Goal: Information Seeking & Learning: Check status

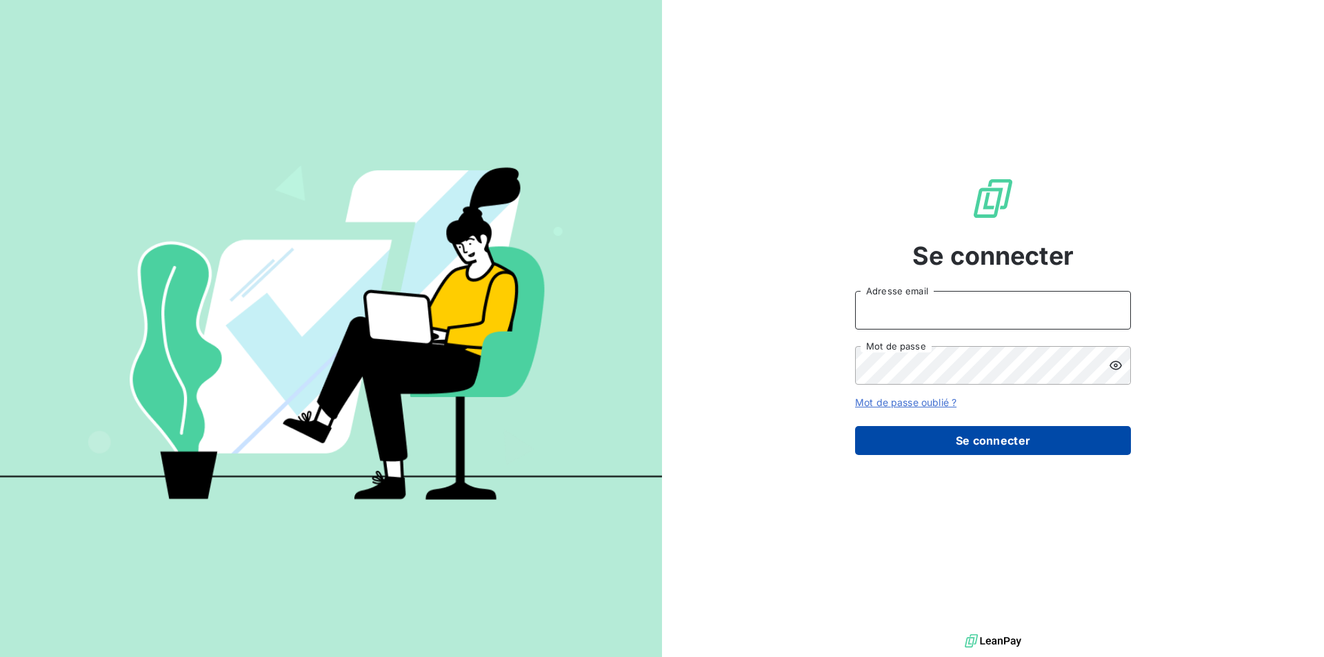
type input "[EMAIL_ADDRESS][DOMAIN_NAME]"
click at [965, 448] on button "Se connecter" at bounding box center [993, 440] width 276 height 29
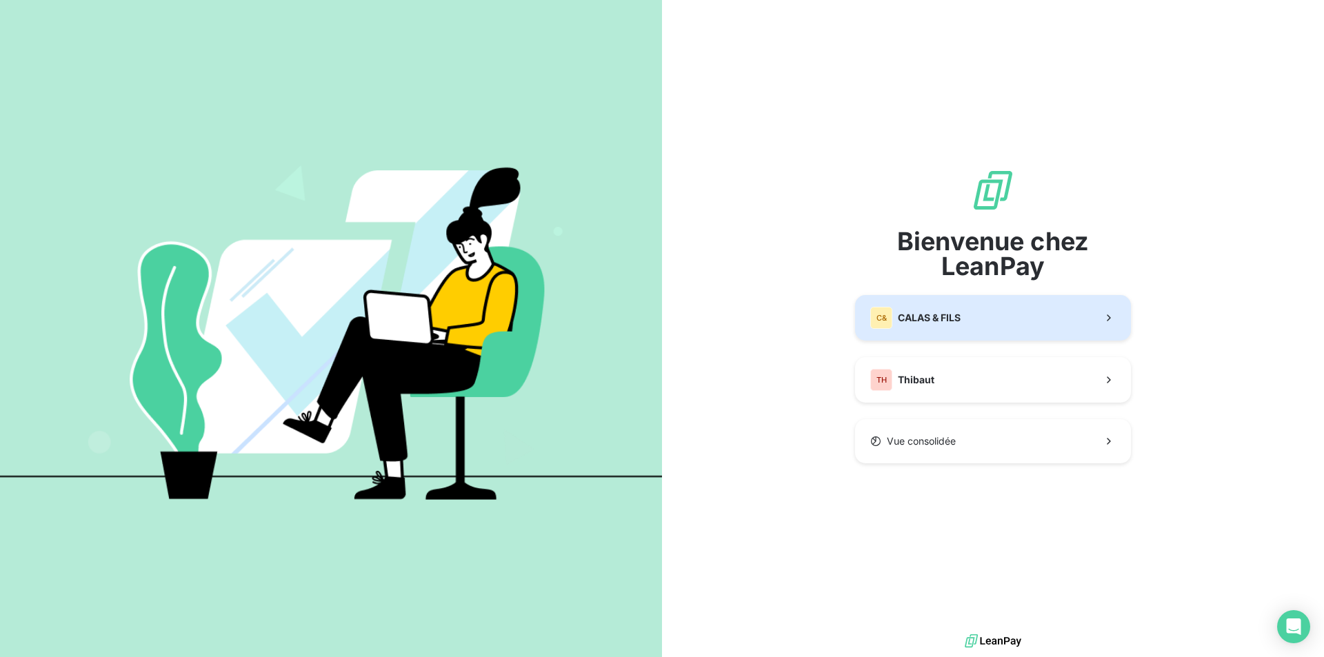
click at [942, 330] on button "C& CALAS & [PERSON_NAME]" at bounding box center [993, 318] width 276 height 46
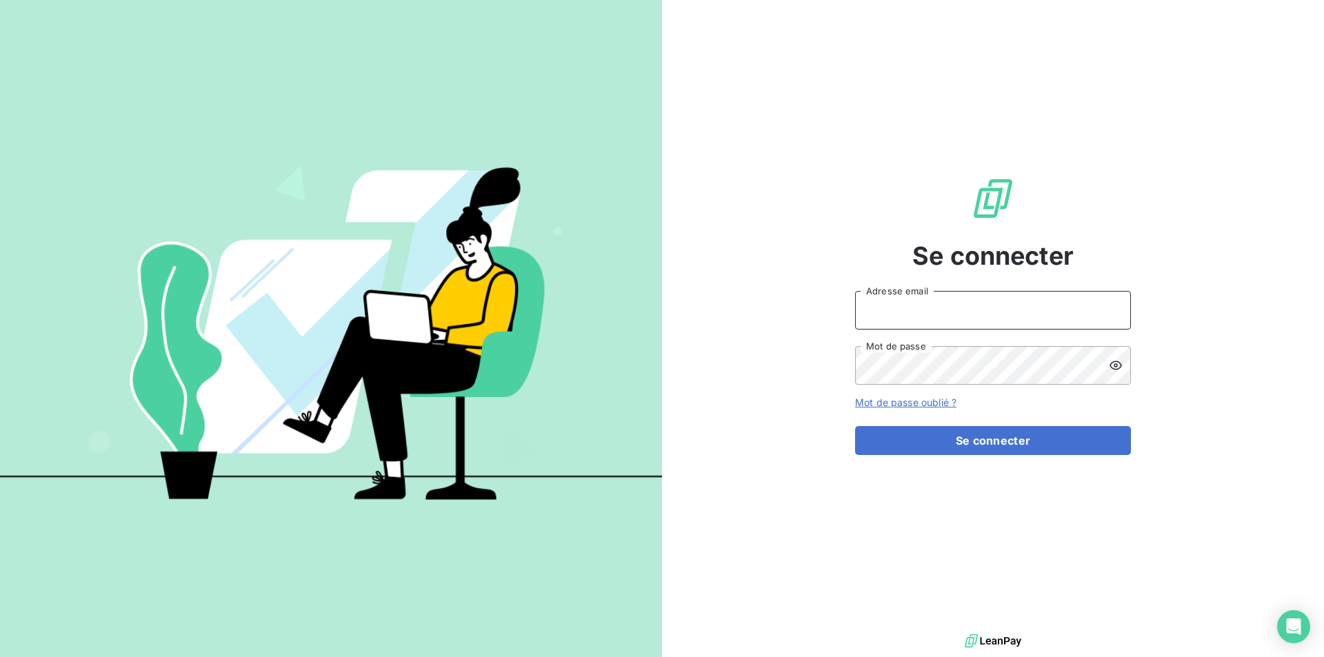
type input "[EMAIL_ADDRESS][DOMAIN_NAME]"
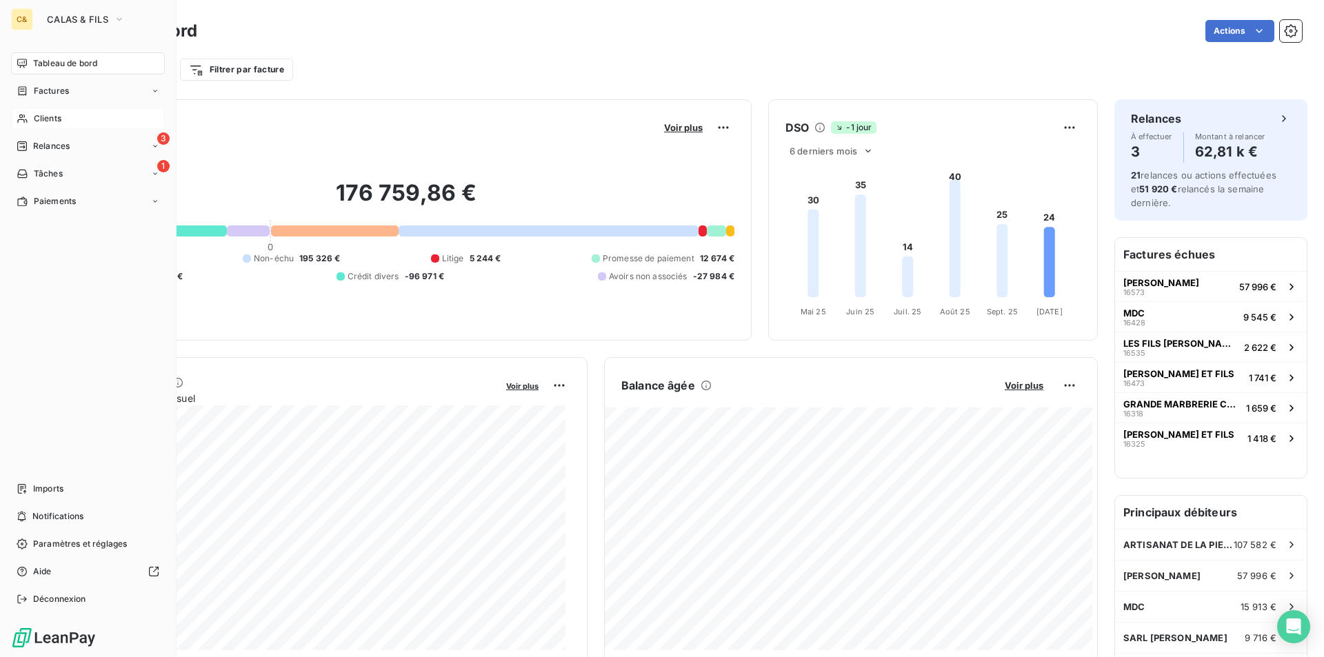
click at [45, 117] on span "Clients" at bounding box center [48, 118] width 28 height 12
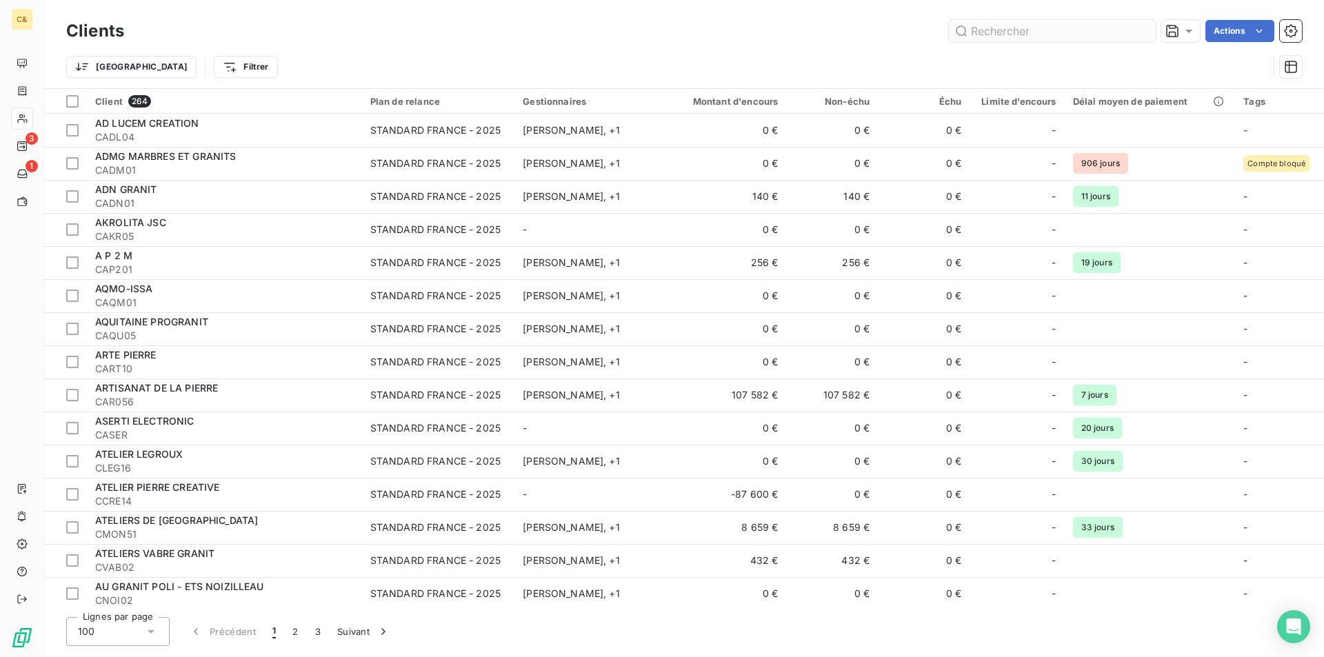
click at [1050, 34] on input "text" at bounding box center [1052, 31] width 207 height 22
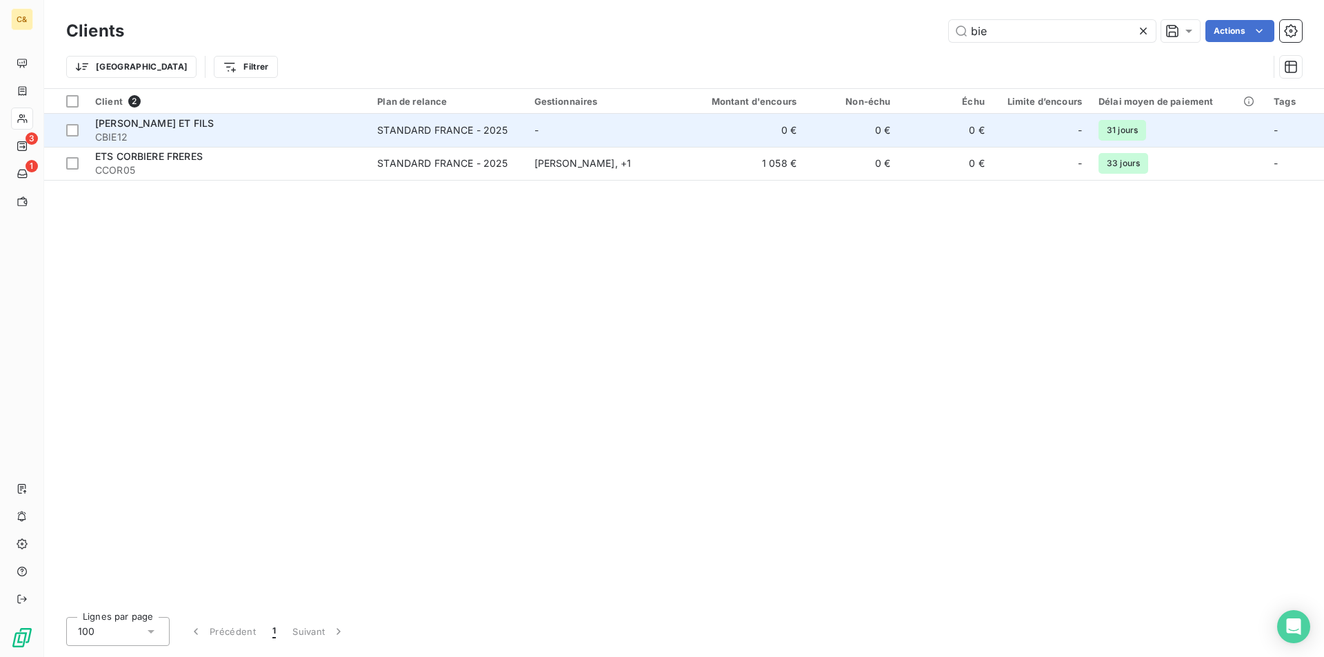
type input "bie"
click at [157, 139] on span "CBIE12" at bounding box center [228, 137] width 266 height 14
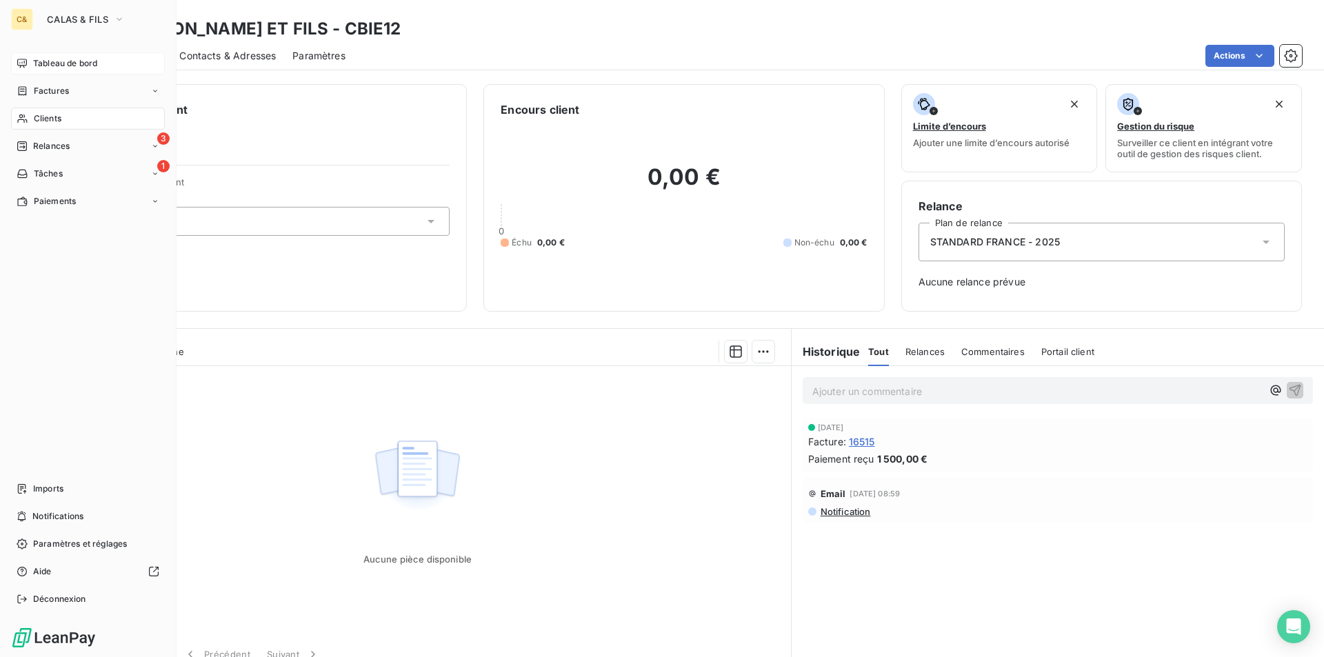
click at [52, 61] on span "Tableau de bord" at bounding box center [65, 63] width 64 height 12
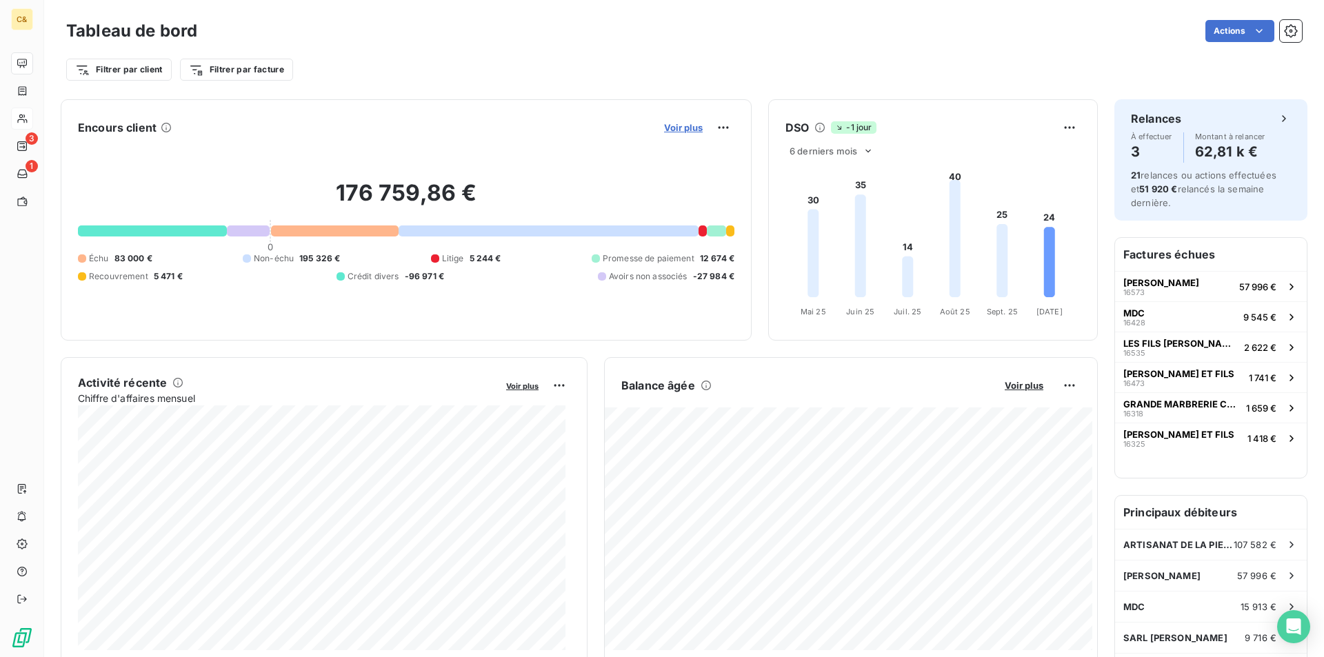
click at [681, 130] on span "Voir plus" at bounding box center [683, 127] width 39 height 11
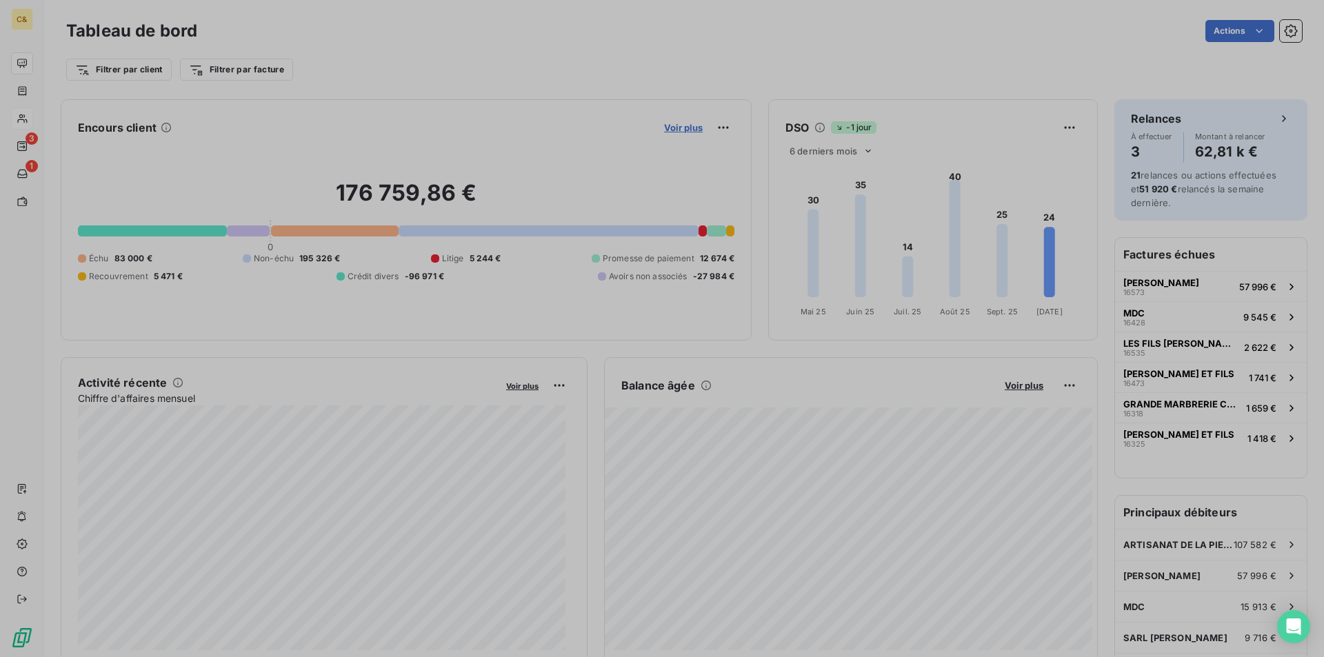
scroll to position [11, 11]
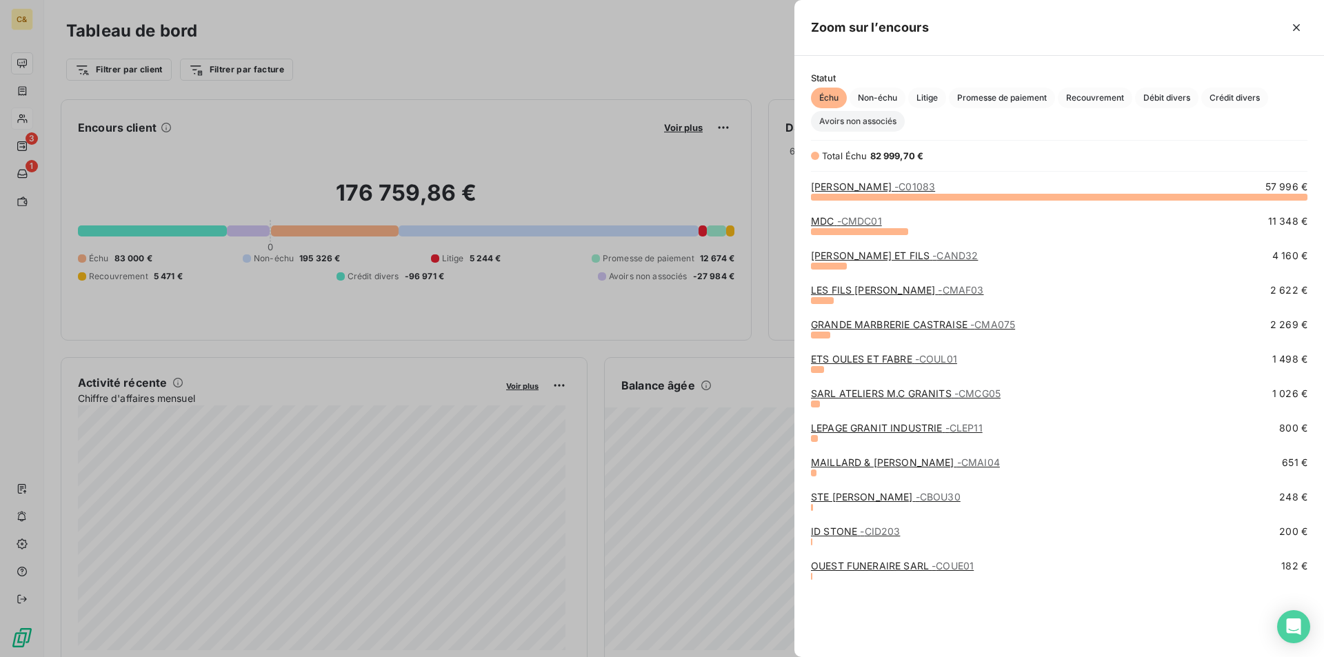
drag, startPoint x: 878, startPoint y: 94, endPoint x: 882, endPoint y: 120, distance: 25.8
click at [878, 94] on span "Non-échu" at bounding box center [878, 98] width 56 height 21
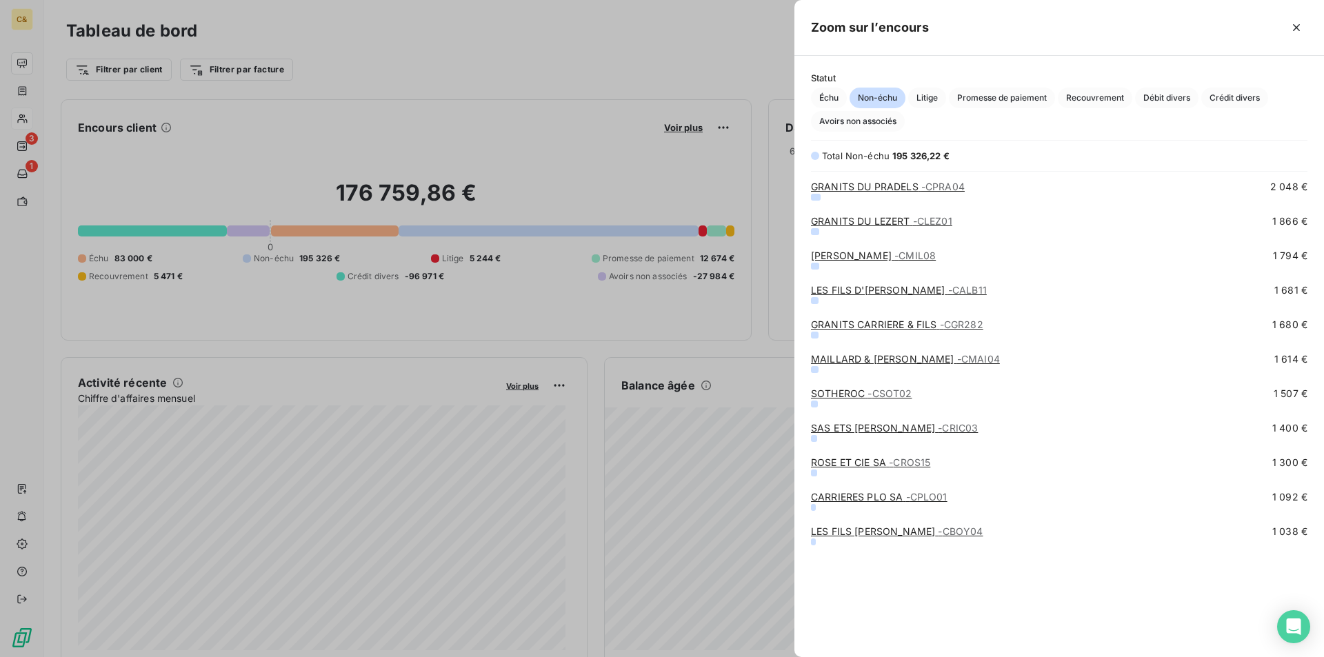
scroll to position [276, 0]
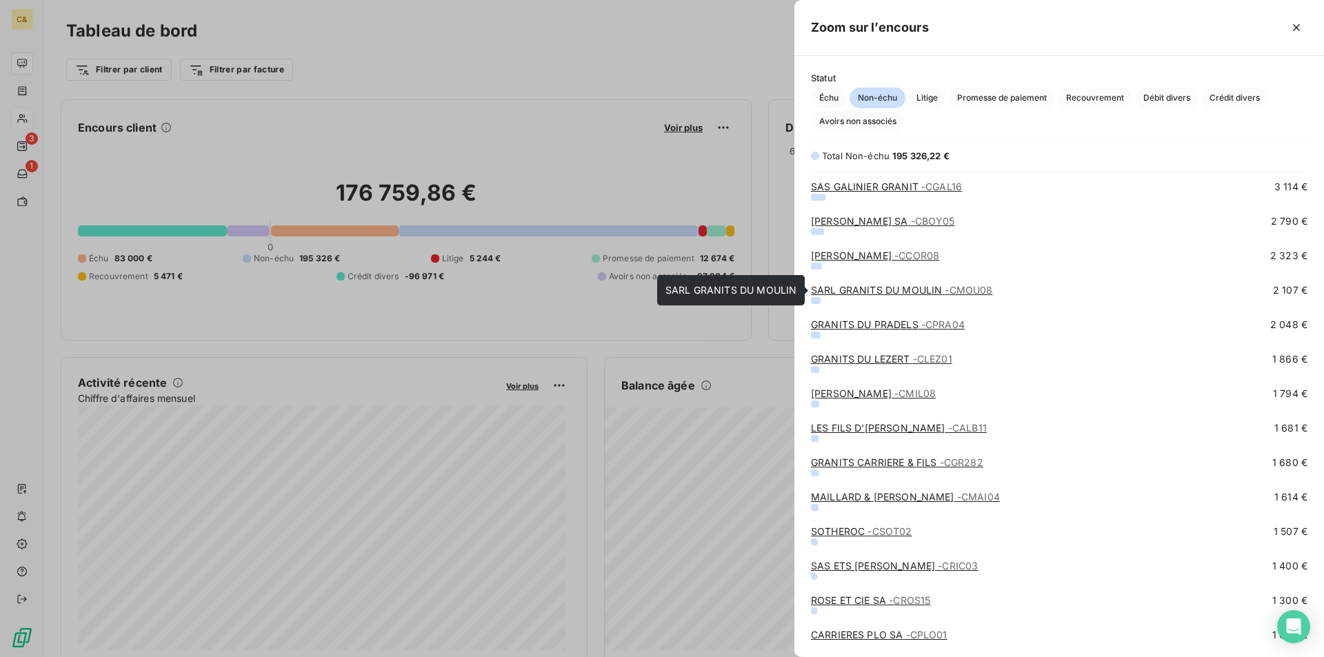
click at [868, 292] on link "SARL GRANITS DU MOULIN - CMOU08" at bounding box center [902, 290] width 182 height 12
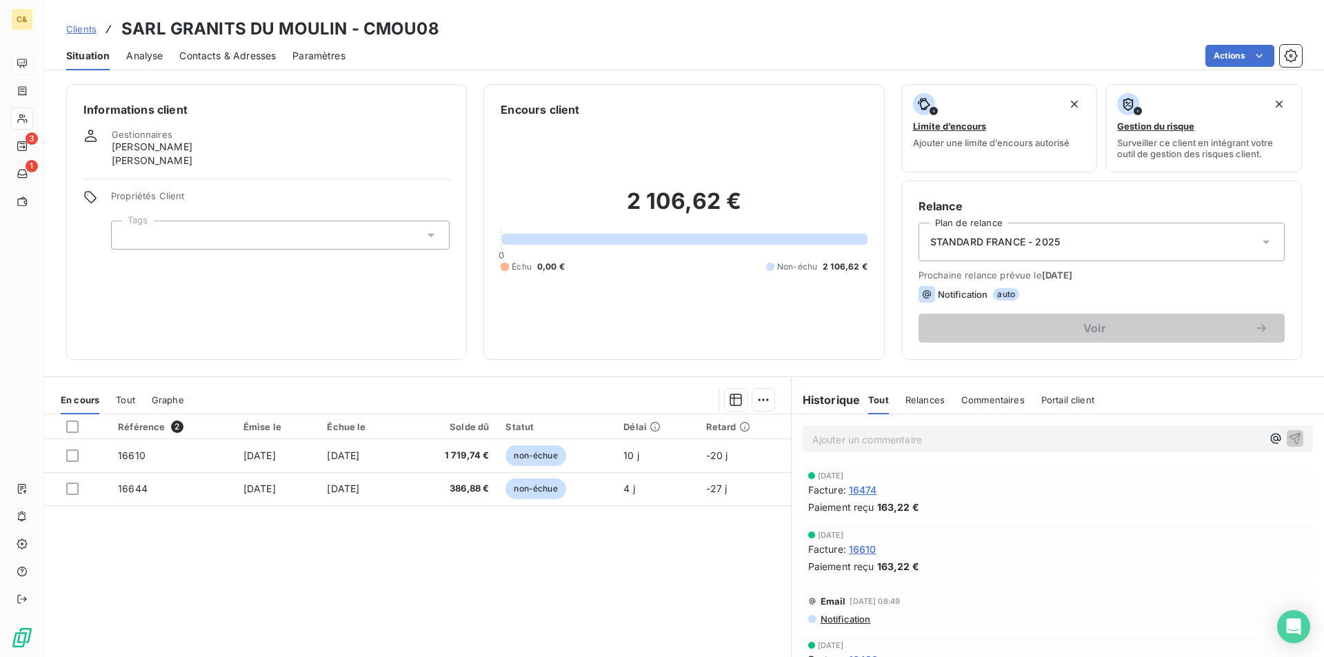
click at [206, 57] on span "Contacts & Adresses" at bounding box center [227, 56] width 97 height 14
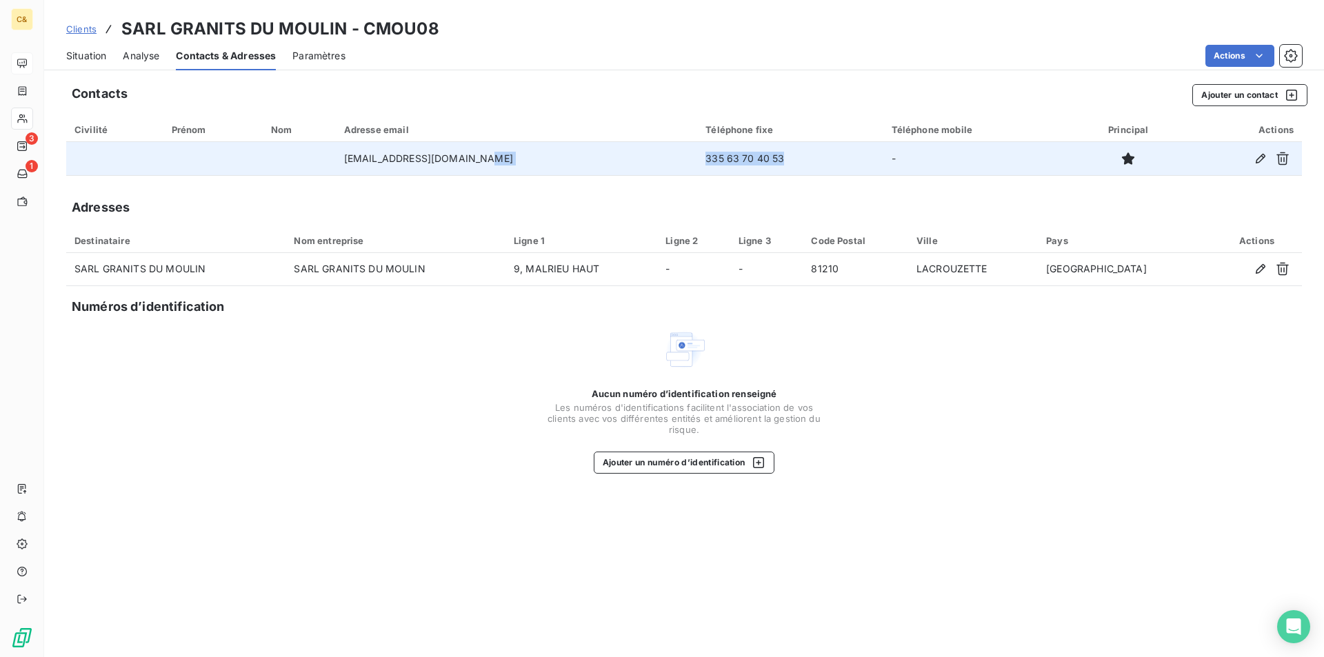
drag, startPoint x: 750, startPoint y: 153, endPoint x: 650, endPoint y: 153, distance: 100.0
click at [650, 153] on tr "[EMAIL_ADDRESS][DOMAIN_NAME] 335 63 70 40 53 -" at bounding box center [684, 158] width 1236 height 33
copy tr "335 63 70 40 53"
click at [752, 164] on td "335 63 70 40 53" at bounding box center [790, 158] width 186 height 33
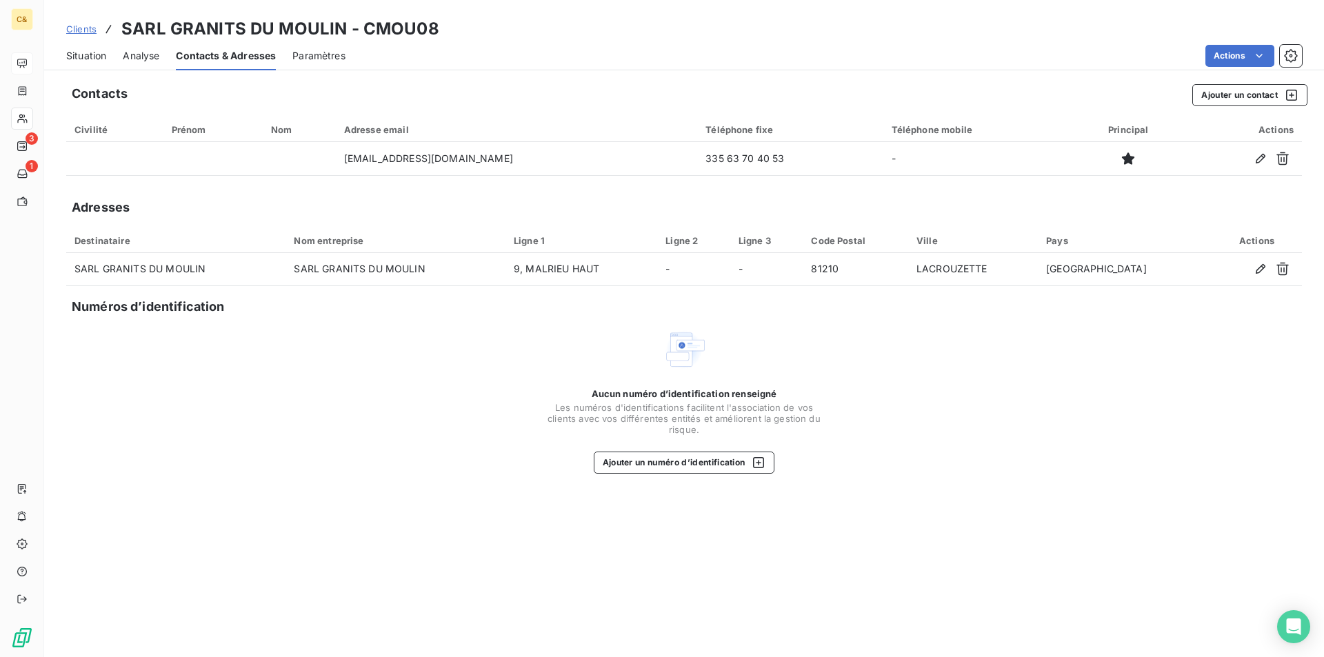
drag, startPoint x: 77, startPoint y: 57, endPoint x: 141, endPoint y: 68, distance: 65.6
click at [77, 57] on span "Situation" at bounding box center [86, 56] width 40 height 14
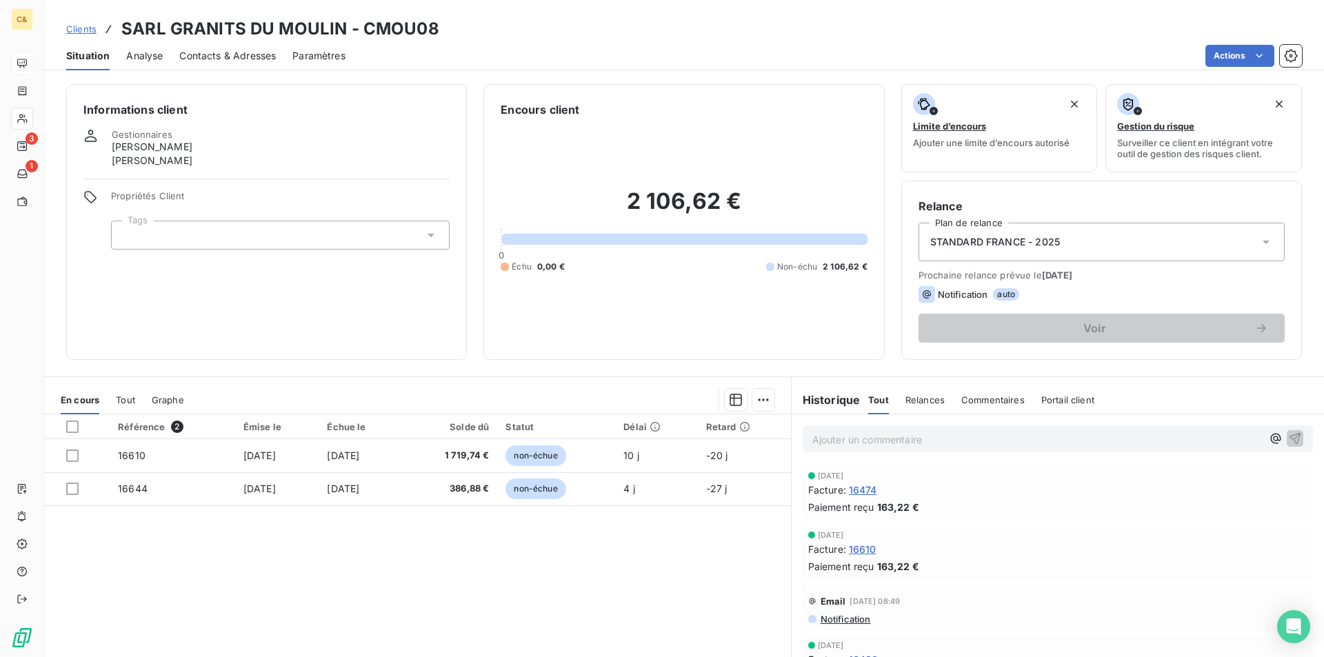
scroll to position [138, 0]
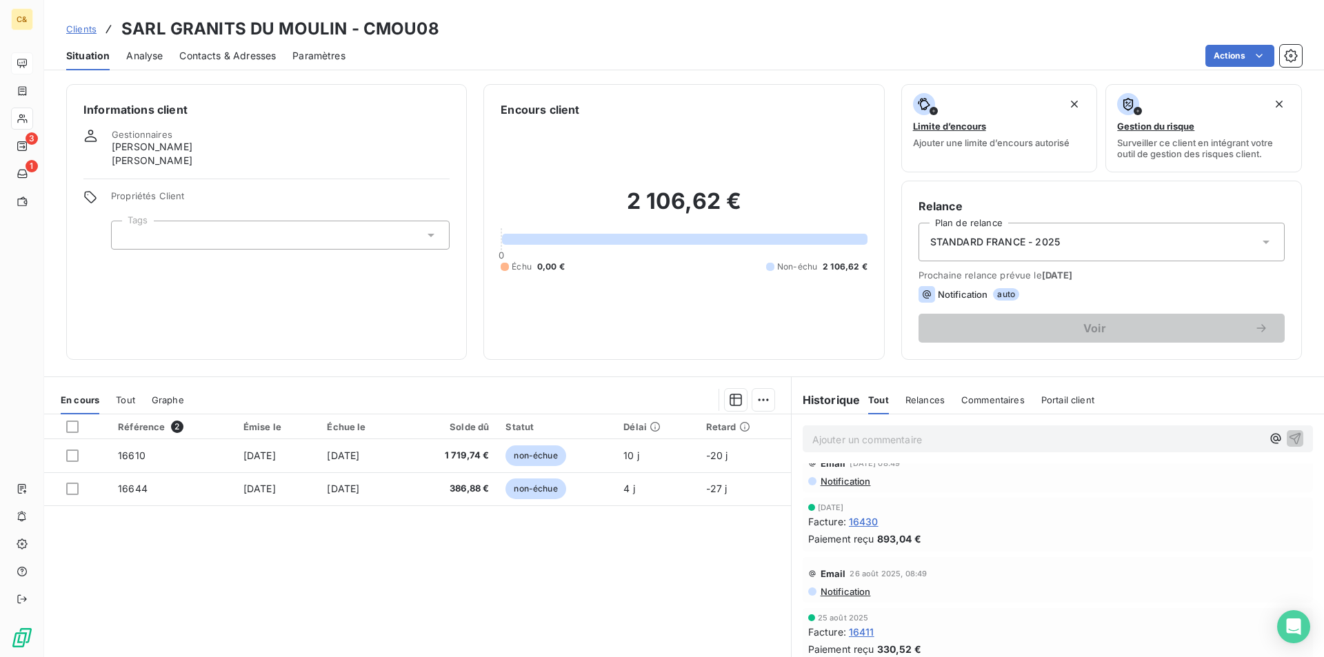
click at [649, 553] on div "Référence 2 Émise le Échue le Solde dû Statut Délai Retard 16610 [DATE] [DATE] …" at bounding box center [417, 547] width 747 height 266
click at [478, 535] on div "Référence 2 Émise le Échue le Solde dû Statut Délai Retard 16610 [DATE] [DATE] …" at bounding box center [417, 547] width 747 height 266
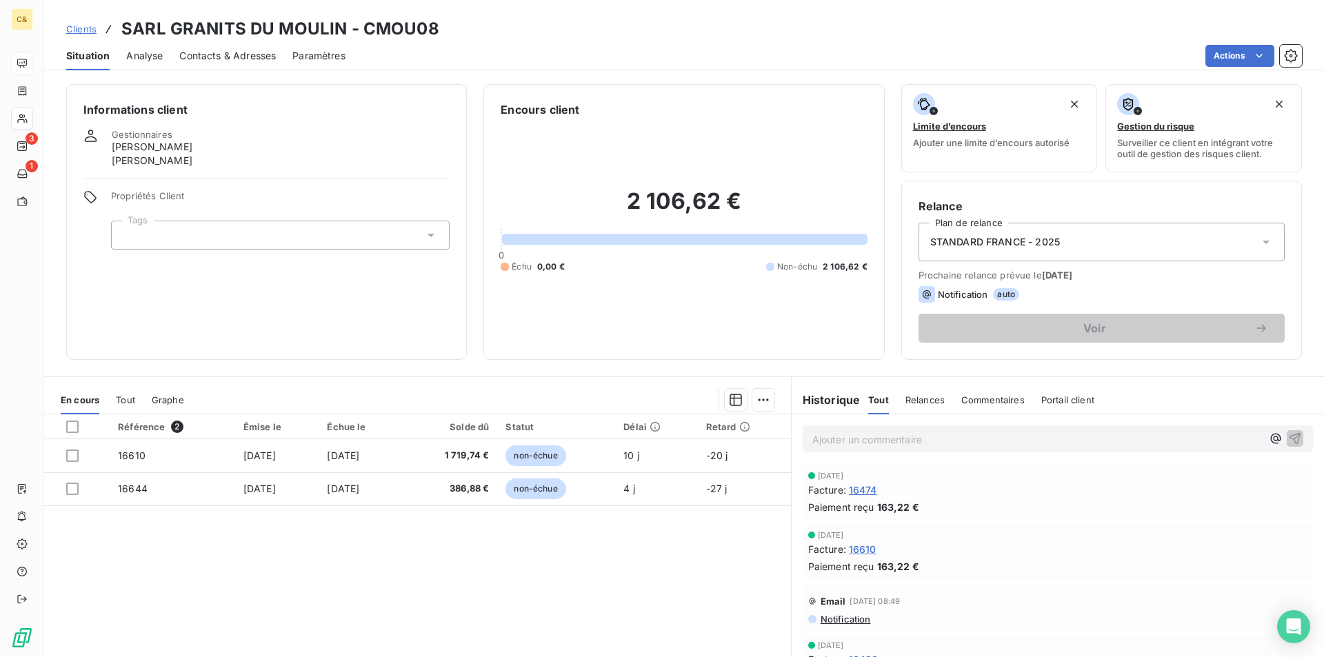
click at [879, 447] on p "Ajouter un commentaire ﻿" at bounding box center [1037, 439] width 450 height 17
click at [963, 439] on span "Client prévenu par téléphone de latentative" at bounding box center [912, 438] width 200 height 12
click at [967, 439] on span "Client prévenu par téléphone de latentative" at bounding box center [912, 438] width 200 height 12
click at [1040, 437] on p "Client prévenu par téléphone de la tentative" at bounding box center [1037, 439] width 450 height 16
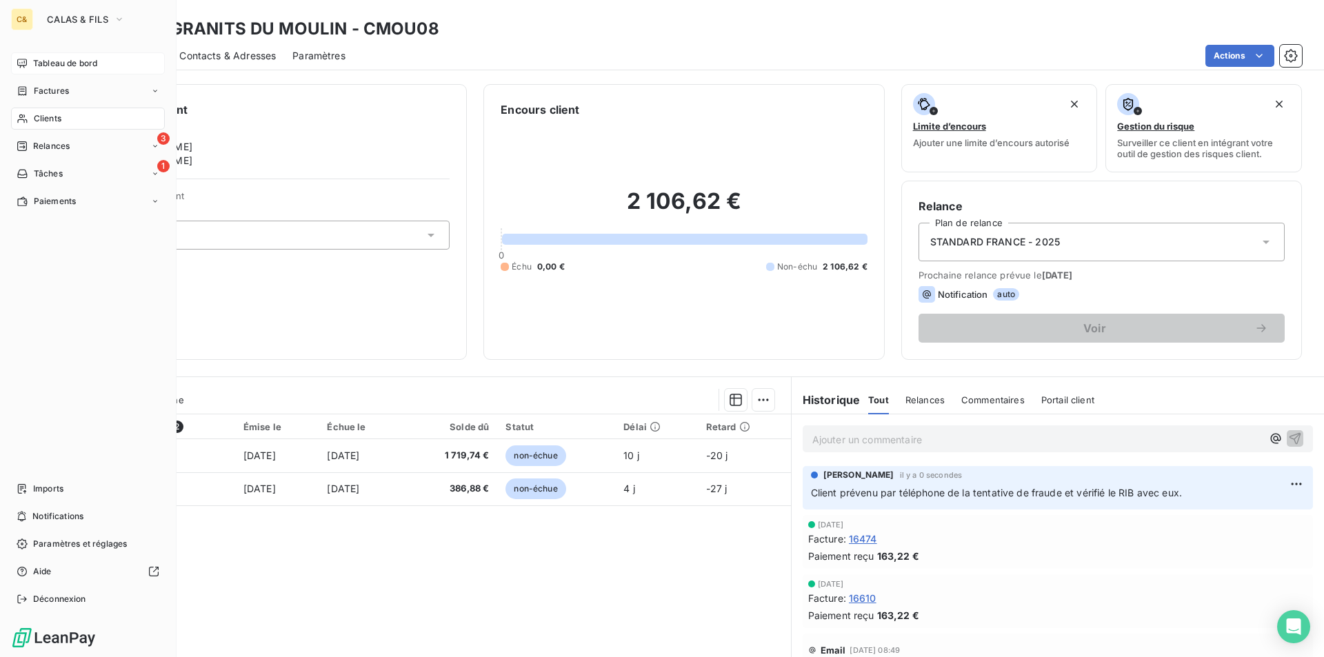
drag, startPoint x: 46, startPoint y: 64, endPoint x: 54, endPoint y: 70, distance: 9.9
click at [46, 64] on span "Tableau de bord" at bounding box center [65, 63] width 64 height 12
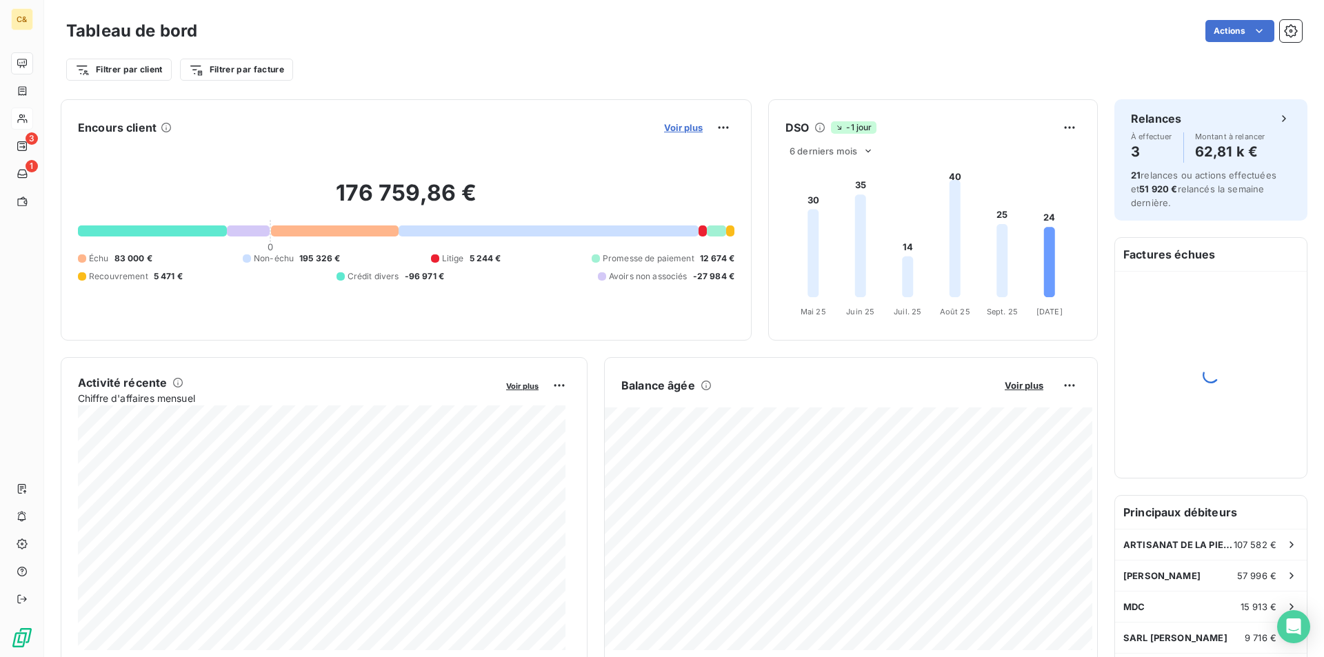
click at [664, 128] on span "Voir plus" at bounding box center [683, 127] width 39 height 11
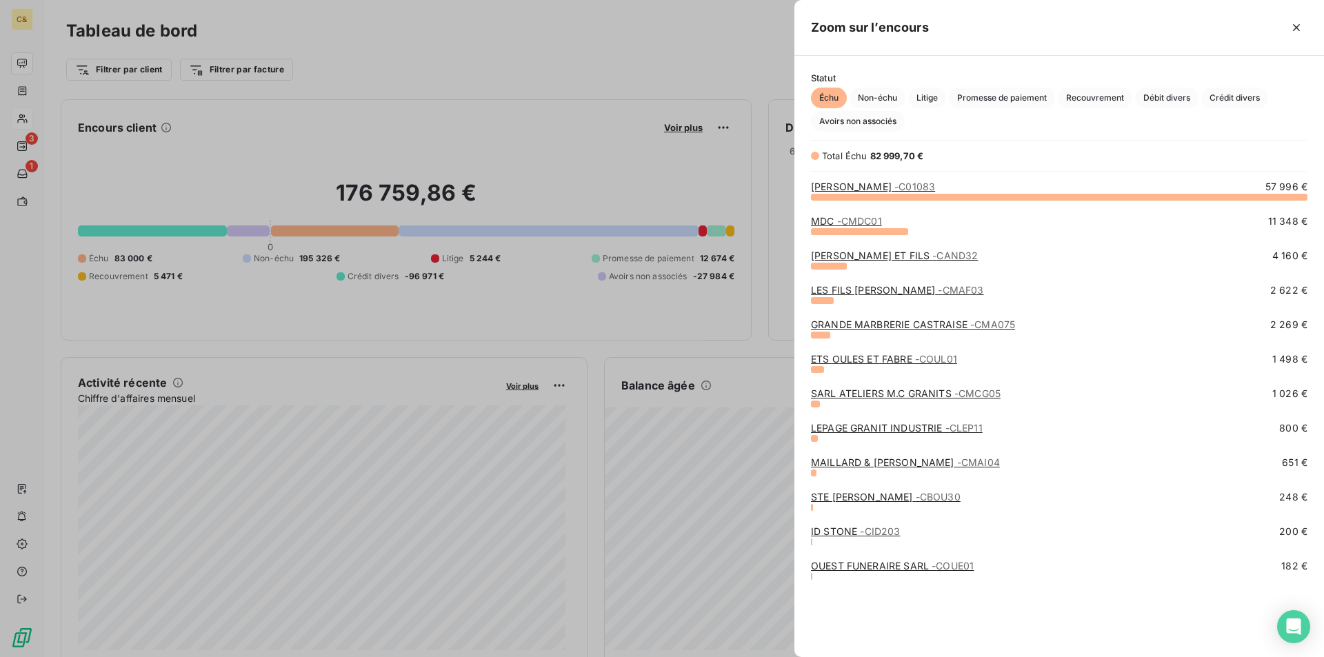
scroll to position [450, 519]
click at [875, 97] on span "Non-échu" at bounding box center [878, 98] width 56 height 21
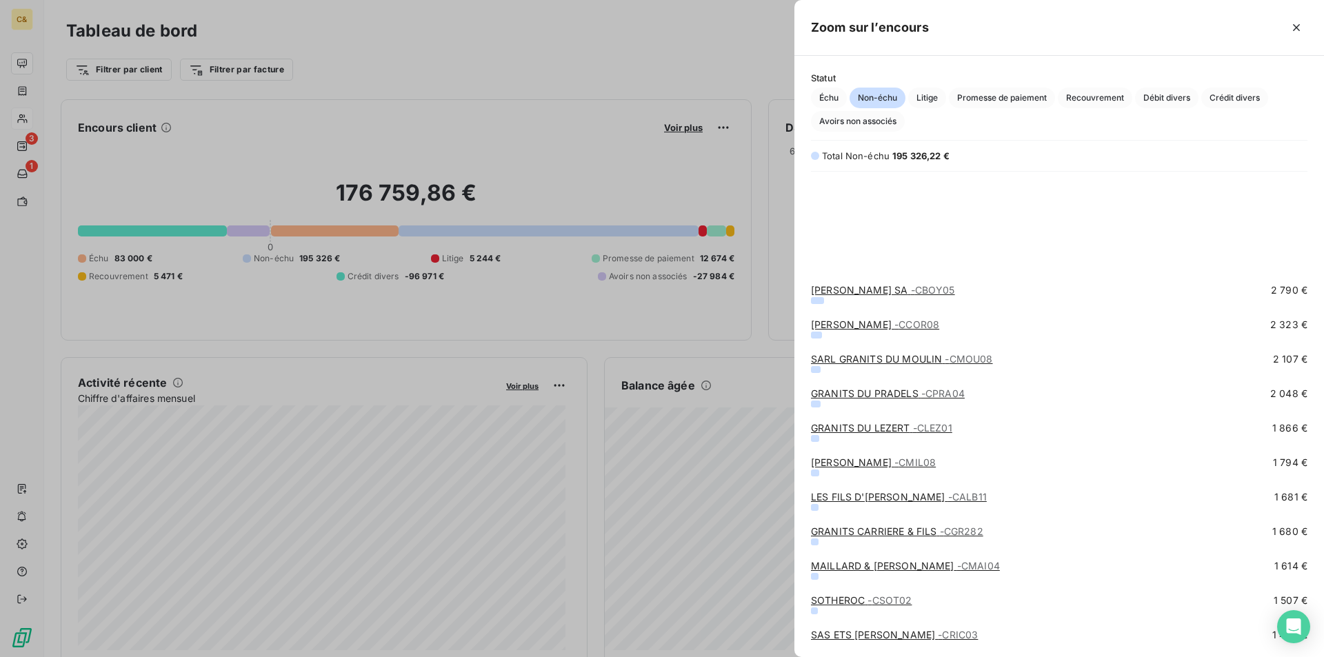
scroll to position [345, 0]
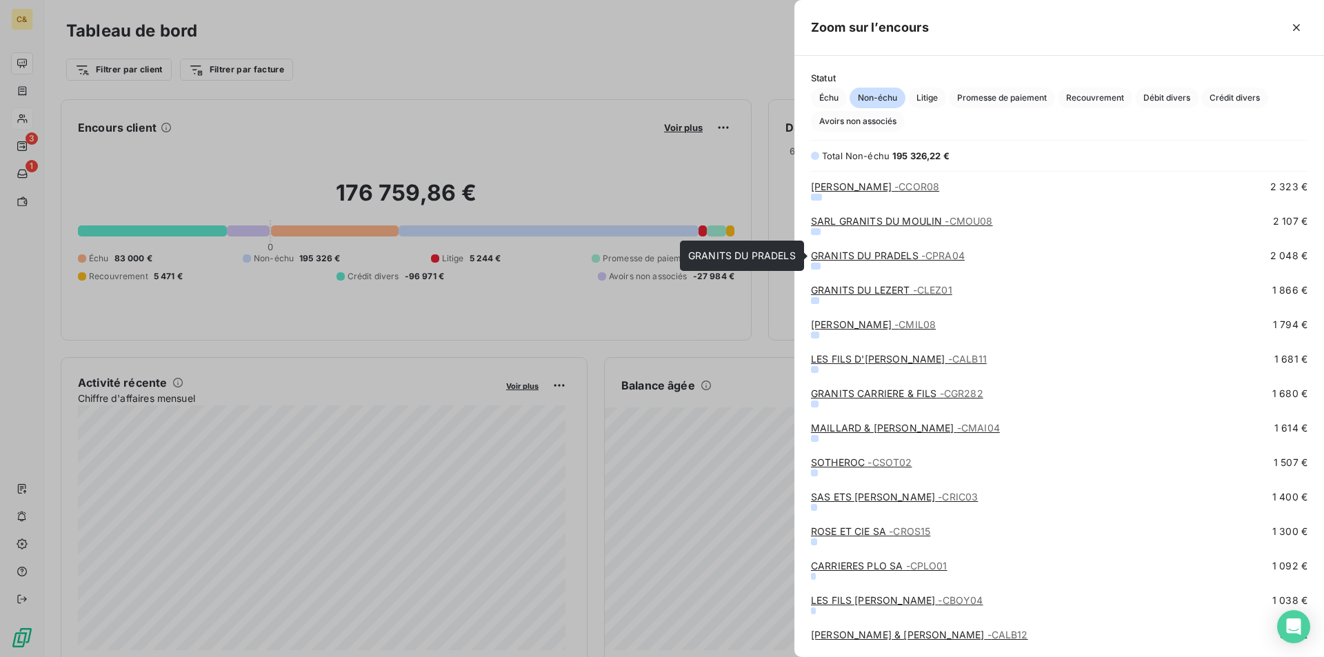
click at [849, 257] on link "GRANITS DU PRADELS - CPRA04" at bounding box center [888, 256] width 154 height 12
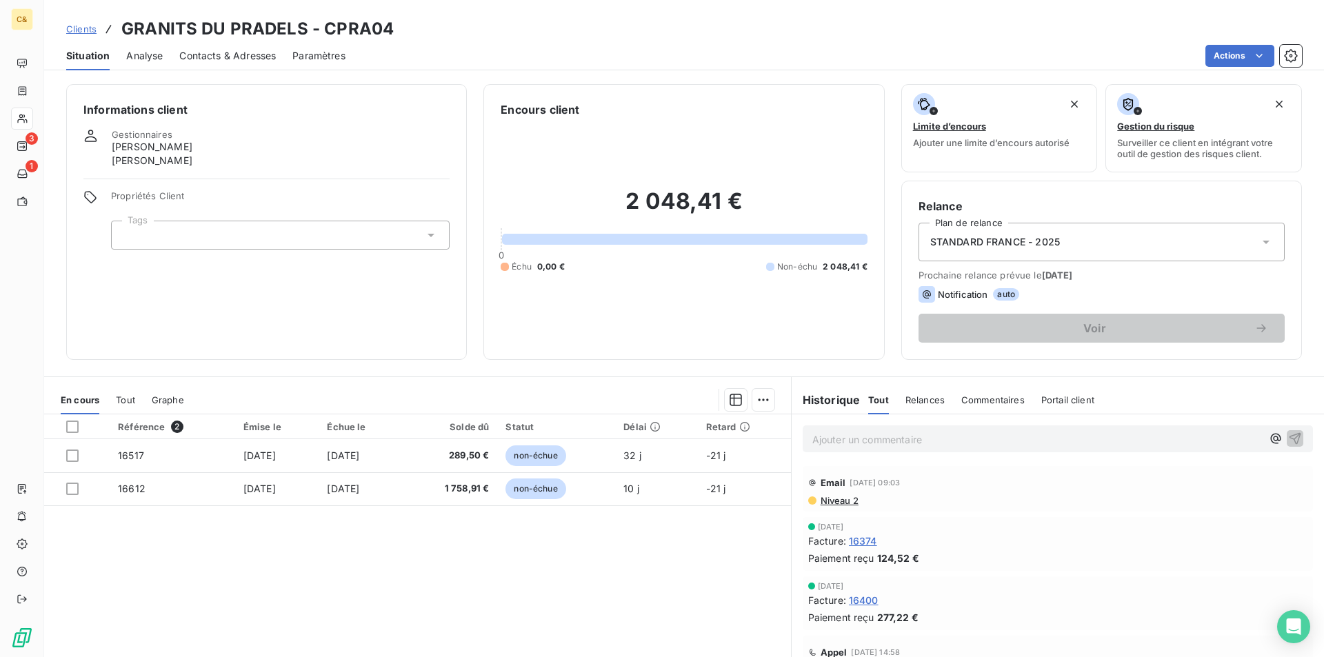
click at [198, 61] on span "Contacts & Adresses" at bounding box center [227, 56] width 97 height 14
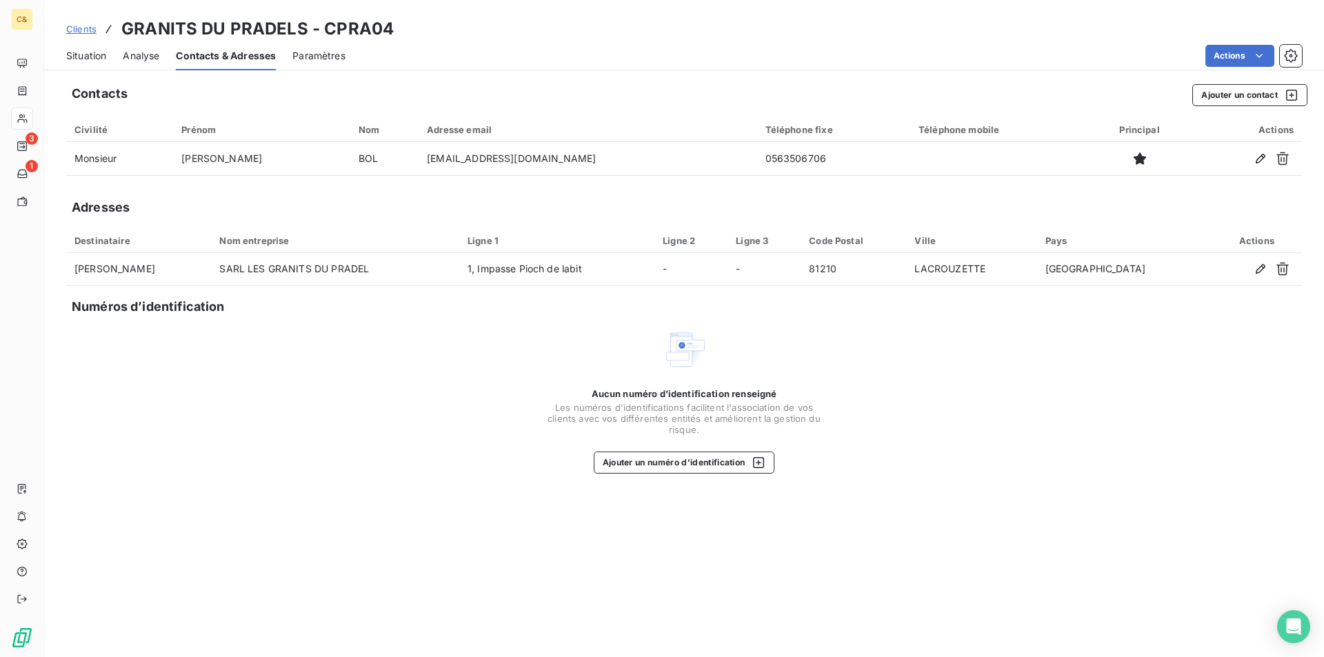
drag, startPoint x: 248, startPoint y: 61, endPoint x: 291, endPoint y: 72, distance: 44.8
click at [248, 61] on span "Contacts & Adresses" at bounding box center [226, 56] width 100 height 14
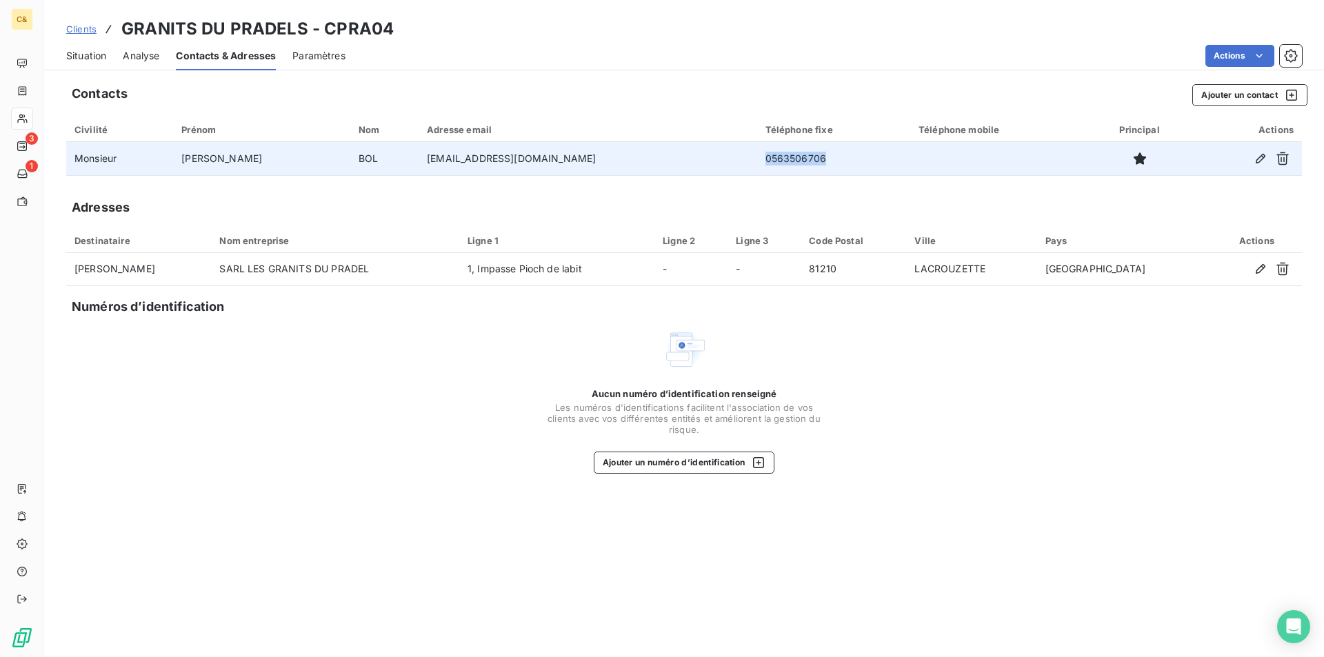
drag, startPoint x: 763, startPoint y: 161, endPoint x: 701, endPoint y: 159, distance: 62.1
click at [757, 159] on td "0563506706" at bounding box center [833, 158] width 153 height 33
copy td "0563506706"
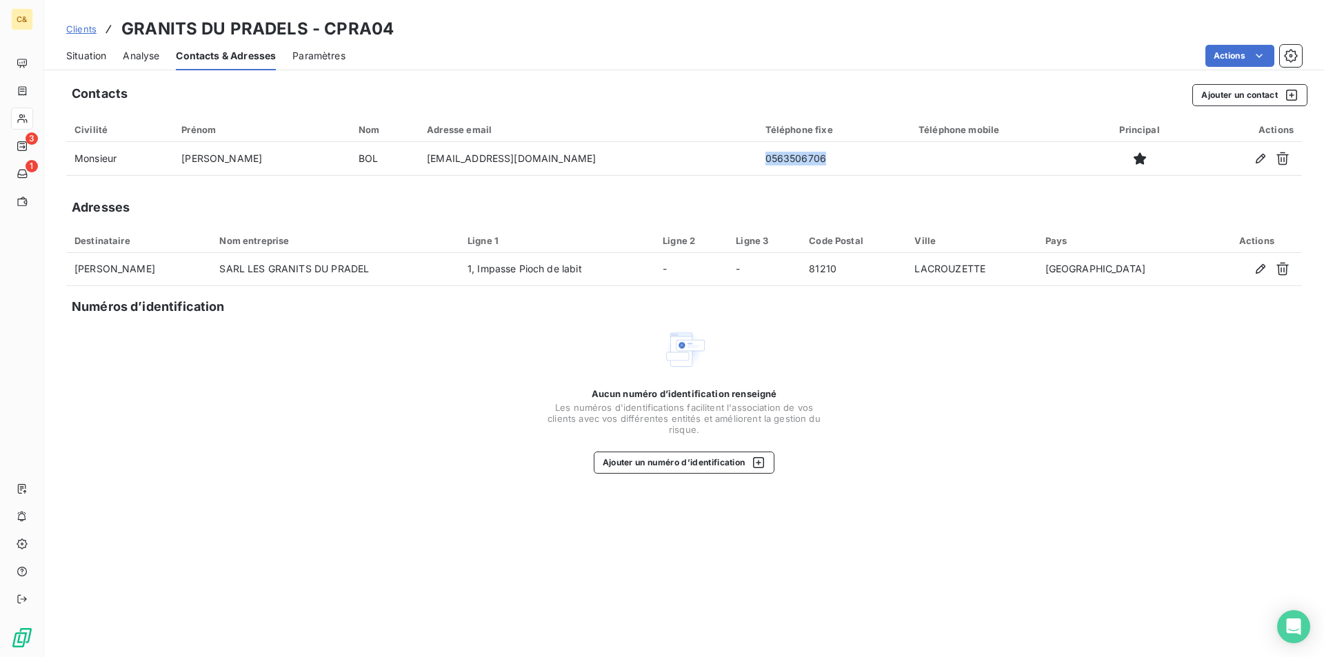
click at [90, 57] on span "Situation" at bounding box center [86, 56] width 40 height 14
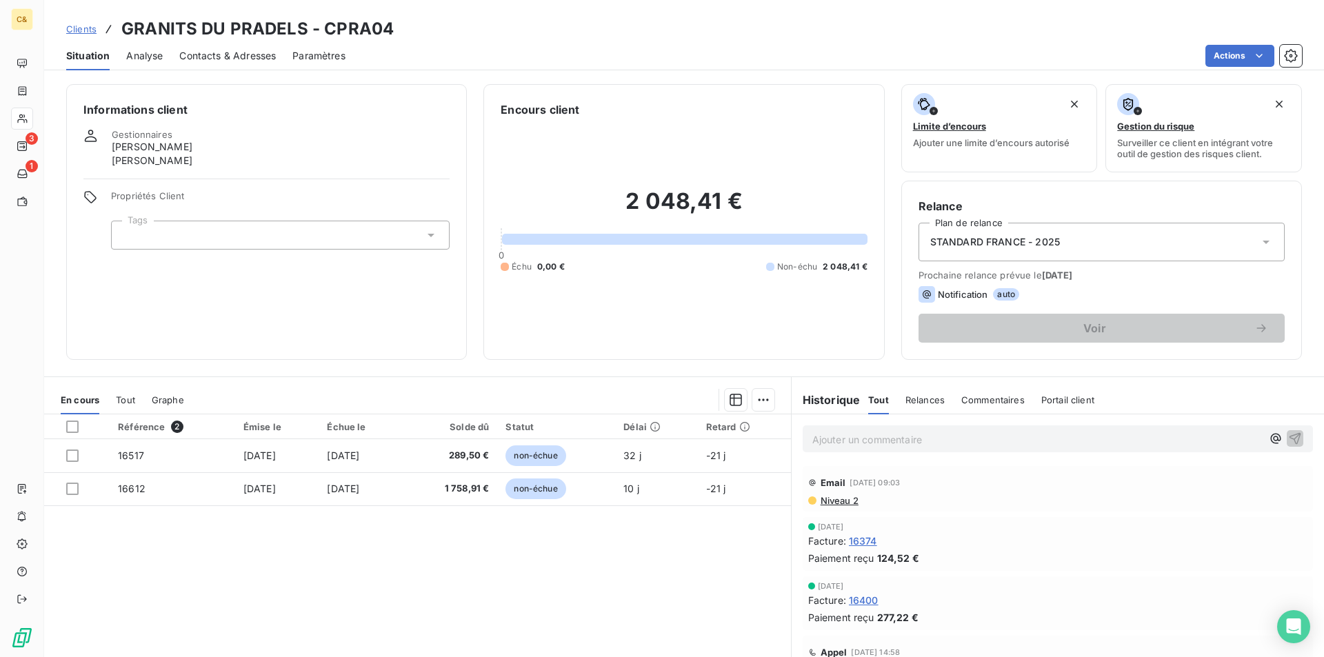
click at [859, 446] on p "Ajouter un commentaire ﻿" at bounding box center [1037, 439] width 450 height 17
click at [956, 442] on span "Client prévenu par téléphone d ela tentative de fraude et vérifié le RIB avec e…" at bounding box center [996, 438] width 368 height 12
click at [1177, 441] on span "Client prévenu par téléphone de la tentative de fraude et vérifié le RIB avec e…" at bounding box center [996, 438] width 368 height 12
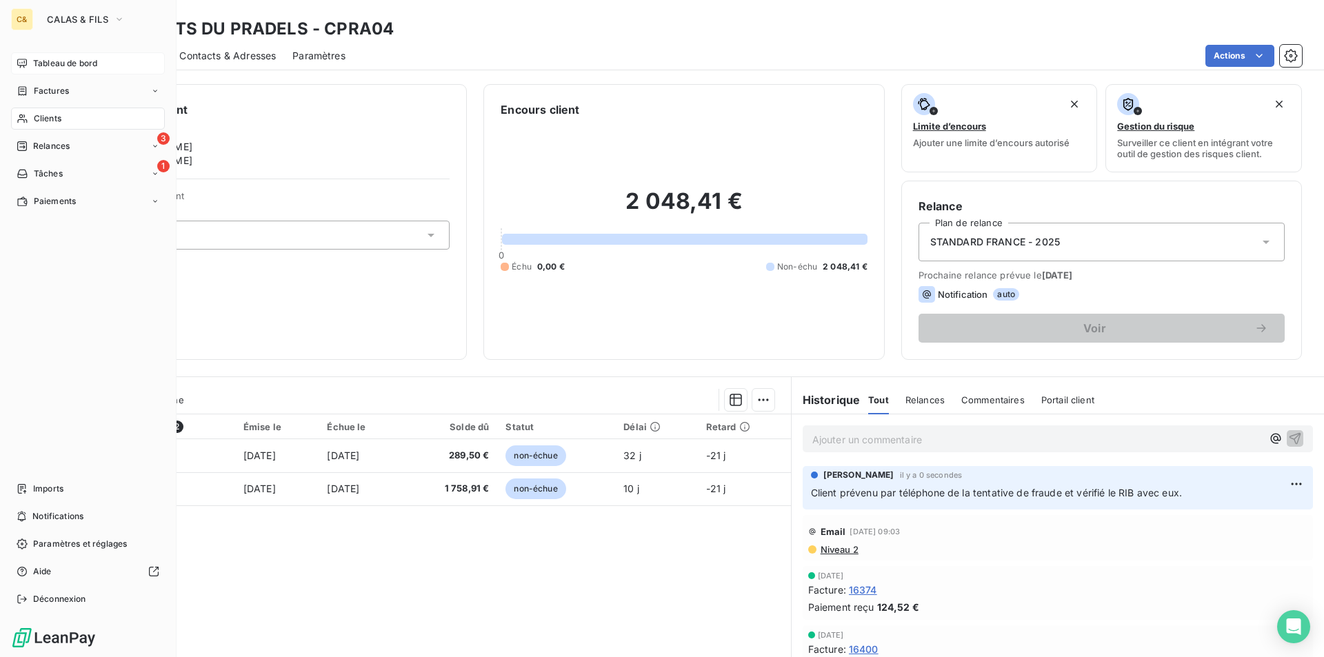
click at [45, 63] on span "Tableau de bord" at bounding box center [65, 63] width 64 height 12
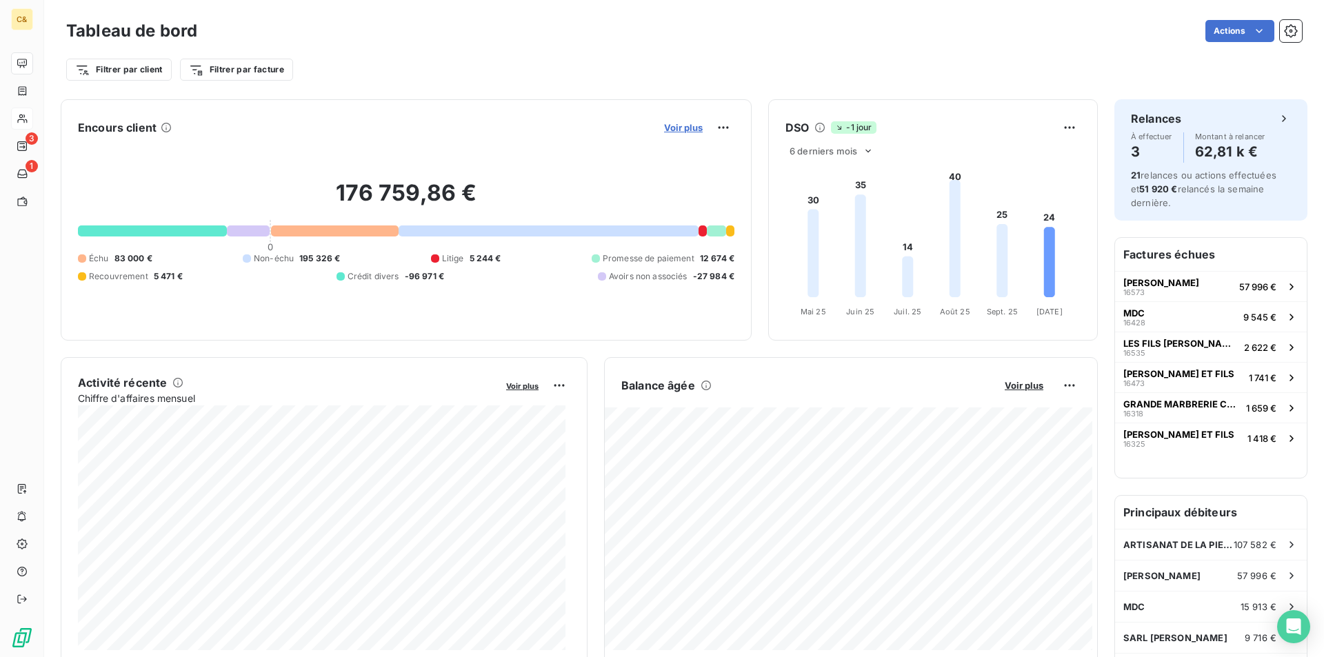
click at [673, 130] on span "Voir plus" at bounding box center [683, 127] width 39 height 11
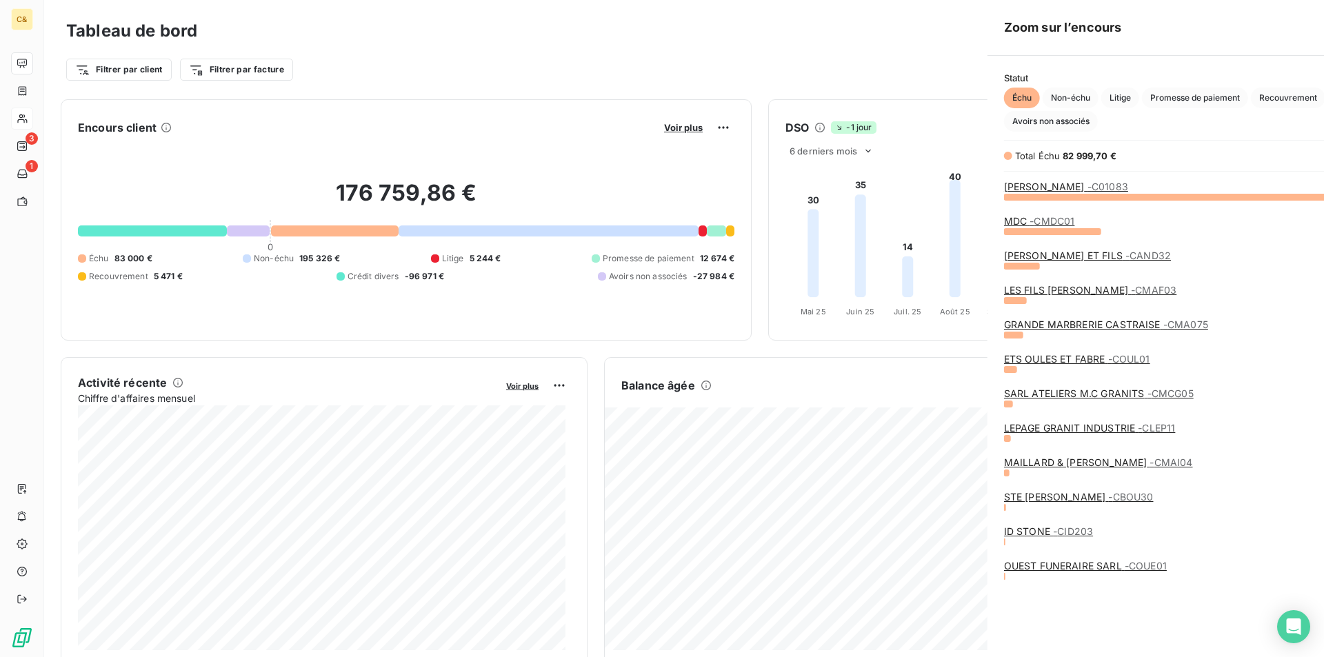
scroll to position [647, 519]
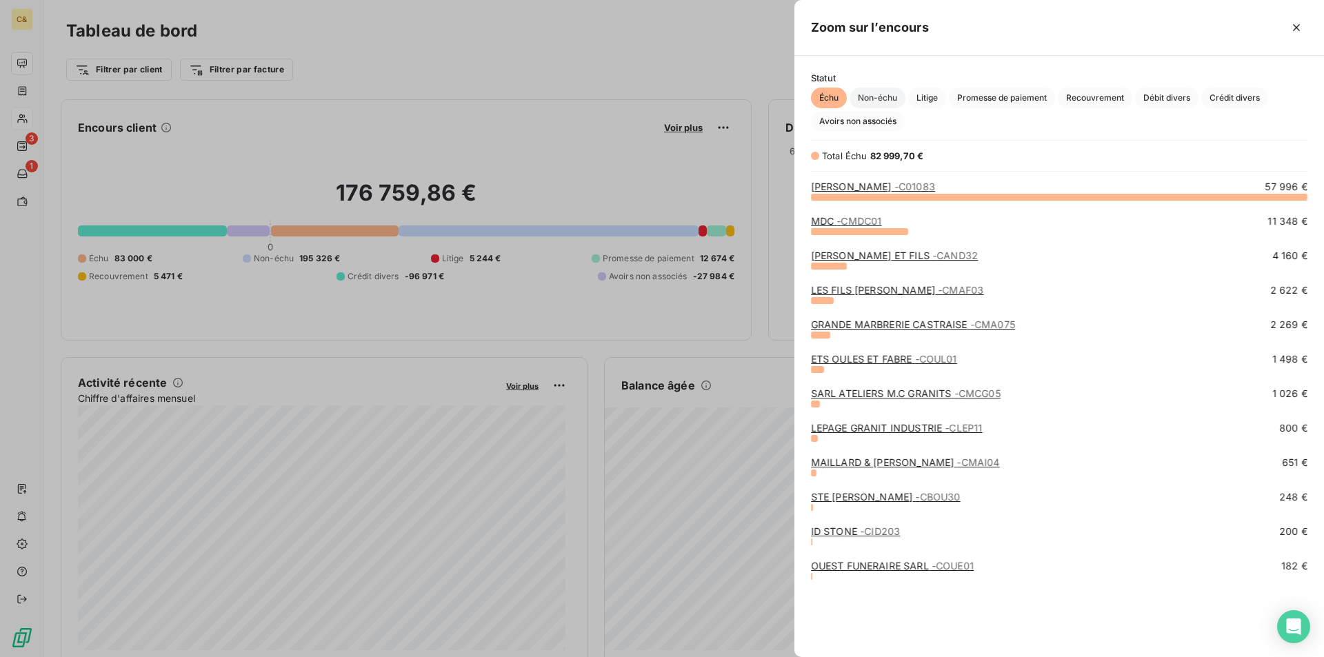
click at [879, 96] on span "Non-échu" at bounding box center [878, 98] width 56 height 21
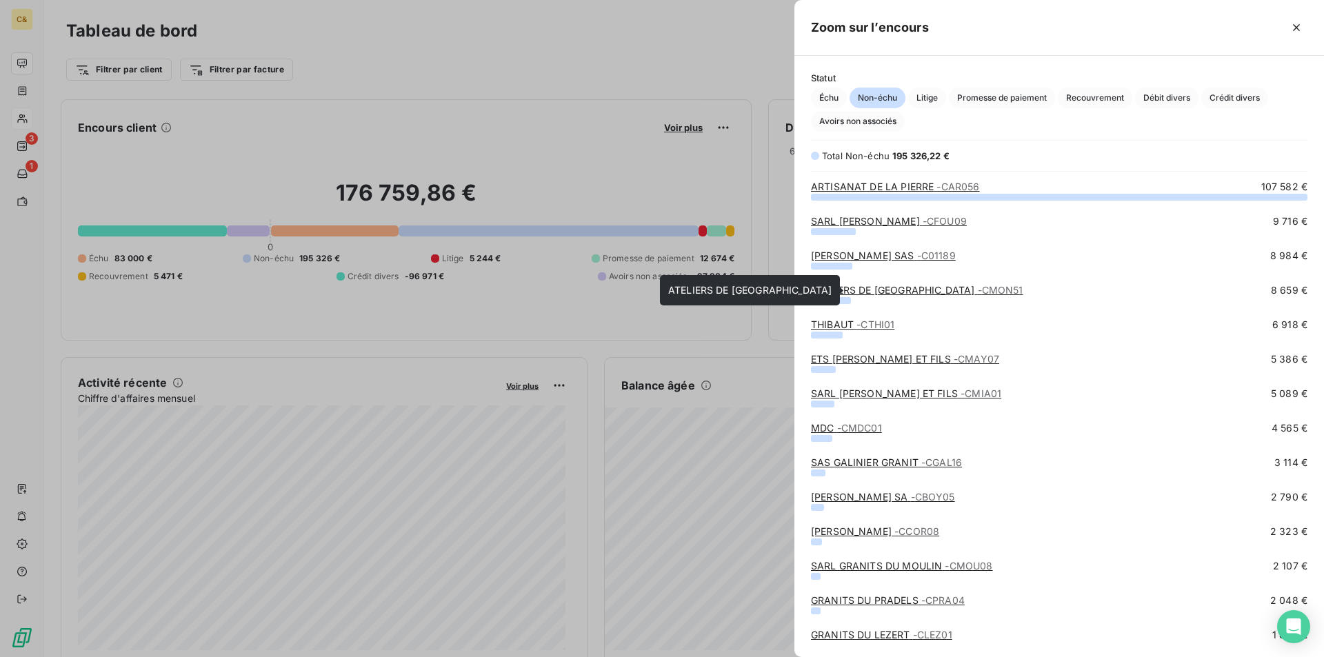
scroll to position [276, 0]
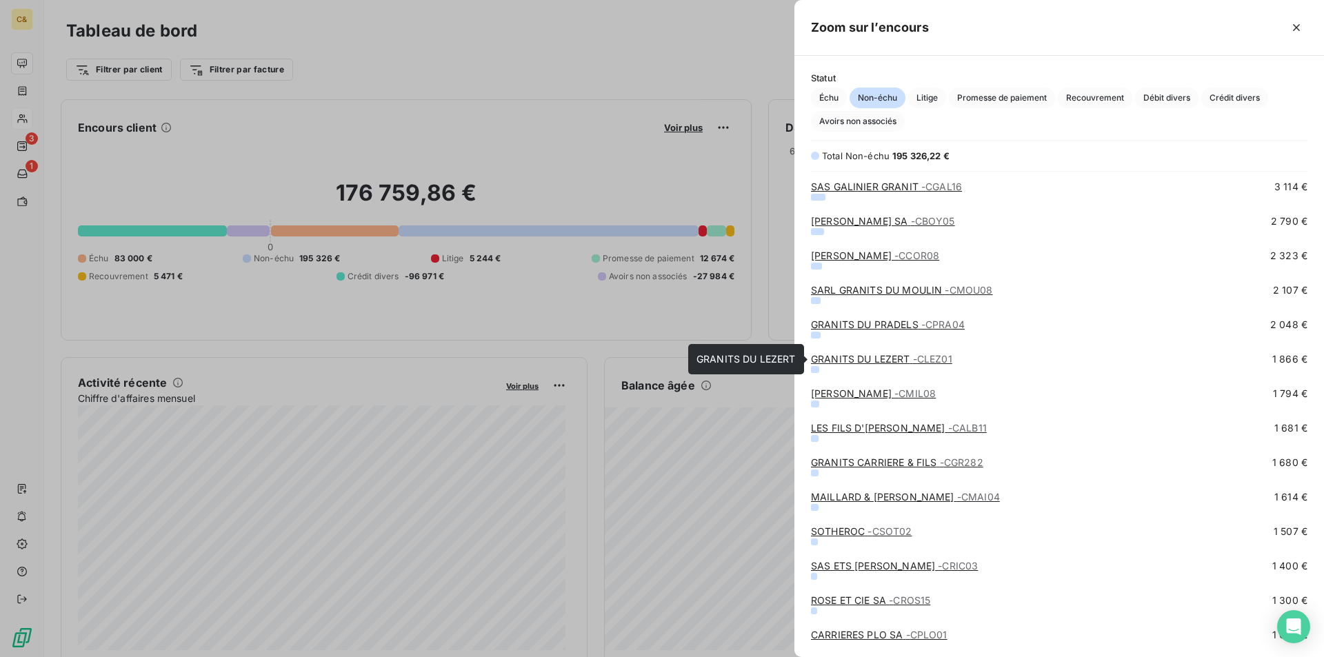
click at [889, 363] on link "GRANITS DU LEZERT - CLEZ01" at bounding box center [881, 359] width 141 height 12
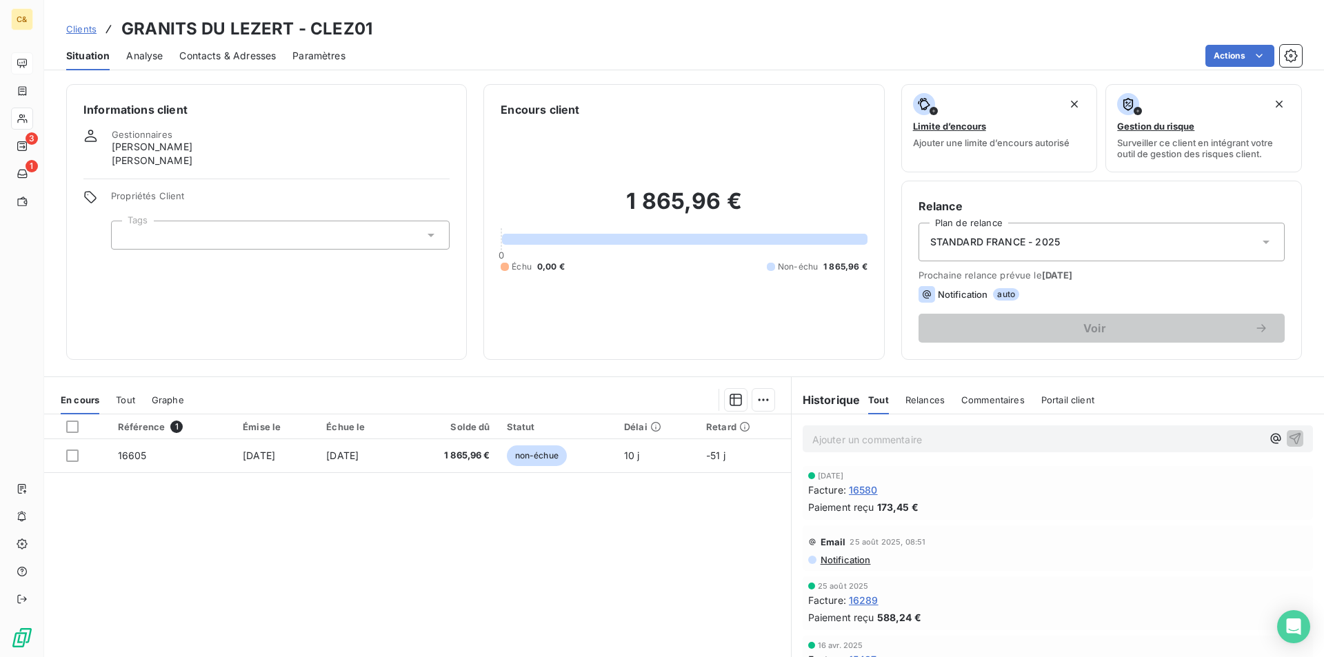
click at [243, 57] on span "Contacts & Adresses" at bounding box center [227, 56] width 97 height 14
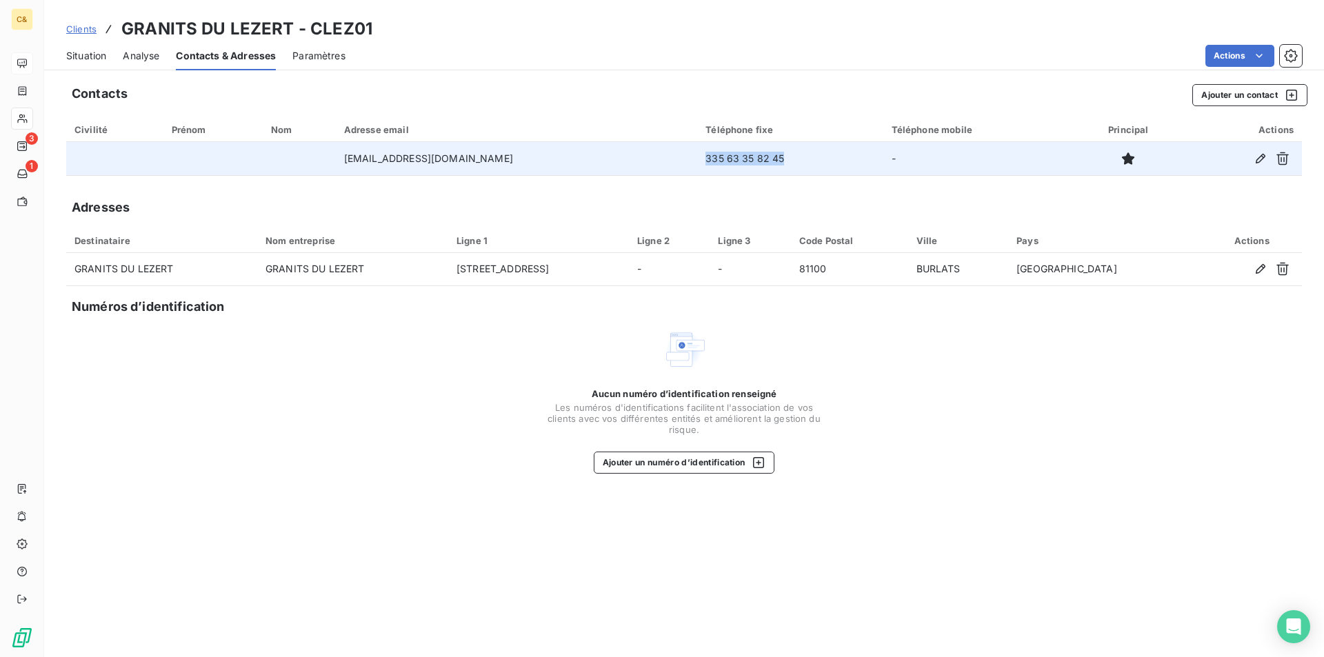
drag, startPoint x: 762, startPoint y: 162, endPoint x: 654, endPoint y: 162, distance: 107.6
click at [654, 162] on tr "[EMAIL_ADDRESS][DOMAIN_NAME] 335 63 35 82 45 -" at bounding box center [684, 158] width 1236 height 33
copy tr "335 63 35 82 45"
click at [742, 163] on td "335 63 35 82 45" at bounding box center [790, 158] width 186 height 33
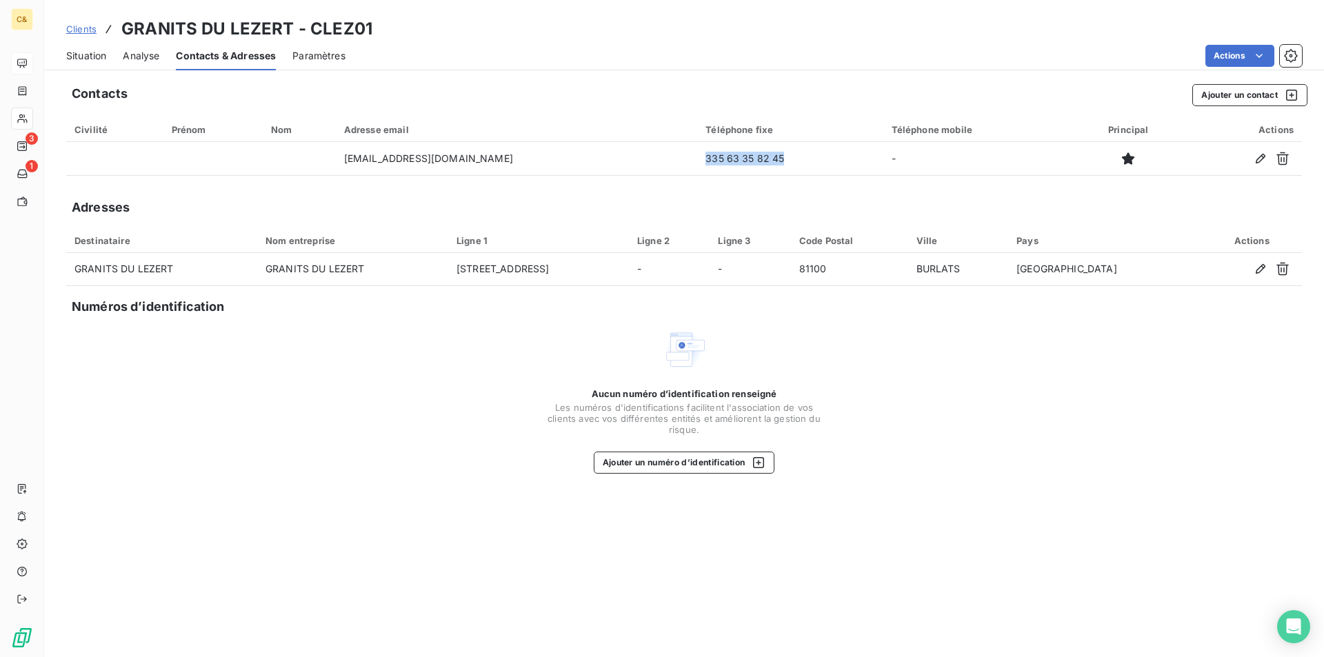
click at [91, 50] on span "Situation" at bounding box center [86, 56] width 40 height 14
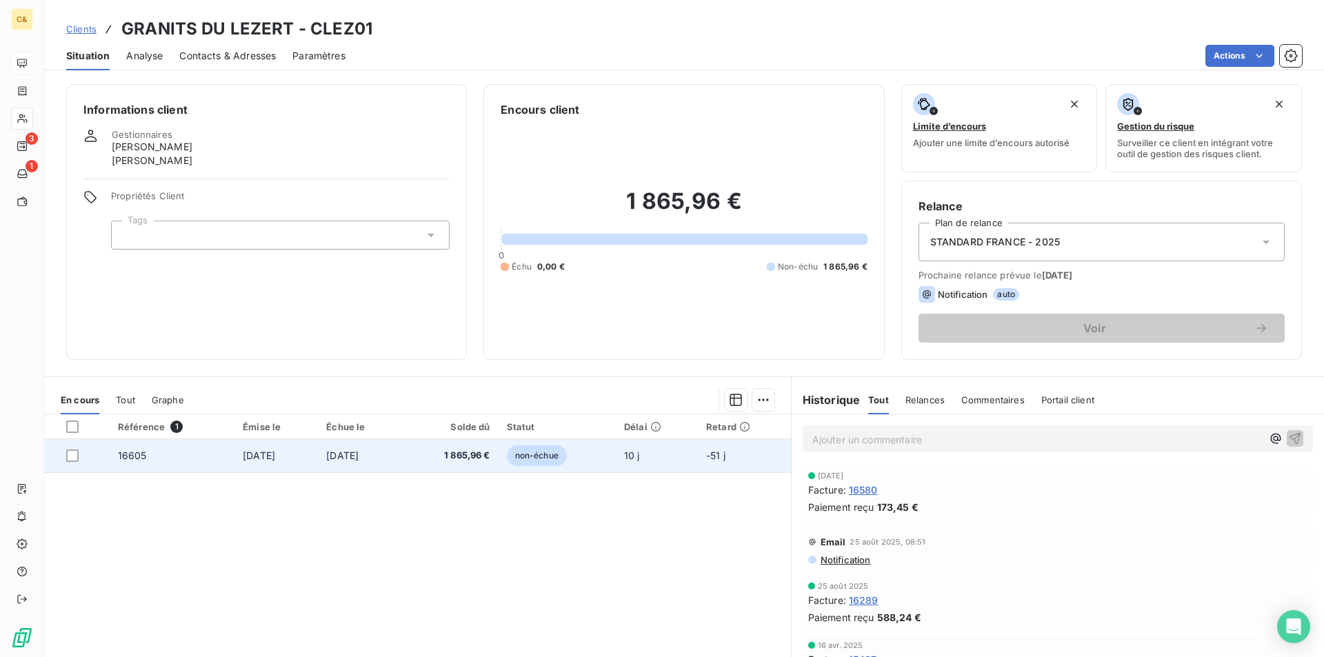
click at [452, 456] on span "1 865,96 €" at bounding box center [450, 456] width 79 height 14
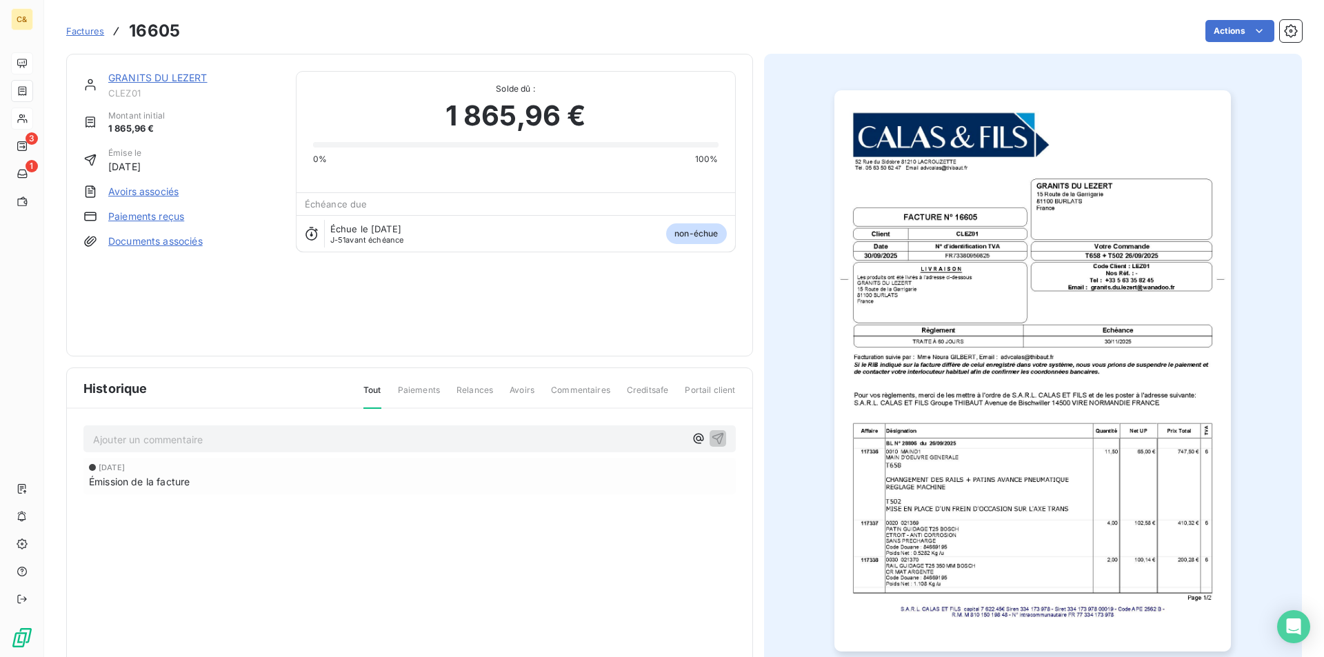
scroll to position [54, 0]
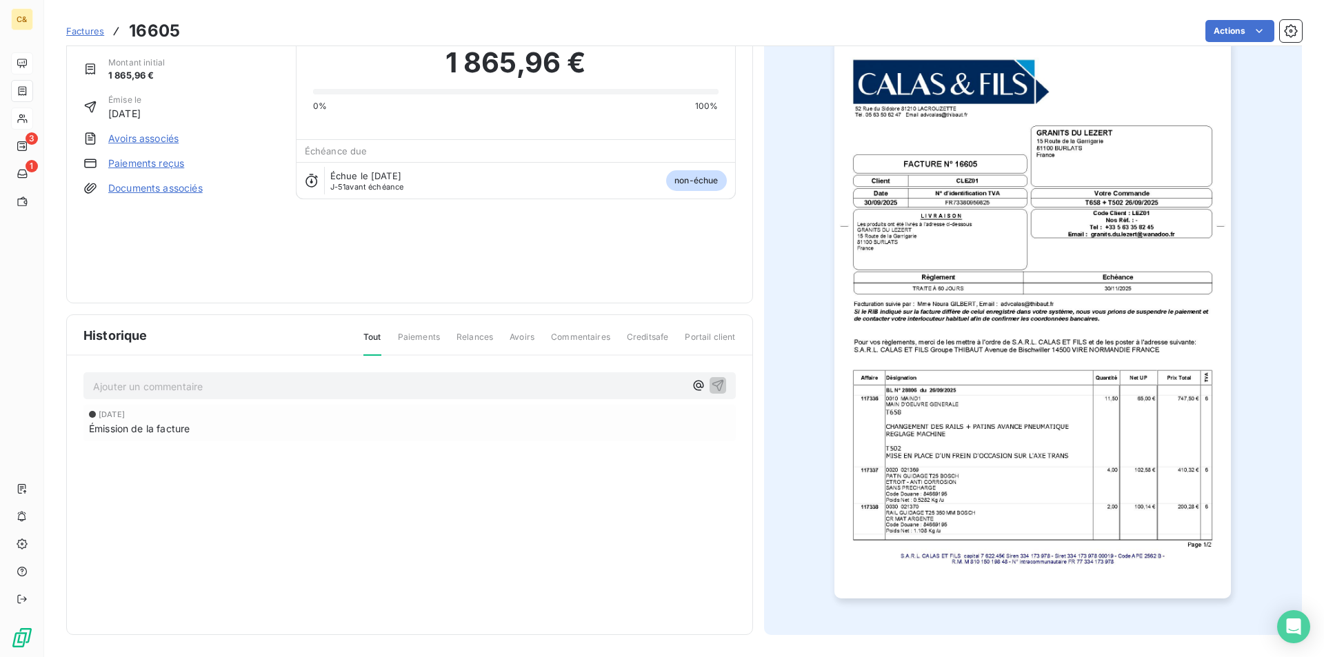
click at [956, 532] on img "button" at bounding box center [1032, 317] width 397 height 561
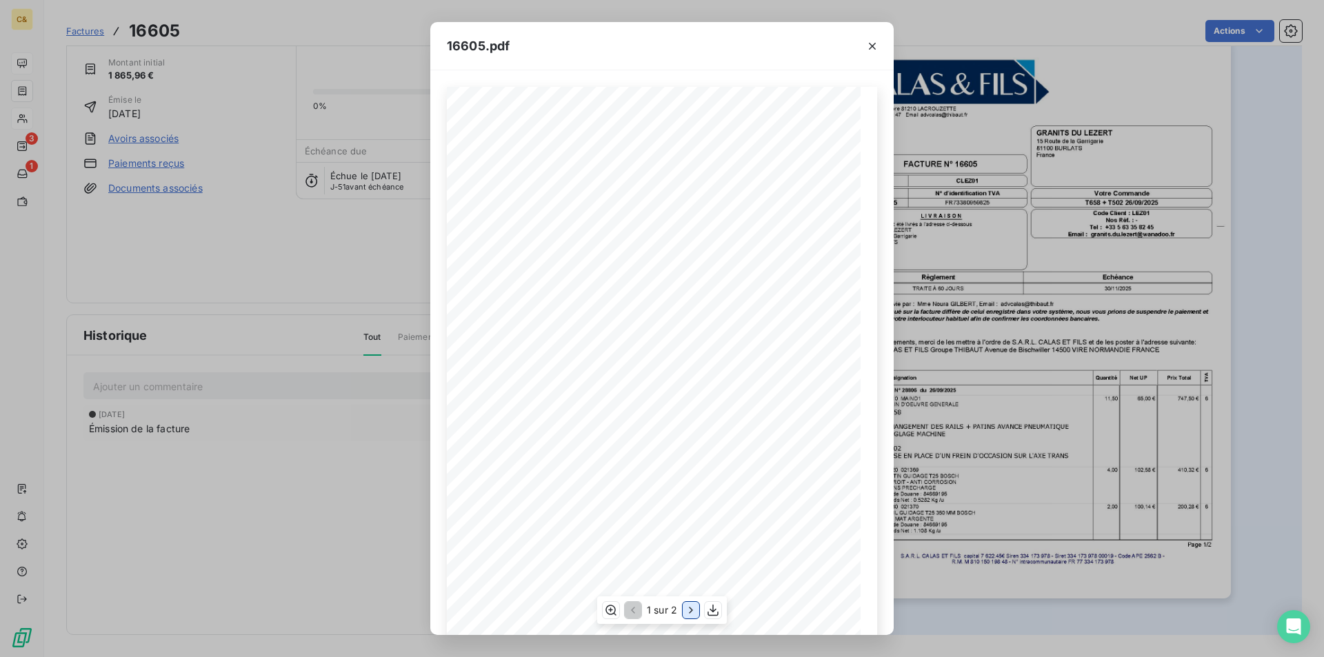
click at [685, 608] on icon "button" at bounding box center [691, 610] width 14 height 14
click at [880, 47] on button "button" at bounding box center [872, 46] width 22 height 22
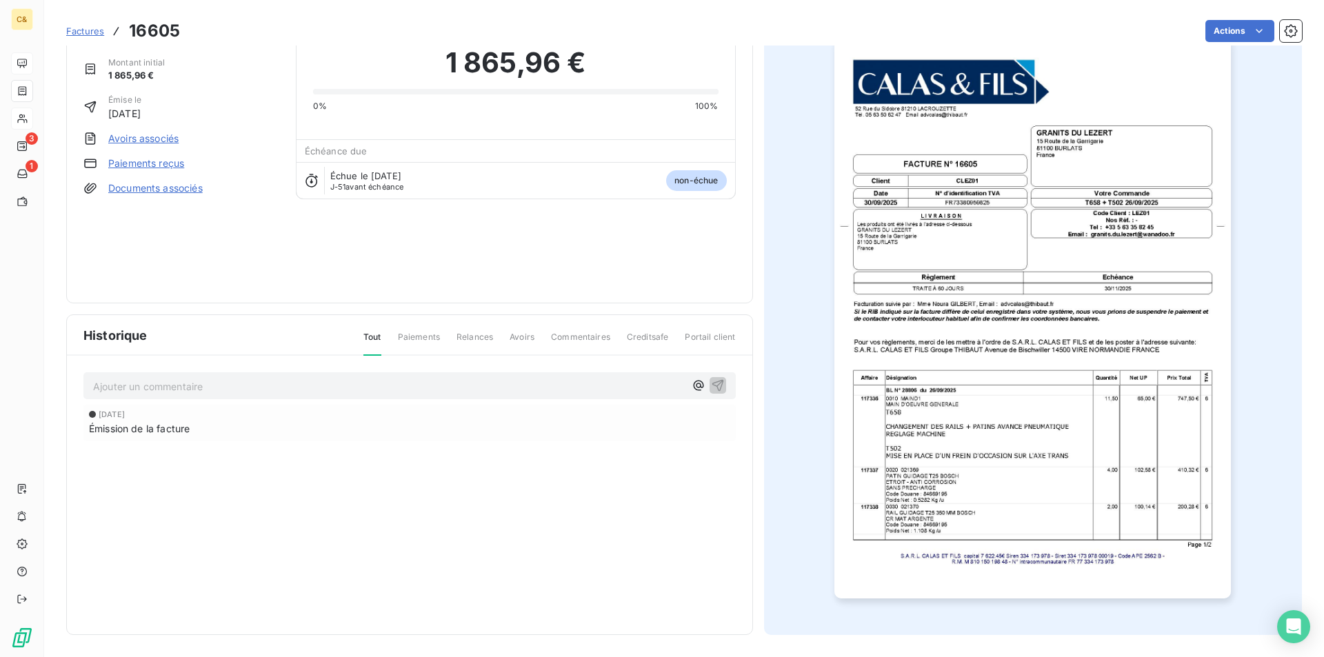
scroll to position [0, 0]
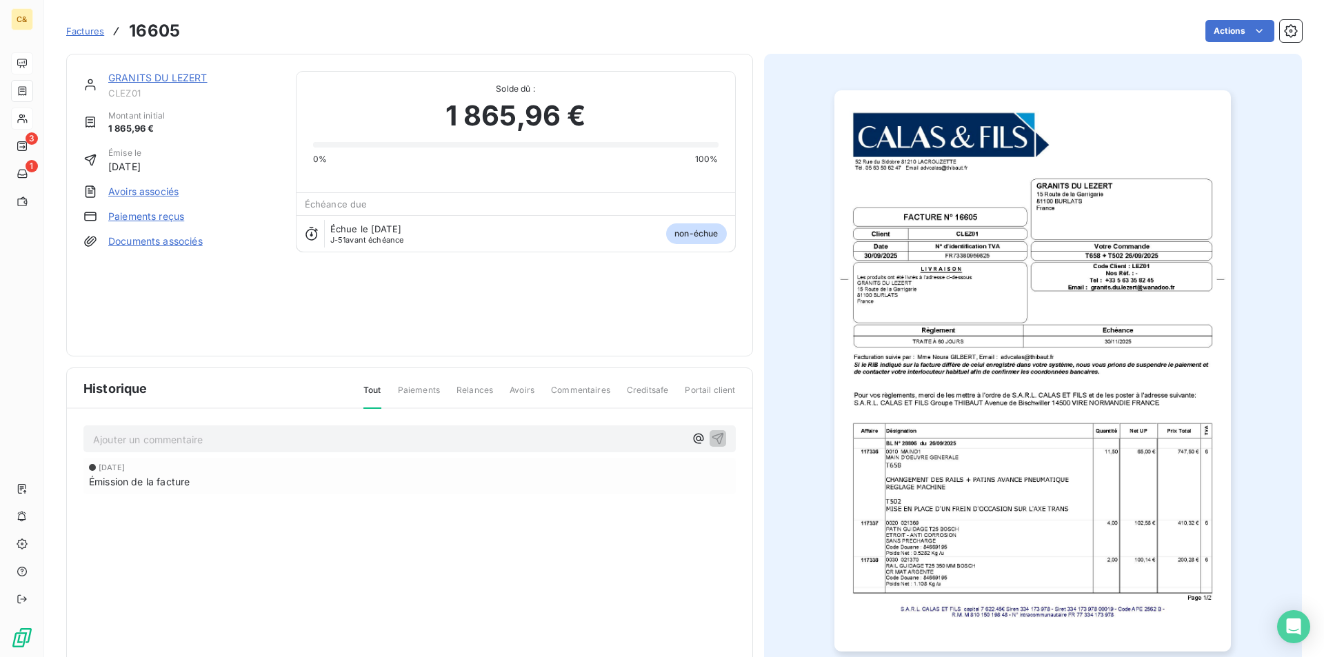
click at [137, 77] on link "GRANITS DU LEZERT" at bounding box center [157, 78] width 99 height 12
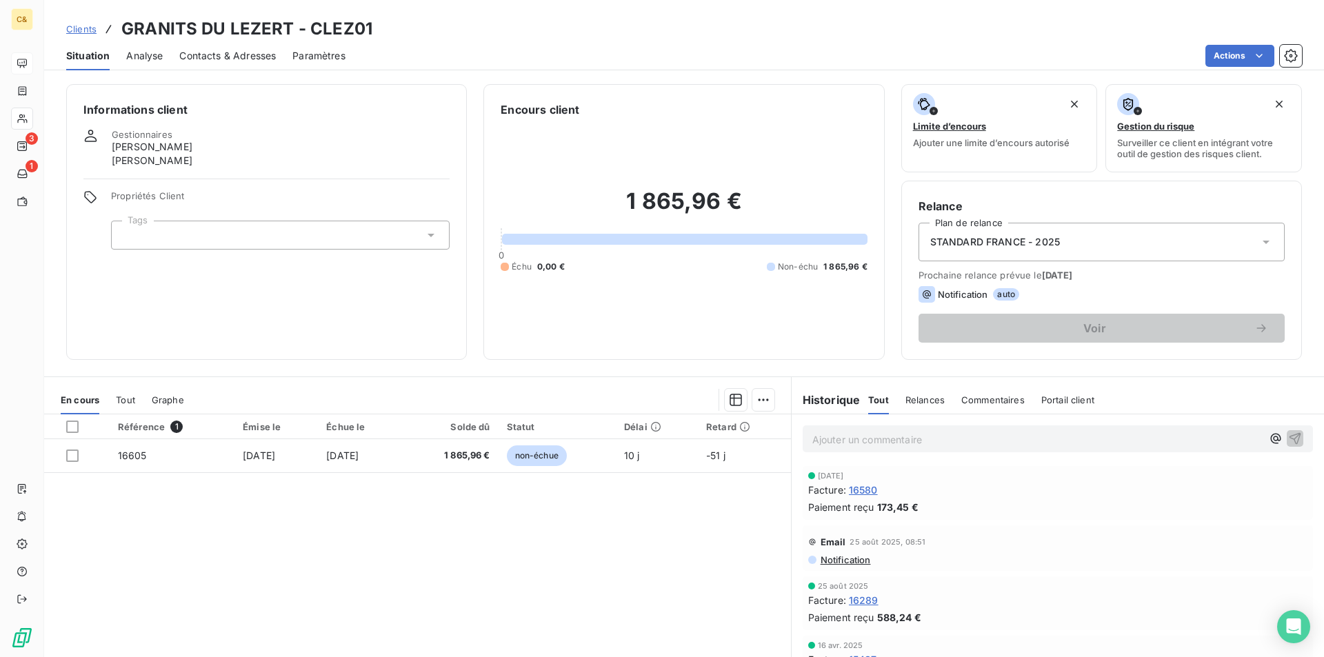
click at [835, 441] on p "Ajouter un commentaire ﻿" at bounding box center [1037, 439] width 450 height 17
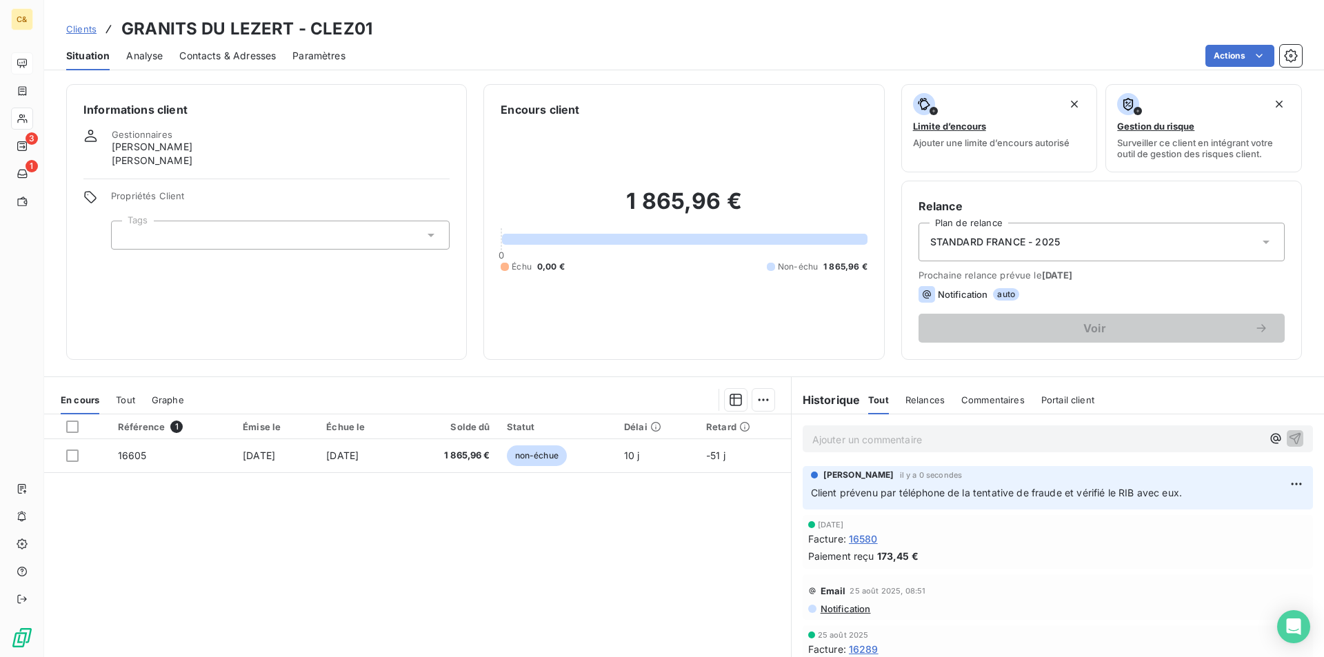
click at [721, 534] on div "Référence 1 Émise le Échue le Solde dû Statut Délai Retard 16605 [DATE] [DATE] …" at bounding box center [417, 547] width 747 height 266
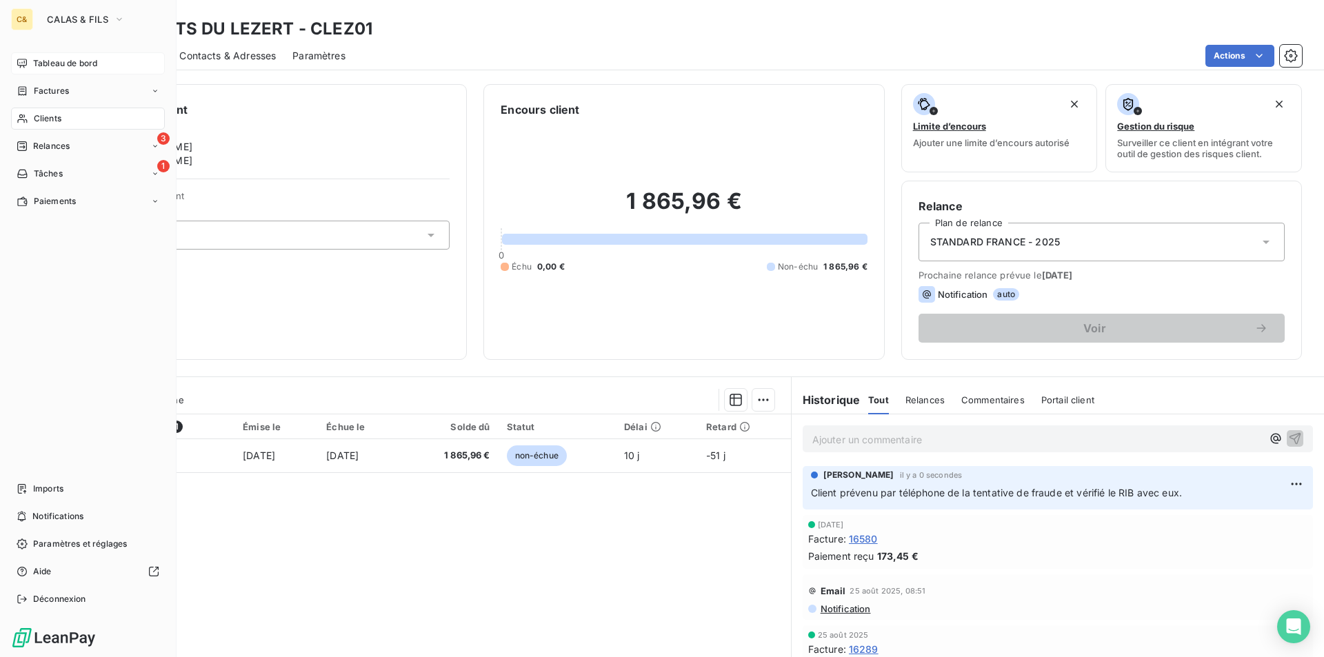
click at [45, 61] on span "Tableau de bord" at bounding box center [65, 63] width 64 height 12
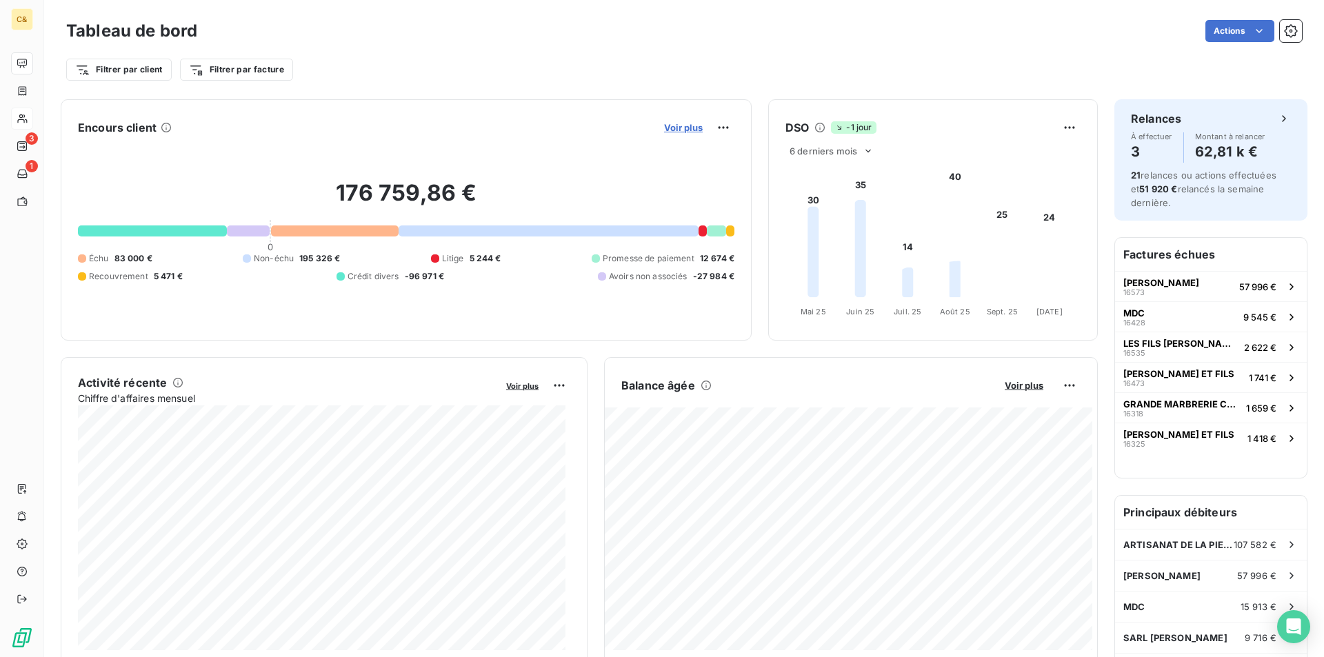
click at [684, 128] on span "Voir plus" at bounding box center [683, 127] width 39 height 11
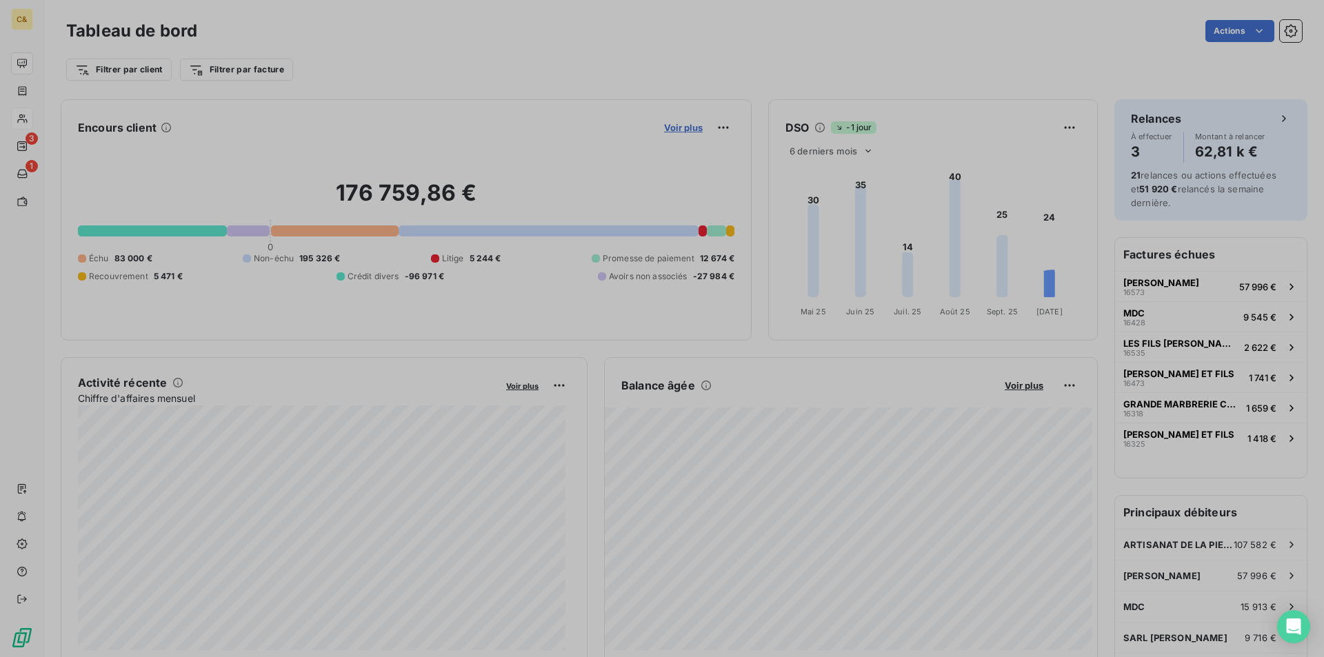
scroll to position [11, 11]
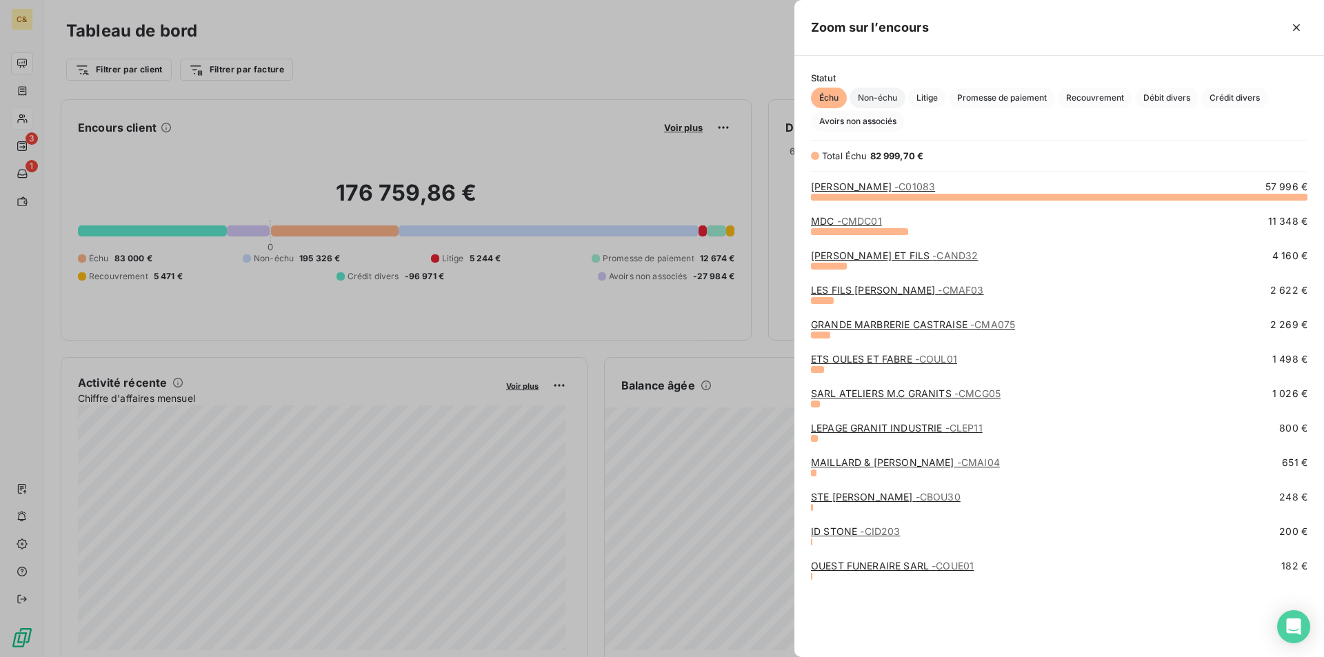
click at [883, 97] on span "Non-échu" at bounding box center [878, 98] width 56 height 21
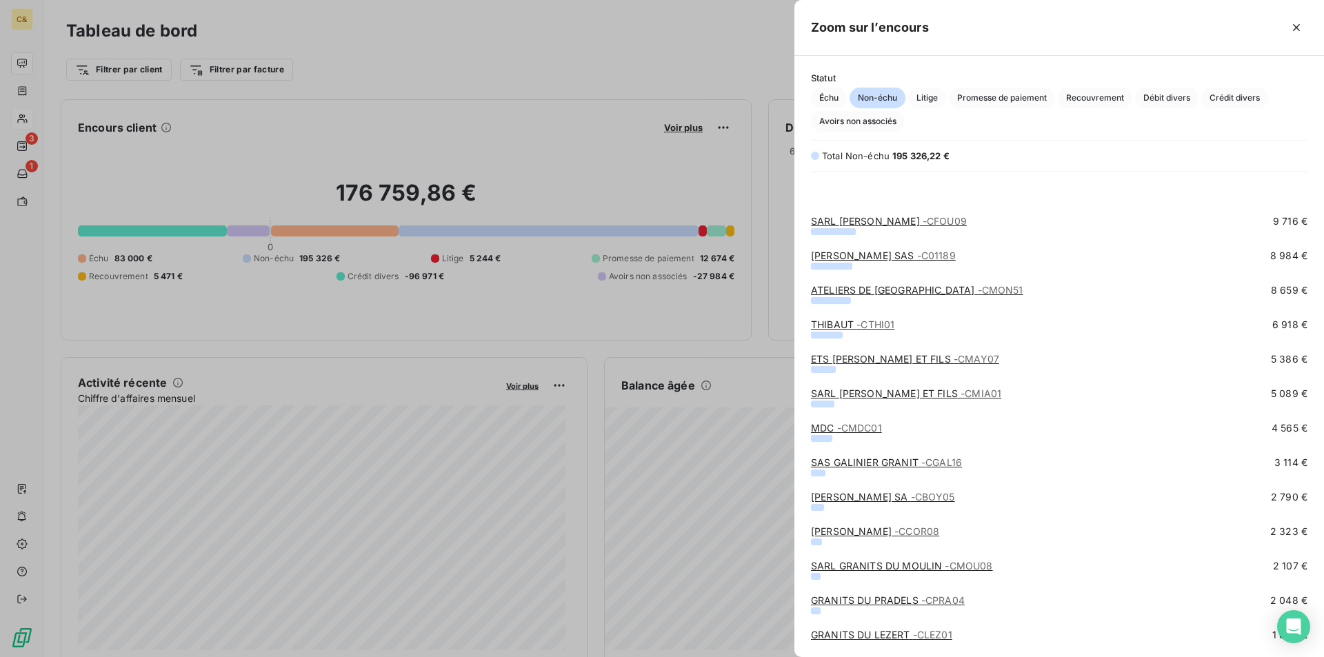
scroll to position [69, 0]
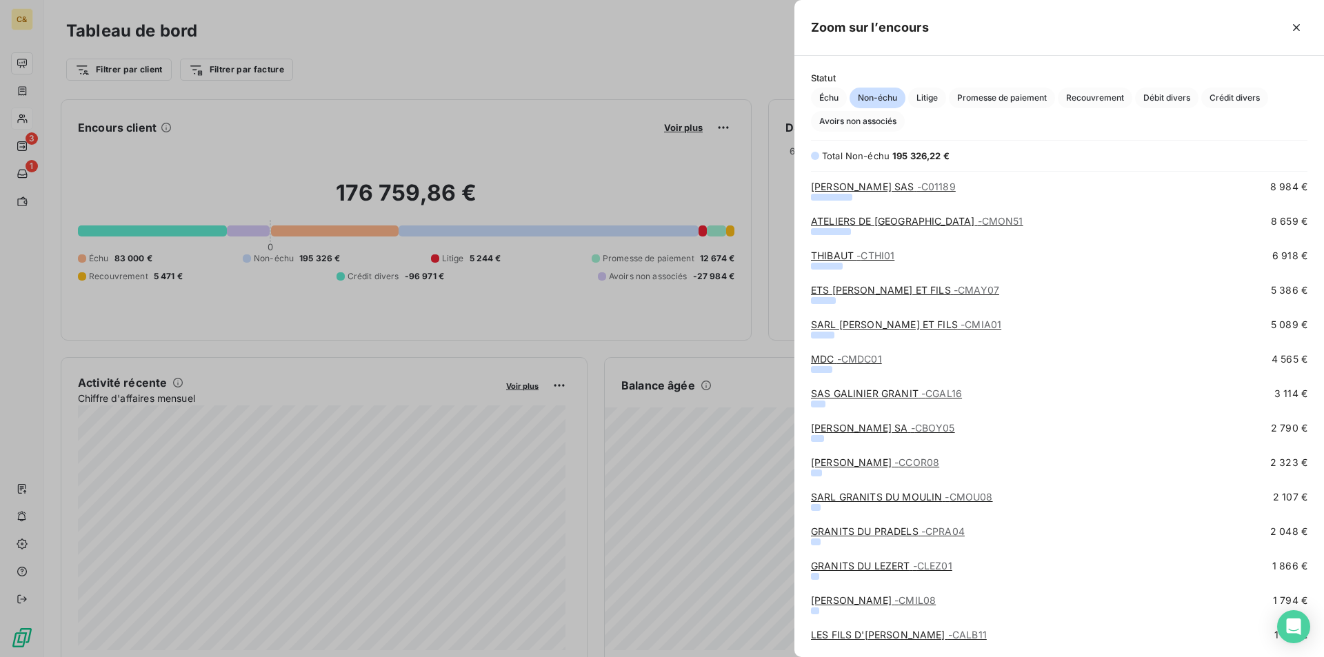
click at [865, 601] on link "MILETTO SARL - CMIL08" at bounding box center [873, 600] width 125 height 12
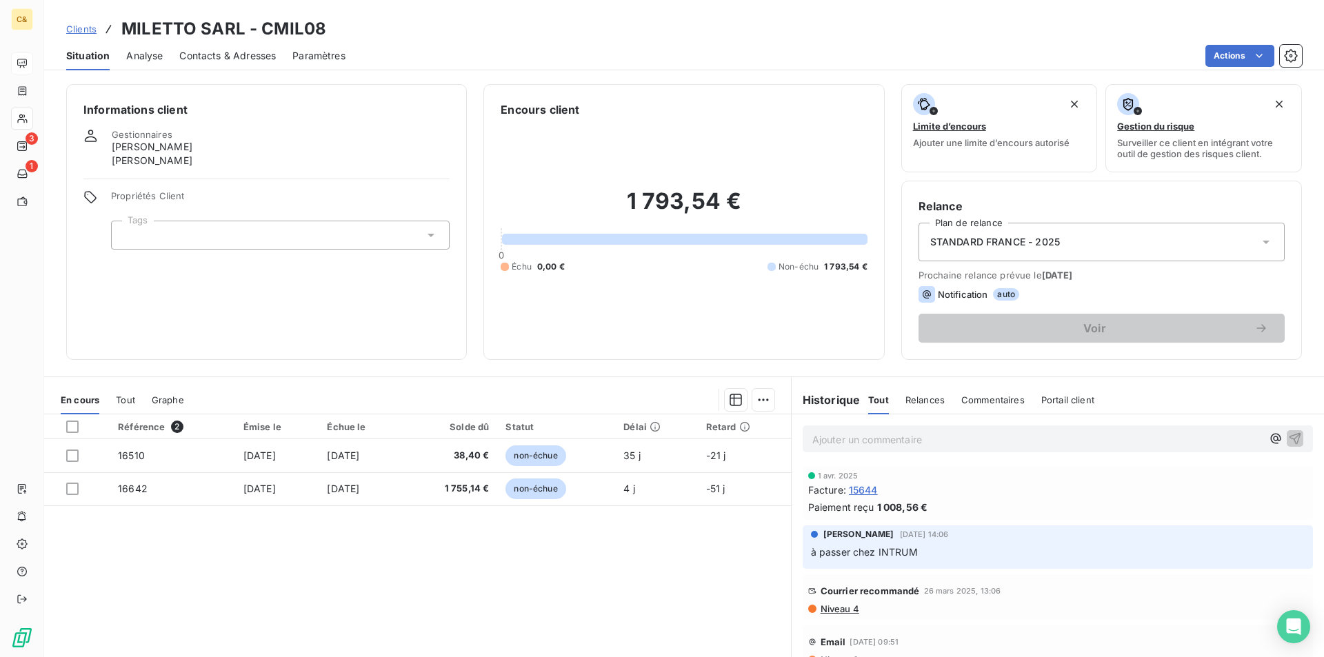
click at [200, 54] on span "Contacts & Adresses" at bounding box center [227, 56] width 97 height 14
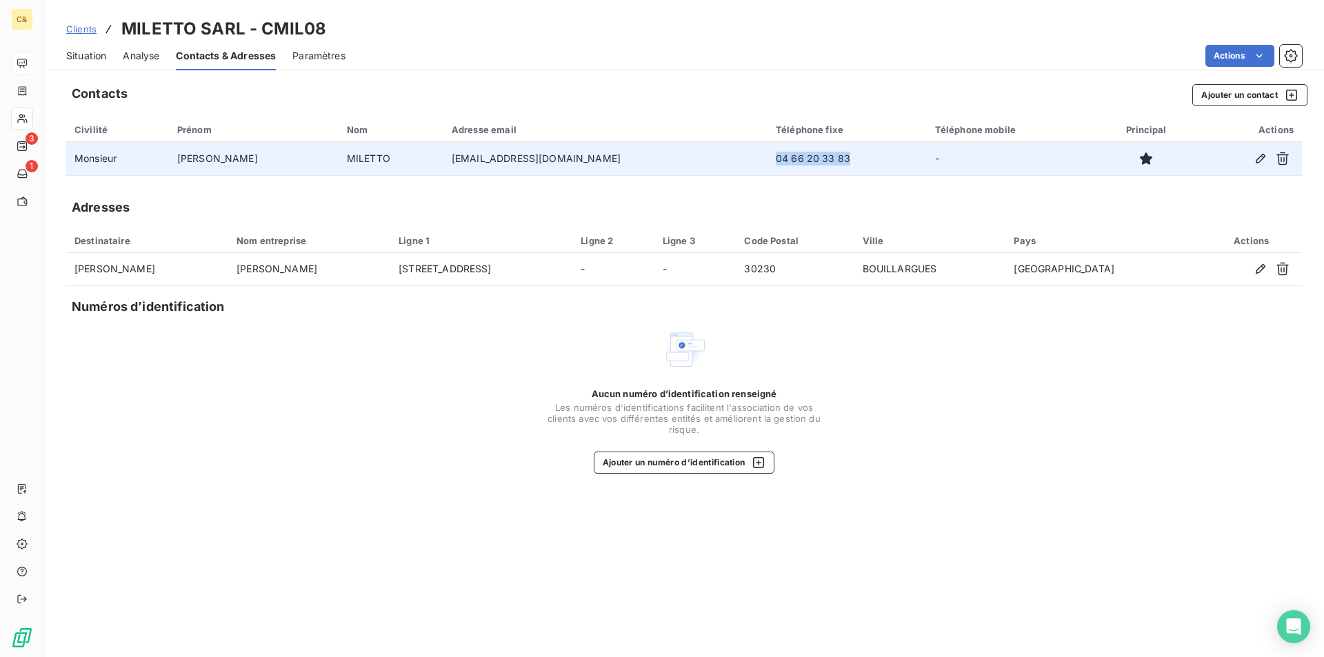
drag, startPoint x: 787, startPoint y: 152, endPoint x: 714, endPoint y: 163, distance: 73.2
click at [768, 163] on td "04 66 20 33 83" at bounding box center [847, 158] width 159 height 33
copy td "04 66 20 33 83"
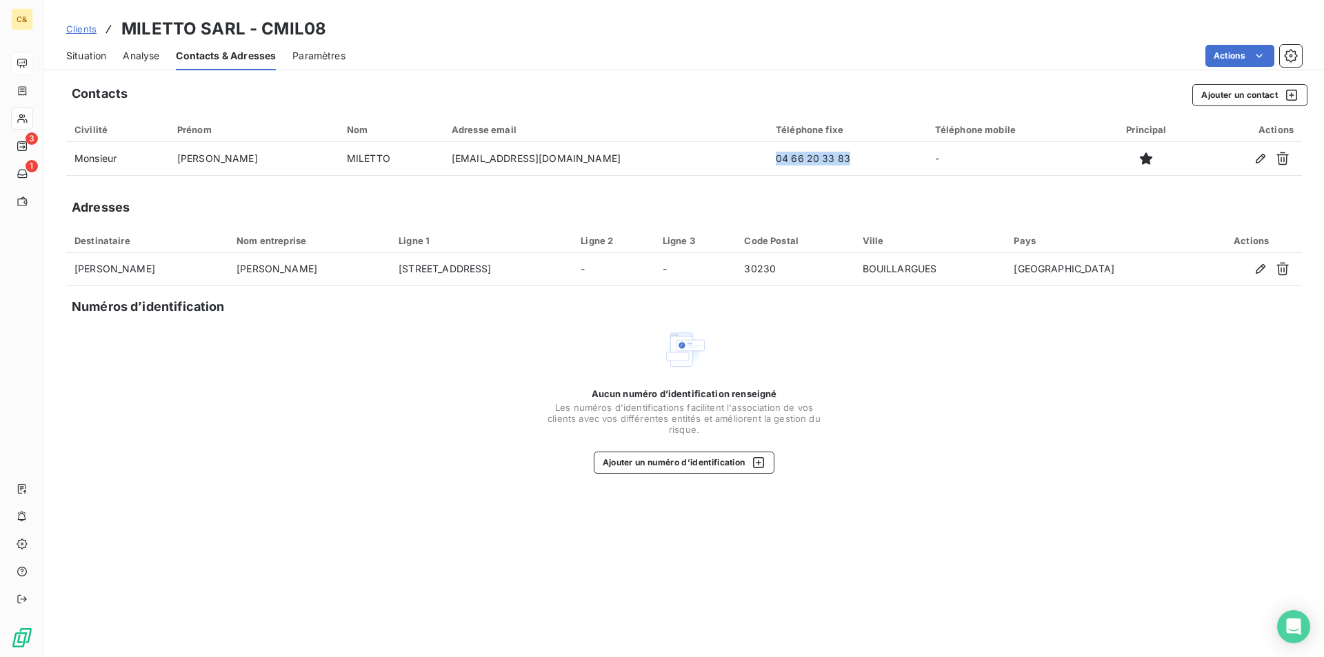
click at [94, 48] on div "Situation" at bounding box center [86, 55] width 40 height 29
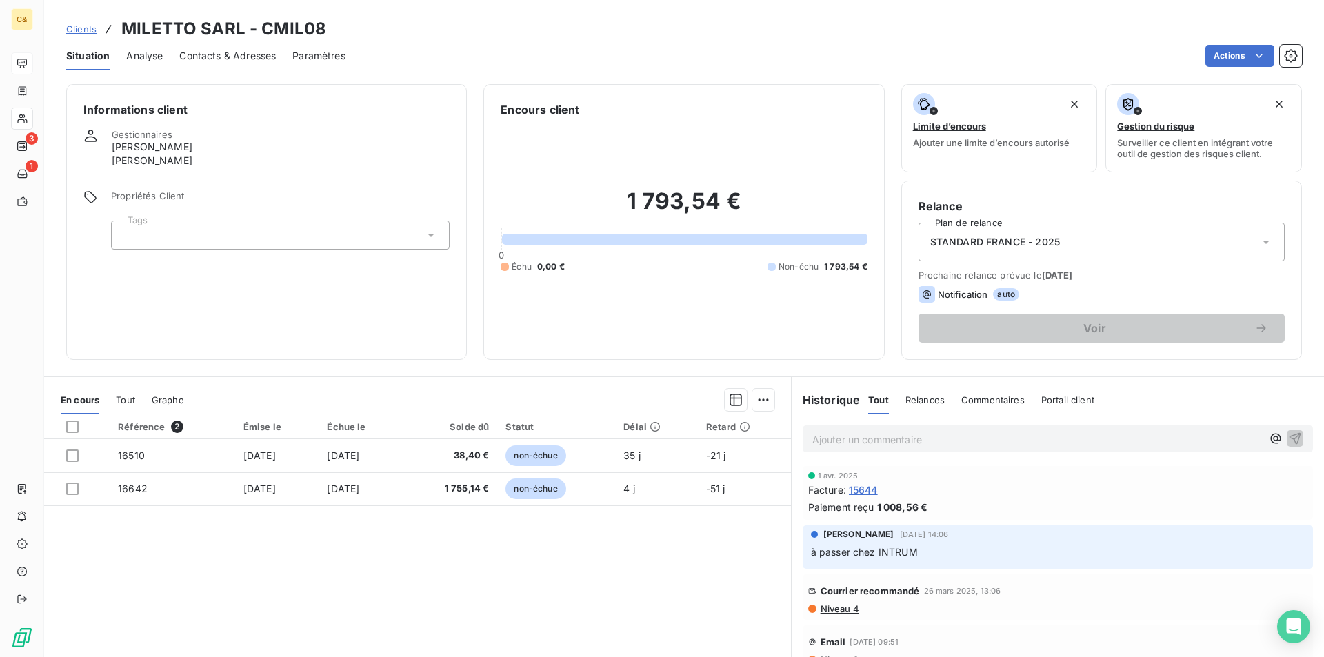
click at [627, 592] on div "Référence 2 Émise le Échue le Solde dû Statut Délai Retard 16510 [DATE] [DATE] …" at bounding box center [417, 547] width 747 height 266
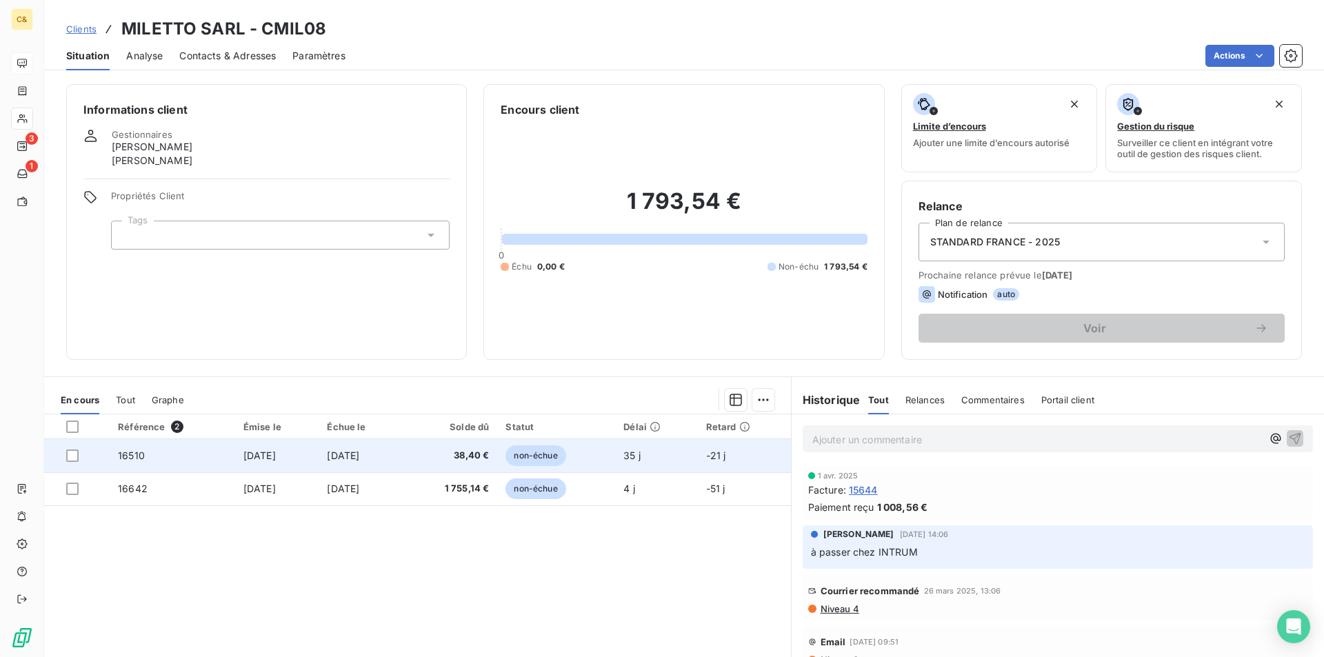
click at [403, 463] on td "[DATE]" at bounding box center [361, 455] width 85 height 33
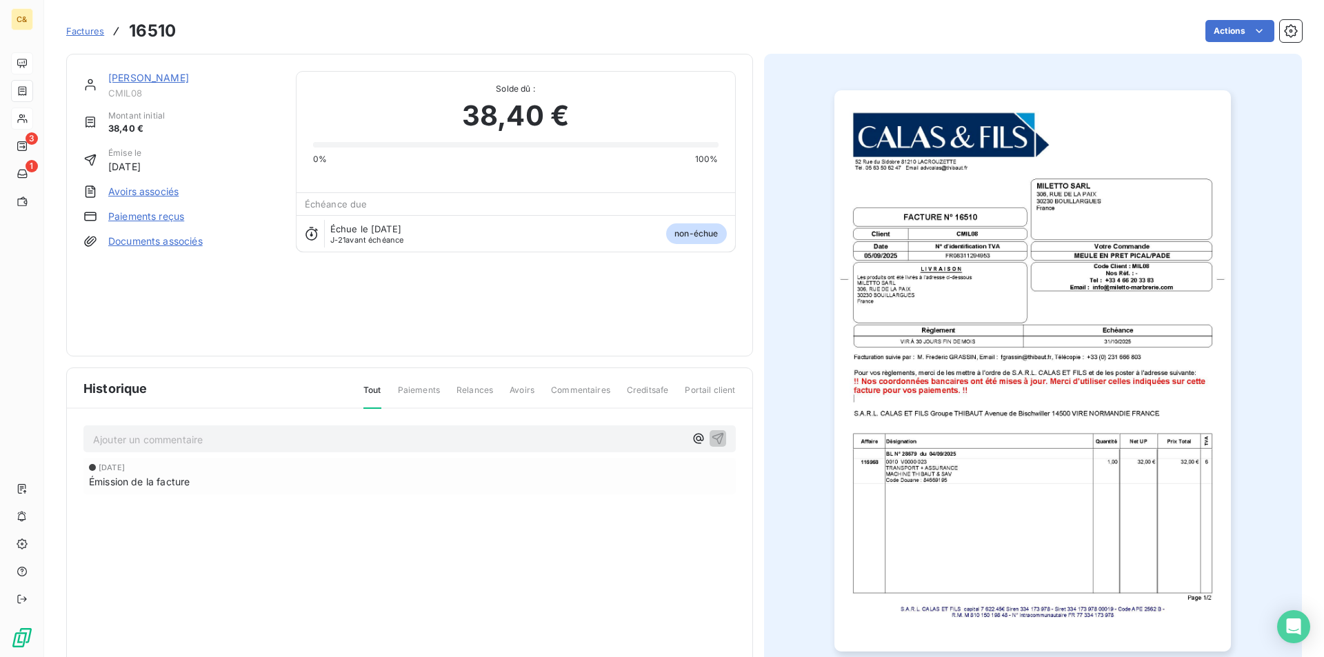
click at [136, 77] on link "[PERSON_NAME]" at bounding box center [148, 78] width 81 height 12
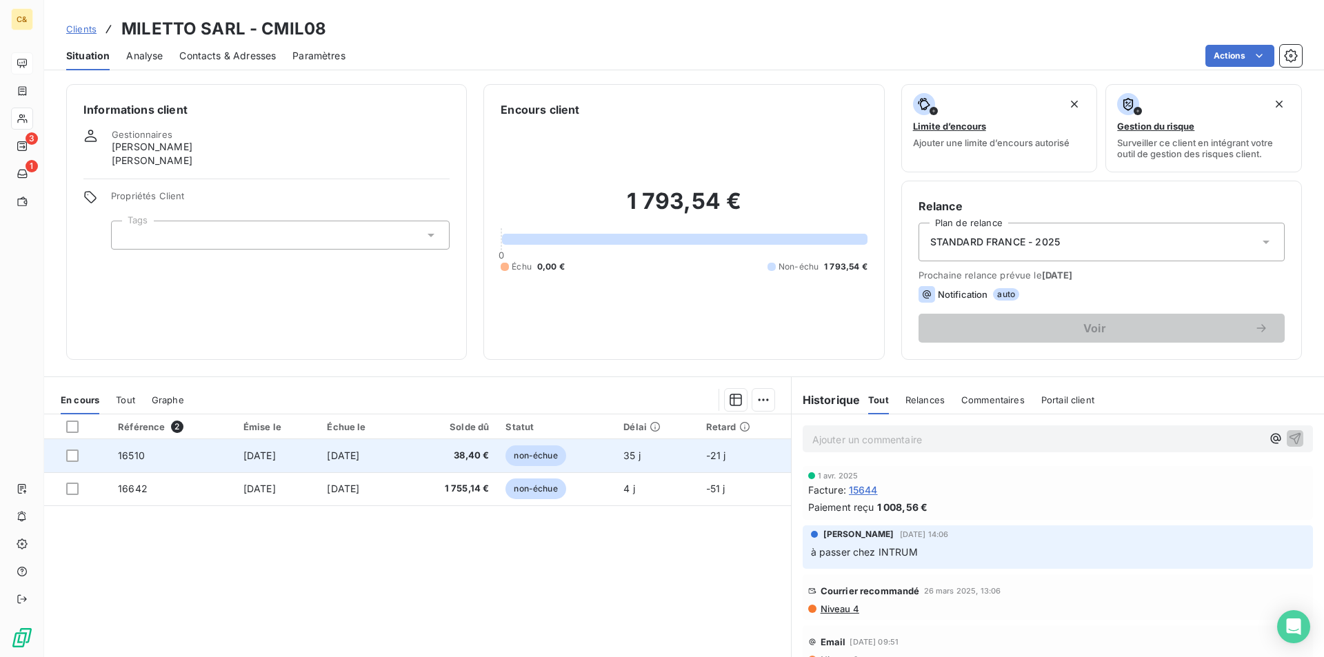
click at [403, 457] on td "[DATE]" at bounding box center [361, 455] width 85 height 33
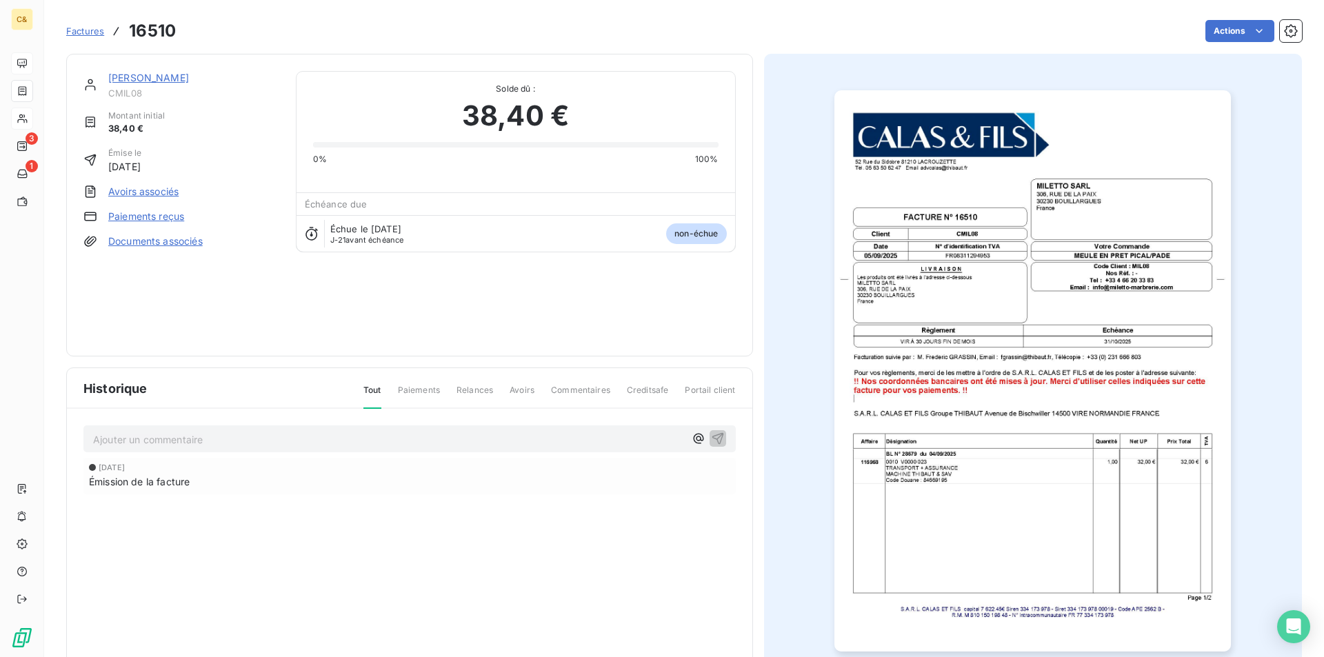
click at [964, 507] on img "button" at bounding box center [1032, 370] width 397 height 561
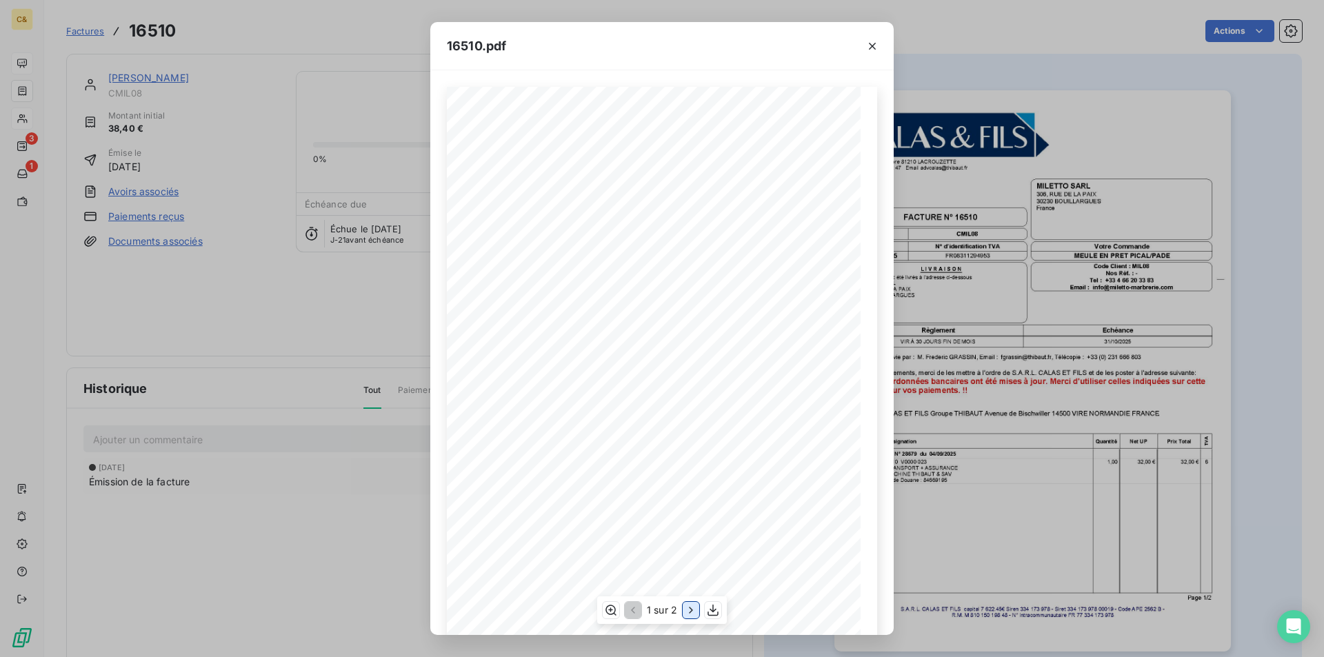
click at [692, 611] on icon "button" at bounding box center [690, 611] width 3 height 6
drag, startPoint x: 869, startPoint y: 43, endPoint x: 855, endPoint y: 43, distance: 13.8
click at [869, 43] on icon "button" at bounding box center [872, 46] width 14 height 14
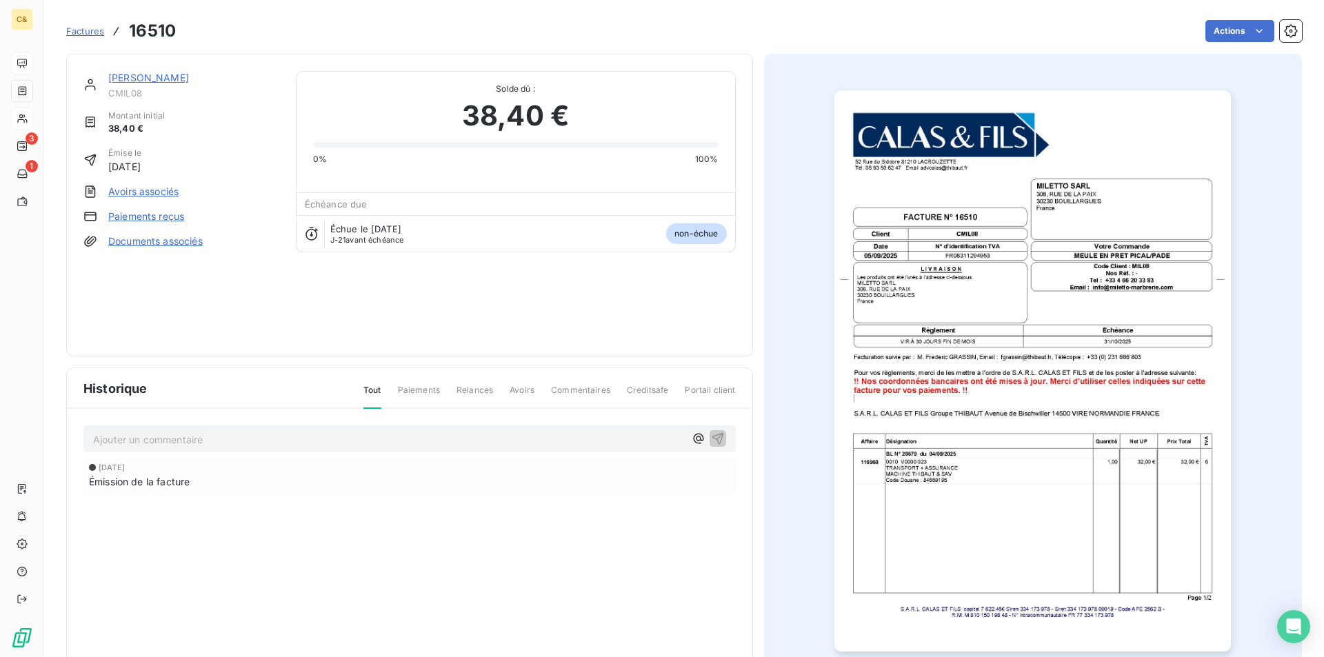
drag, startPoint x: 142, startPoint y: 77, endPoint x: 274, endPoint y: 144, distance: 148.3
click at [142, 77] on link "[PERSON_NAME]" at bounding box center [148, 78] width 81 height 12
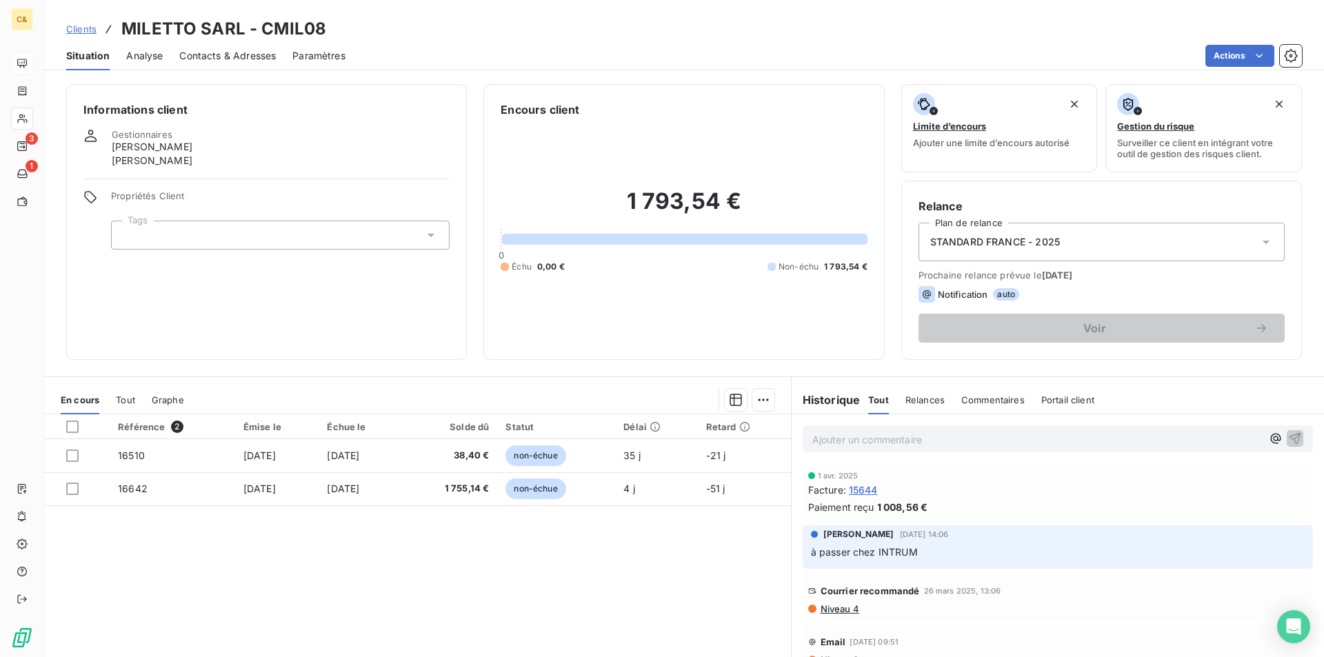
click at [850, 436] on p "Ajouter un commentaire ﻿" at bounding box center [1037, 439] width 450 height 17
click at [953, 439] on span "Client prévenu par téléphone d ela tentative d [PERSON_NAME] et vérifié le RIB …" at bounding box center [1020, 438] width 416 height 12
click at [1026, 438] on span "Client prévenu par téléphone de la tentative d [PERSON_NAME] et vérifié le RIB …" at bounding box center [1020, 438] width 416 height 12
drag, startPoint x: 1187, startPoint y: 439, endPoint x: 1171, endPoint y: 437, distance: 15.9
click at [1187, 439] on p "Client prévenu par téléphone de la tentative de fraude et vérifié le RIB avec e…" at bounding box center [1037, 439] width 450 height 16
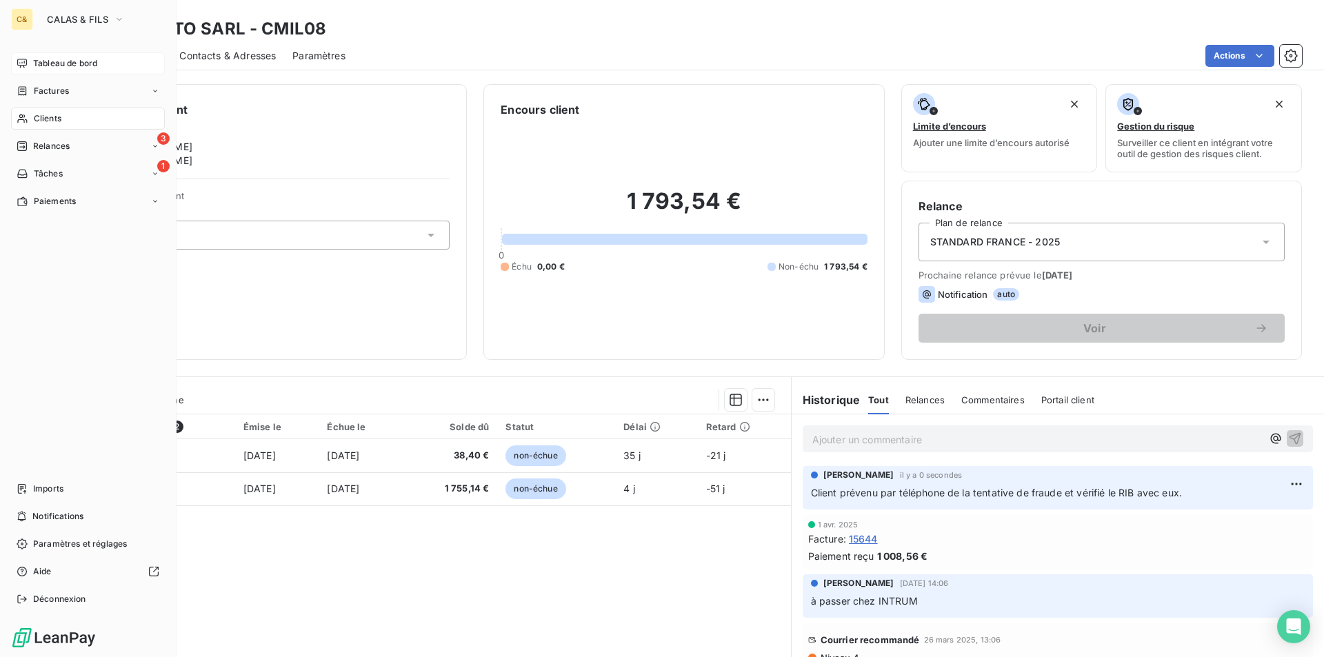
drag, startPoint x: 57, startPoint y: 59, endPoint x: 70, endPoint y: 59, distance: 13.8
click at [57, 59] on span "Tableau de bord" at bounding box center [65, 63] width 64 height 12
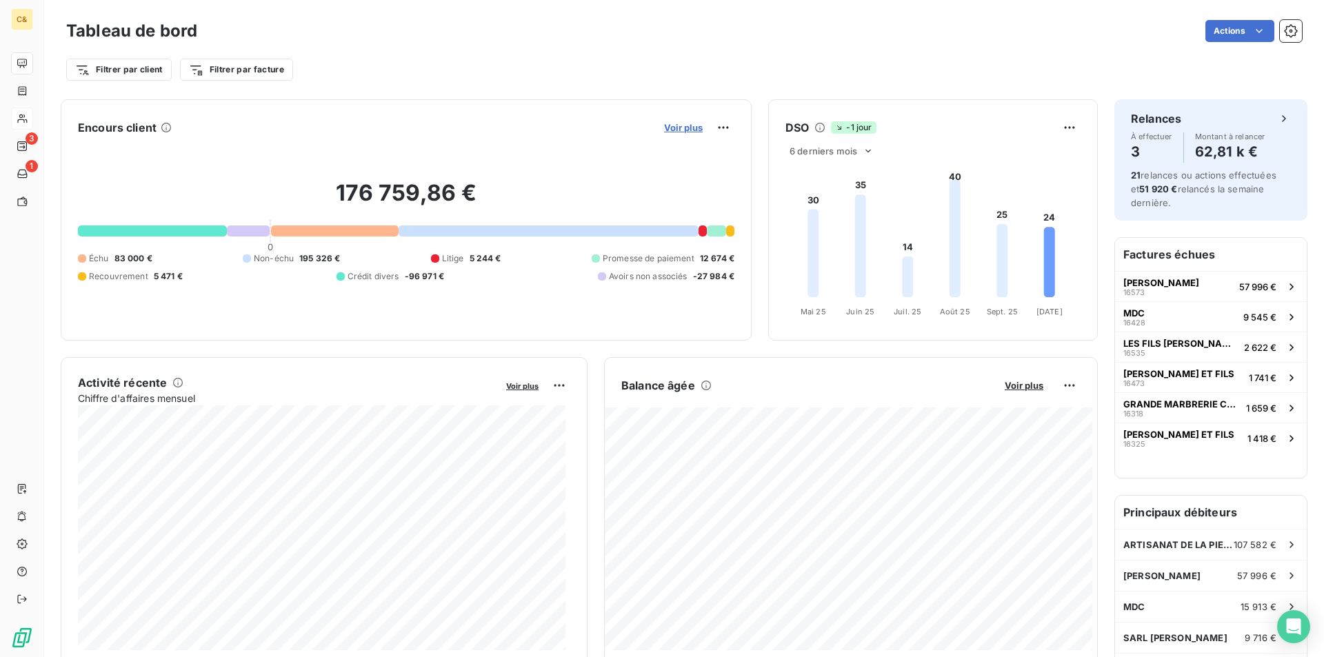
click at [677, 130] on span "Voir plus" at bounding box center [683, 127] width 39 height 11
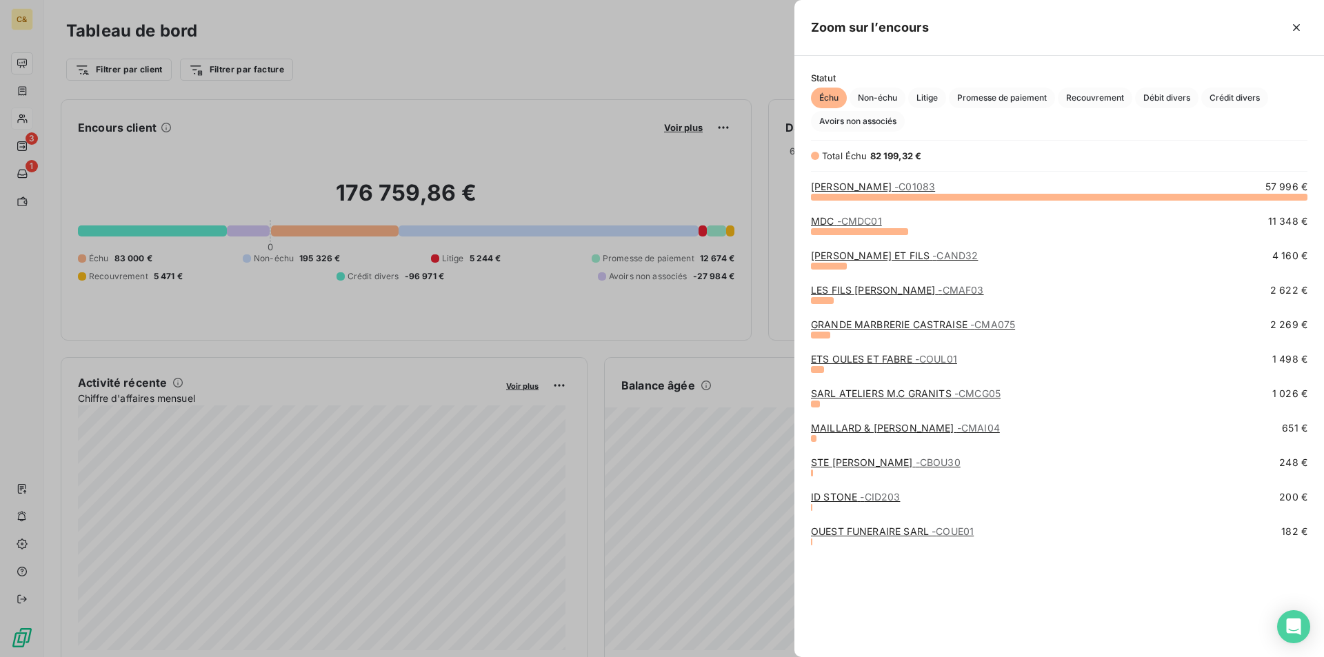
scroll to position [647, 519]
drag, startPoint x: 880, startPoint y: 93, endPoint x: 882, endPoint y: 113, distance: 20.1
click at [880, 93] on span "Non-échu" at bounding box center [878, 98] width 56 height 21
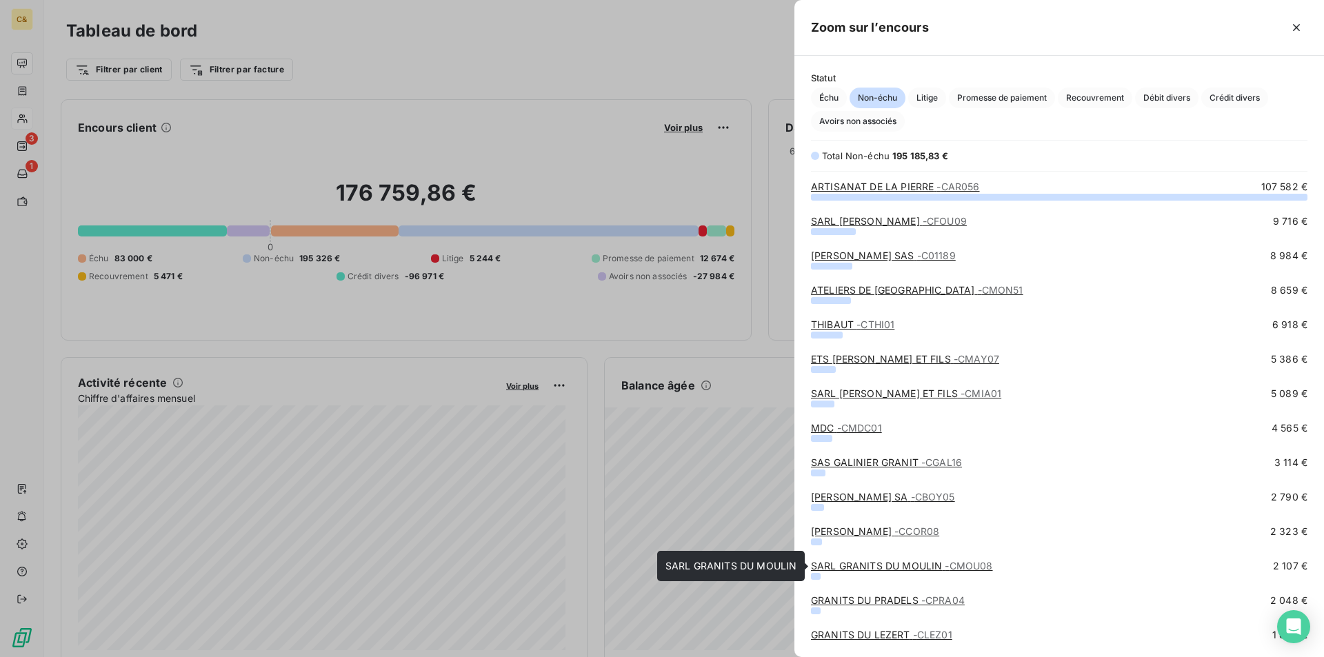
scroll to position [138, 0]
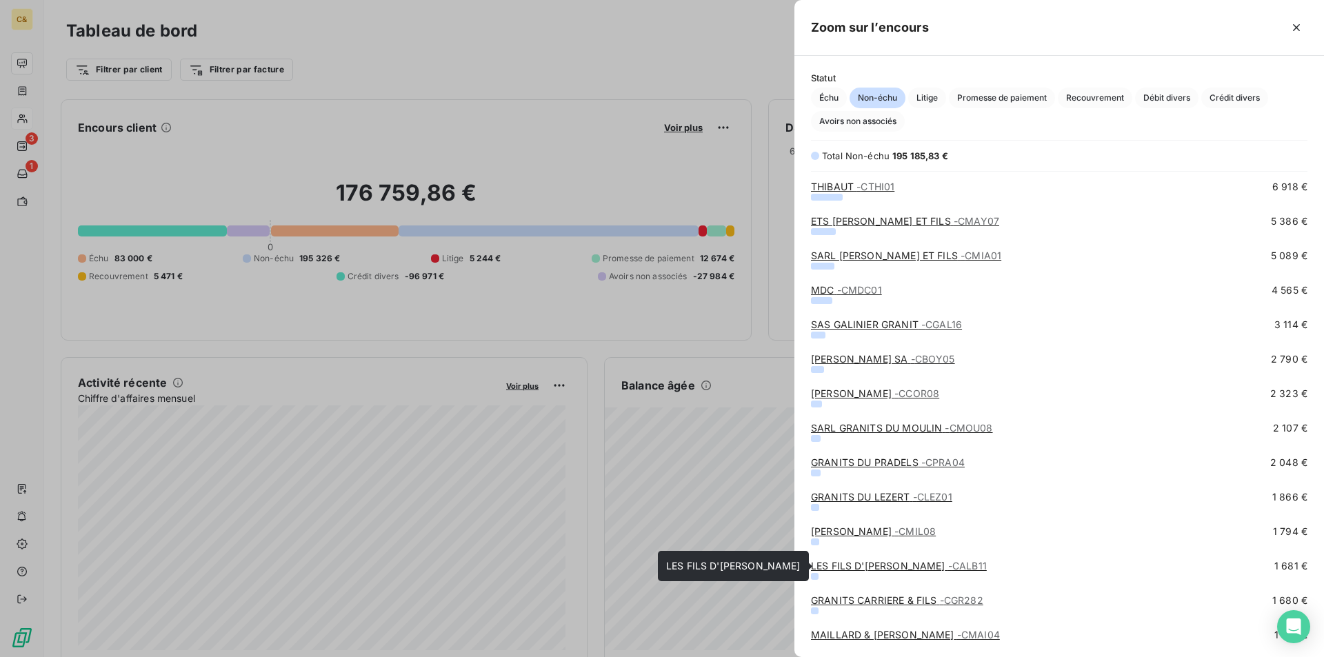
click at [865, 569] on link "LES FILS D'[PERSON_NAME] - CALB11" at bounding box center [899, 566] width 176 height 12
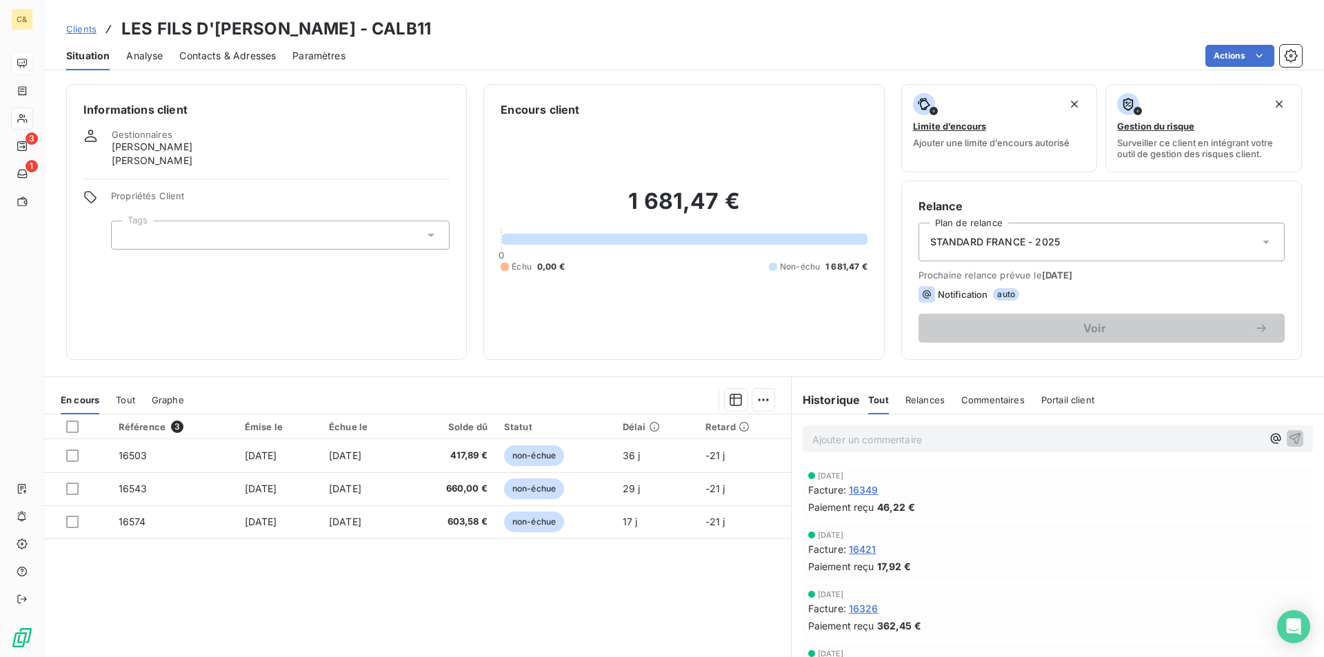
click at [663, 606] on div "Référence 3 Émise le Échue le Solde dû Statut Délai Retard 16503 [DATE] [DATE] …" at bounding box center [417, 547] width 747 height 266
click at [207, 57] on span "Contacts & Adresses" at bounding box center [227, 56] width 97 height 14
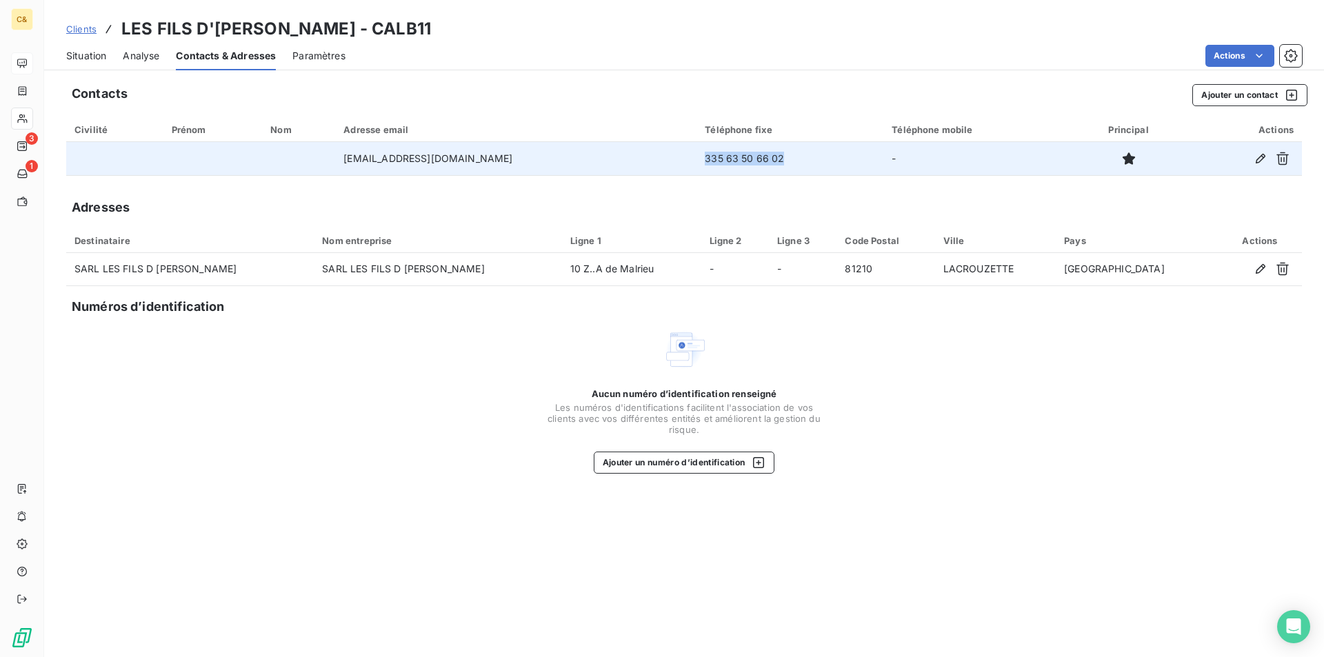
drag, startPoint x: 725, startPoint y: 164, endPoint x: 645, endPoint y: 163, distance: 80.7
click at [697, 163] on td "335 63 50 66 02" at bounding box center [790, 158] width 187 height 33
copy td "335 63 50 66 02"
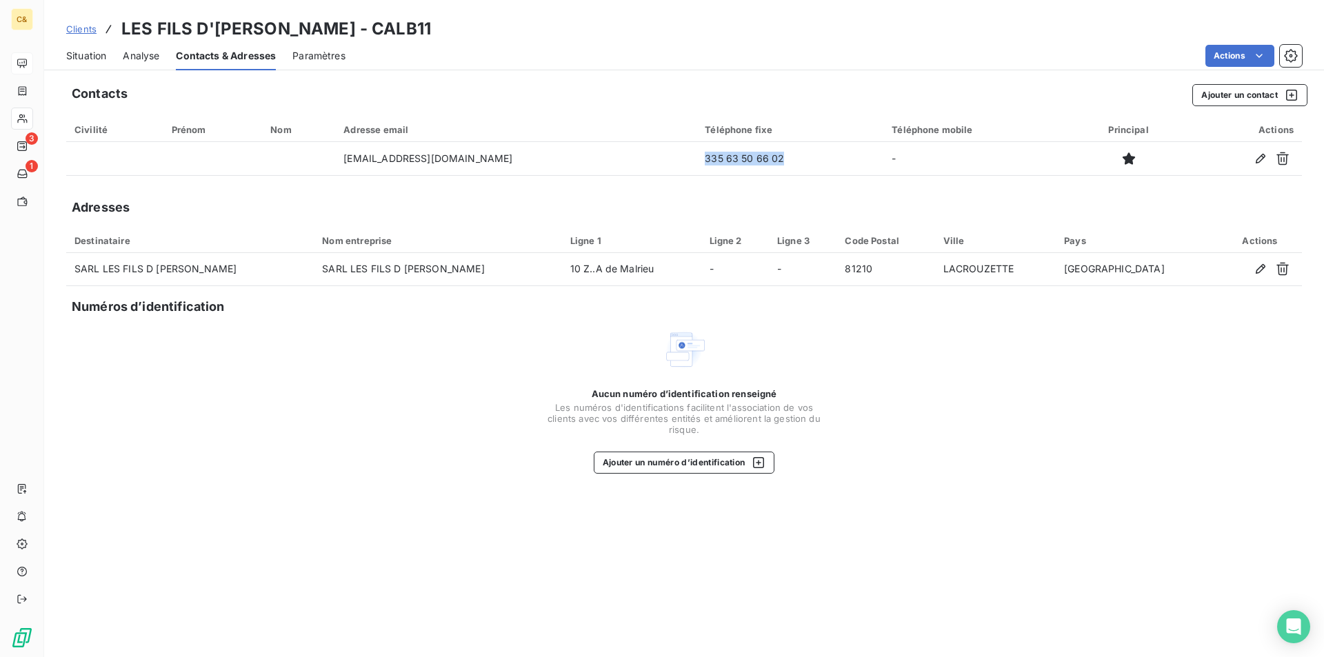
drag, startPoint x: 69, startPoint y: 55, endPoint x: 98, endPoint y: 61, distance: 29.6
click at [69, 55] on span "Situation" at bounding box center [86, 56] width 40 height 14
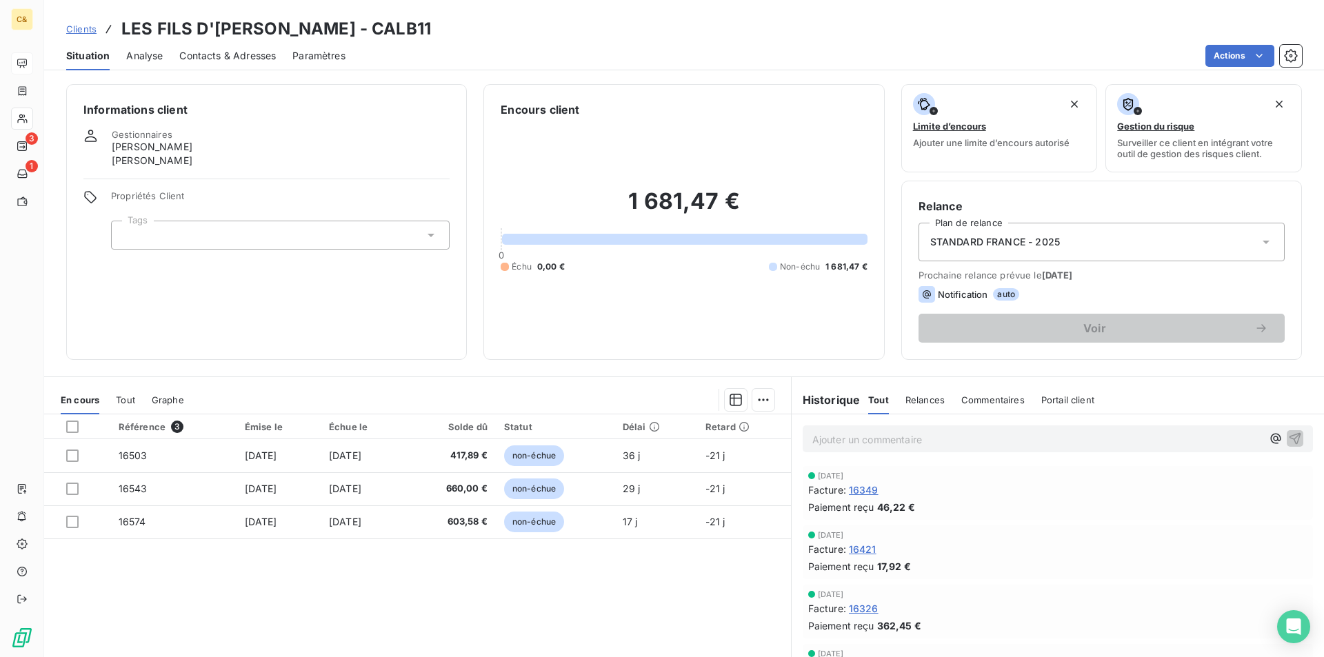
click at [575, 570] on div "Référence 3 Émise le Échue le Solde dû Statut Délai Retard 16503 [DATE] [DATE] …" at bounding box center [417, 547] width 747 height 266
click at [611, 625] on div "Référence 3 Émise le Échue le Solde dû Statut Délai Retard 16503 [DATE] [DATE] …" at bounding box center [417, 547] width 747 height 266
click at [870, 439] on p "Ajouter un commentaire ﻿" at bounding box center [1037, 439] width 450 height 17
click at [958, 441] on span "Client prévenu par téléphone de" at bounding box center [886, 438] width 149 height 12
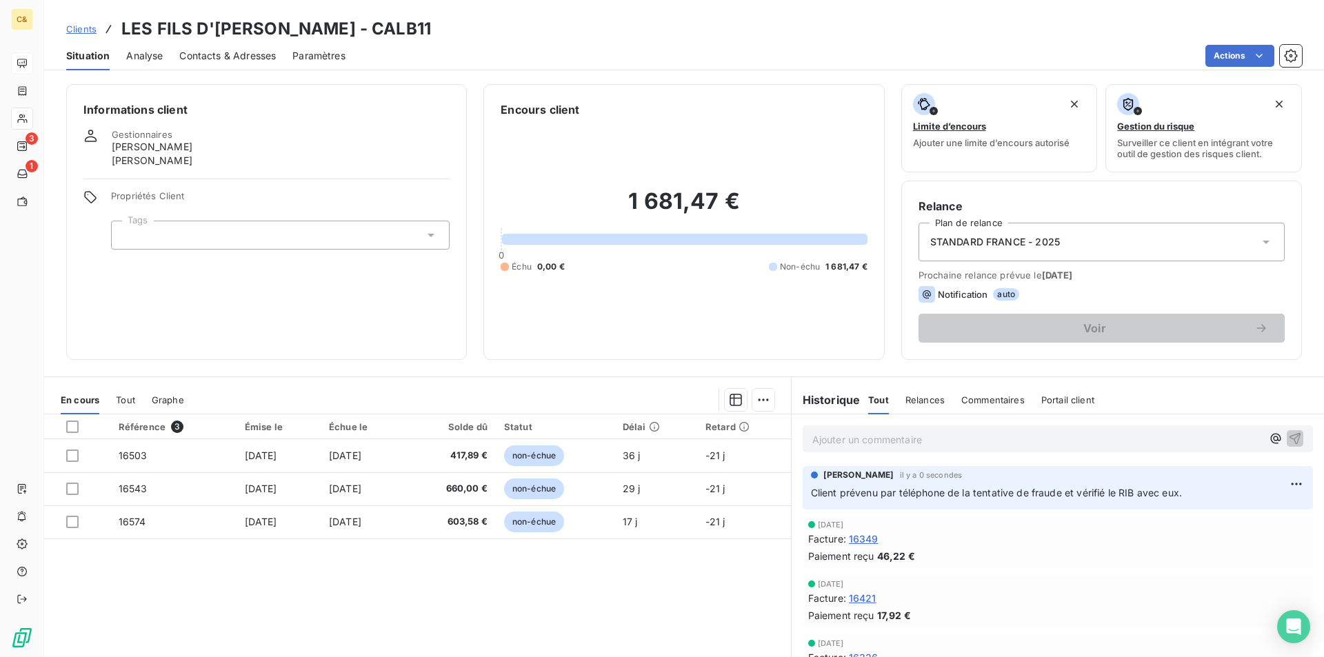
click at [958, 433] on p "Ajouter un commentaire ﻿" at bounding box center [1037, 439] width 450 height 17
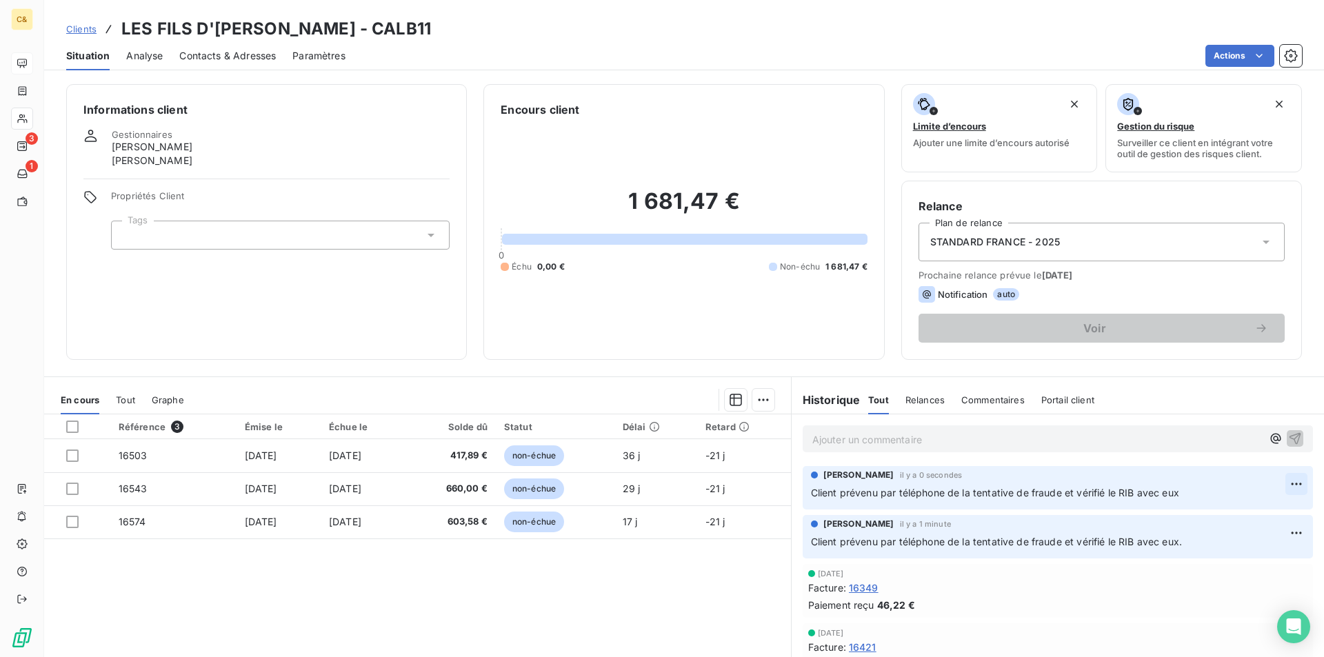
click at [1274, 481] on html "C& 3 1 Clients LES FILS D'[PERSON_NAME] - CALB11 Situation Analyse Contacts & A…" at bounding box center [662, 328] width 1324 height 657
click at [1234, 547] on div "Supprimer" at bounding box center [1242, 539] width 77 height 22
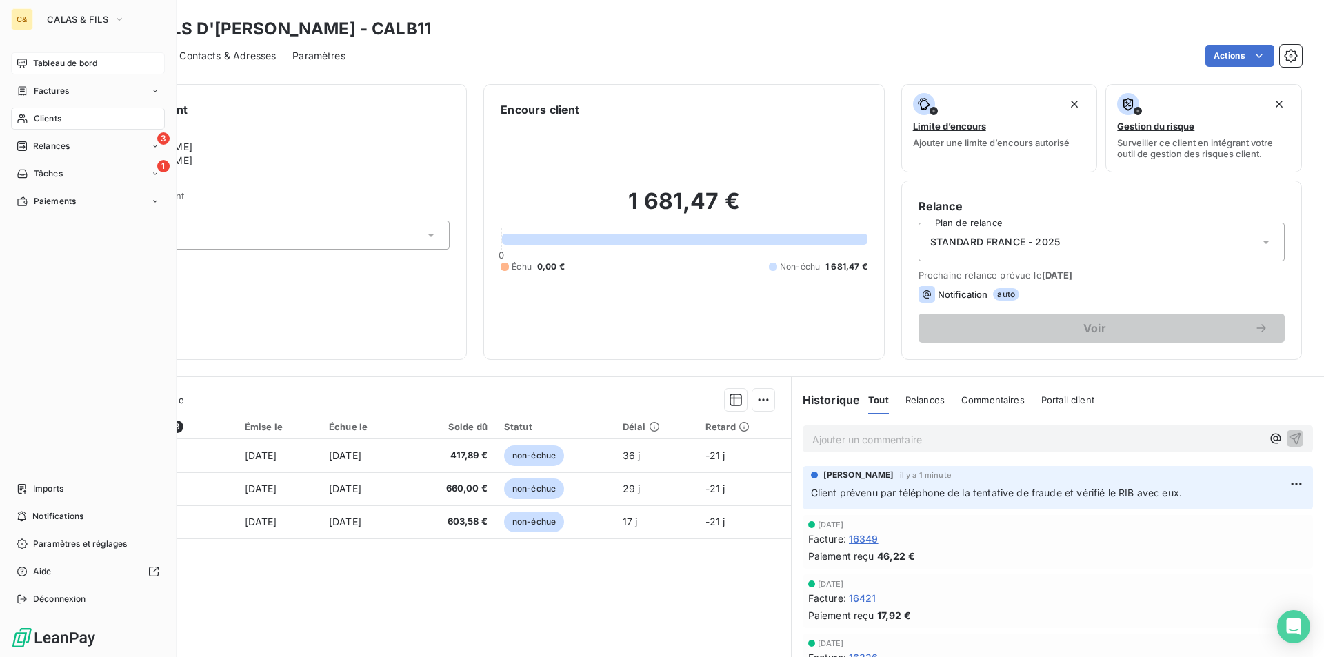
click at [44, 67] on span "Tableau de bord" at bounding box center [65, 63] width 64 height 12
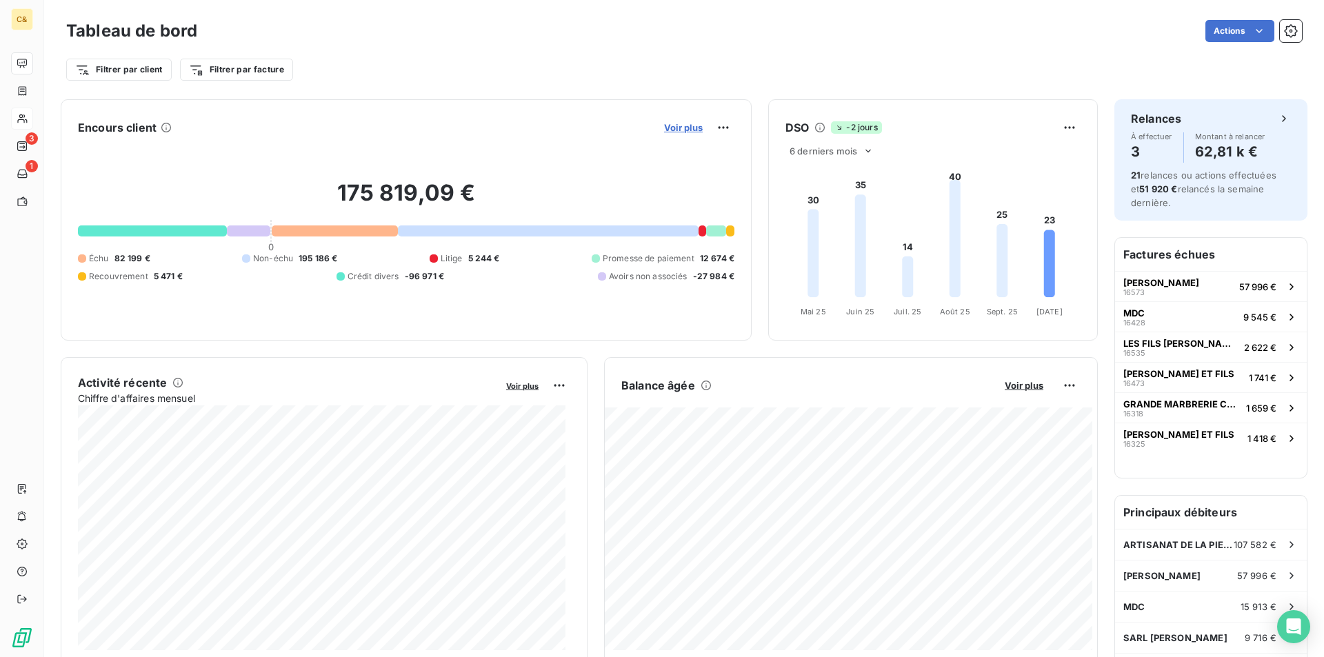
click at [681, 130] on span "Voir plus" at bounding box center [683, 127] width 39 height 11
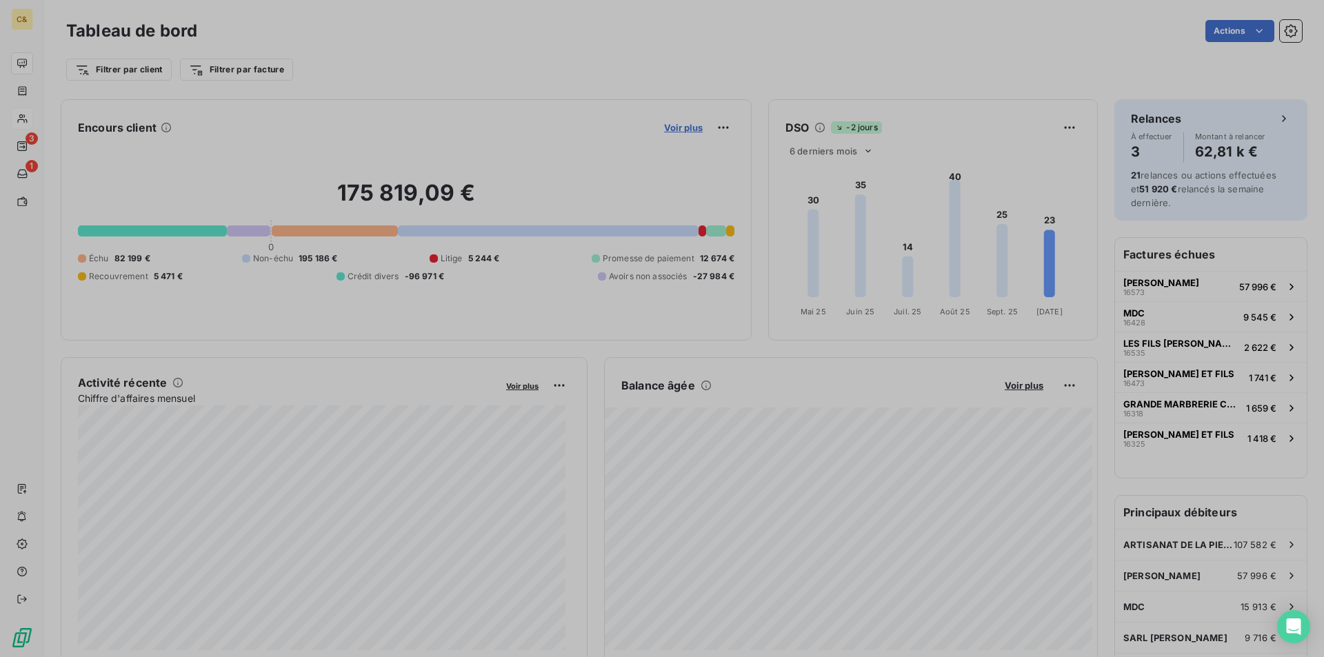
scroll to position [647, 519]
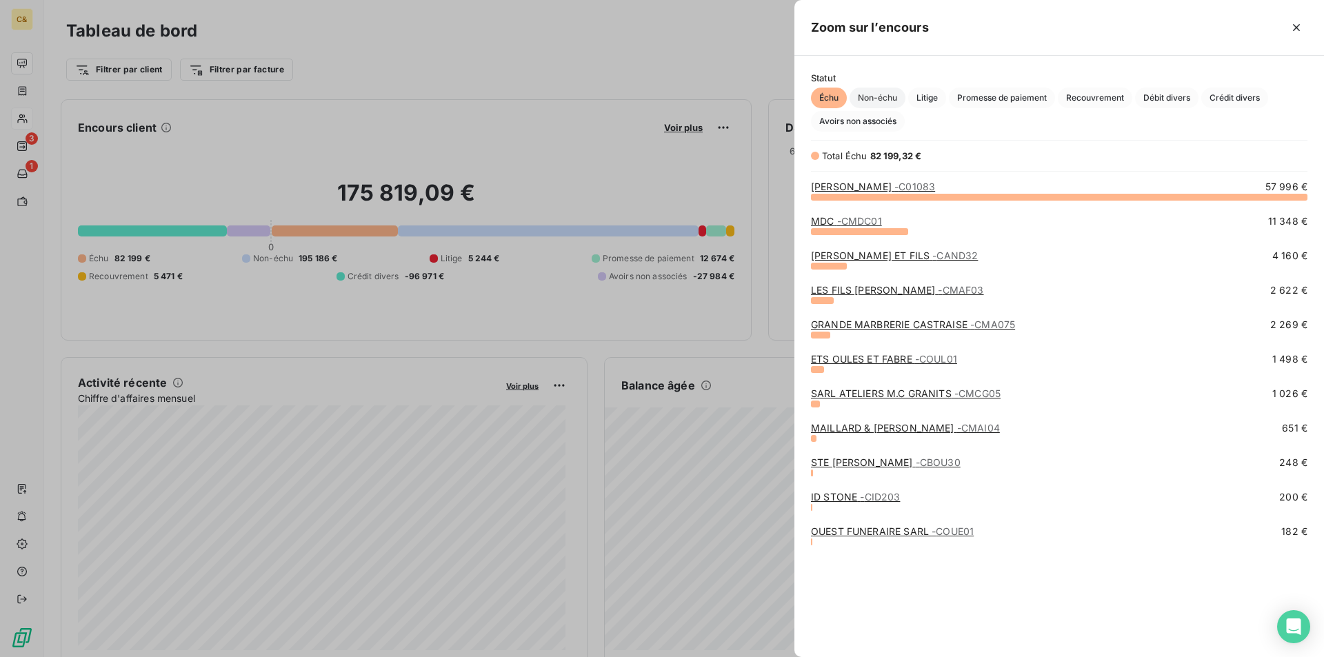
click at [883, 103] on span "Non-échu" at bounding box center [878, 98] width 56 height 21
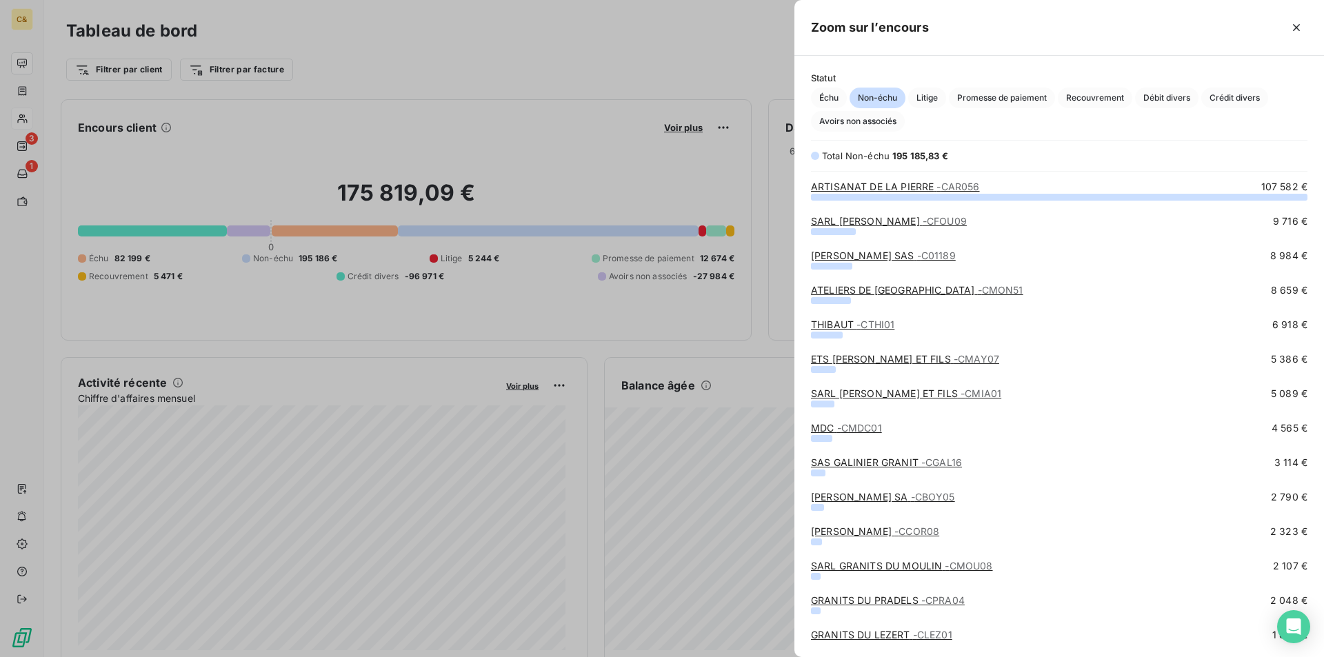
scroll to position [138, 0]
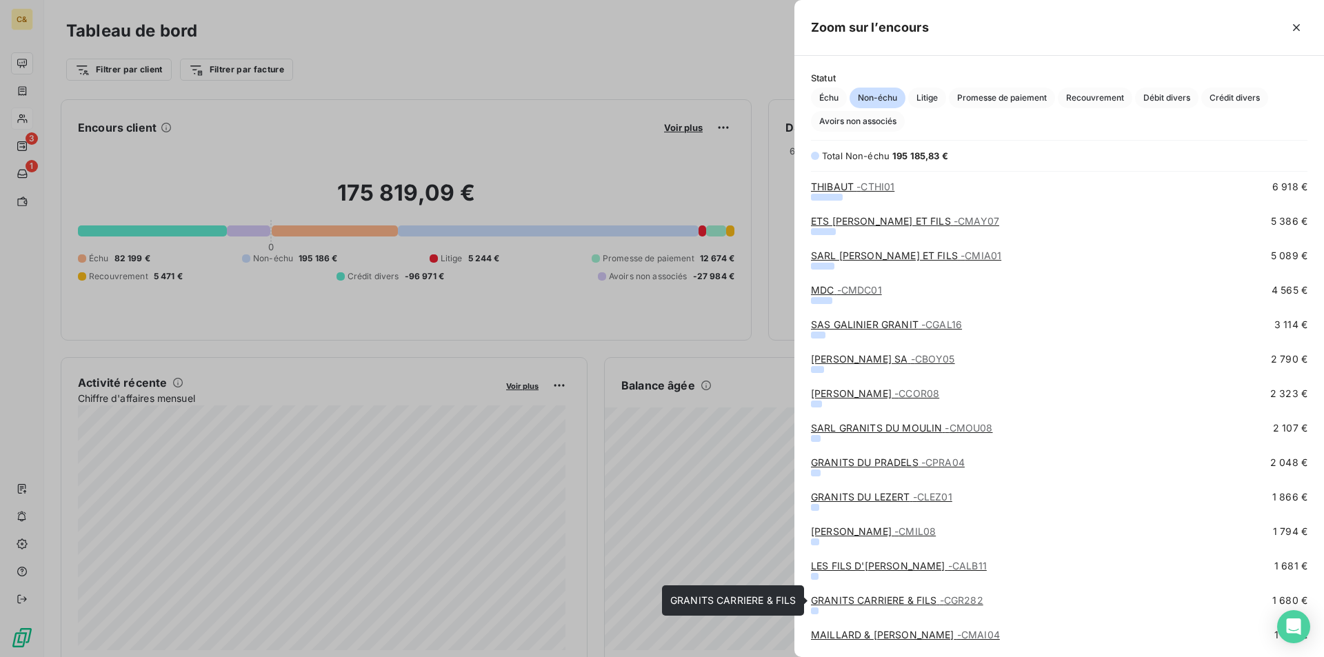
click at [892, 604] on link "GRANITS CARRIERE & FILS - CGR282" at bounding box center [897, 600] width 172 height 12
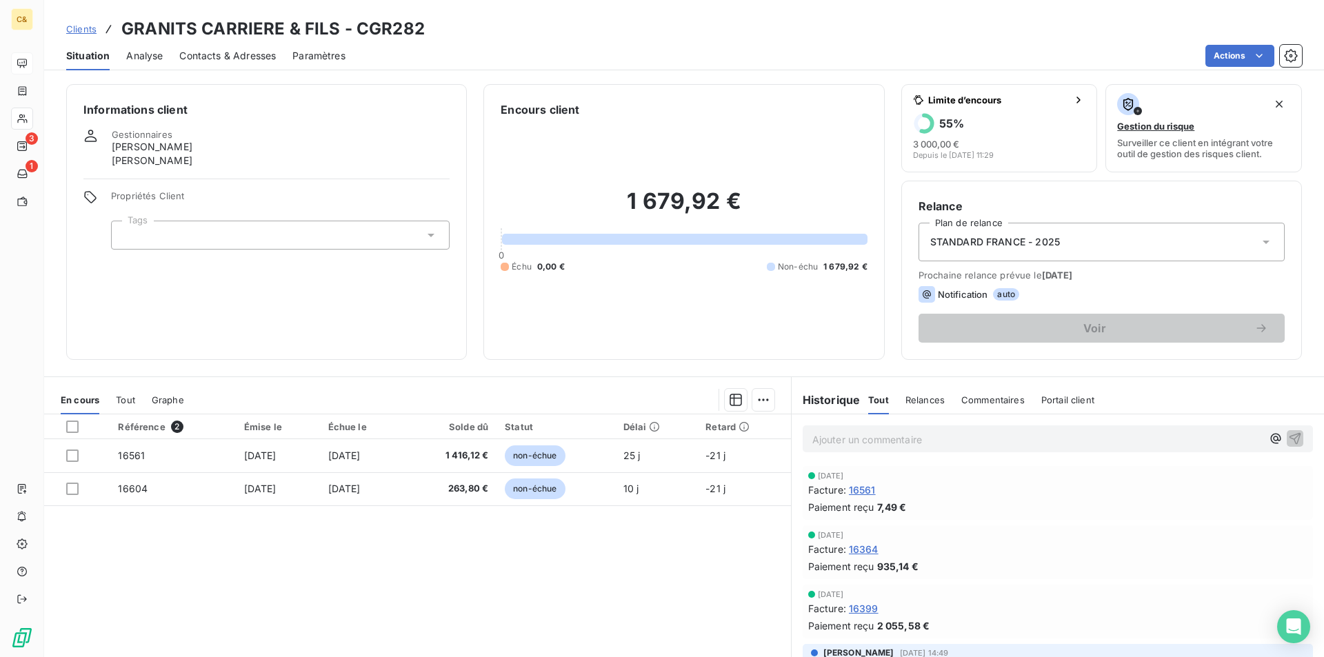
drag, startPoint x: 634, startPoint y: 569, endPoint x: 554, endPoint y: 510, distance: 98.6
click at [634, 569] on div "Référence 2 Émise le Échue le Solde dû Statut Délai Retard 16561 [DATE] [DATE] …" at bounding box center [417, 547] width 747 height 266
click at [226, 58] on span "Contacts & Adresses" at bounding box center [227, 56] width 97 height 14
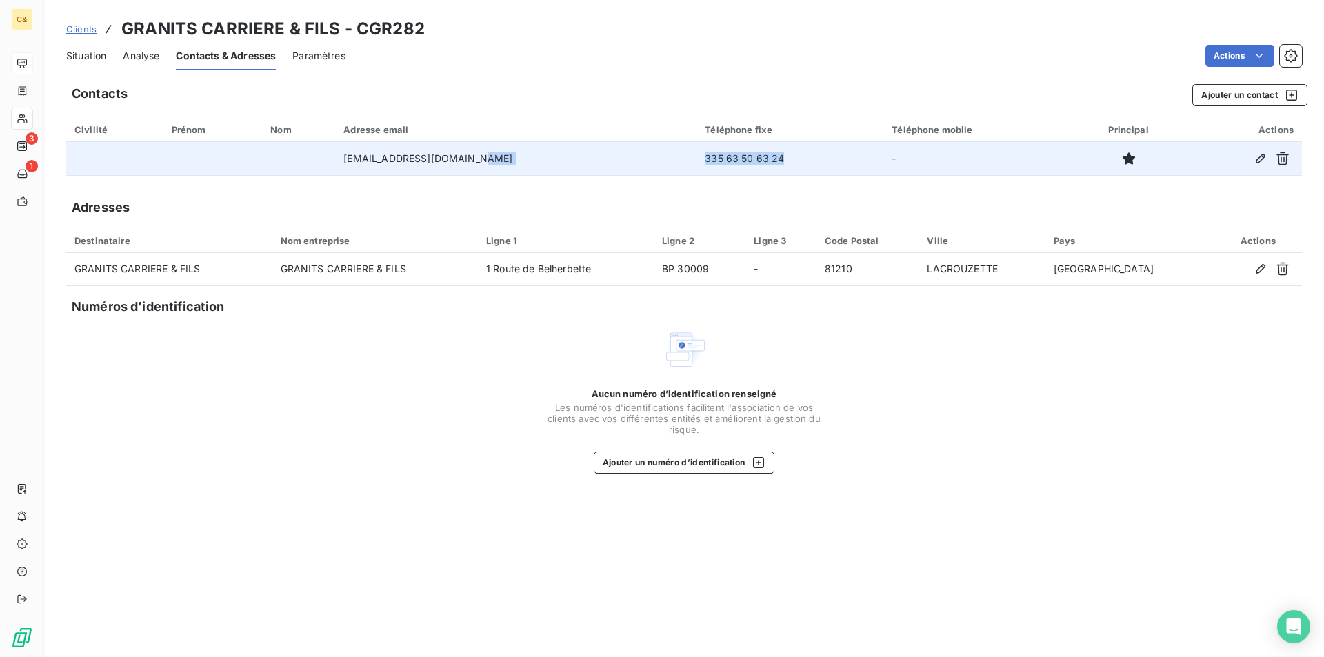
drag, startPoint x: 734, startPoint y: 159, endPoint x: 635, endPoint y: 159, distance: 98.6
click at [635, 159] on tr "[EMAIL_ADDRESS][DOMAIN_NAME] 335 63 50 63 24 -" at bounding box center [684, 158] width 1236 height 33
copy tr "335 63 50 63 24"
click at [710, 157] on td "335 63 50 63 24" at bounding box center [790, 158] width 187 height 33
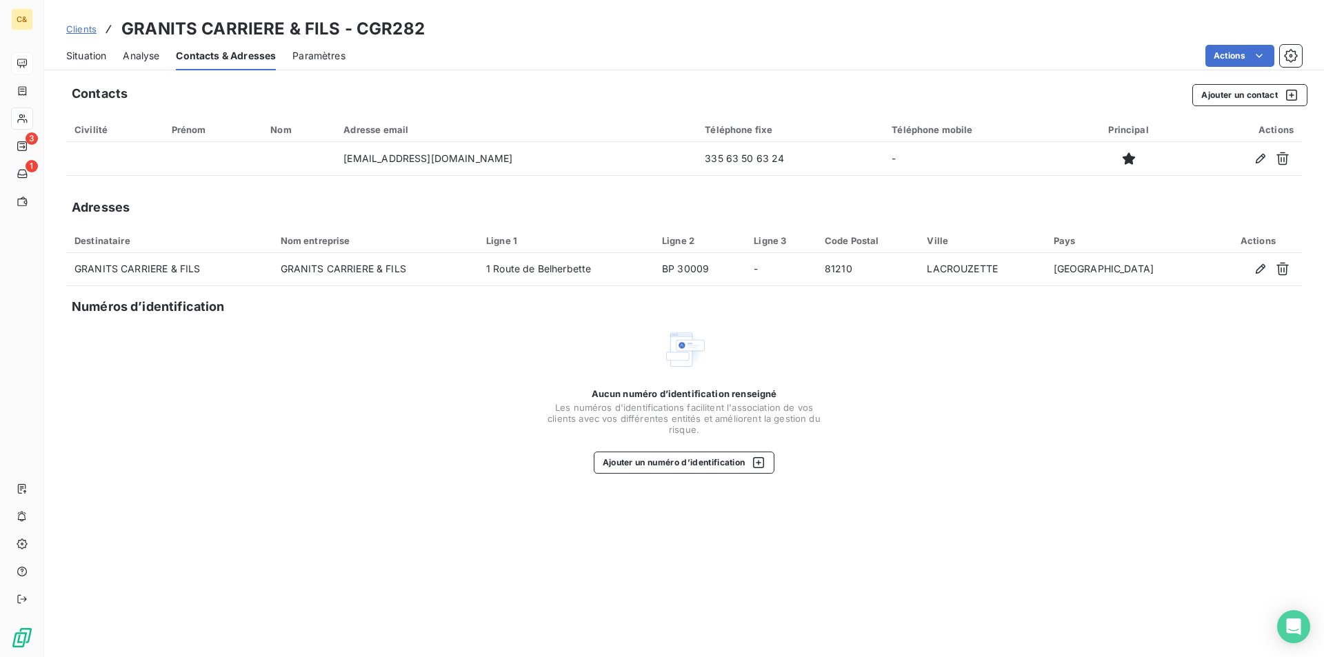
click at [89, 60] on span "Situation" at bounding box center [86, 56] width 40 height 14
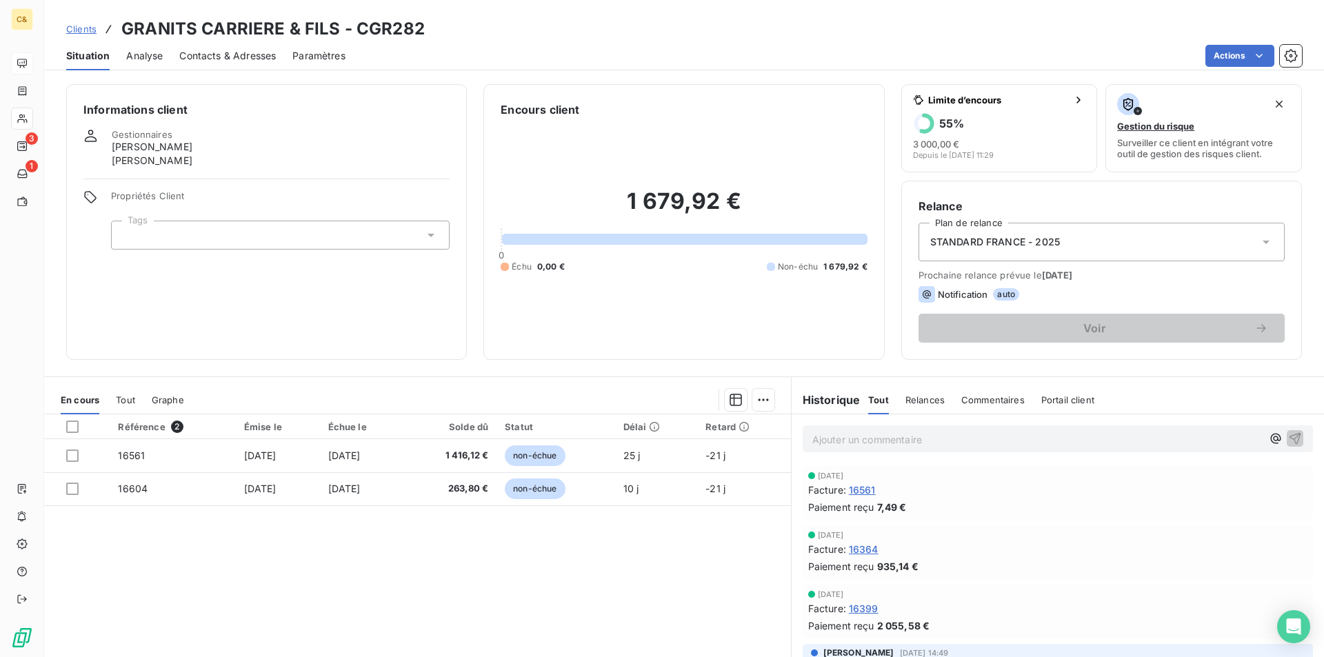
click at [879, 442] on p "Ajouter un commentaire ﻿" at bounding box center [1037, 439] width 450 height 17
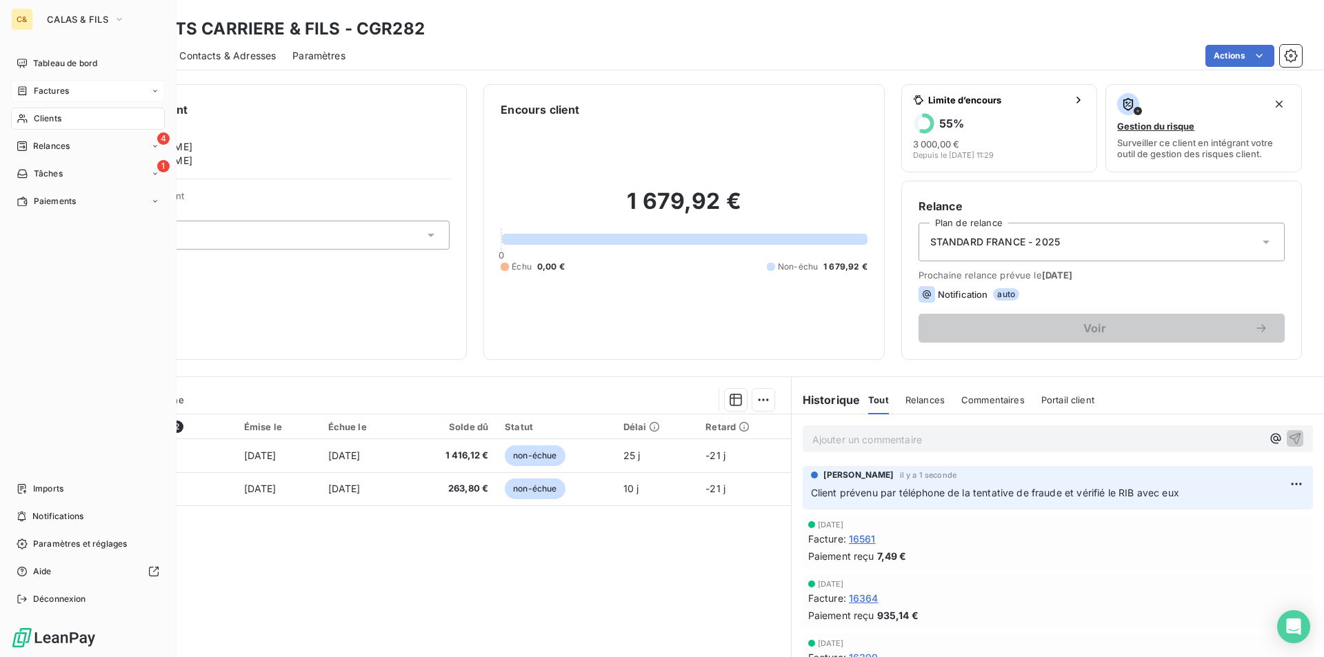
drag, startPoint x: 64, startPoint y: 62, endPoint x: 126, endPoint y: 87, distance: 66.2
click at [64, 62] on span "Tableau de bord" at bounding box center [65, 63] width 64 height 12
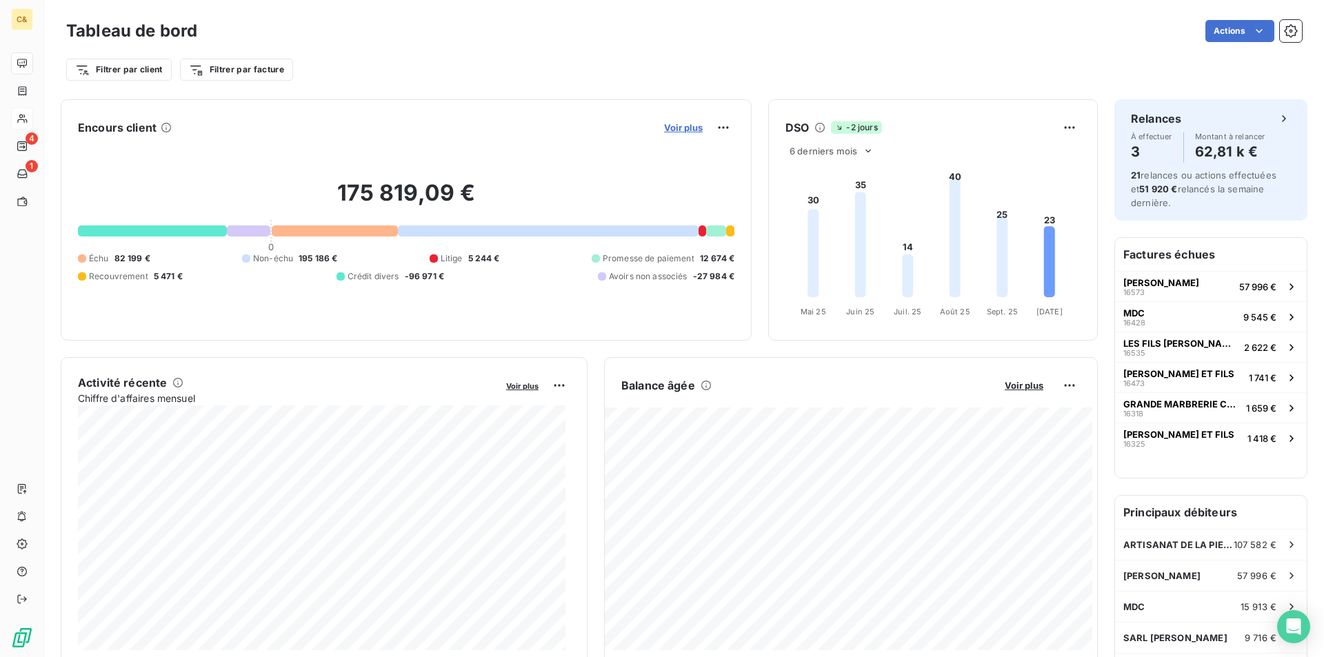
click at [674, 129] on span "Voir plus" at bounding box center [683, 127] width 39 height 11
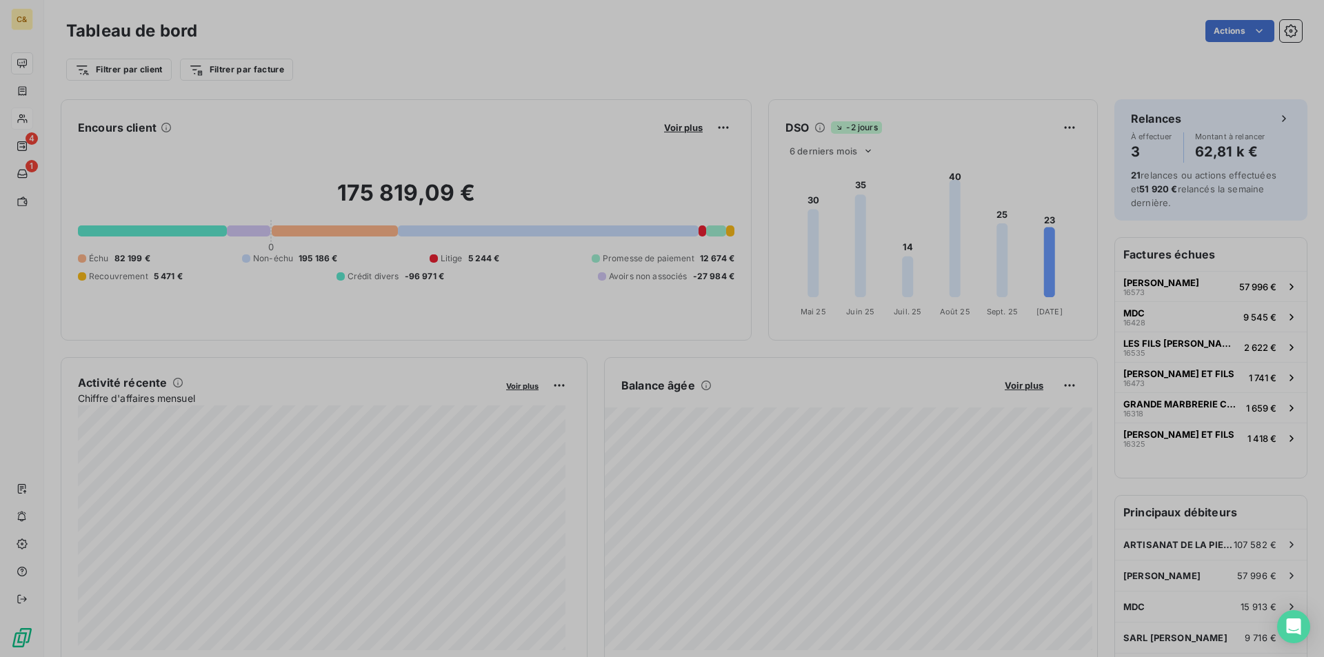
scroll to position [11, 11]
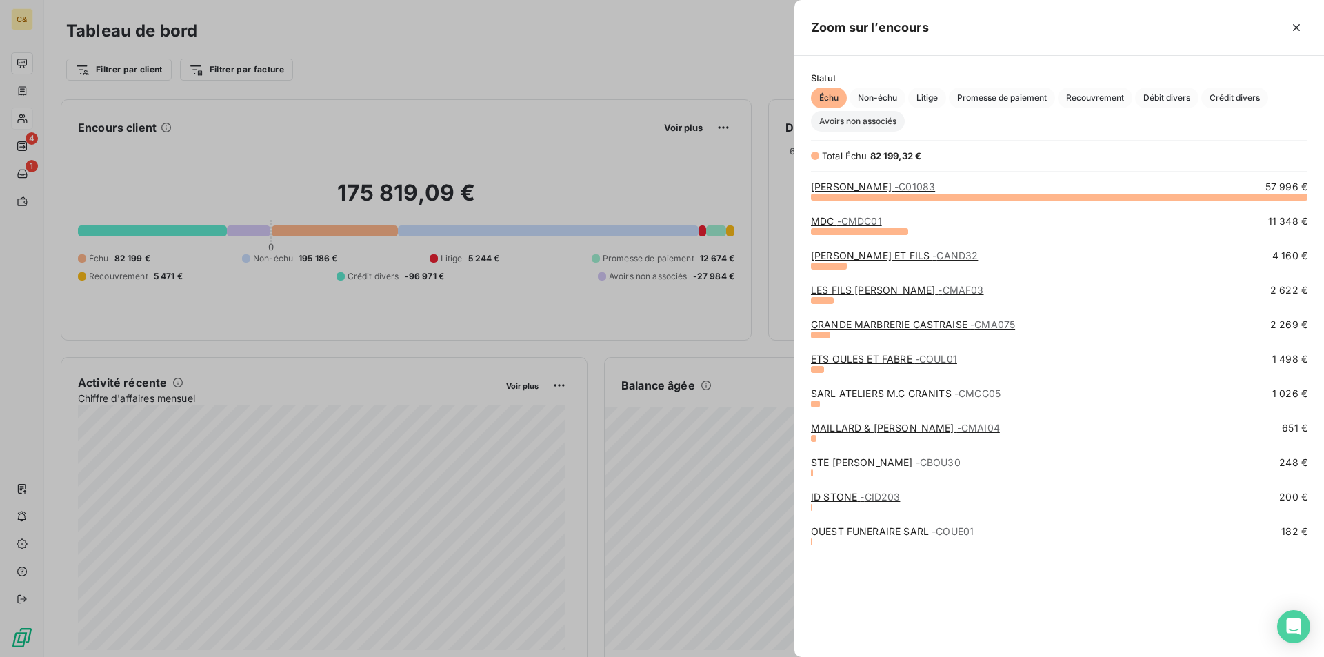
drag, startPoint x: 889, startPoint y: 94, endPoint x: 892, endPoint y: 112, distance: 17.6
click at [889, 94] on span "Non-échu" at bounding box center [878, 98] width 56 height 21
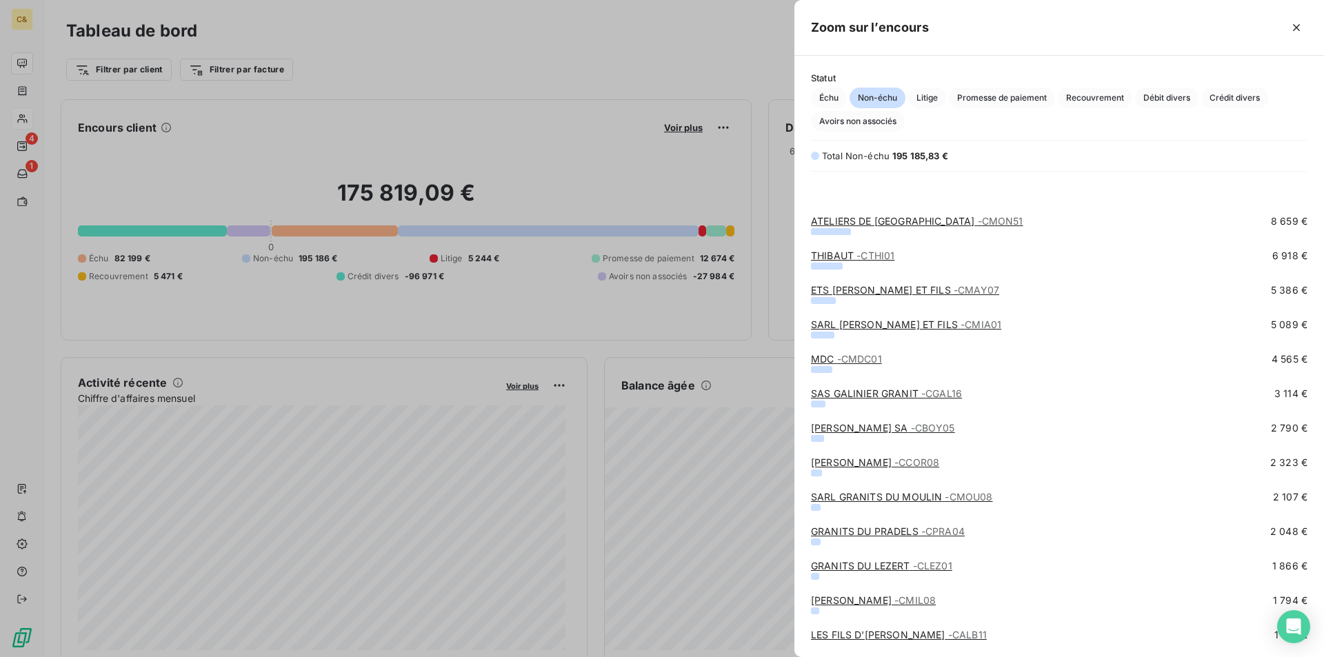
scroll to position [138, 0]
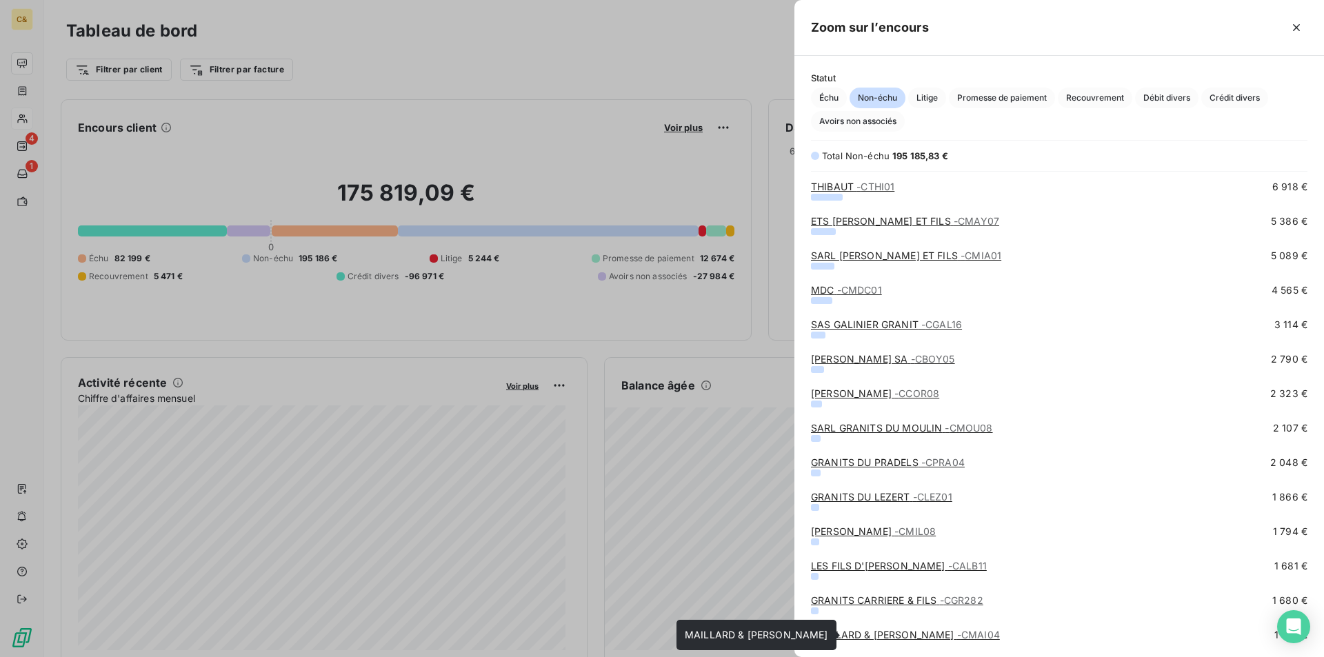
click at [886, 636] on link "MAILLARD & MAILLARD - CMAI04" at bounding box center [905, 635] width 189 height 12
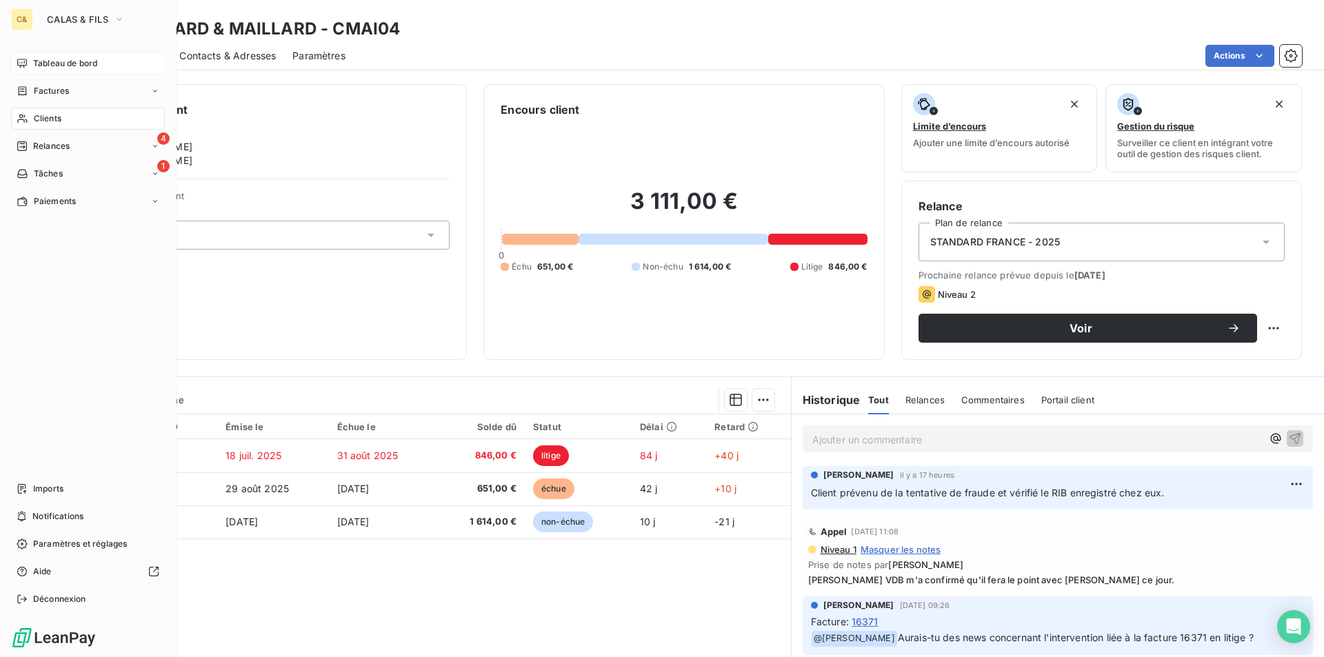
click at [39, 65] on span "Tableau de bord" at bounding box center [65, 63] width 64 height 12
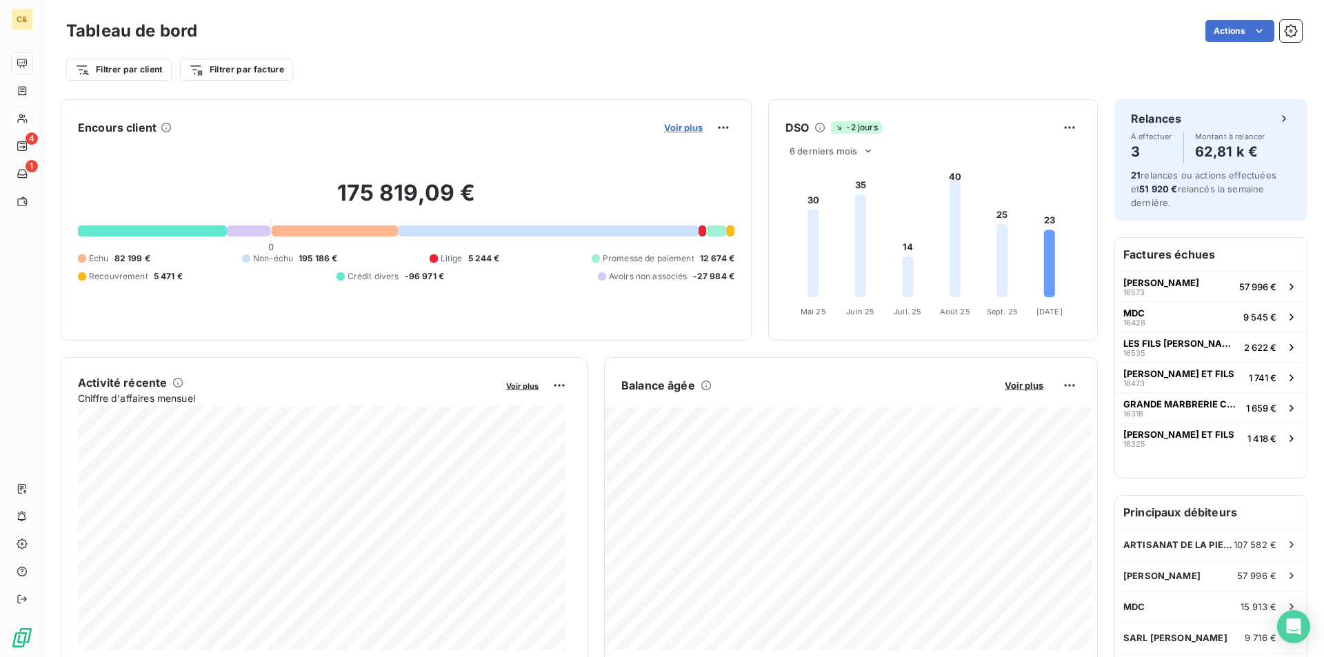
click at [694, 130] on span "Voir plus" at bounding box center [683, 127] width 39 height 11
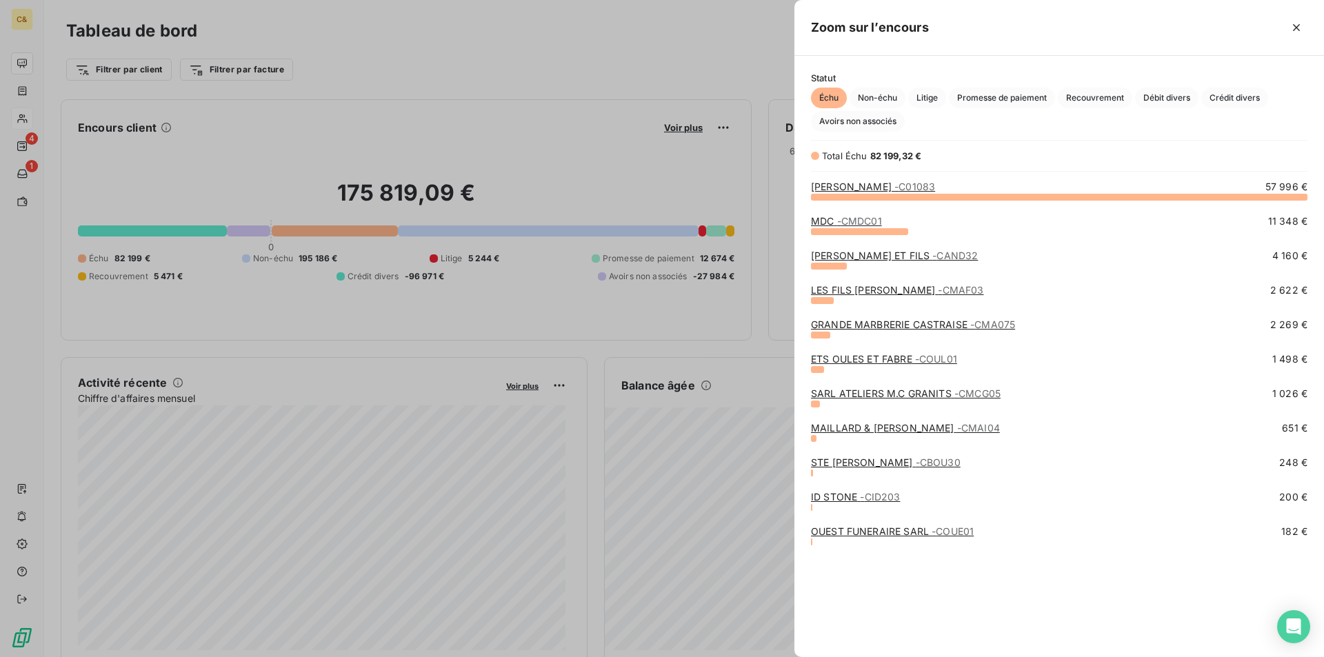
scroll to position [647, 519]
click at [884, 94] on span "Non-échu" at bounding box center [878, 98] width 56 height 21
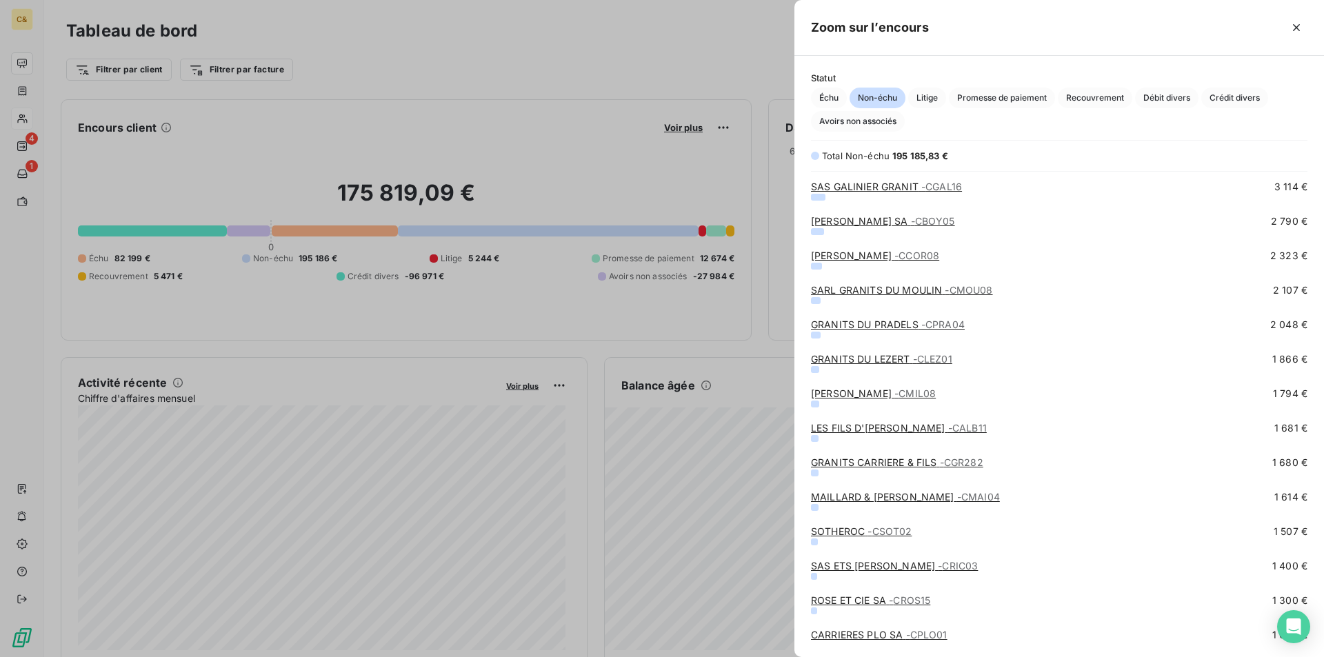
scroll to position [483, 0]
click at [836, 323] on link "SOTHEROC - CSOT02" at bounding box center [861, 325] width 101 height 12
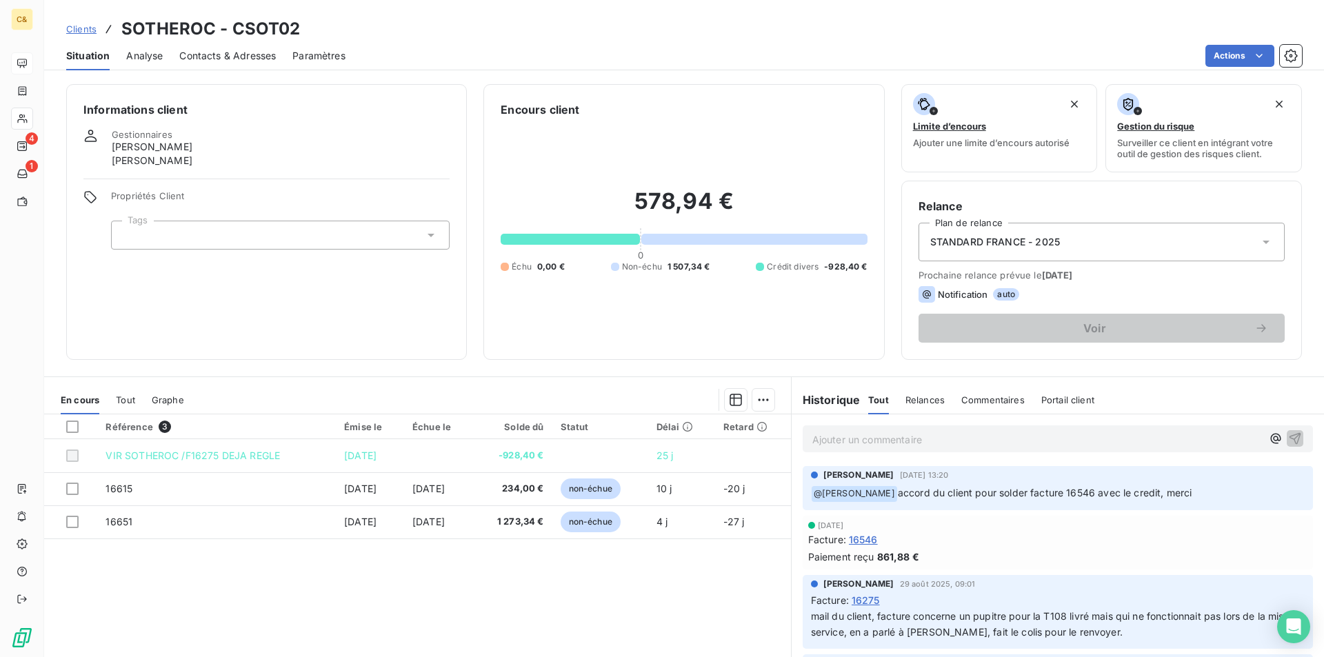
click at [610, 568] on div "Référence 3 Émise le Échue le Solde dû Statut Délai Retard VIR SOTHEROC /F16275…" at bounding box center [417, 547] width 747 height 266
click at [251, 59] on span "Contacts & Adresses" at bounding box center [227, 56] width 97 height 14
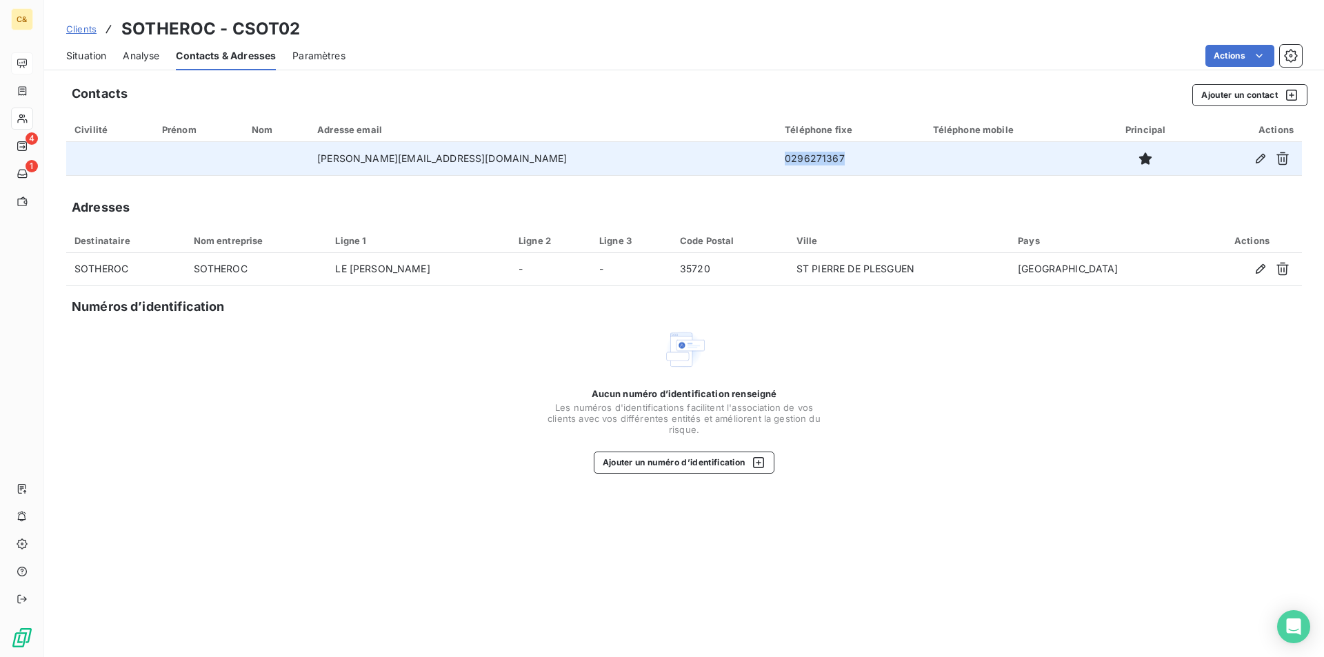
drag, startPoint x: 730, startPoint y: 156, endPoint x: 663, endPoint y: 164, distance: 66.7
click at [777, 164] on td "0296271367" at bounding box center [851, 158] width 148 height 33
copy td "0296271367"
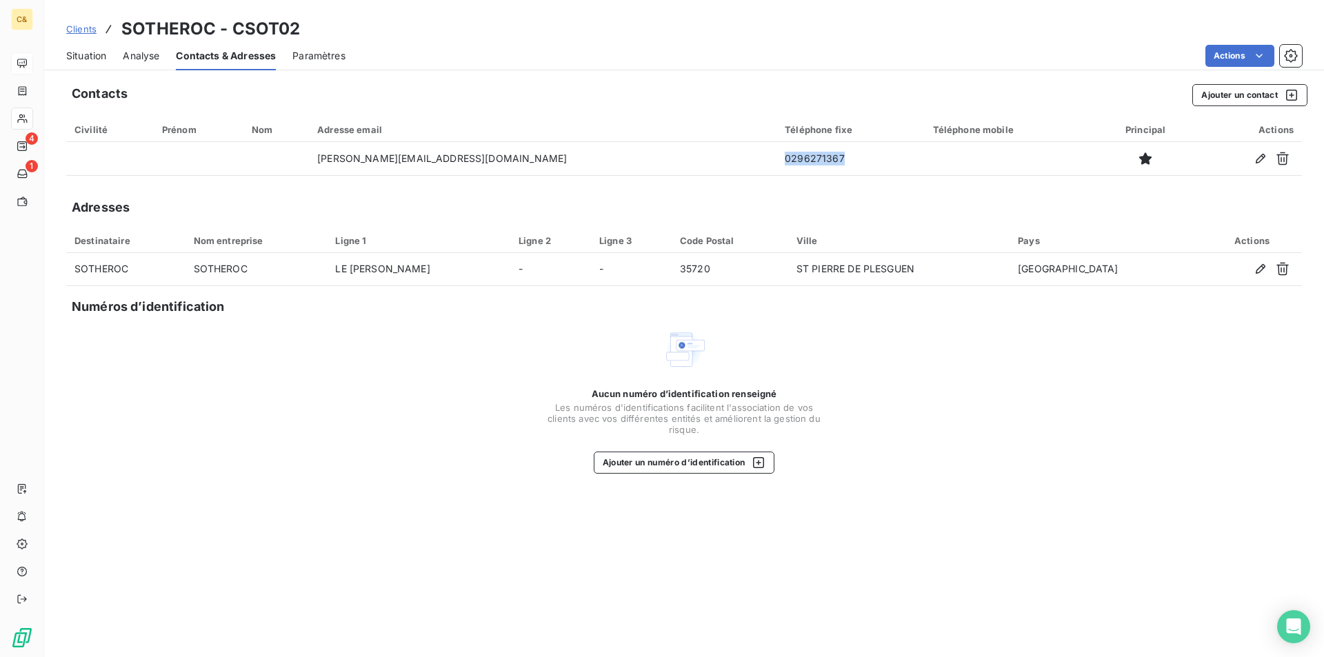
click at [96, 59] on span "Situation" at bounding box center [86, 56] width 40 height 14
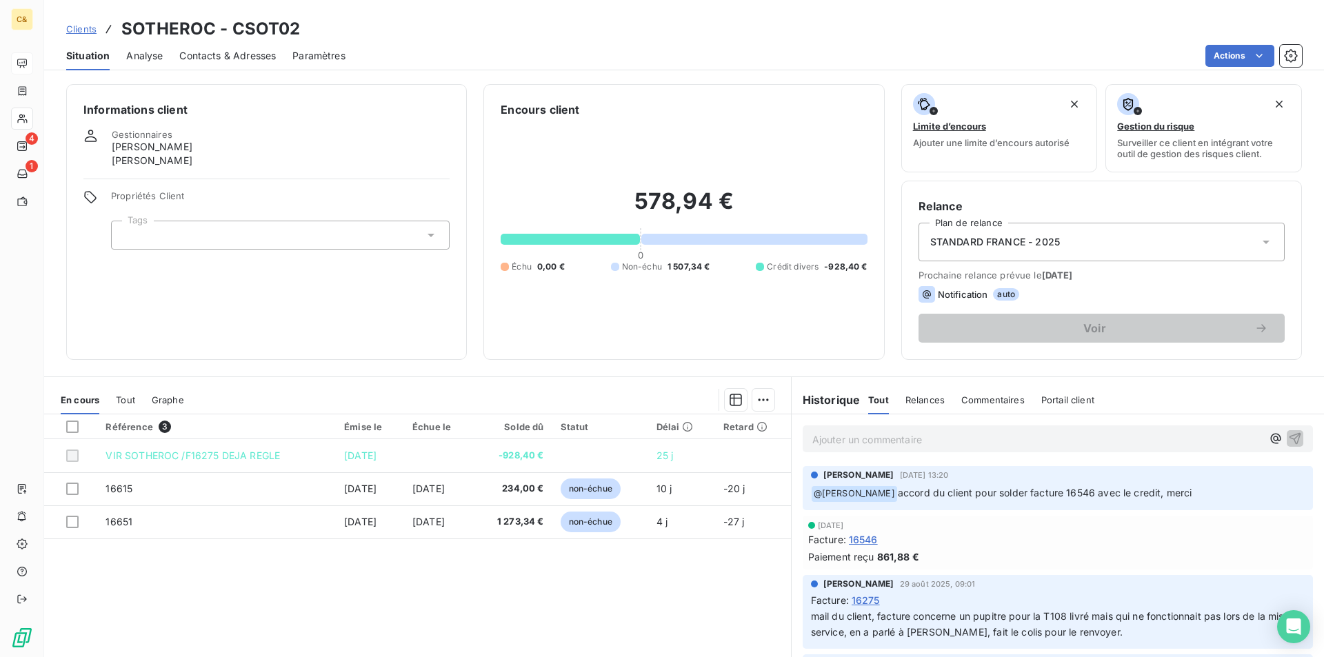
click at [762, 594] on div "Référence 3 Émise le Échue le Solde dû Statut Délai Retard VIR SOTHEROC /F16275…" at bounding box center [417, 547] width 747 height 266
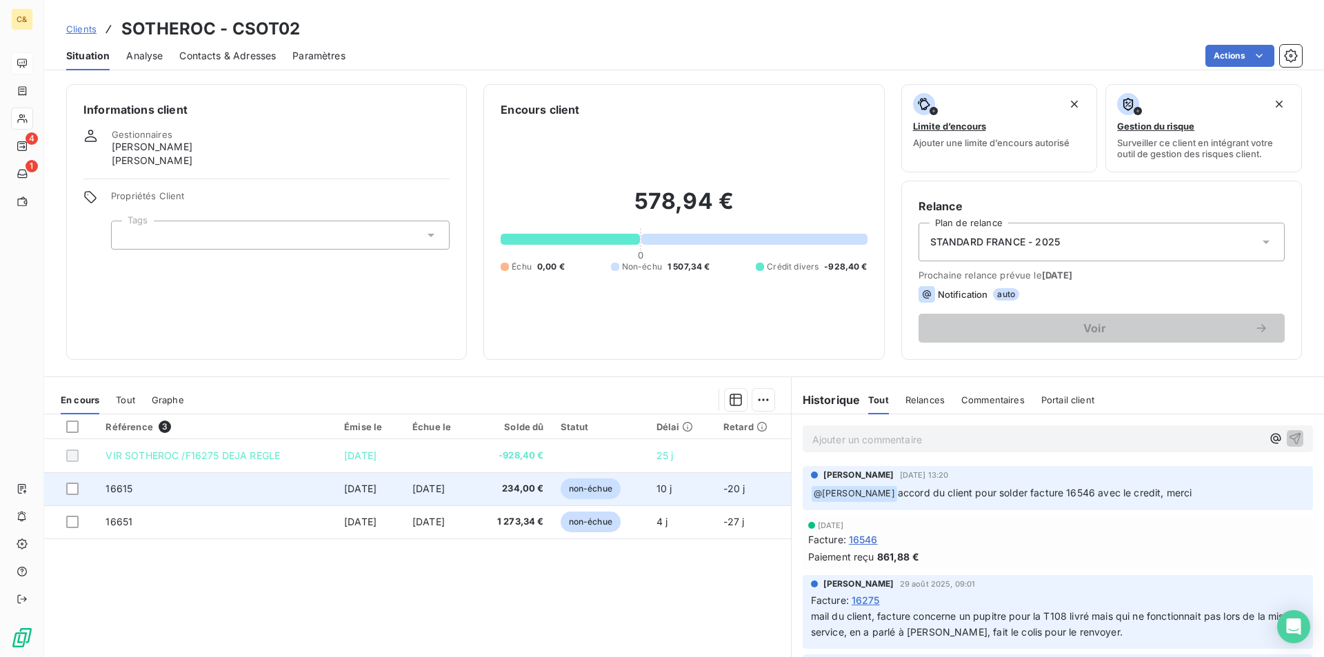
click at [436, 494] on td "[DATE]" at bounding box center [438, 488] width 69 height 33
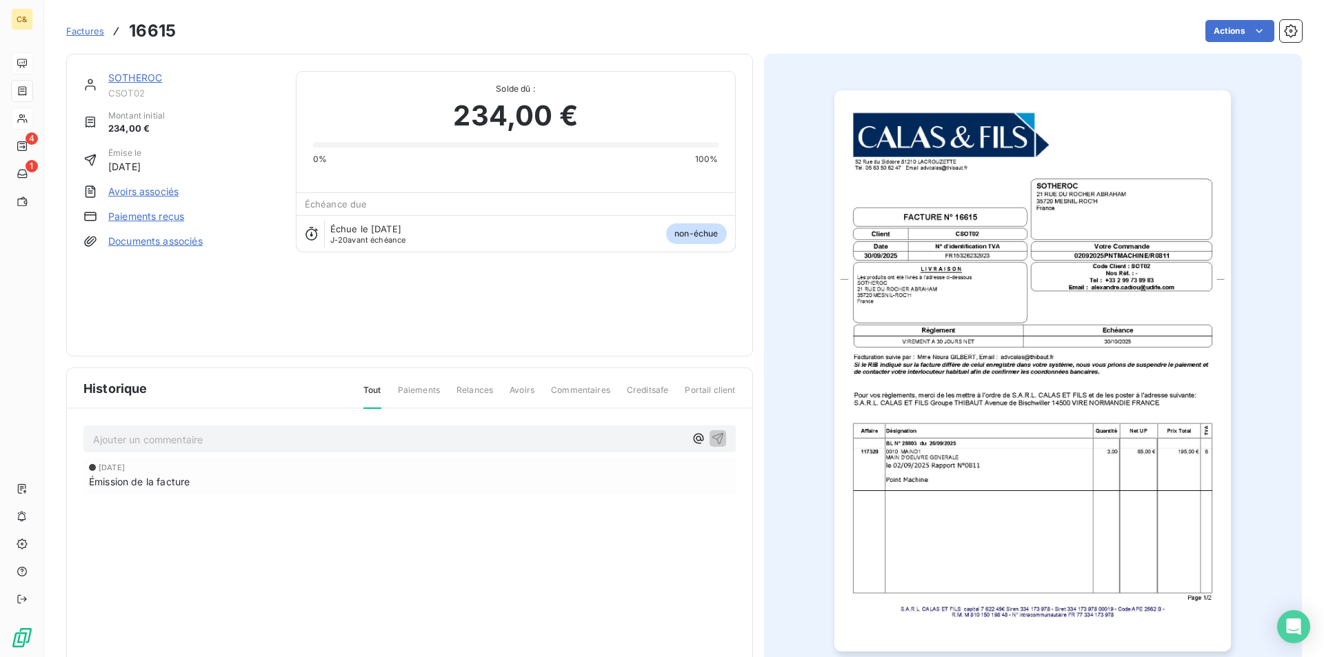
click at [143, 77] on link "SOTHEROC" at bounding box center [135, 78] width 54 height 12
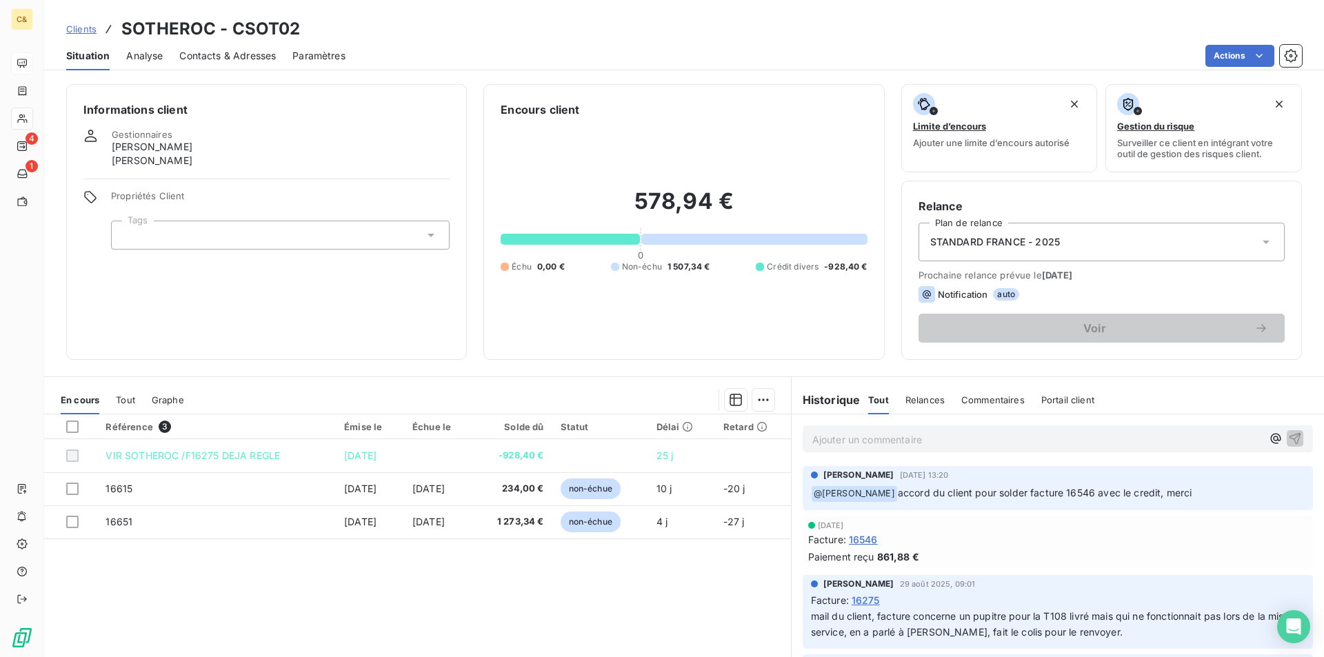
click at [552, 579] on div "Référence 3 Émise le Échue le Solde dû Statut Délai Retard VIR SOTHEROC /F16275…" at bounding box center [417, 547] width 747 height 266
click at [866, 434] on p "Ajouter un commentaire ﻿" at bounding box center [1037, 439] width 450 height 17
click at [888, 440] on span "Client prévenu d ela tentative de fraude et vérifié le RIB avec eux" at bounding box center [962, 438] width 301 height 12
click at [1128, 439] on p "Client prévenu de la tentative de fraude et vérifié le RIB avec eux" at bounding box center [1037, 439] width 450 height 16
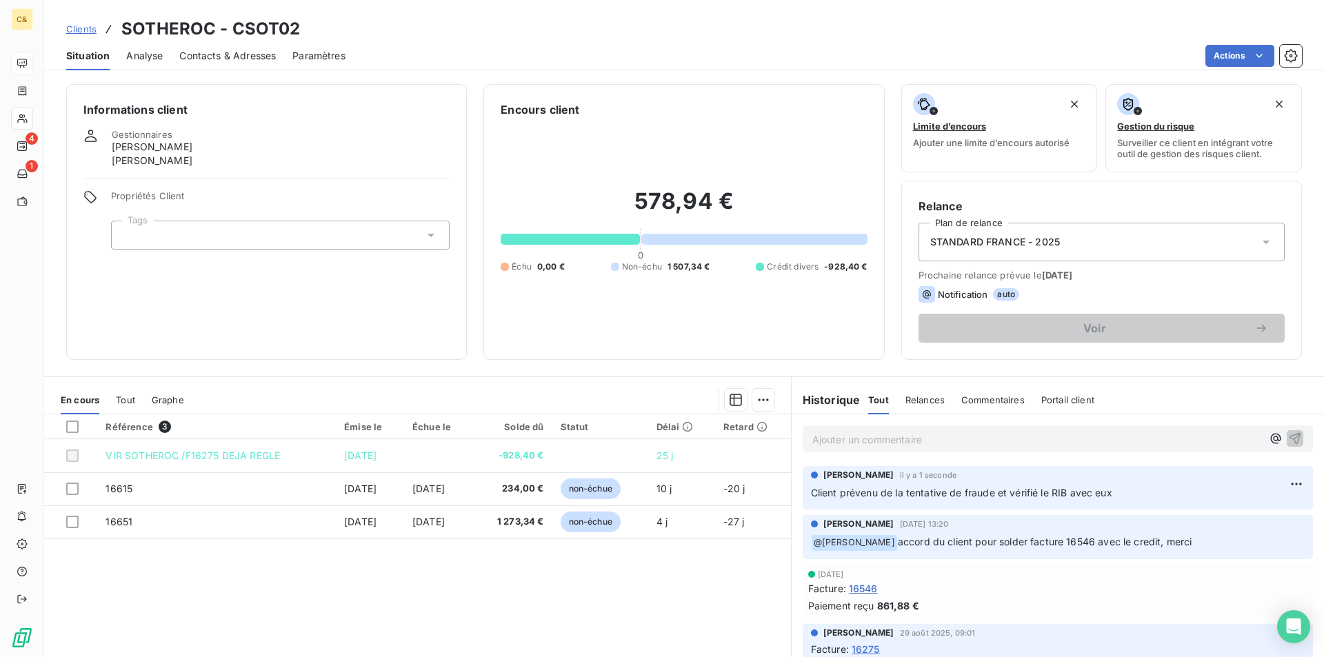
click at [383, 595] on div "Référence 3 Émise le Échue le Solde dû Statut Délai Retard VIR SOTHEROC /F16275…" at bounding box center [417, 547] width 747 height 266
click at [88, 65] on div "Situation" at bounding box center [87, 55] width 43 height 29
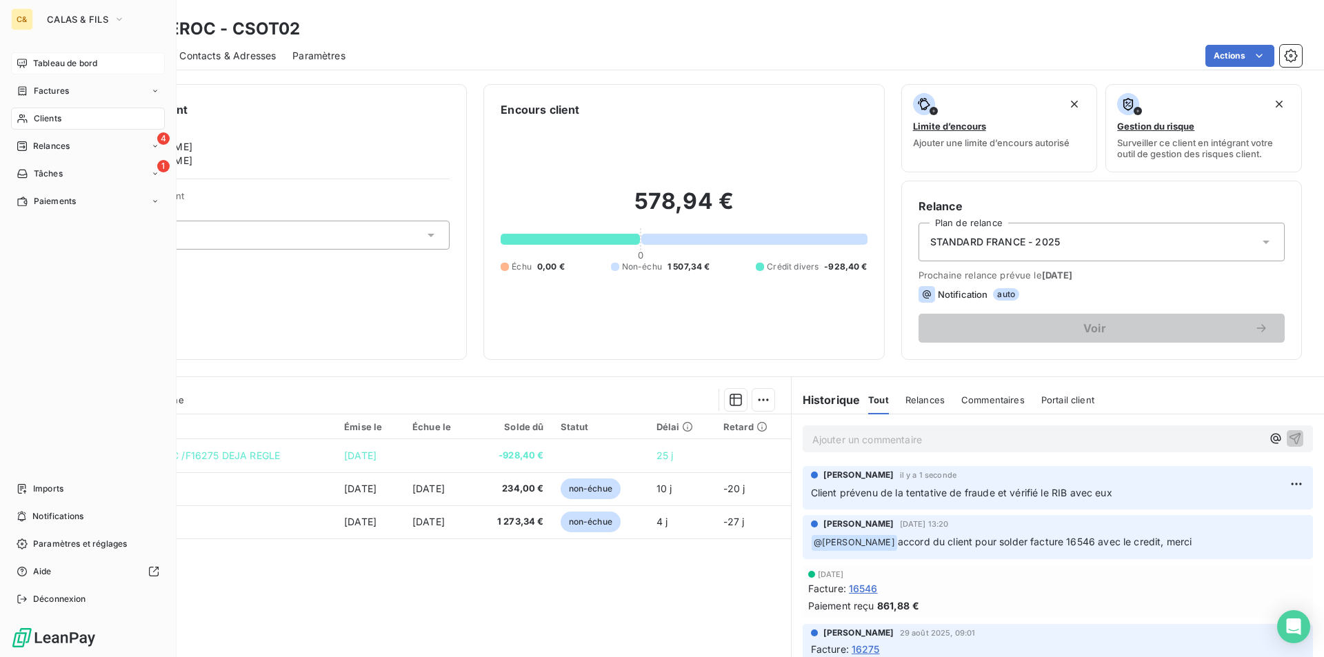
click at [72, 70] on div "Tableau de bord" at bounding box center [88, 63] width 154 height 22
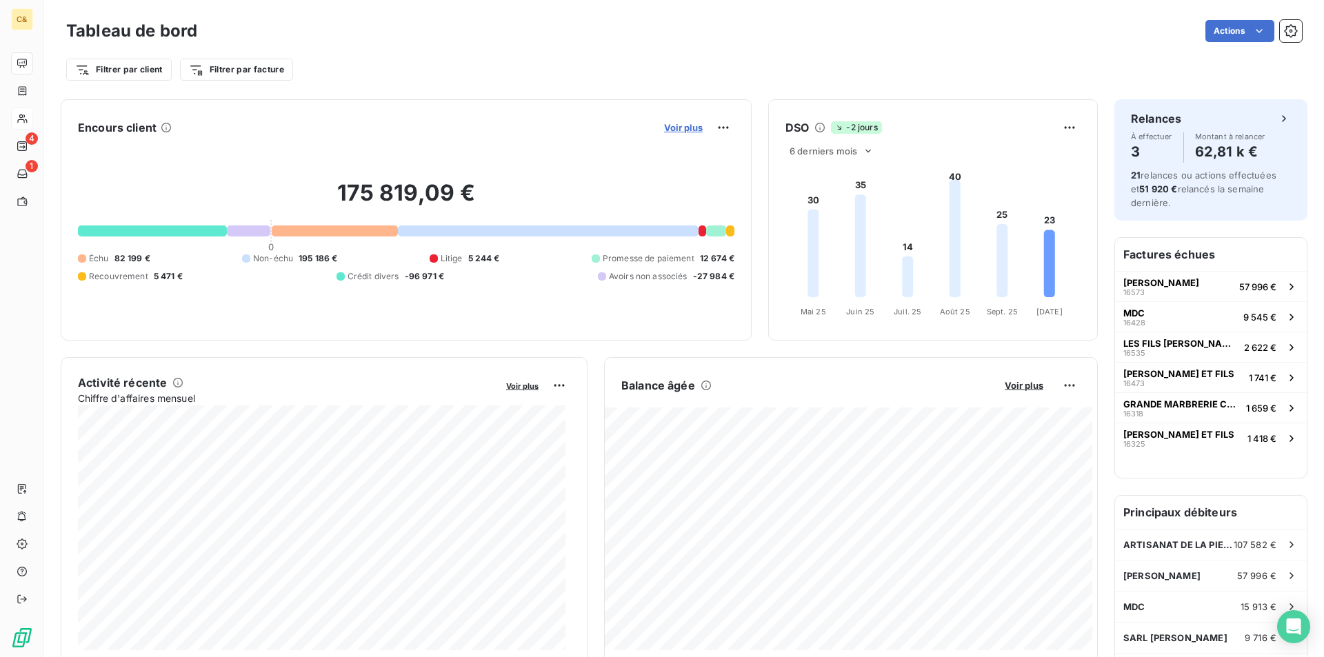
click at [671, 132] on span "Voir plus" at bounding box center [683, 127] width 39 height 11
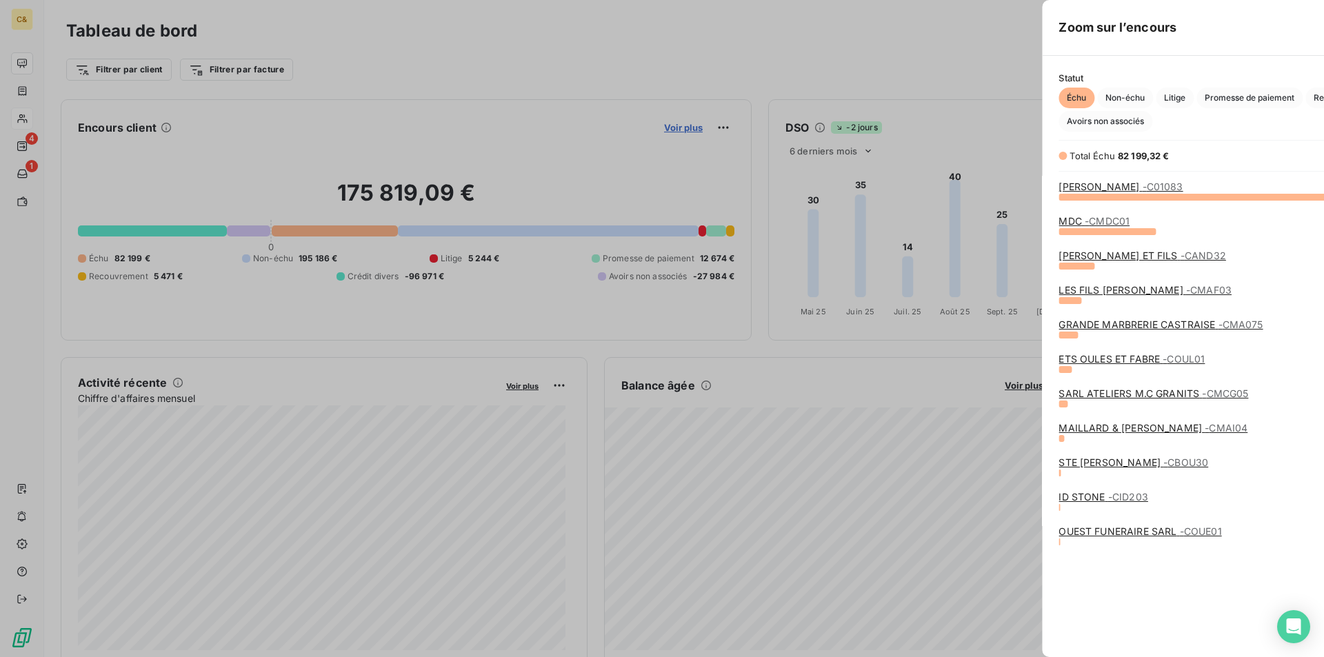
scroll to position [450, 519]
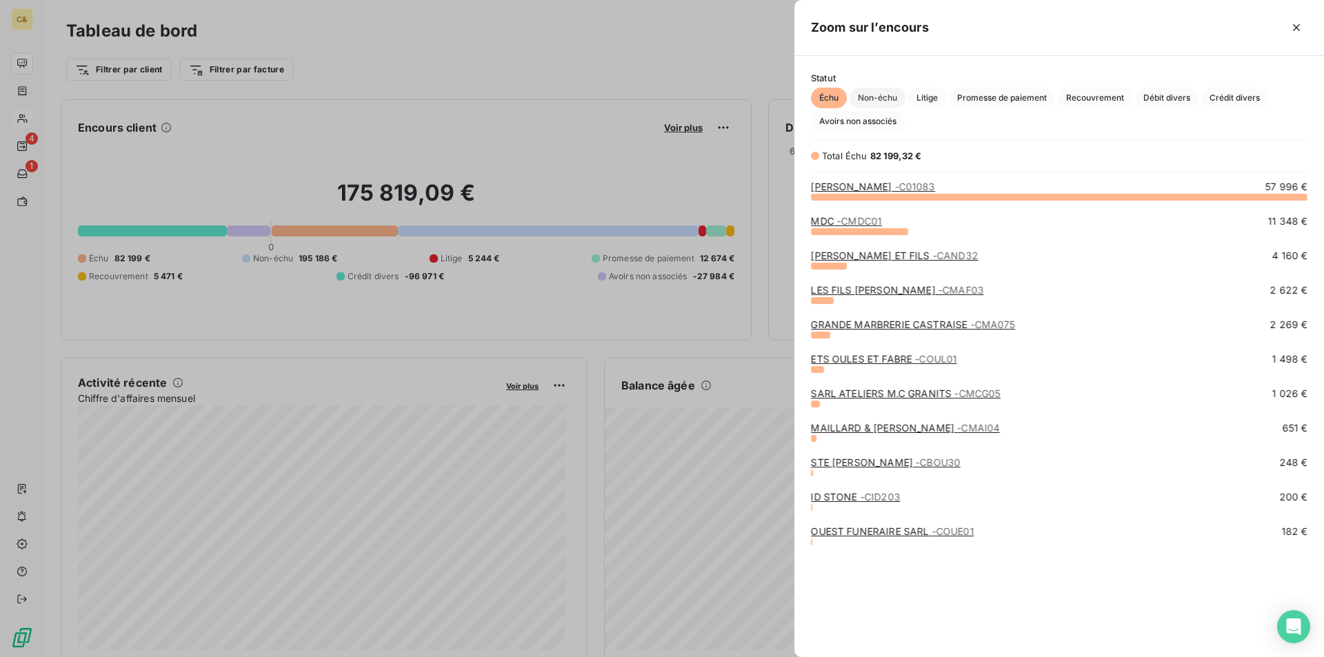
click at [872, 101] on span "Non-échu" at bounding box center [878, 98] width 56 height 21
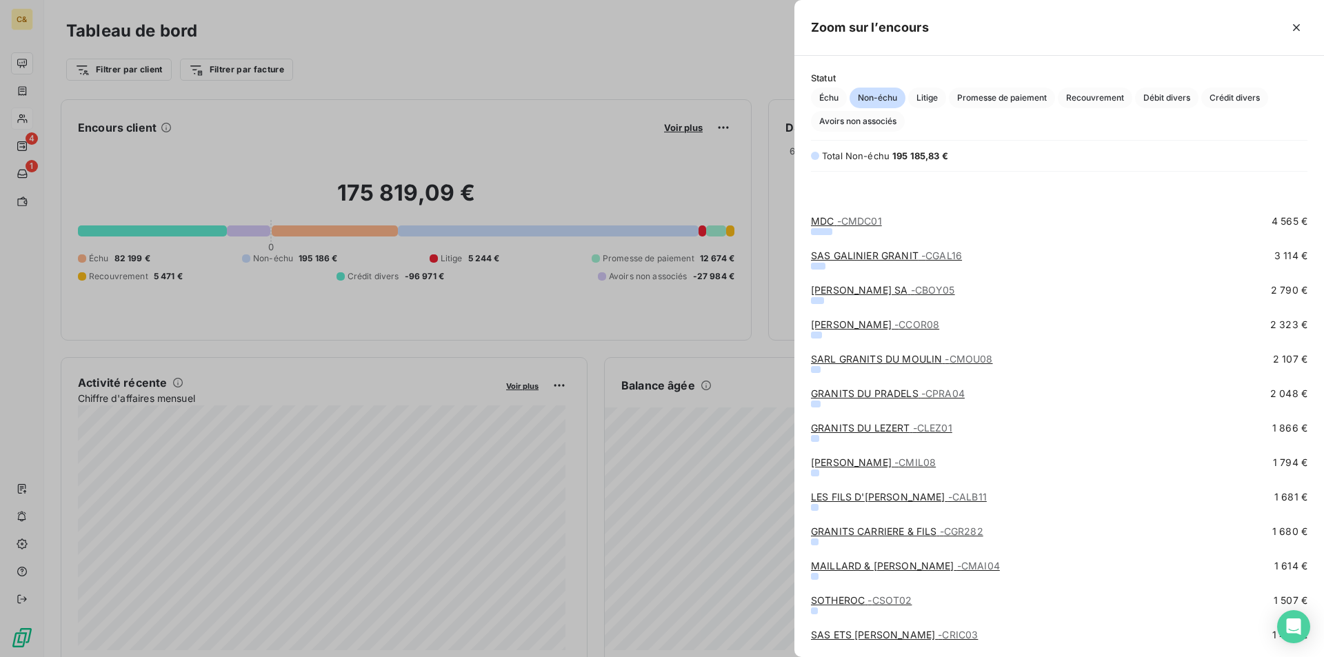
scroll to position [276, 0]
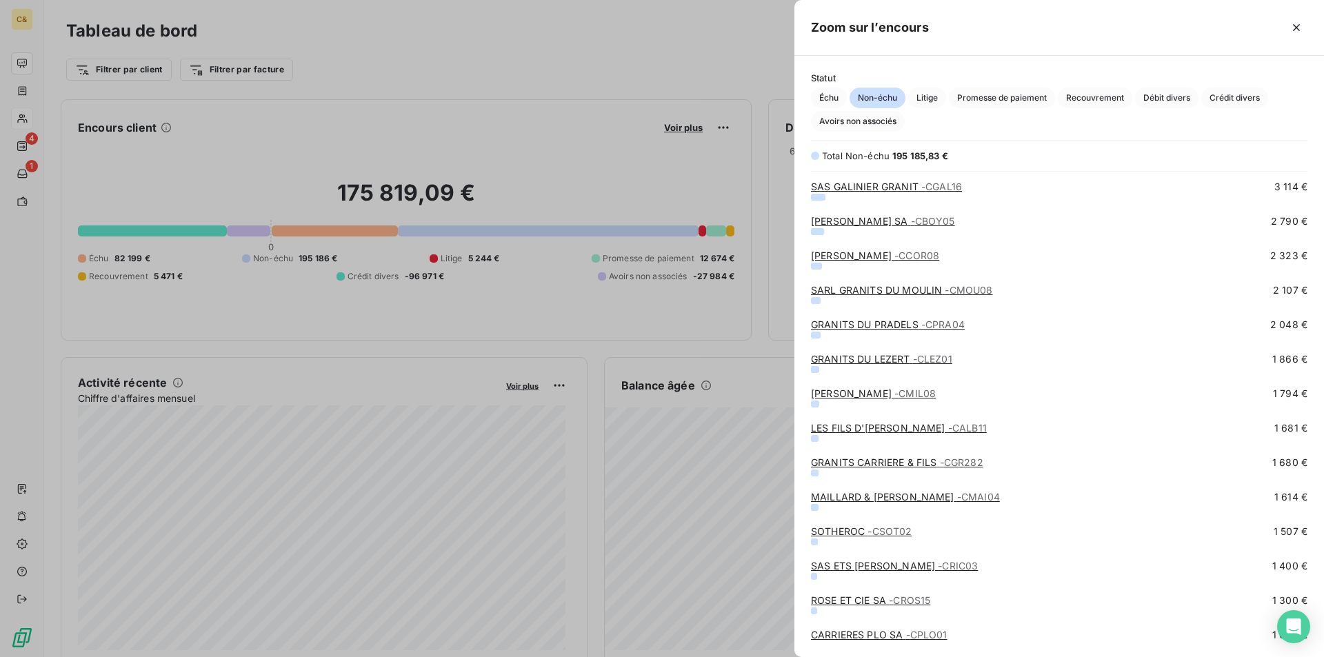
click at [877, 569] on link "SAS ETS [PERSON_NAME] - CRIC03" at bounding box center [894, 566] width 167 height 12
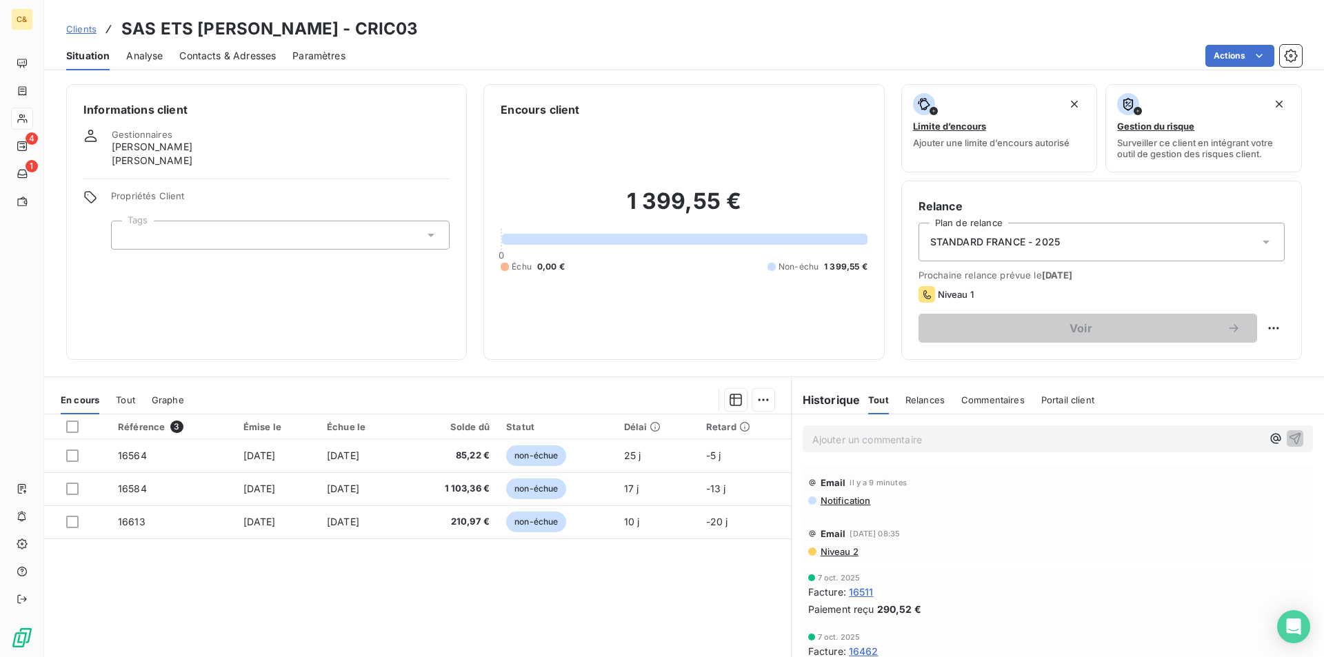
click at [219, 51] on span "Contacts & Adresses" at bounding box center [227, 56] width 97 height 14
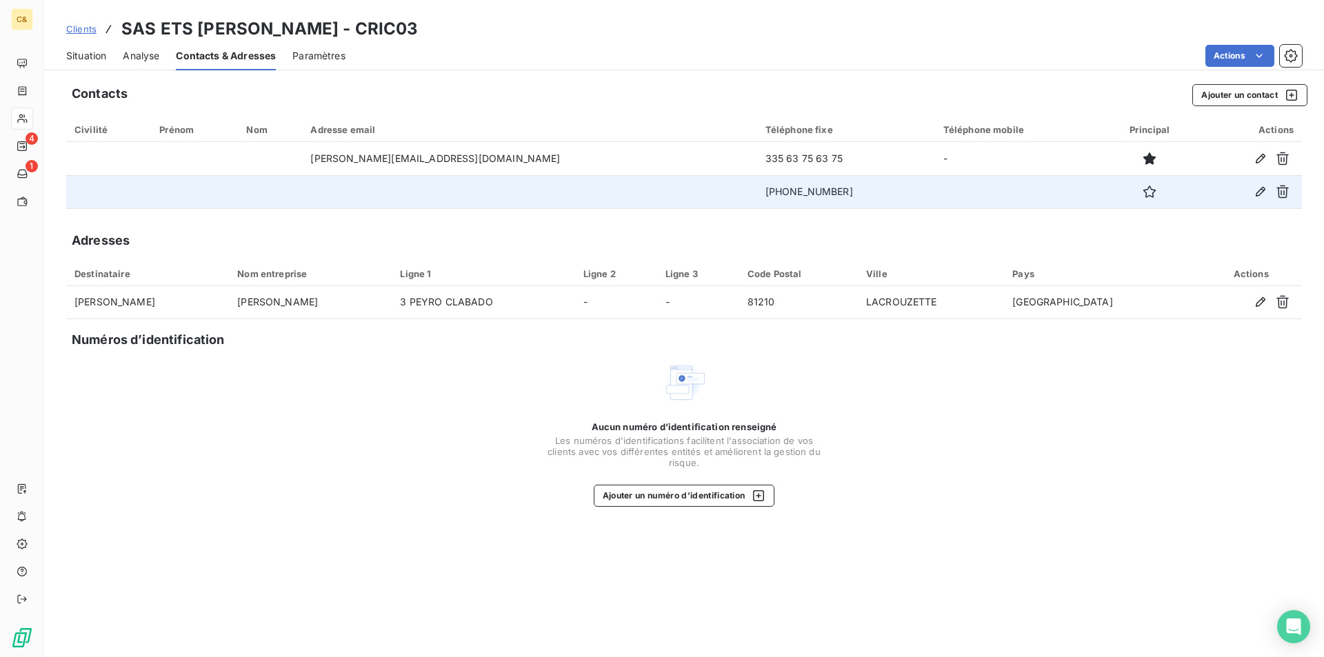
drag, startPoint x: 734, startPoint y: 190, endPoint x: 650, endPoint y: 206, distance: 86.3
click at [757, 206] on td "[PHONE_NUMBER]" at bounding box center [846, 191] width 178 height 33
copy td "[PHONE_NUMBER]"
click at [757, 189] on td "[PHONE_NUMBER]" at bounding box center [846, 191] width 178 height 33
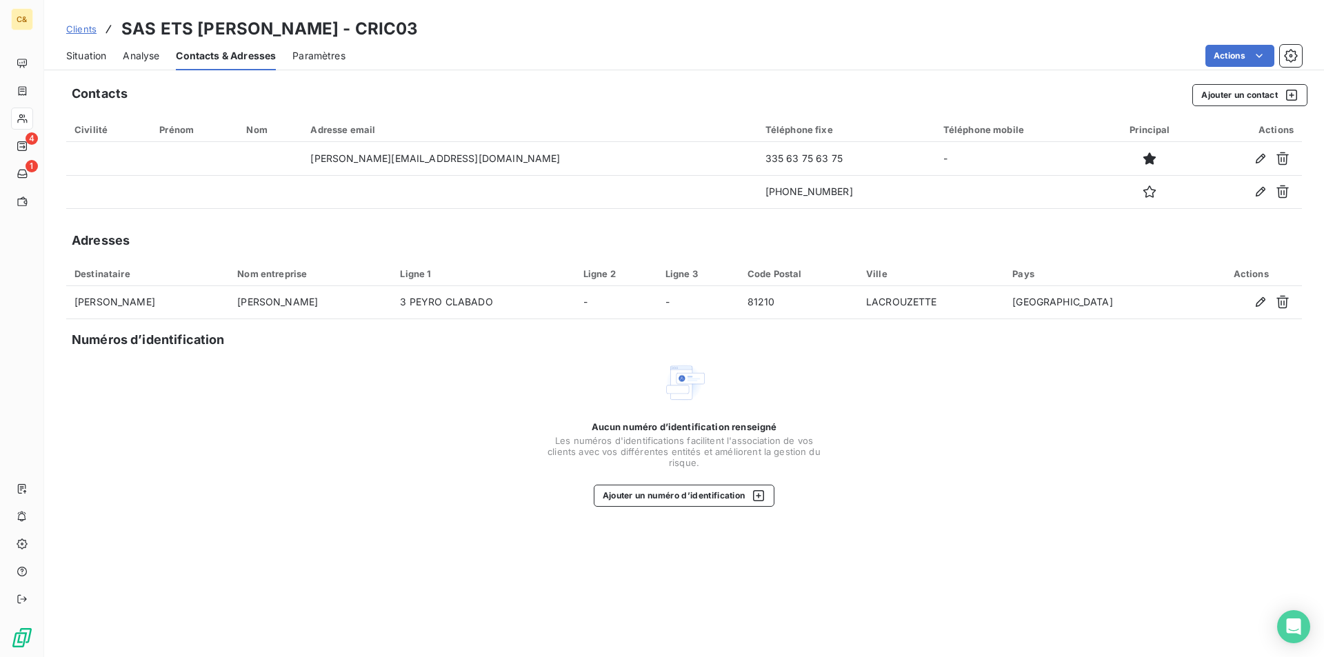
drag, startPoint x: 86, startPoint y: 50, endPoint x: 87, endPoint y: 60, distance: 10.4
click at [86, 50] on span "Situation" at bounding box center [86, 56] width 40 height 14
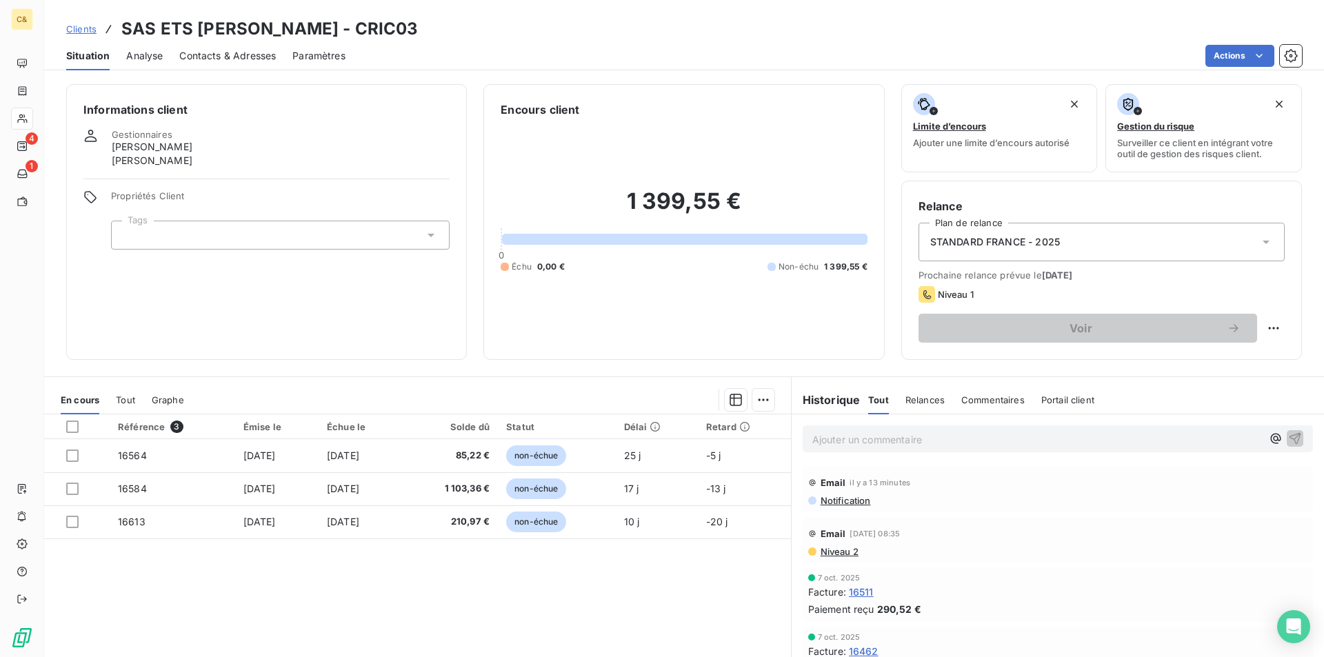
click at [898, 444] on p "Ajouter un commentaire ﻿" at bounding box center [1037, 439] width 450 height 17
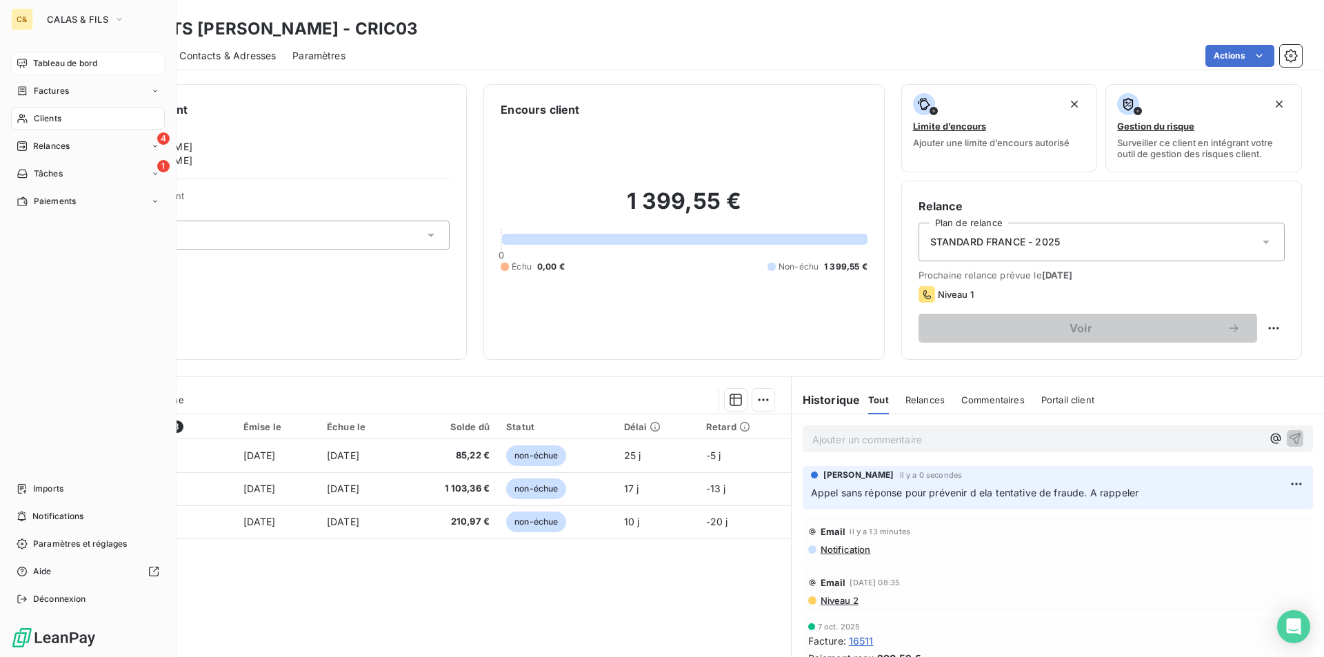
click at [54, 63] on span "Tableau de bord" at bounding box center [65, 63] width 64 height 12
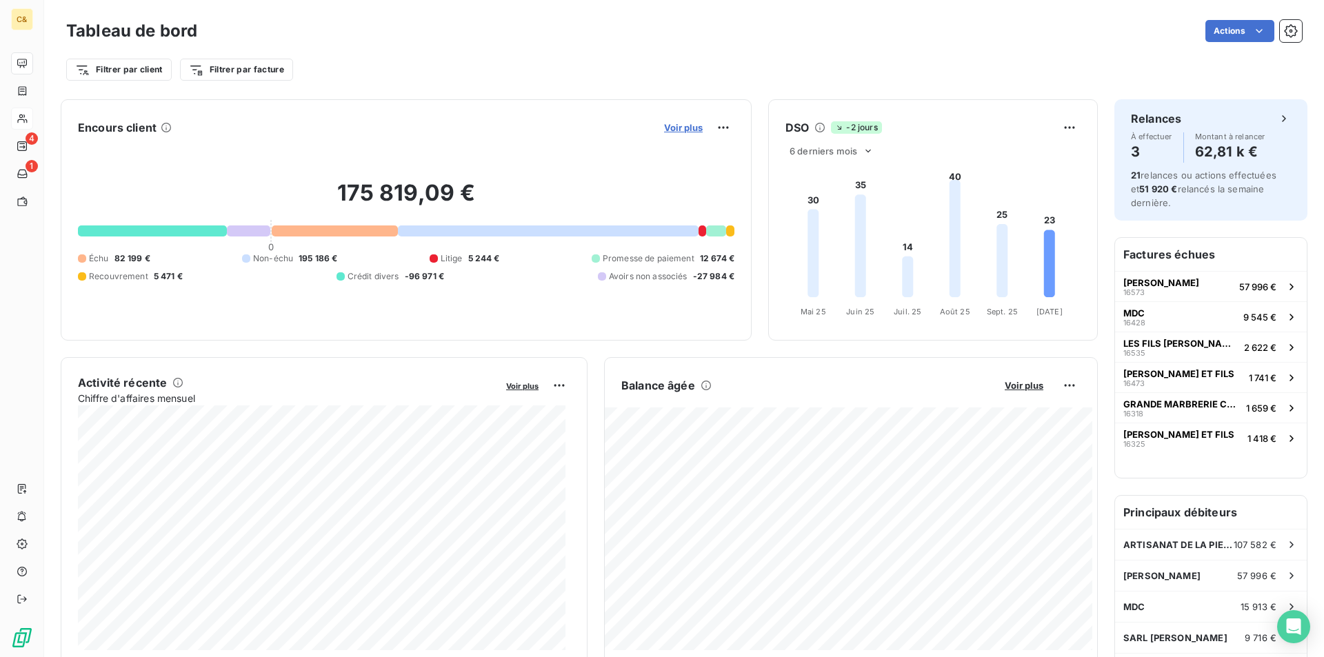
click at [674, 132] on span "Voir plus" at bounding box center [683, 127] width 39 height 11
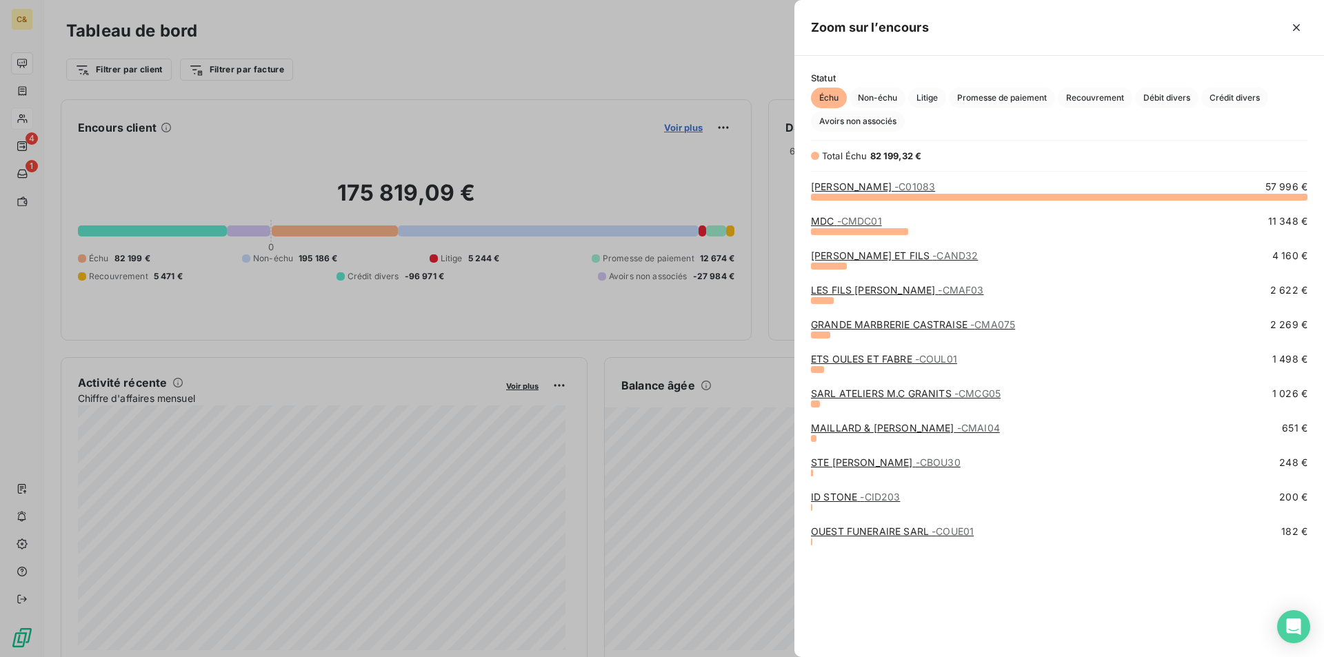
scroll to position [647, 519]
click at [867, 101] on span "Non-échu" at bounding box center [878, 98] width 56 height 21
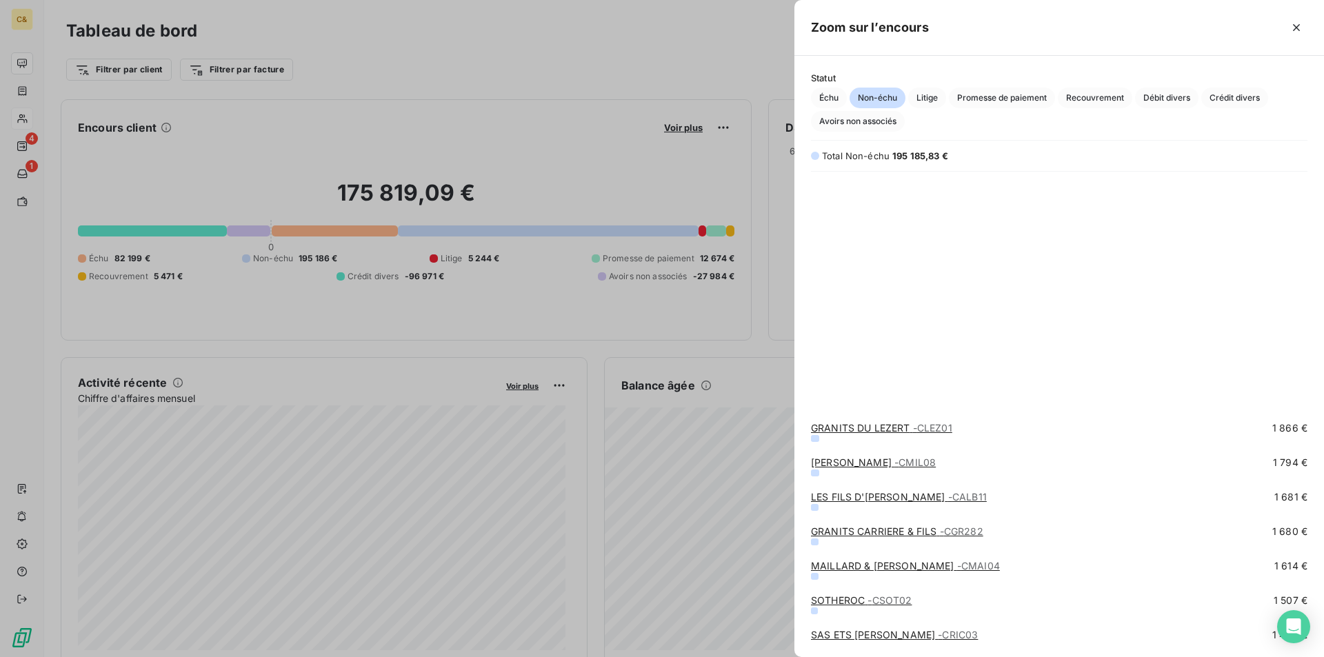
scroll to position [483, 0]
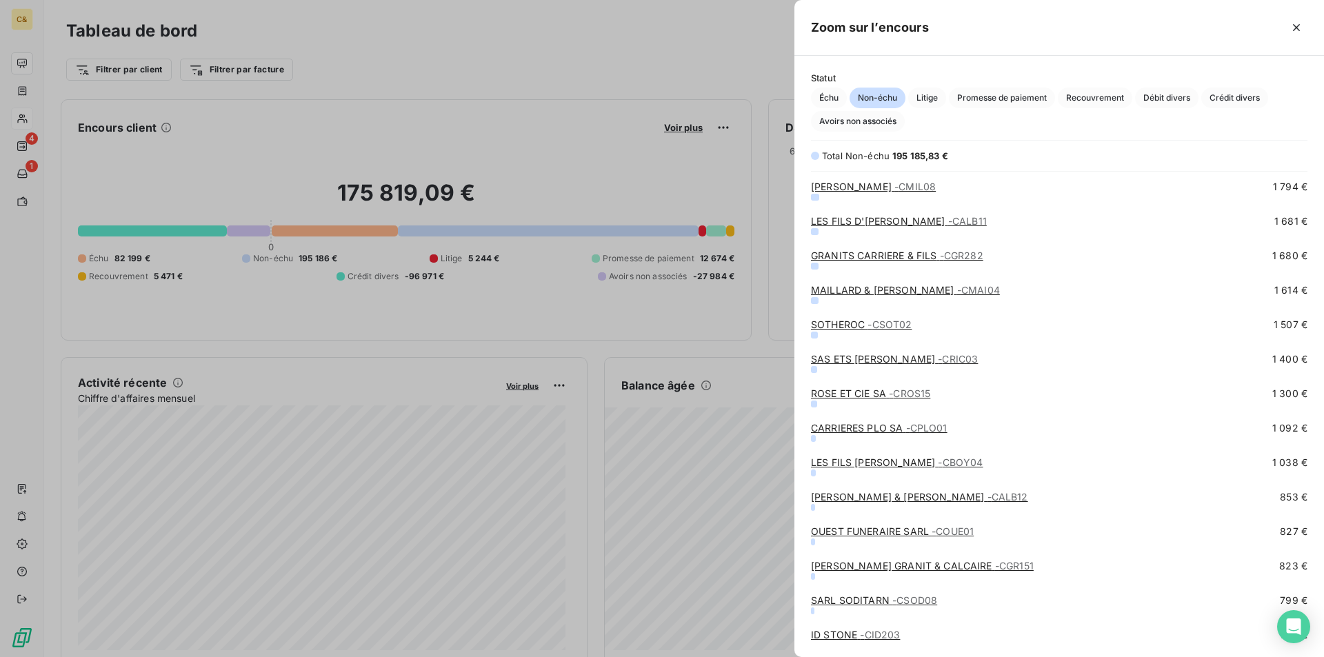
click at [868, 395] on link "ROSE ET CIE SA - CROS15" at bounding box center [870, 394] width 119 height 12
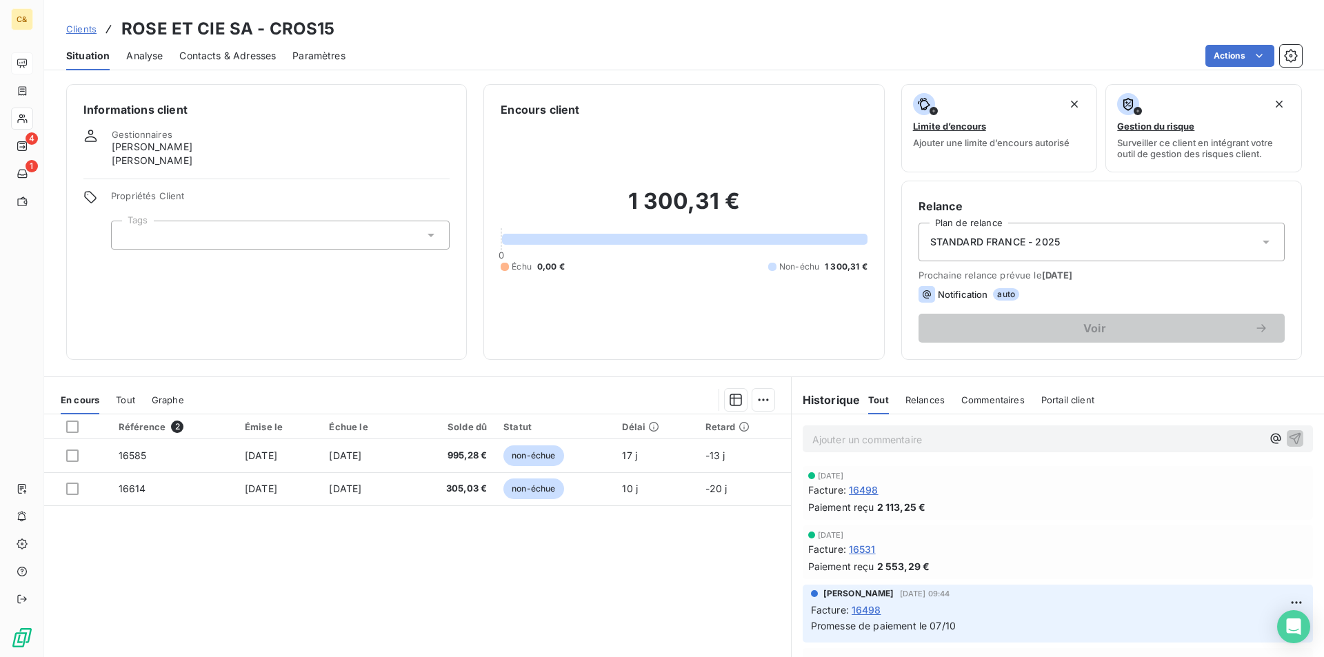
click at [197, 58] on span "Contacts & Adresses" at bounding box center [227, 56] width 97 height 14
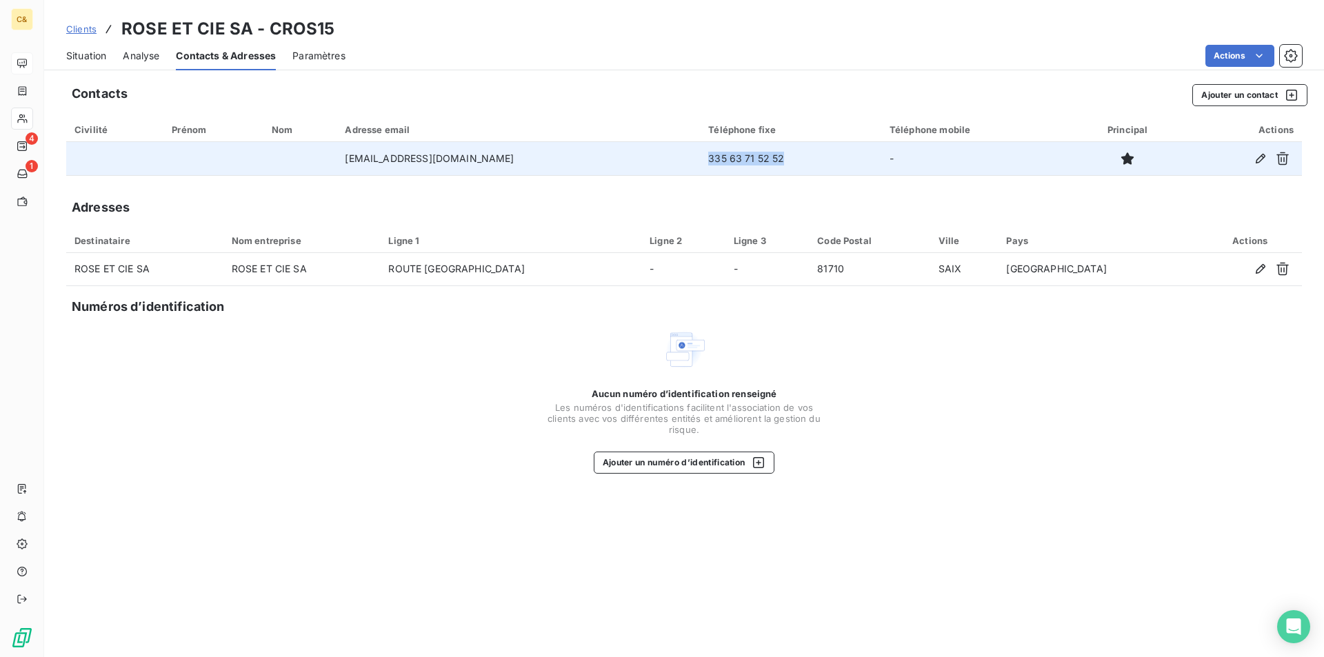
drag, startPoint x: 758, startPoint y: 159, endPoint x: 683, endPoint y: 159, distance: 75.2
click at [700, 159] on td "335 63 71 52 52" at bounding box center [790, 158] width 181 height 33
copy td "335 63 71 52 52"
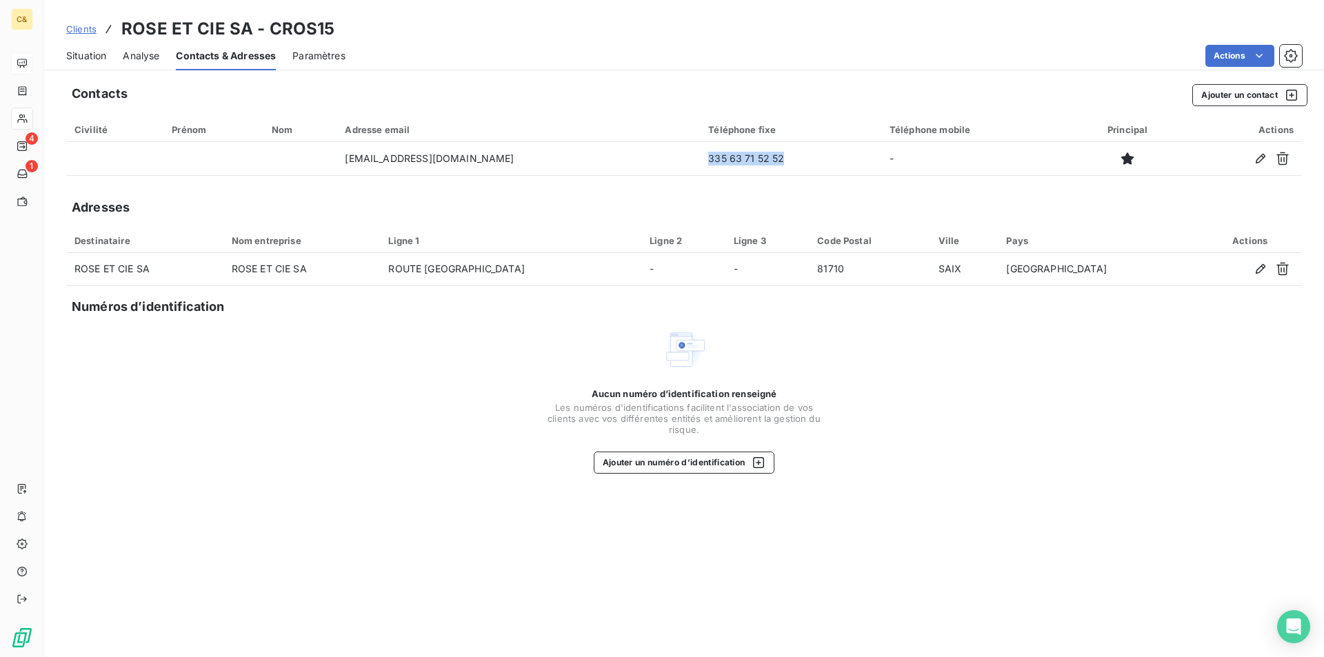
click at [93, 53] on span "Situation" at bounding box center [86, 56] width 40 height 14
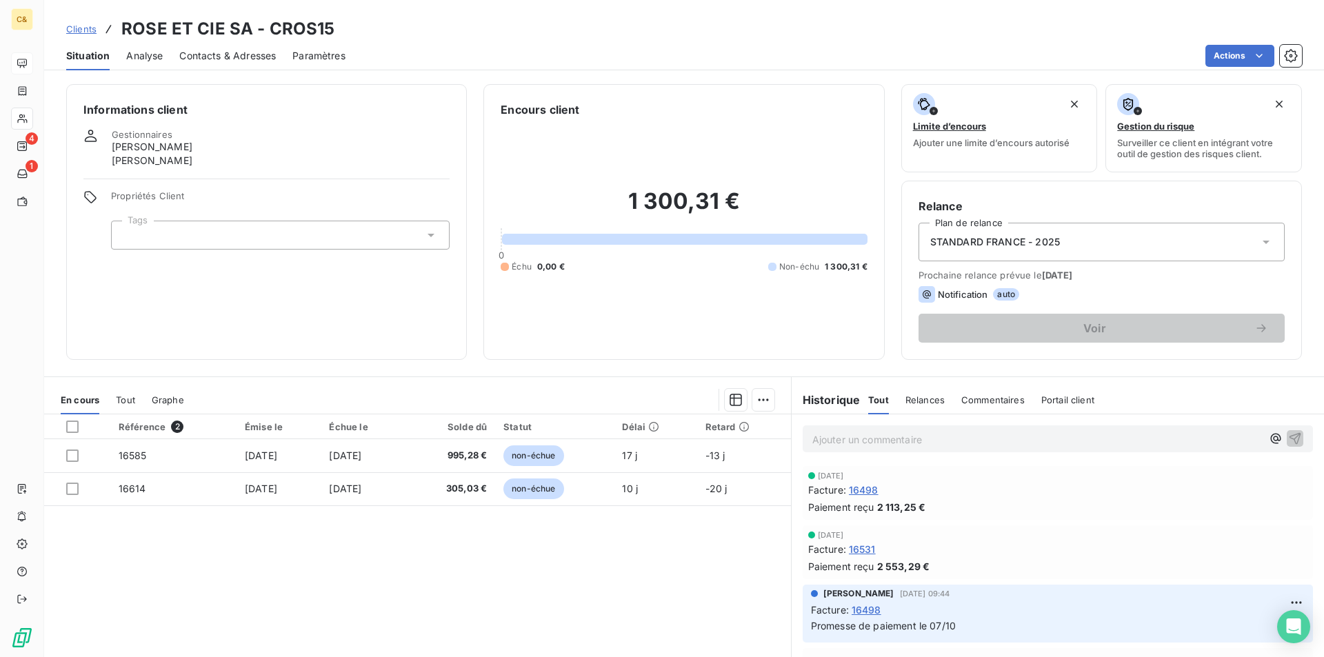
click at [741, 562] on div "Référence 2 Émise le Échue le Solde dû Statut Délai Retard 16585 [DATE] [DATE] …" at bounding box center [417, 547] width 747 height 266
click at [688, 577] on div "Référence 2 Émise le Échue le Solde dû Statut Délai Retard 16585 [DATE] [DATE] …" at bounding box center [417, 547] width 747 height 266
click at [573, 557] on div "Référence 2 Émise le Échue le Solde dû Statut Délai Retard 16585 [DATE] [DATE] …" at bounding box center [417, 547] width 747 height 266
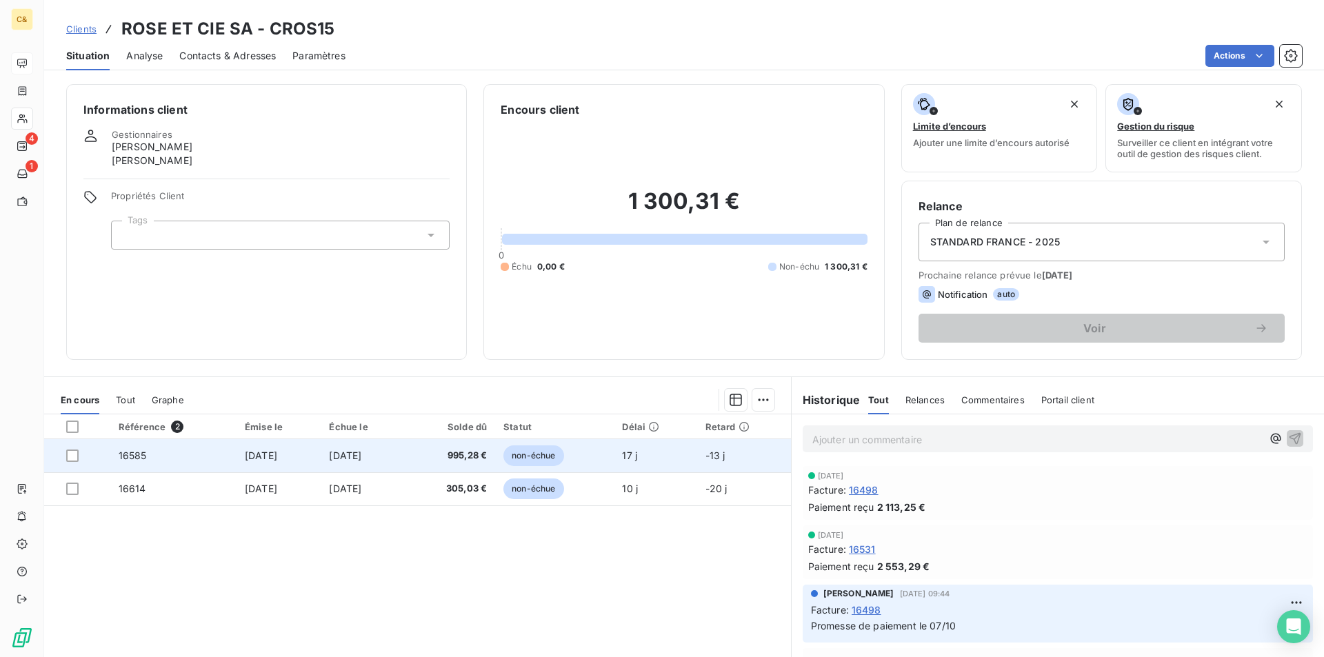
click at [361, 457] on span "[DATE]" at bounding box center [345, 456] width 32 height 12
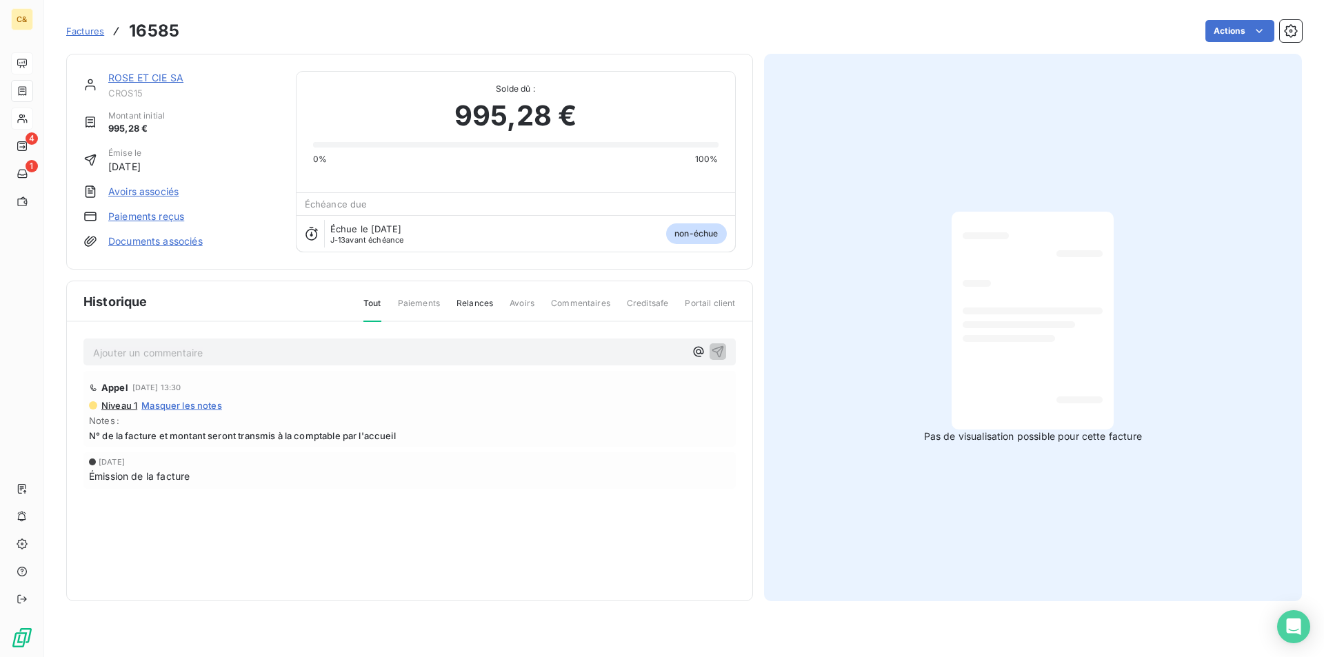
click at [139, 83] on div "ROSE ET CIE SA" at bounding box center [193, 78] width 171 height 14
click at [149, 74] on link "ROSE ET CIE SA" at bounding box center [145, 78] width 75 height 12
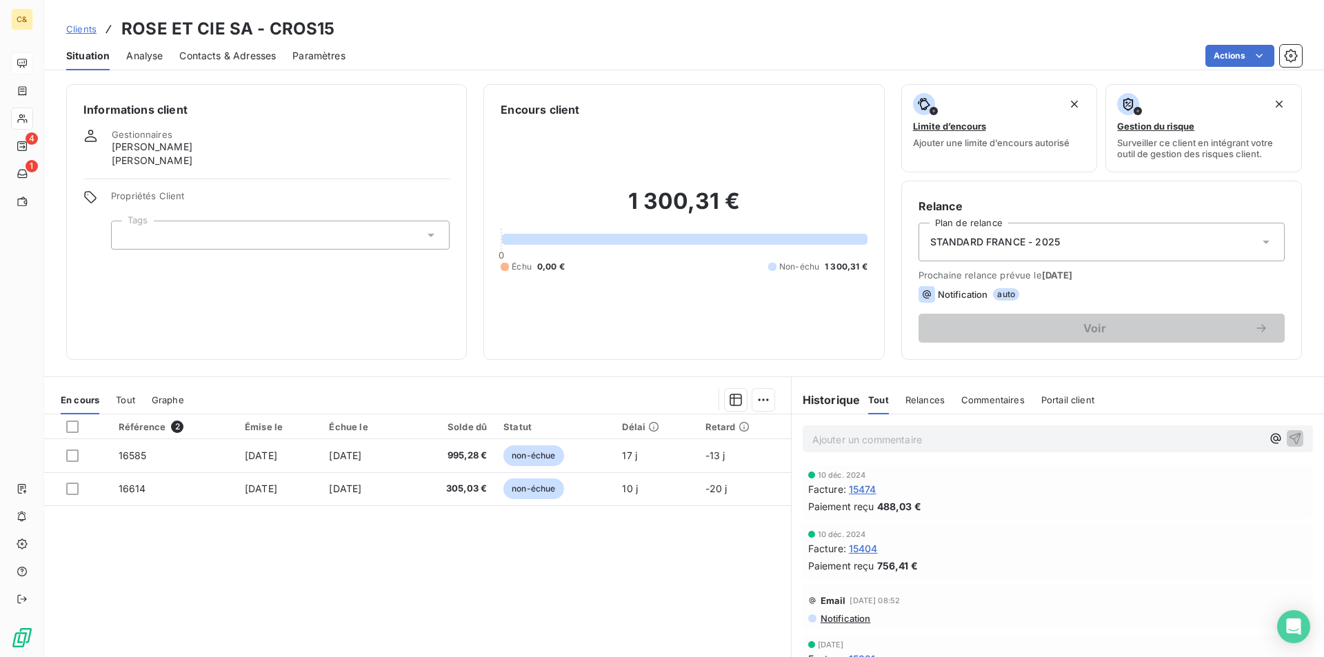
scroll to position [2827, 0]
click at [416, 583] on div "Référence 2 Émise le Échue le Solde dû Statut Délai Retard 16585 [DATE] [DATE] …" at bounding box center [417, 547] width 747 height 266
click at [913, 443] on p "Ajouter un commentaire ﻿" at bounding box center [1037, 439] width 450 height 17
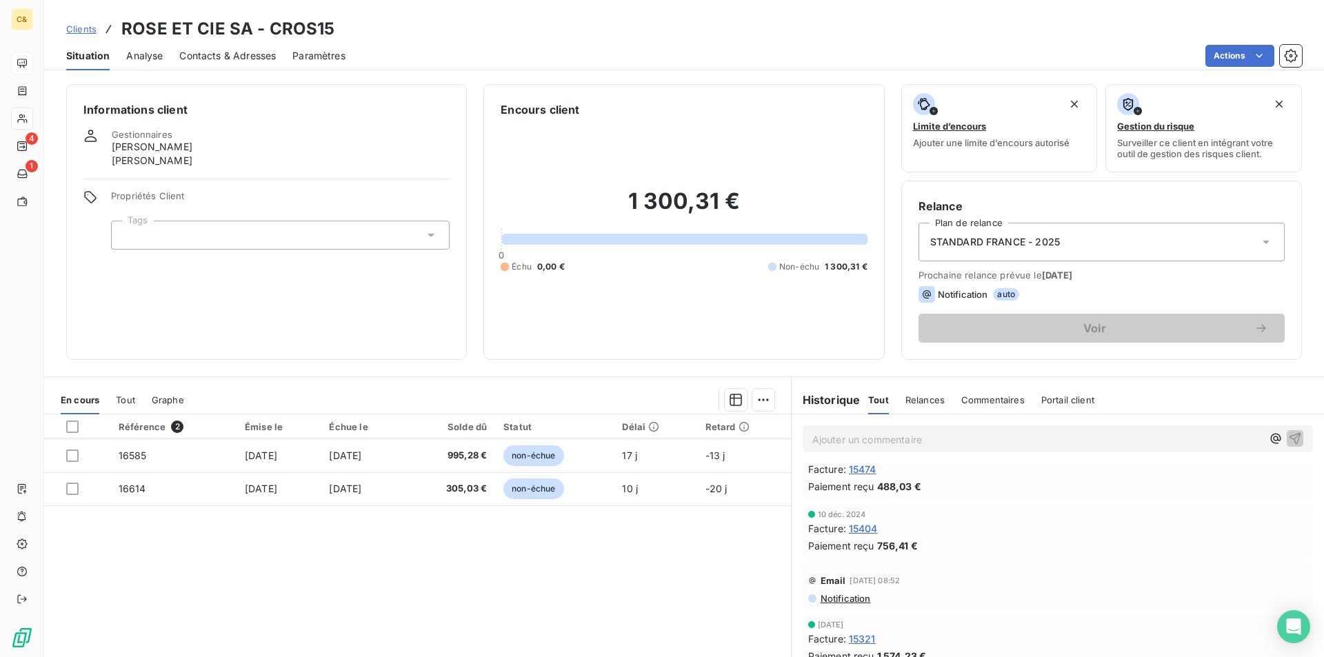
scroll to position [2876, 0]
drag, startPoint x: 456, startPoint y: 601, endPoint x: 407, endPoint y: 546, distance: 73.8
click at [456, 601] on div "Référence 2 Émise le Échue le Solde dû Statut Délai Retard 16585 [DATE] [DATE] …" at bounding box center [417, 547] width 747 height 266
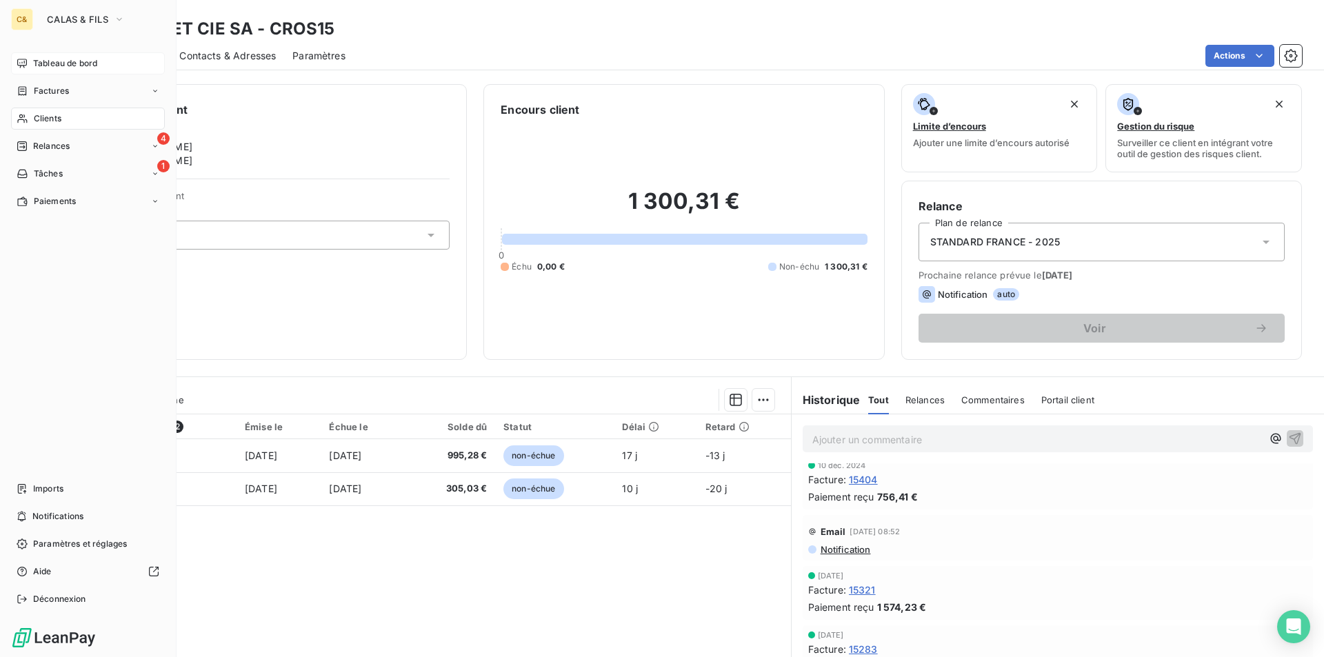
click at [51, 71] on div "Tableau de bord" at bounding box center [88, 63] width 154 height 22
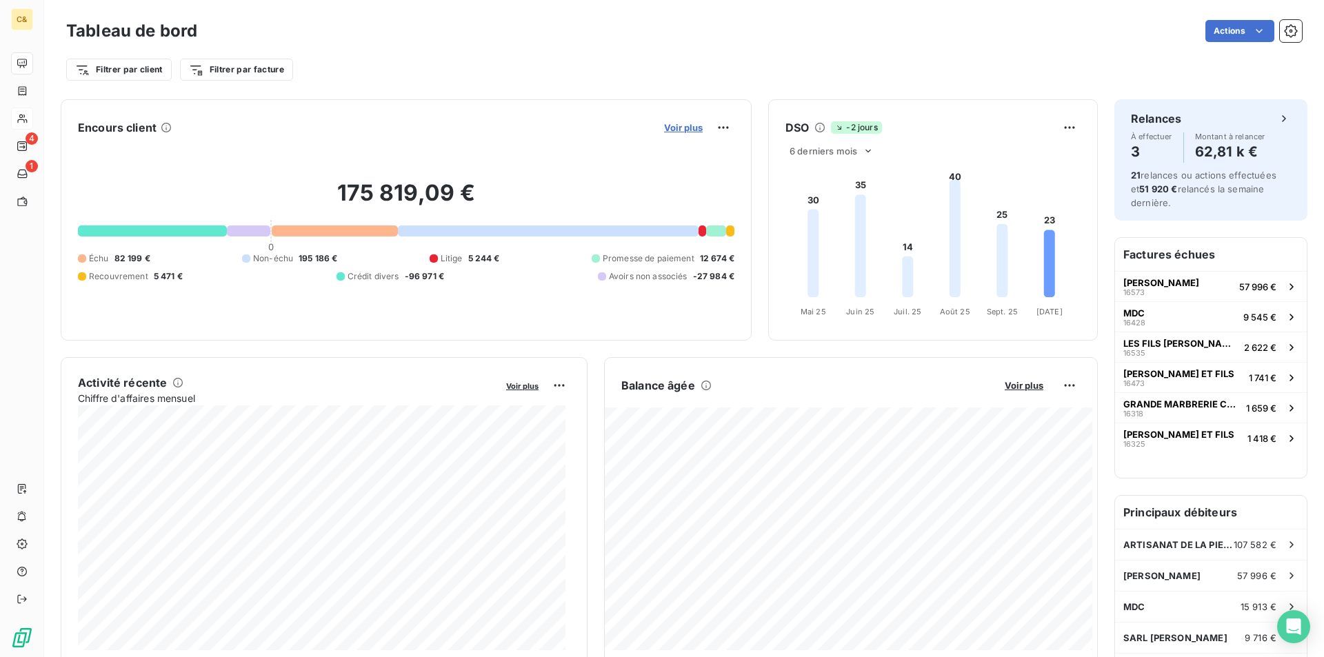
click at [665, 126] on span "Voir plus" at bounding box center [683, 127] width 39 height 11
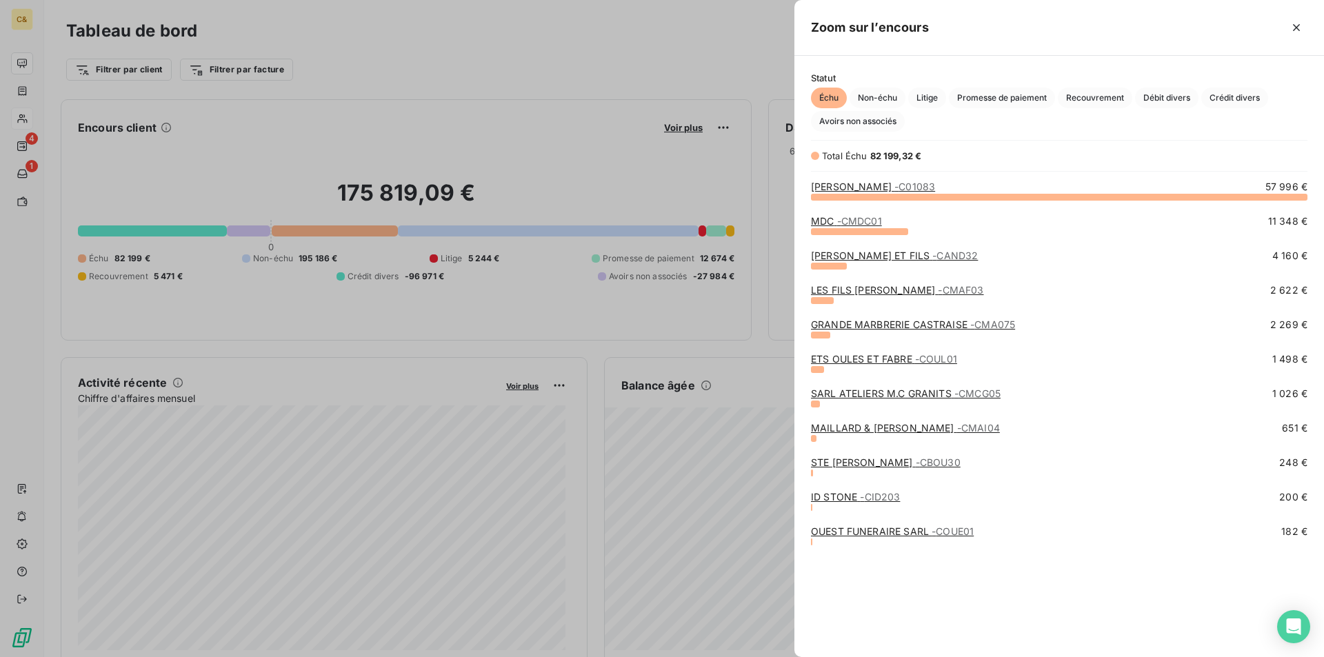
scroll to position [450, 519]
click at [888, 93] on span "Non-échu" at bounding box center [878, 98] width 56 height 21
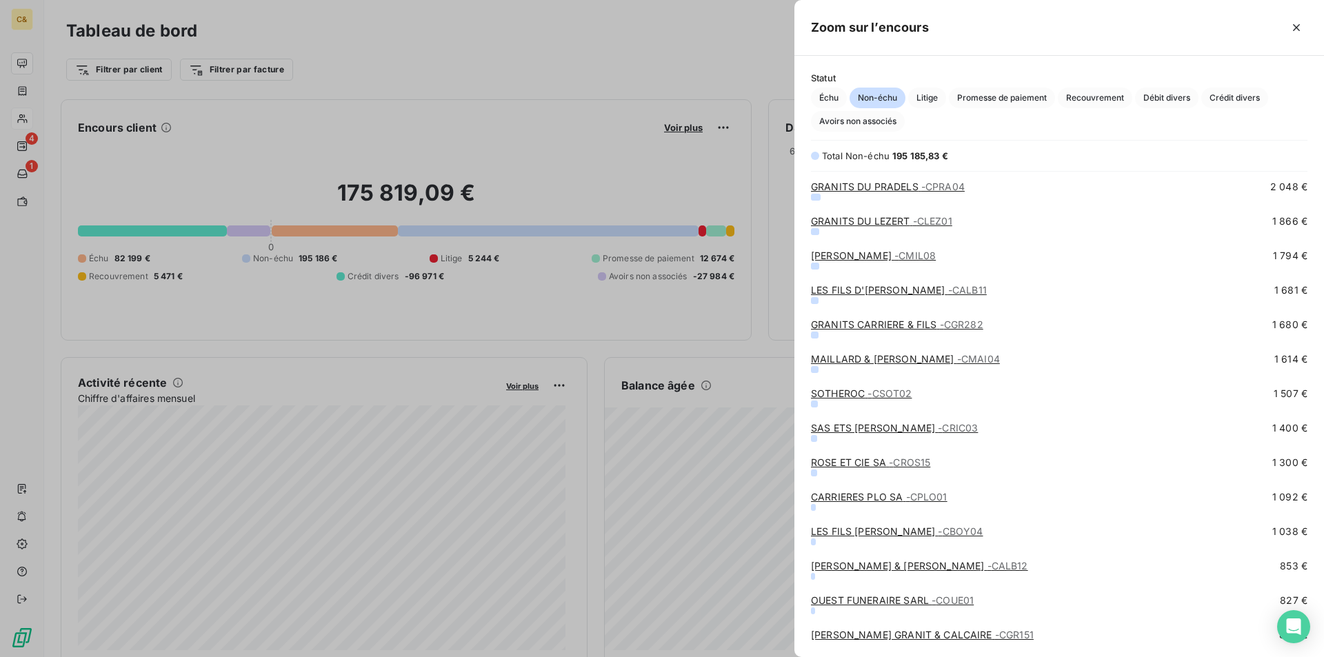
scroll to position [621, 0]
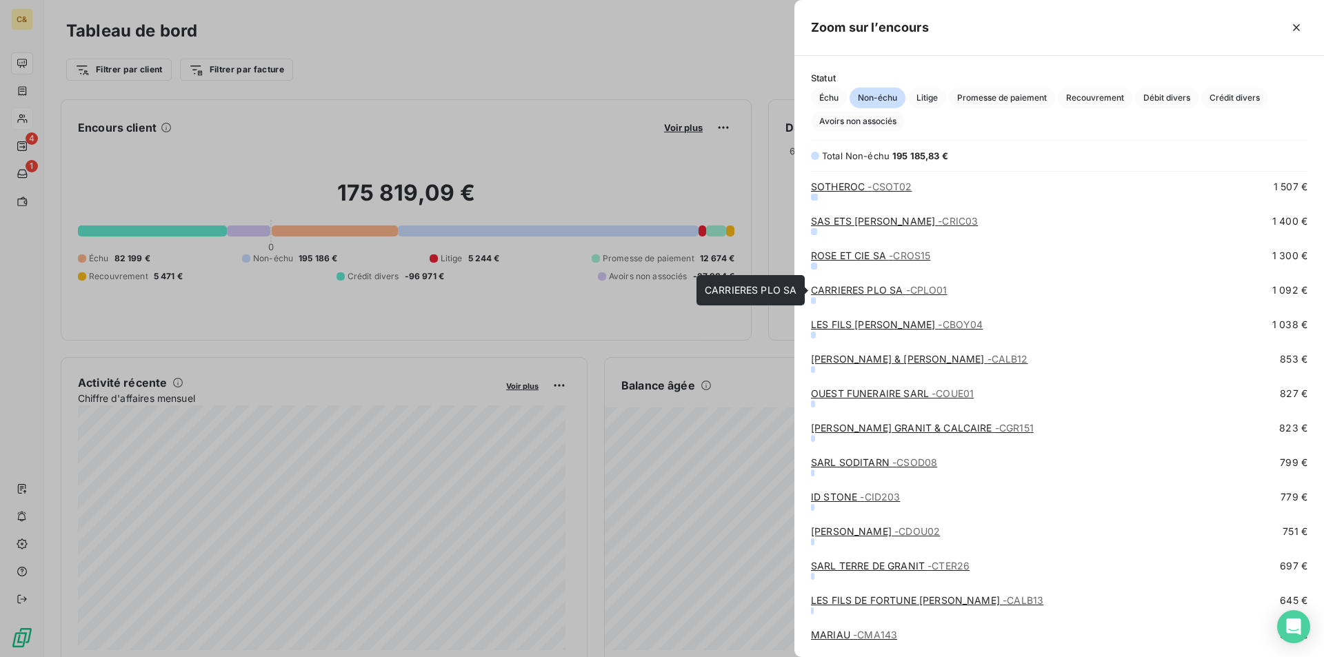
click at [868, 289] on link "CARRIERES PLO SA - CPLO01" at bounding box center [879, 290] width 137 height 12
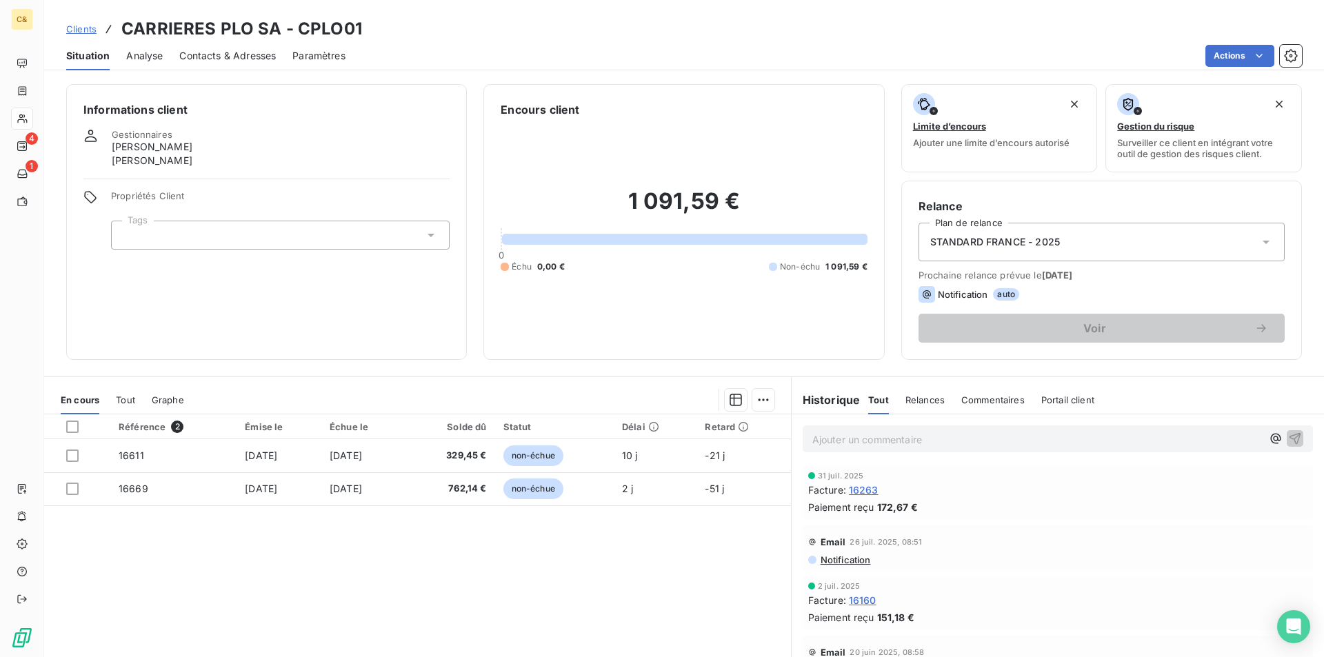
drag, startPoint x: 210, startPoint y: 55, endPoint x: 212, endPoint y: 46, distance: 9.4
click at [210, 55] on span "Contacts & Adresses" at bounding box center [227, 56] width 97 height 14
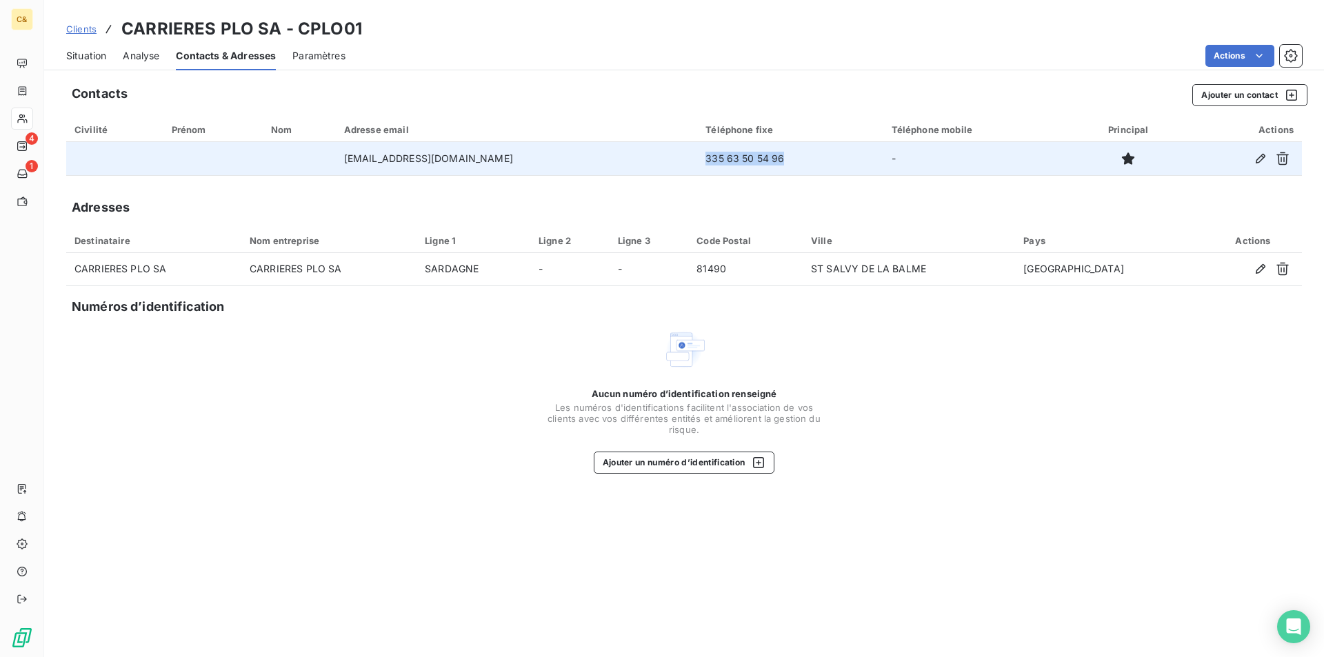
drag, startPoint x: 669, startPoint y: 158, endPoint x: 593, endPoint y: 158, distance: 75.9
click at [697, 158] on td "335 63 50 54 96" at bounding box center [790, 158] width 186 height 33
copy td "335 63 50 54 96"
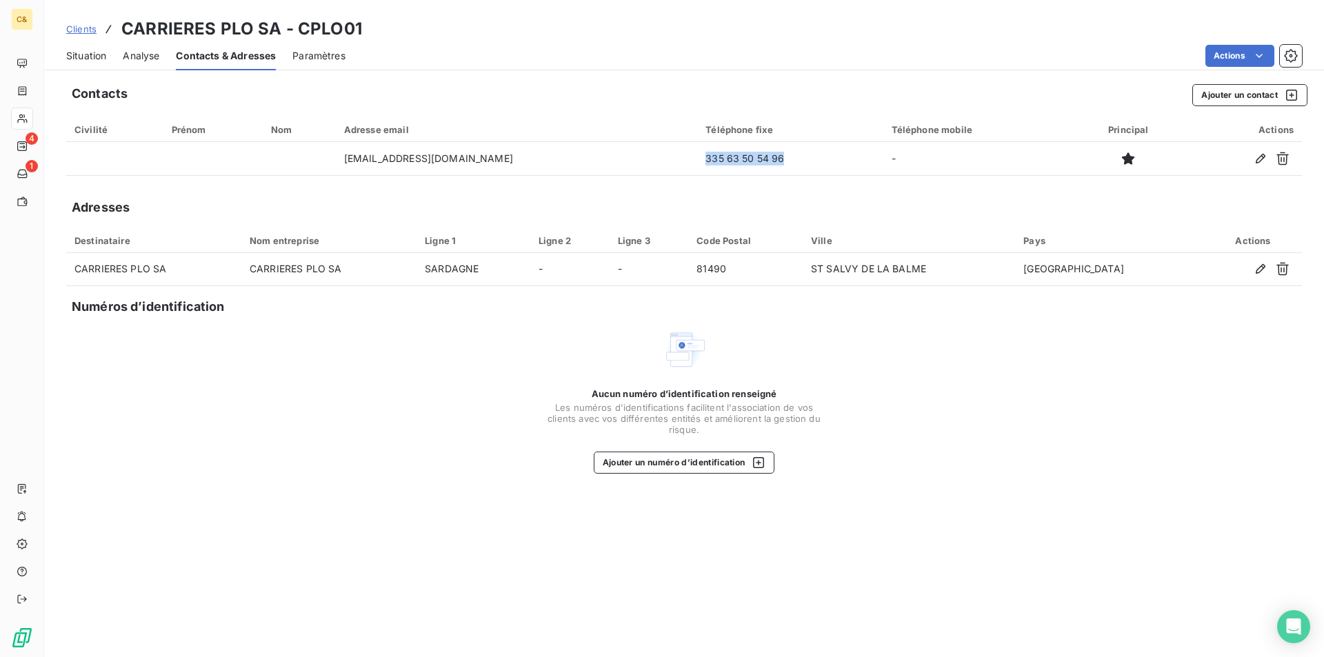
click at [82, 63] on div "Situation" at bounding box center [86, 55] width 40 height 29
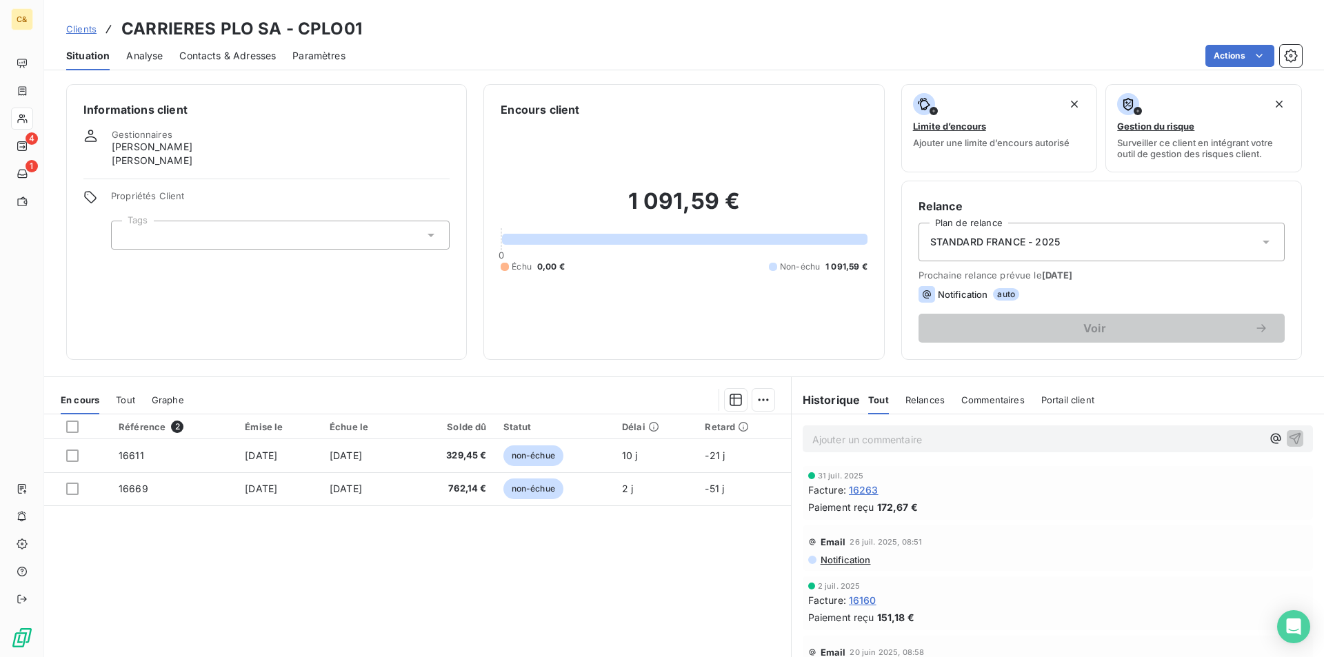
click at [483, 528] on div "Référence 2 Émise le Échue le Solde dû Statut Délai Retard 16611 [DATE] [DATE] …" at bounding box center [417, 547] width 747 height 266
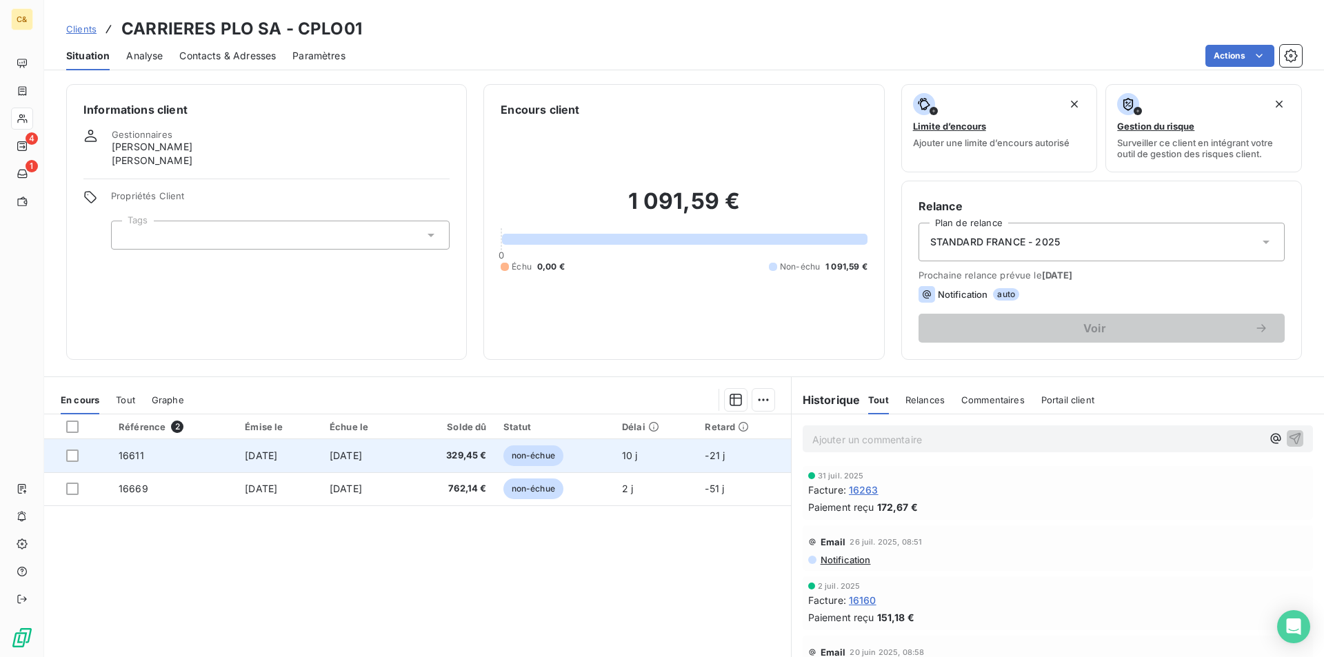
click at [407, 456] on td "[DATE]" at bounding box center [364, 455] width 86 height 33
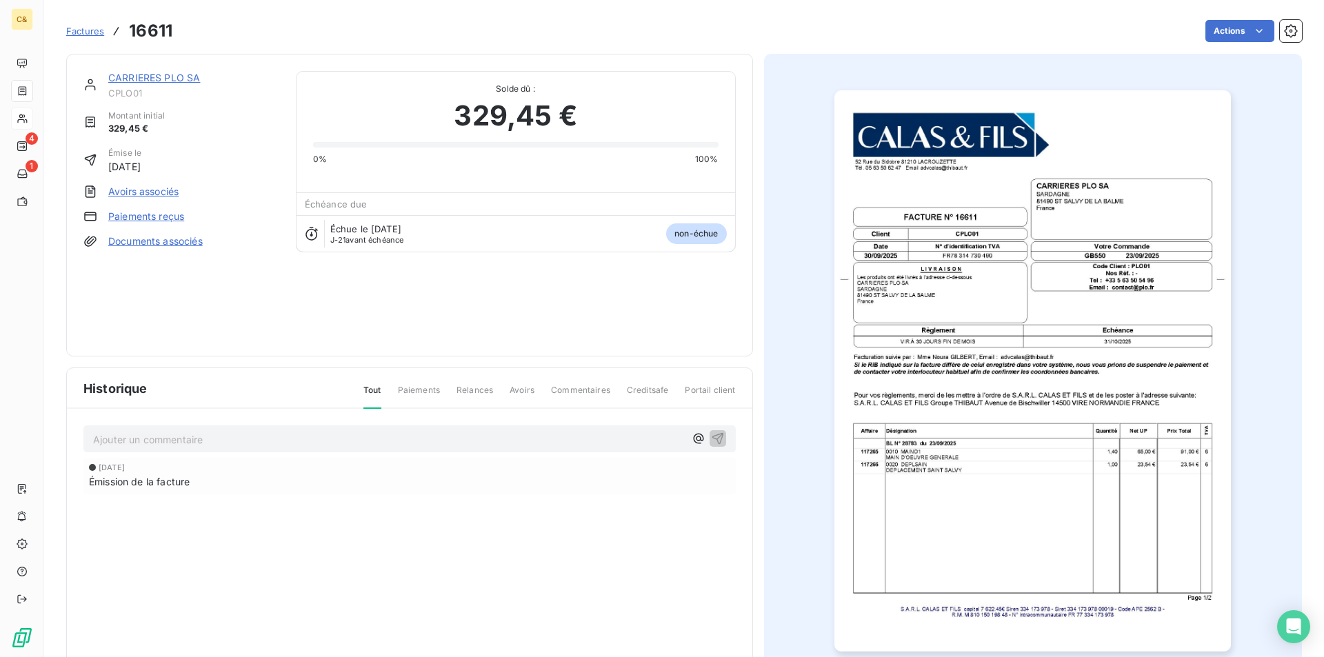
click at [1001, 519] on img "button" at bounding box center [1032, 370] width 397 height 561
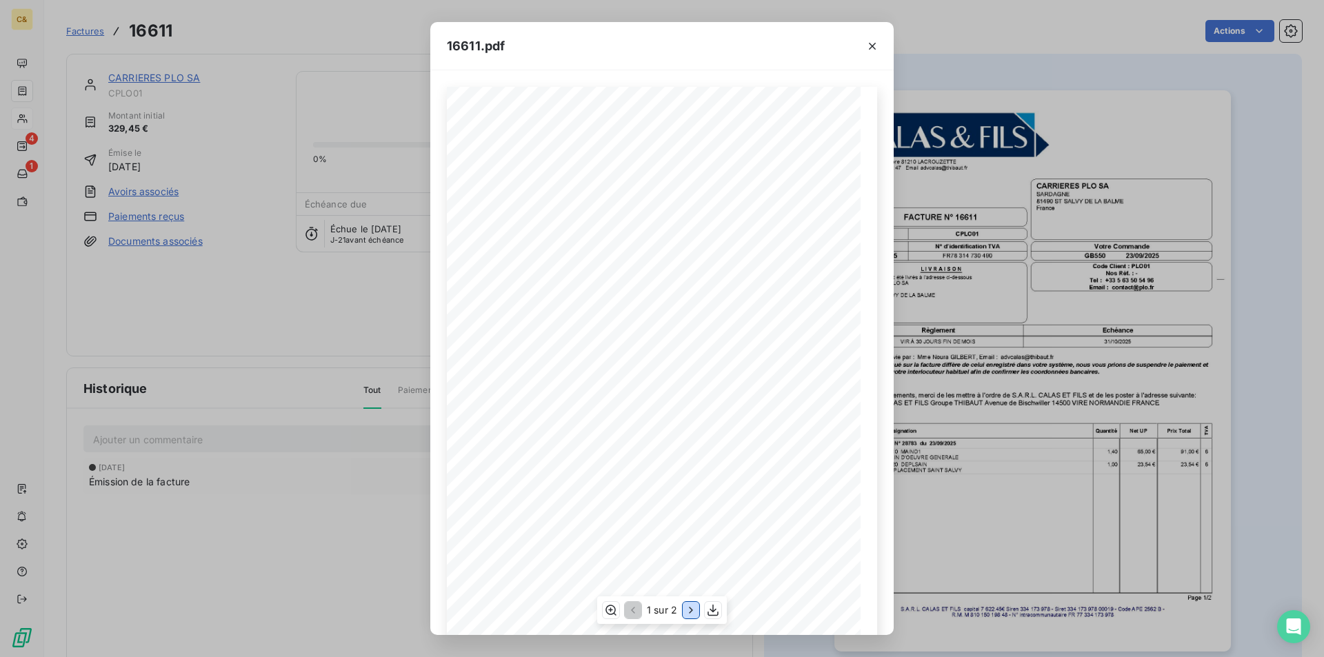
drag, startPoint x: 685, startPoint y: 613, endPoint x: 704, endPoint y: 600, distance: 22.8
click at [685, 613] on icon "button" at bounding box center [691, 610] width 14 height 14
click at [873, 43] on icon "button" at bounding box center [872, 46] width 14 height 14
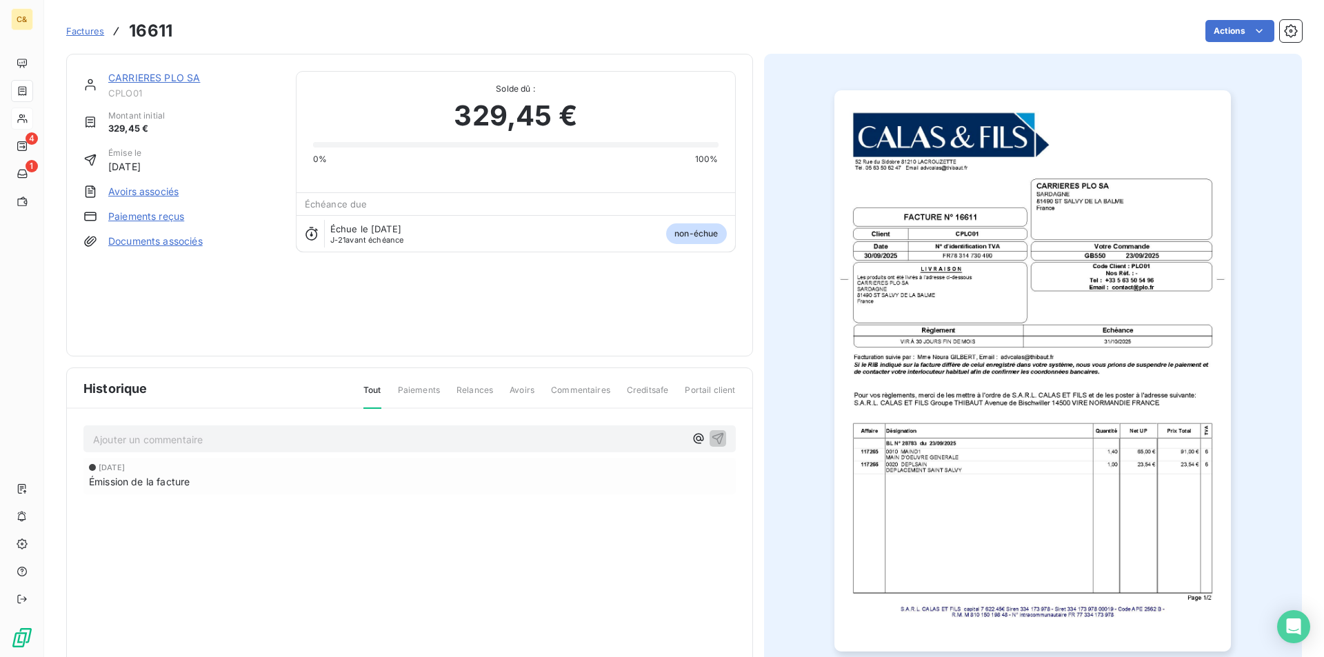
click at [143, 78] on link "CARRIERES PLO SA" at bounding box center [154, 78] width 92 height 12
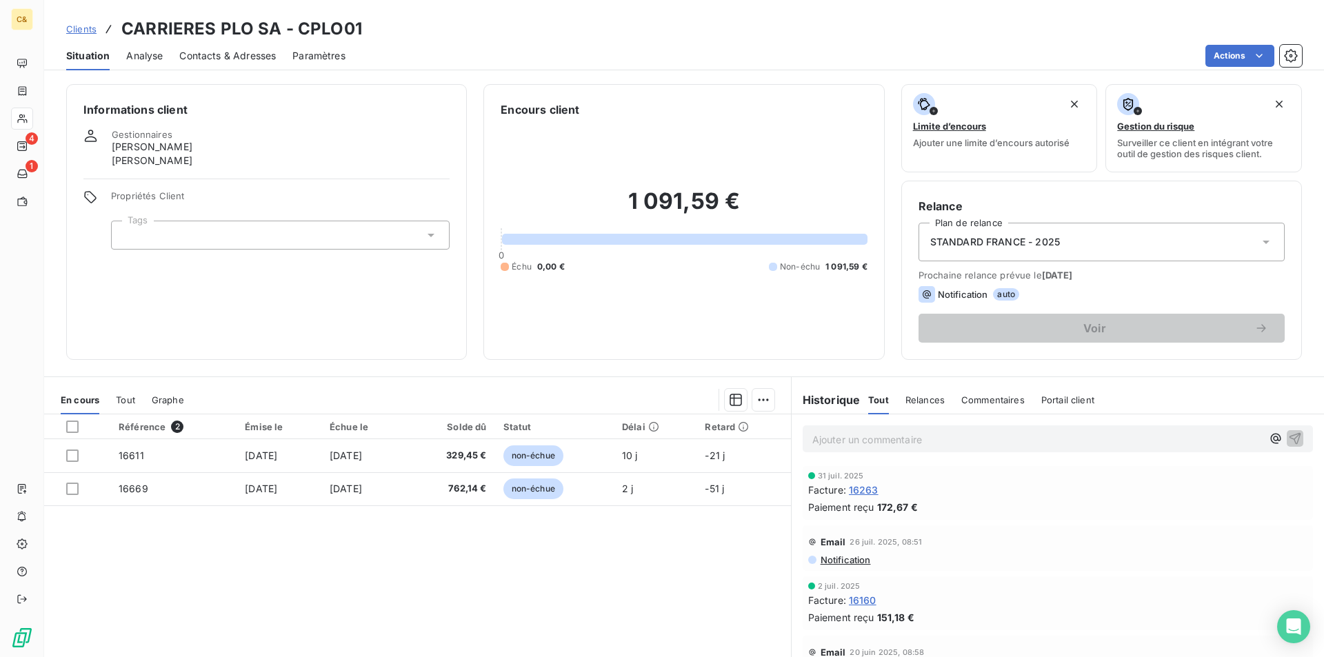
click at [920, 437] on p "Ajouter un commentaire ﻿" at bounding box center [1037, 439] width 450 height 17
click at [1134, 438] on span "Client prévenu par téléphone d ela tentative de fraude et vérifié le RIB vec eux" at bounding box center [993, 438] width 363 height 12
click at [1044, 439] on span "Client prévenu par téléphone d ela tentative de fraude et vérifié le RIB avec e…" at bounding box center [996, 438] width 368 height 12
click at [956, 437] on span "Client prévenu par téléphone d ela tentative de fraude et vérifié le RIB avec e…" at bounding box center [996, 438] width 368 height 12
click at [1190, 441] on p "Client prévenu par téléphone de la tentative de fraude et vérifié le RIB avec e…" at bounding box center [1037, 439] width 450 height 16
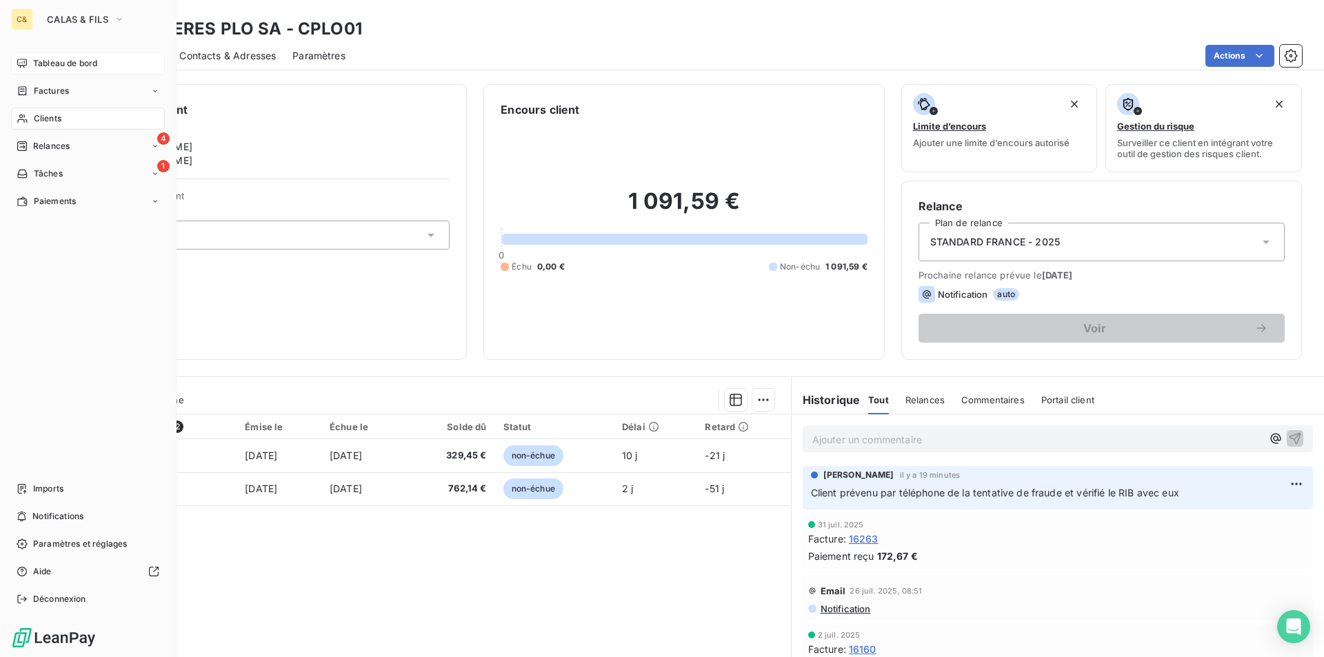
click at [56, 61] on span "Tableau de bord" at bounding box center [65, 63] width 64 height 12
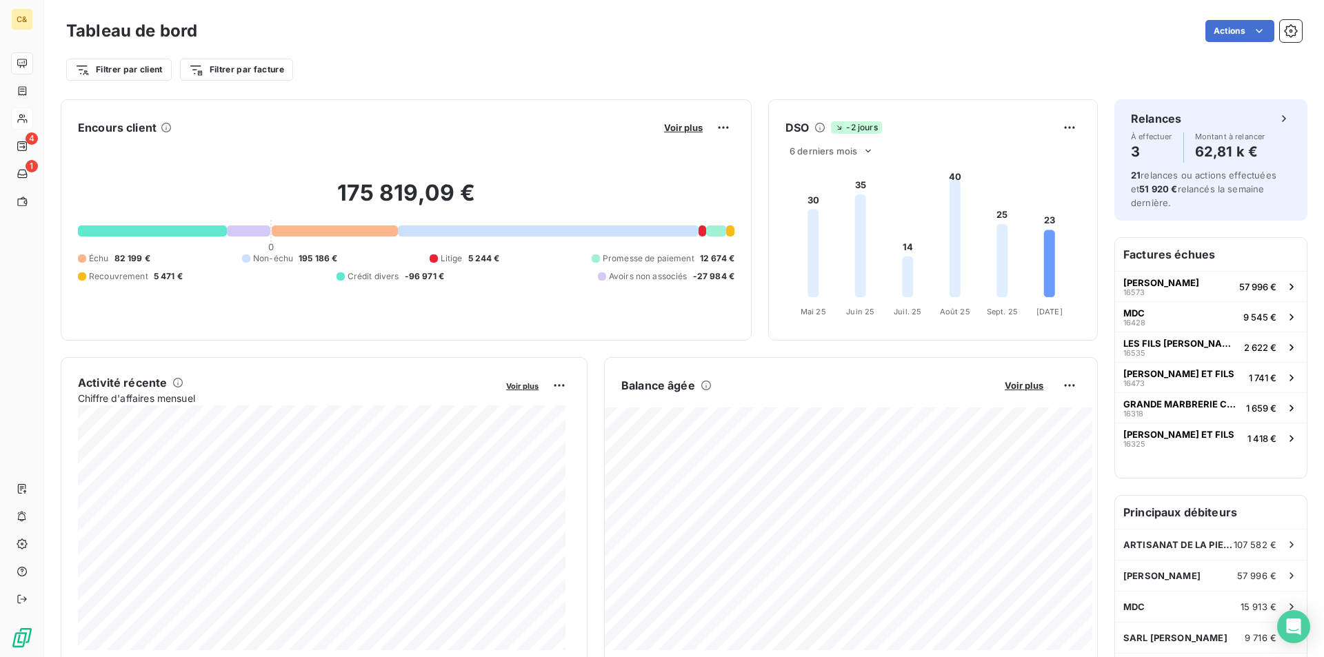
click at [390, 152] on div "175 819,09 € 0 Échu 82 199 € Non-échu 195 186 € Litige 5 244 € Promesse de paie…" at bounding box center [406, 231] width 657 height 185
click at [672, 131] on span "Voir plus" at bounding box center [683, 127] width 39 height 11
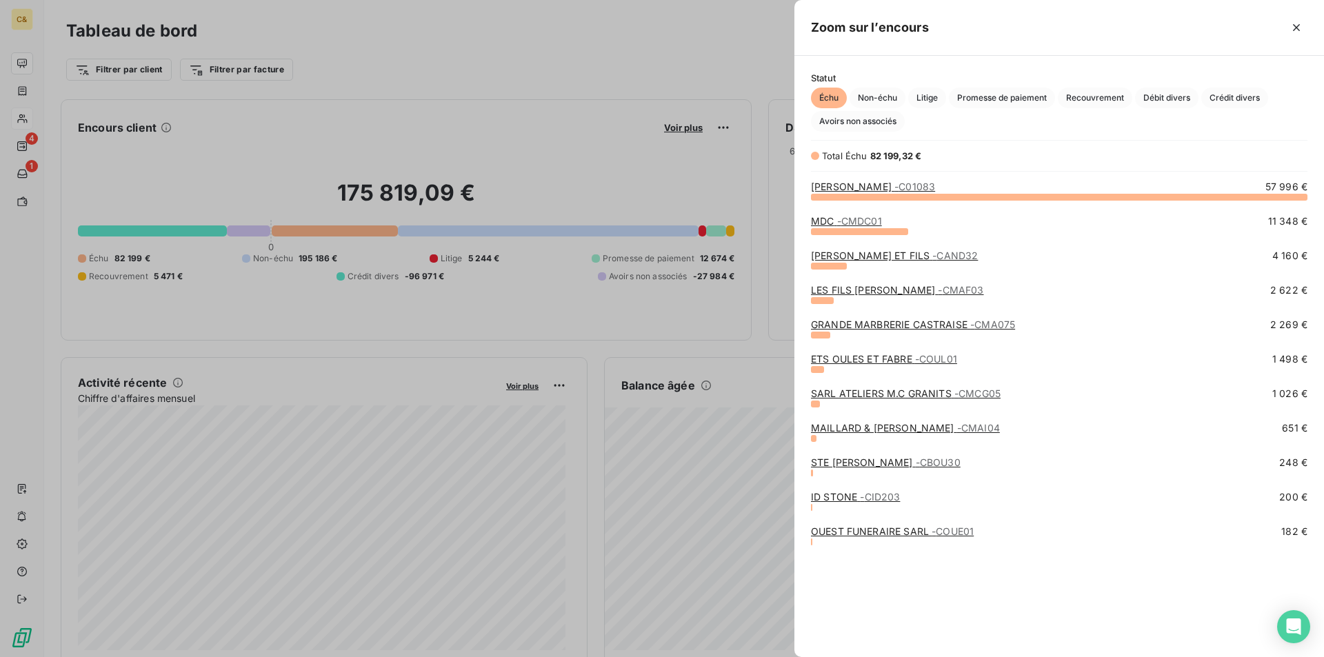
scroll to position [450, 519]
click at [894, 97] on span "Non-échu" at bounding box center [878, 98] width 56 height 21
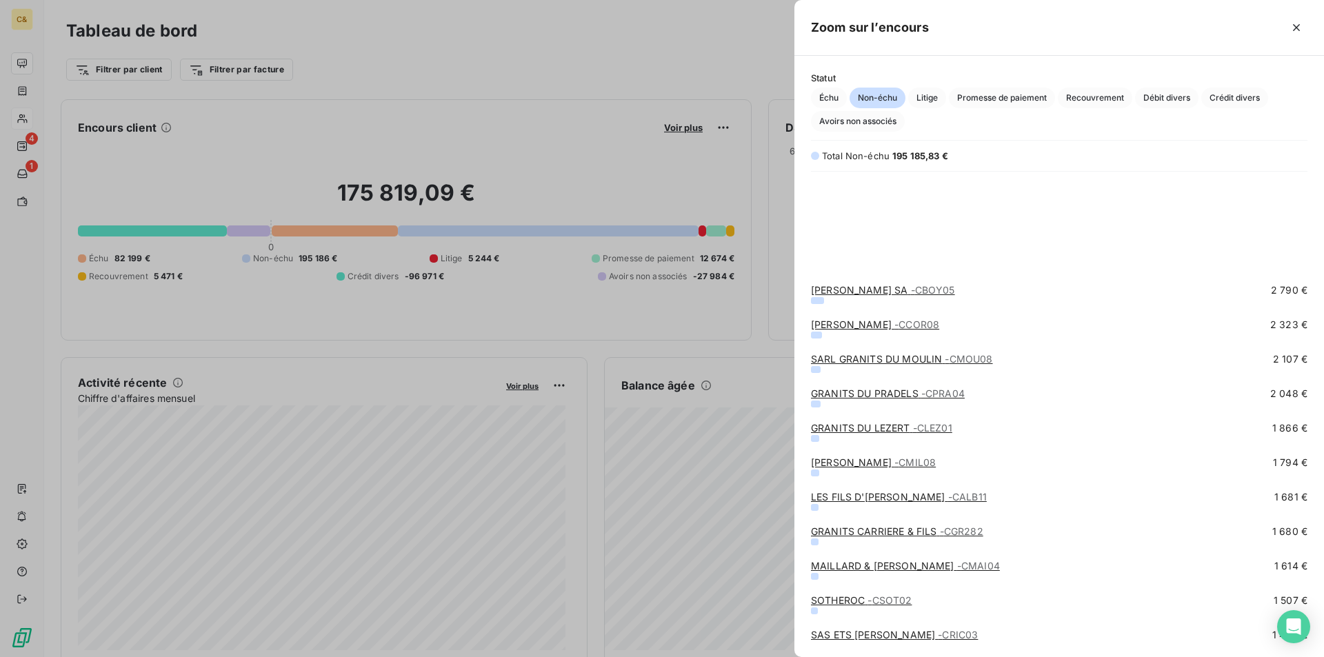
scroll to position [414, 0]
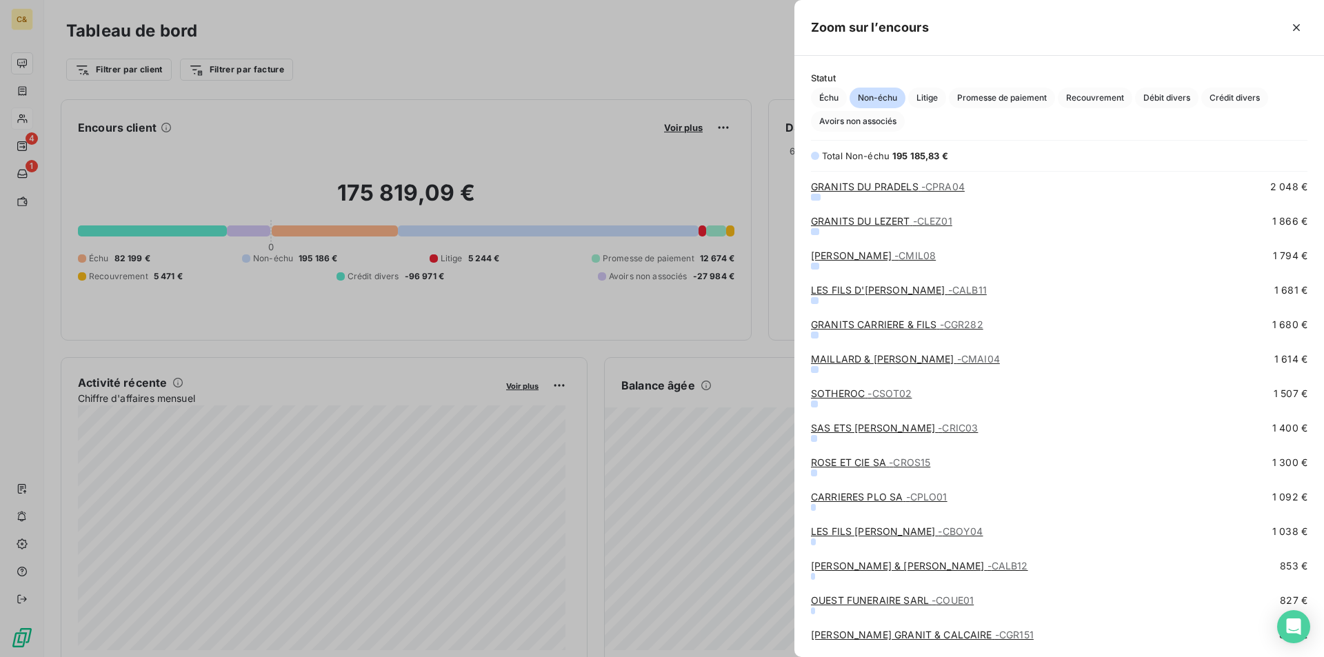
click at [850, 392] on link "SOTHEROC - CSOT02" at bounding box center [861, 394] width 101 height 12
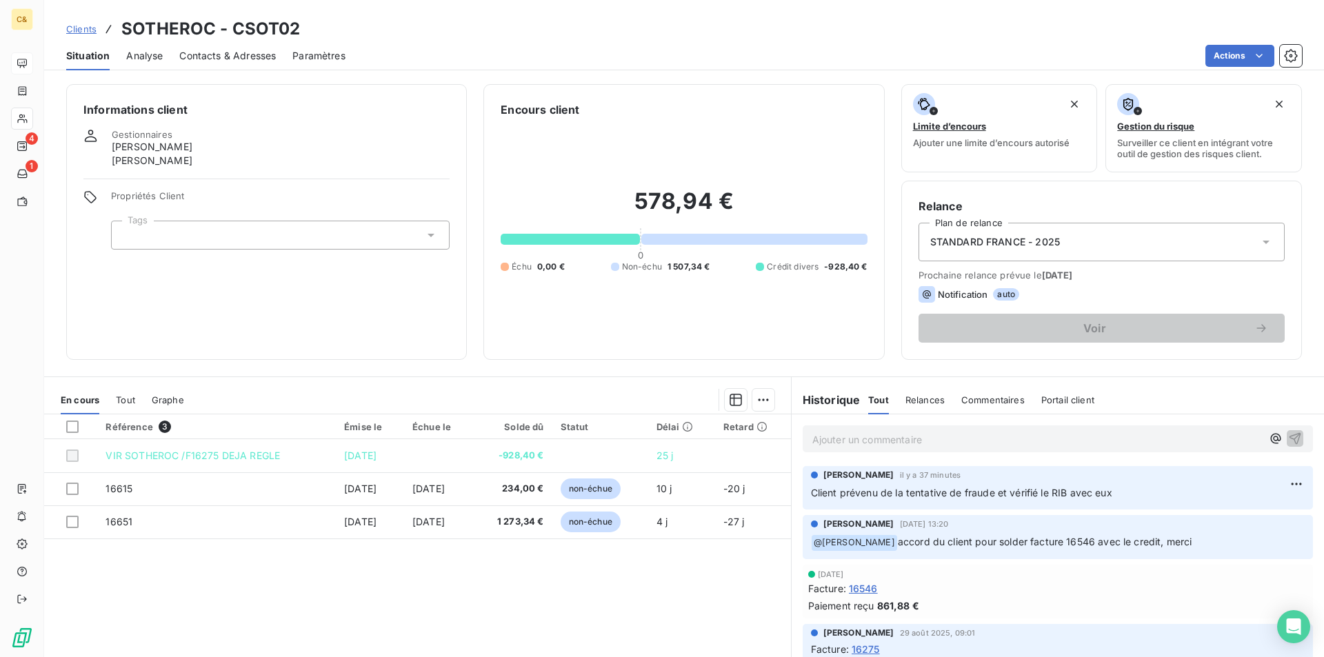
click at [505, 610] on div "Référence 3 Émise le Échue le Solde dû Statut Délai Retard VIR SOTHEROC /F16275…" at bounding box center [417, 547] width 747 height 266
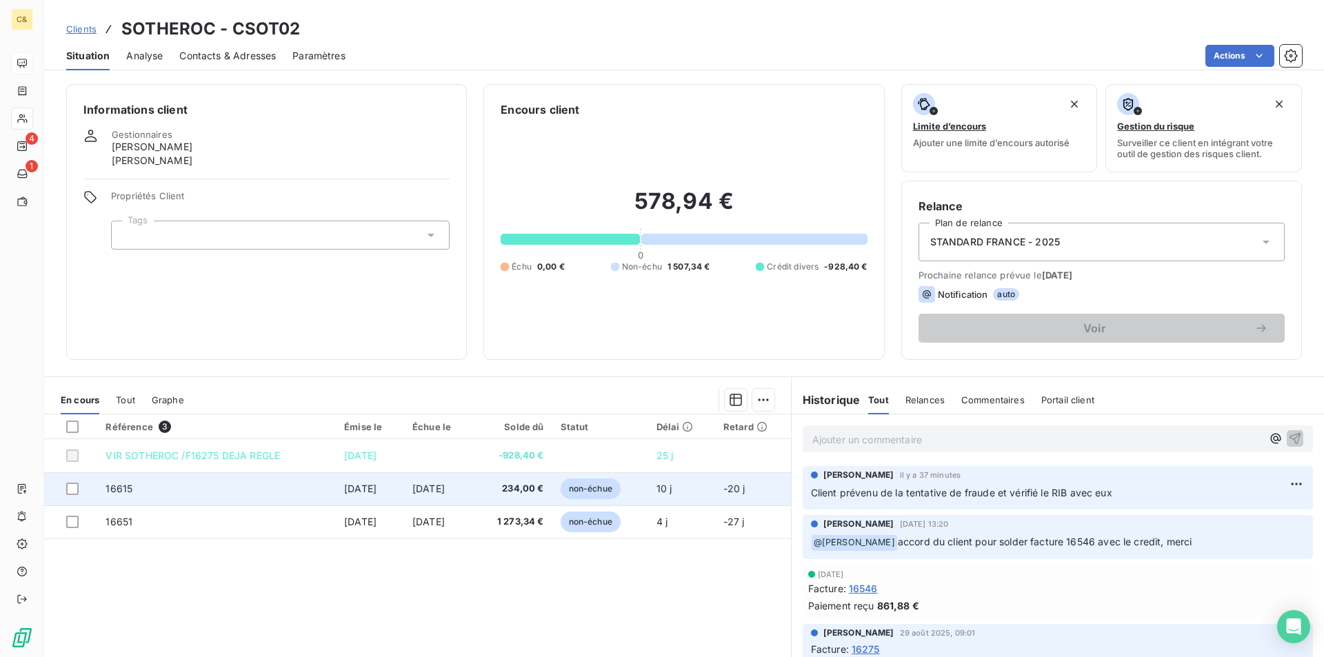
click at [437, 488] on span "[DATE]" at bounding box center [428, 489] width 32 height 12
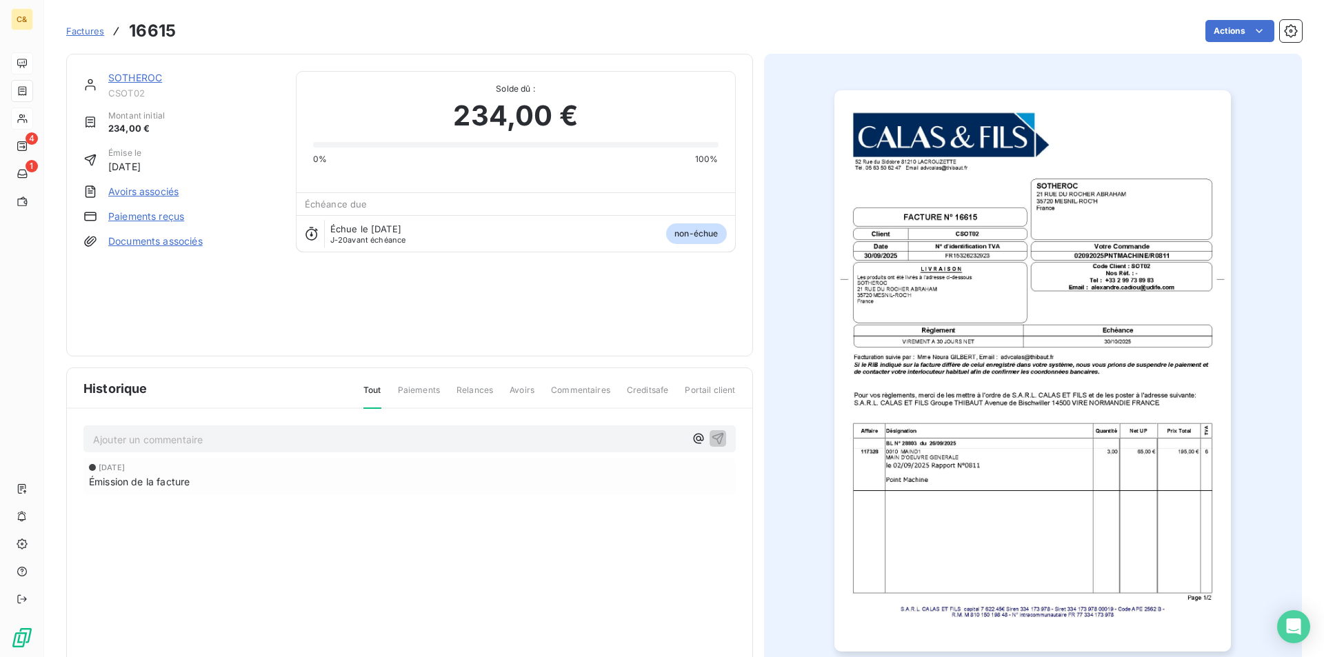
click at [1135, 394] on img "button" at bounding box center [1032, 370] width 397 height 561
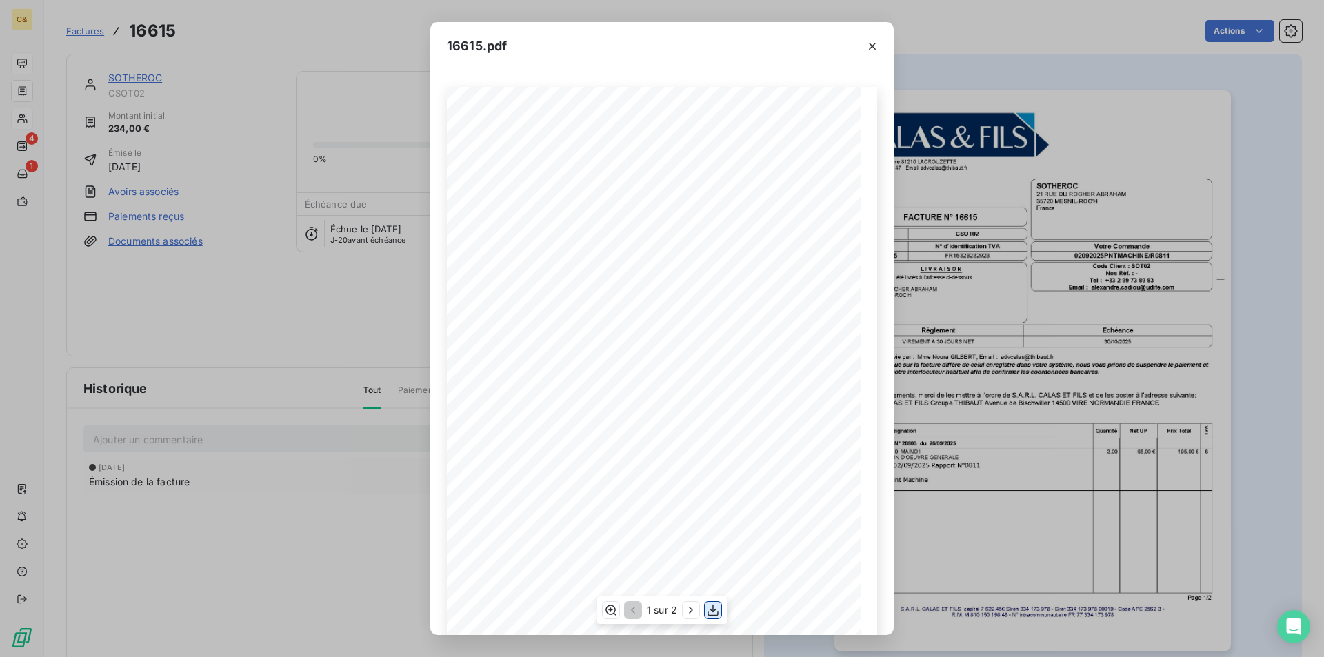
click at [713, 610] on icon "button" at bounding box center [713, 611] width 11 height 12
click at [356, 330] on div "16615.pdf FACTURE N∞†16615 [STREET_ADDRESS] TÈl. 05 63 50 62 47 Email [EMAIL_AD…" at bounding box center [662, 328] width 1324 height 657
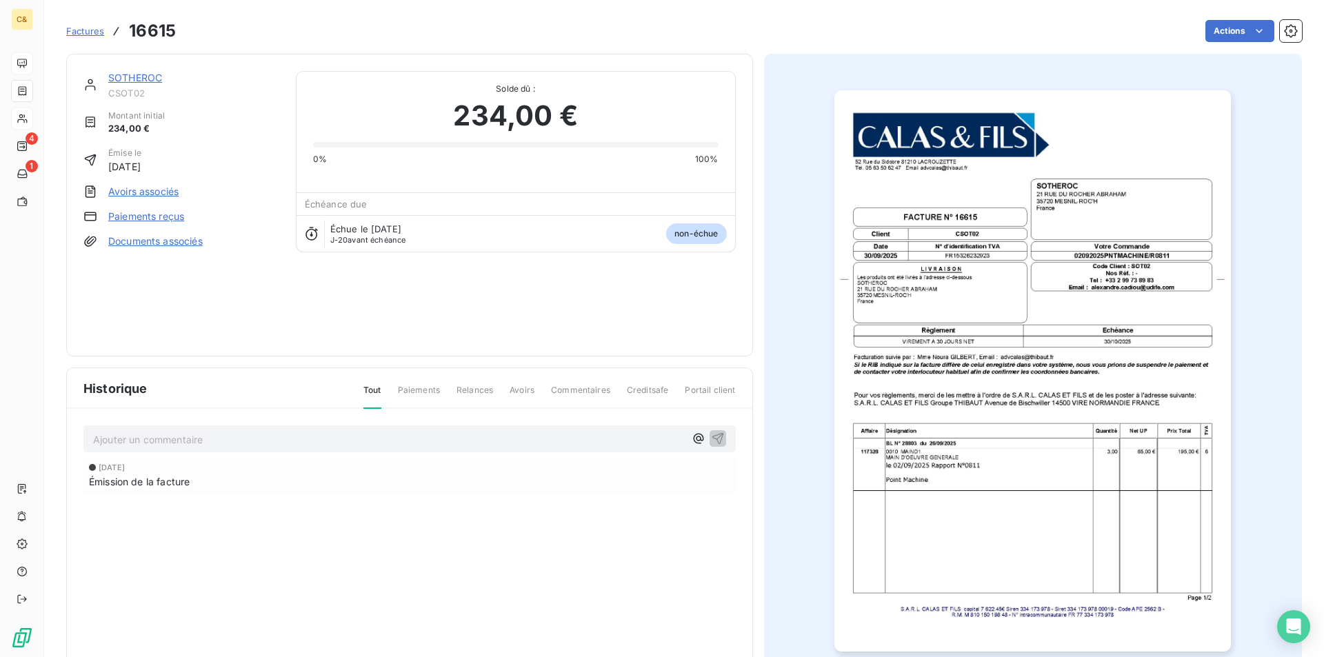
click at [145, 79] on link "SOTHEROC" at bounding box center [135, 78] width 54 height 12
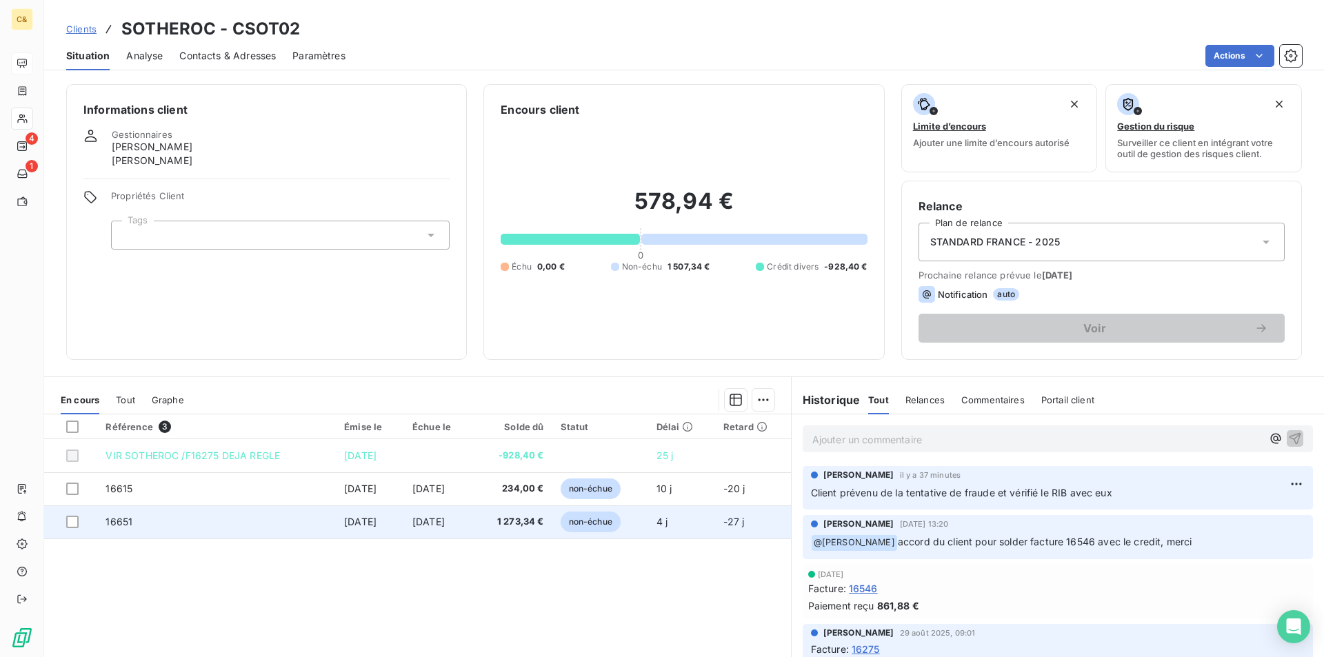
click at [116, 517] on span "16651" at bounding box center [119, 522] width 27 height 12
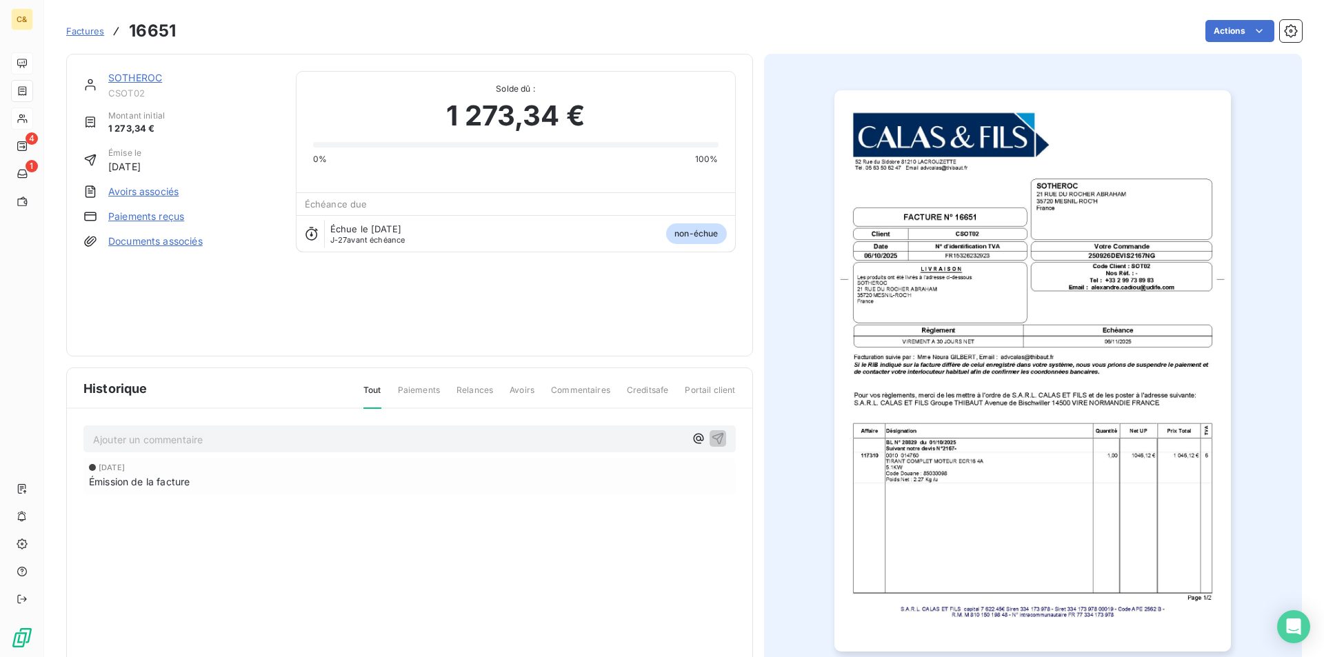
click at [1057, 188] on img "button" at bounding box center [1032, 370] width 397 height 561
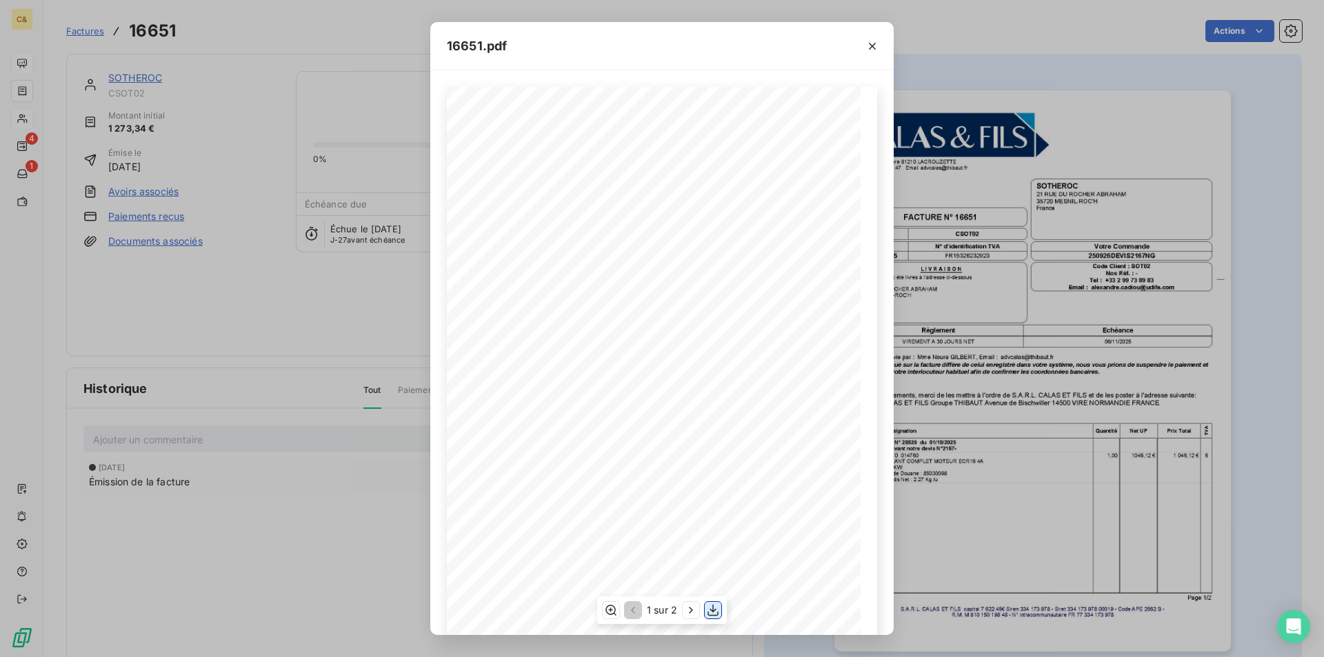
click at [712, 612] on icon "button" at bounding box center [713, 610] width 14 height 14
click at [867, 53] on button "button" at bounding box center [872, 46] width 22 height 22
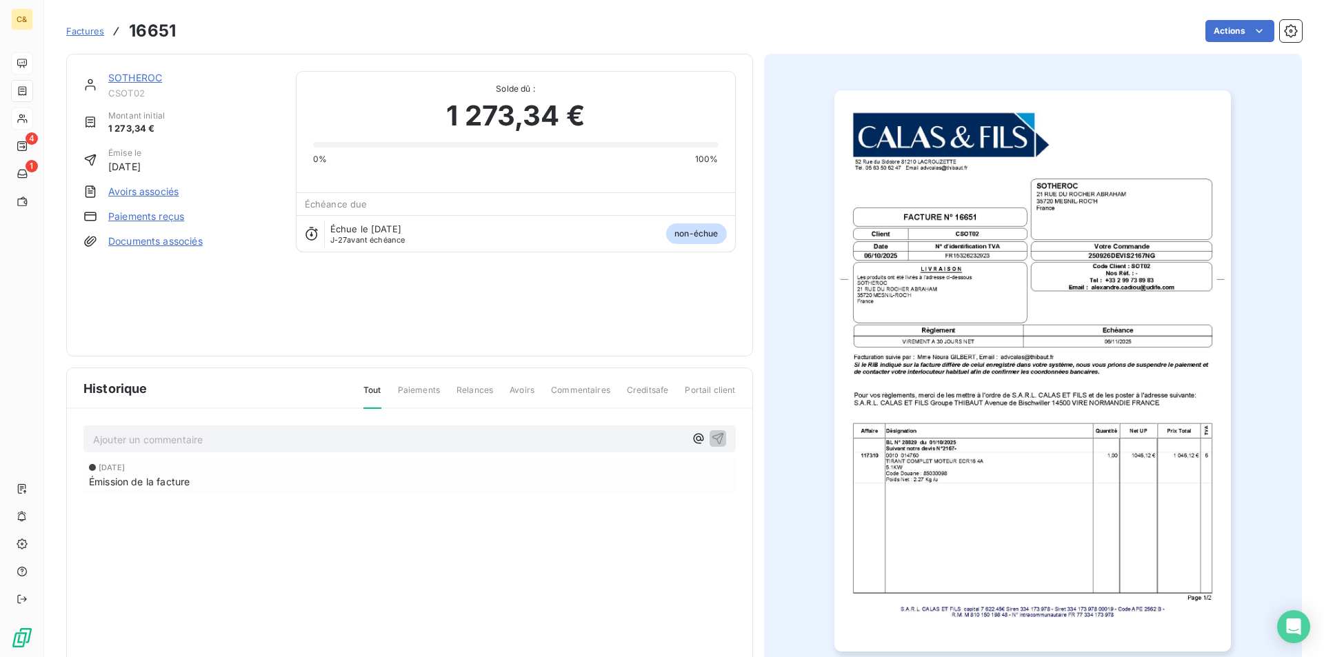
click at [132, 79] on link "SOTHEROC" at bounding box center [135, 78] width 54 height 12
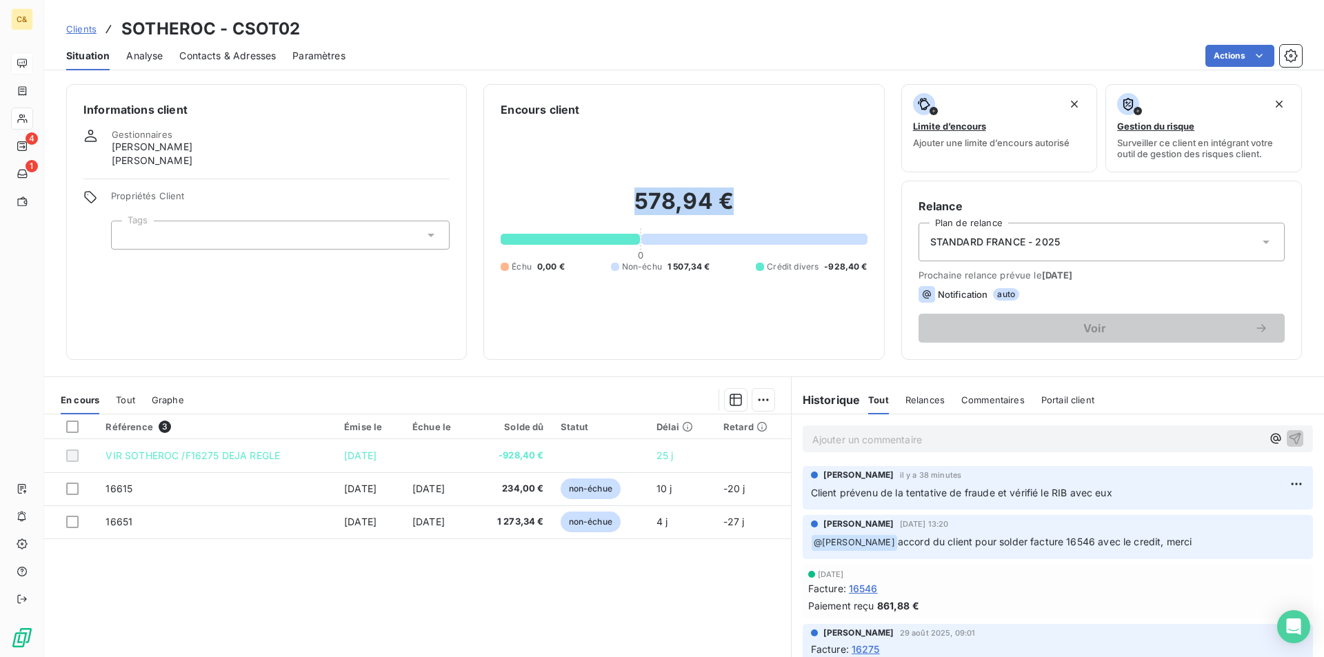
drag, startPoint x: 732, startPoint y: 201, endPoint x: 625, endPoint y: 201, distance: 106.9
click at [625, 201] on h2 "578,94 €" at bounding box center [684, 208] width 366 height 41
drag, startPoint x: 612, startPoint y: 209, endPoint x: 603, endPoint y: 204, distance: 9.6
click at [612, 209] on h2 "578,94 €" at bounding box center [684, 208] width 366 height 41
